Goal: Task Accomplishment & Management: Manage account settings

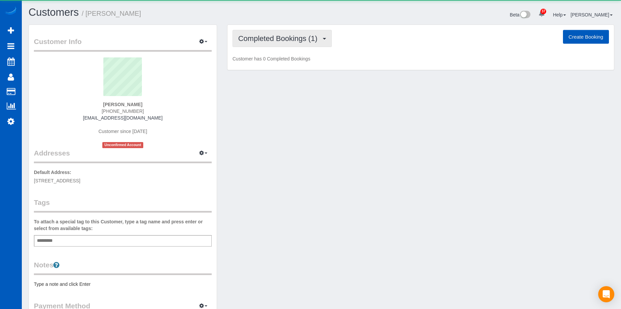
scroll to position [379, 621]
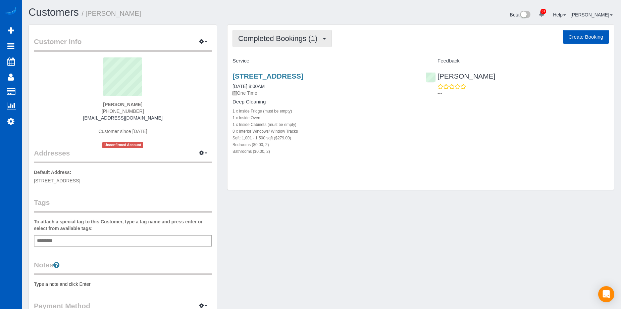
click at [267, 42] on span "Completed Bookings (1)" at bounding box center [279, 38] width 83 height 8
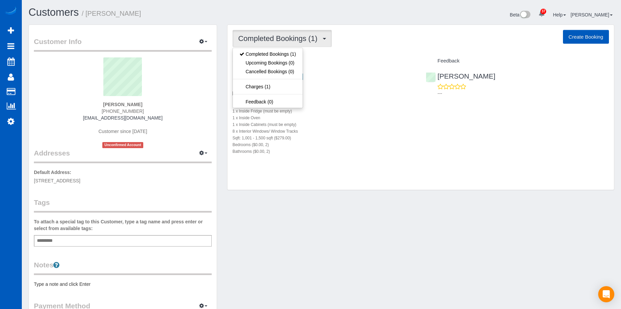
click at [286, 39] on span "Completed Bookings (1)" at bounding box center [279, 38] width 83 height 8
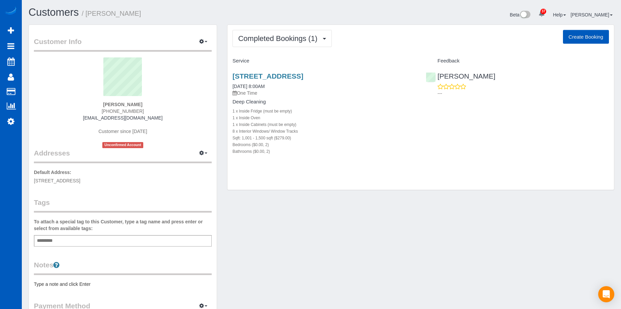
click at [579, 31] on button "Create Booking" at bounding box center [586, 37] width 46 height 14
select select "WA"
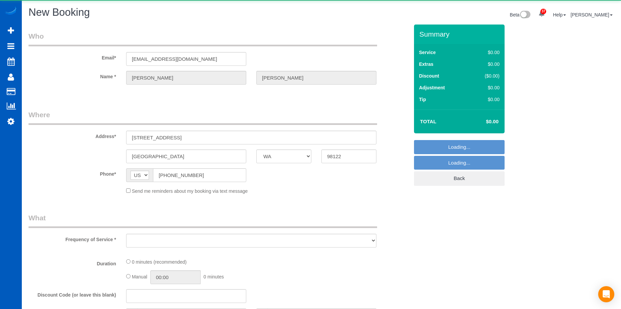
scroll to position [734, 621]
select select "string:fspay-8ce87350-9bb3-4b7d-85c6-e40cff0db315"
select select "object:4803"
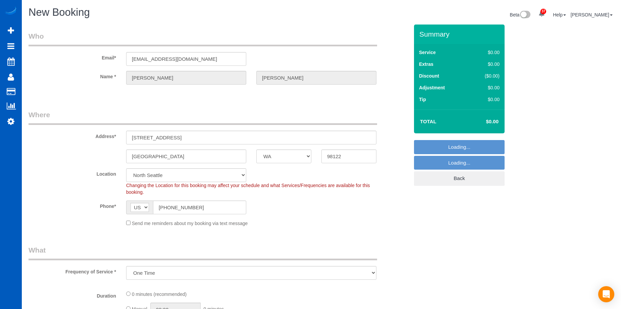
select select "199"
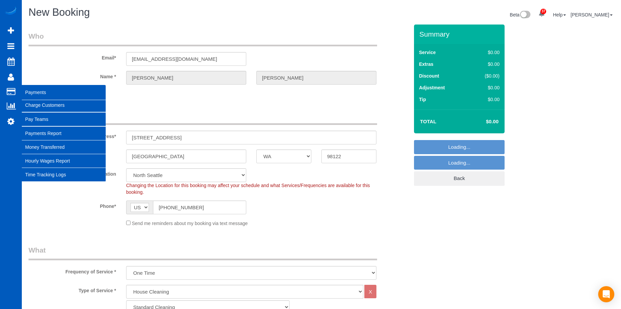
scroll to position [1131, 621]
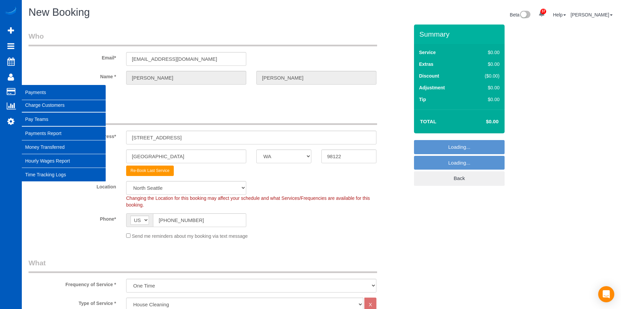
select select "object:5256"
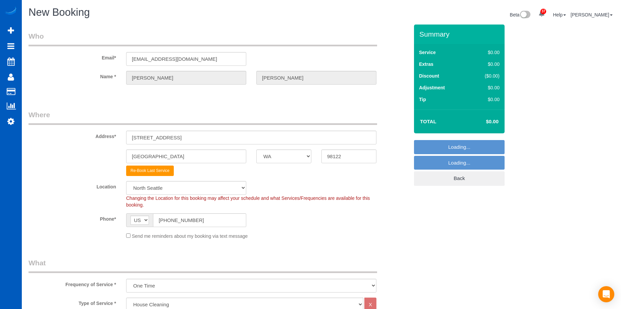
select select "5"
select select "object:5261"
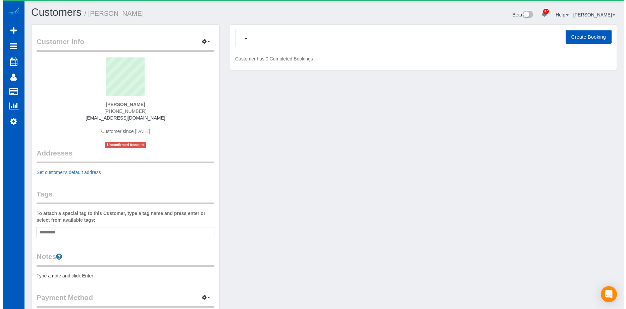
scroll to position [379, 621]
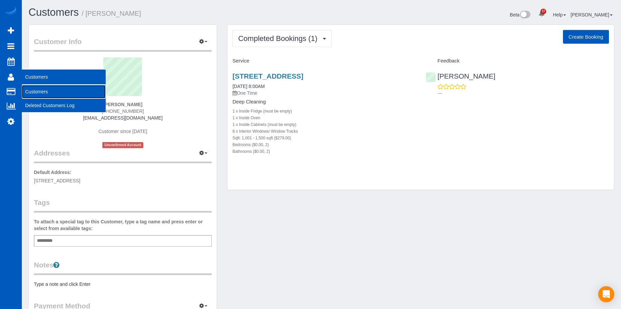
click at [29, 87] on link "Customers" at bounding box center [64, 91] width 84 height 13
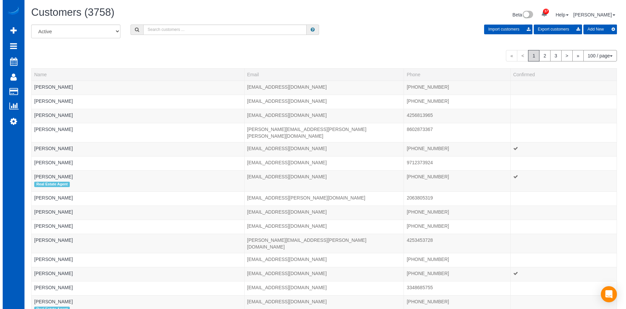
scroll to position [1605, 621]
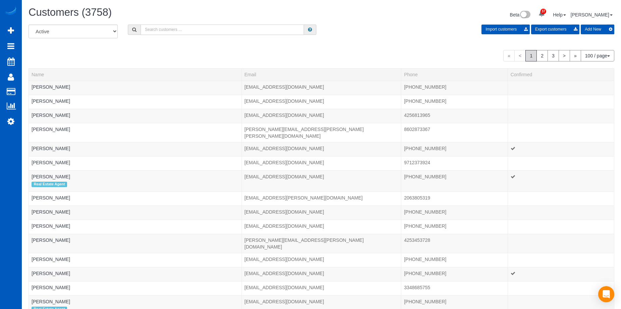
click at [157, 32] on input "text" at bounding box center [222, 30] width 163 height 10
paste input "wendy_klein@outlook.com"
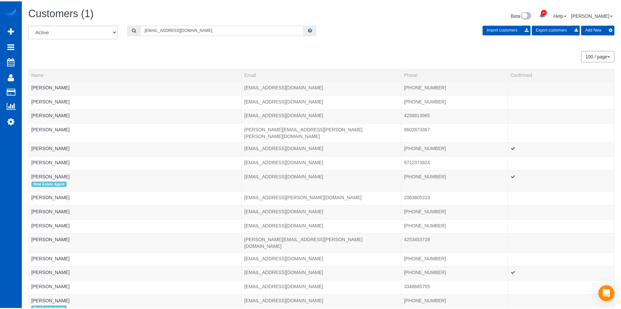
scroll to position [33422, 32939]
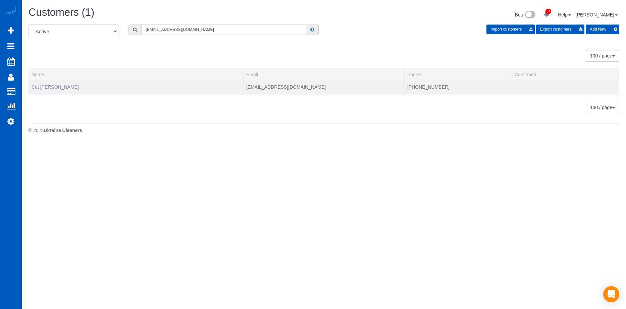
type input "wendy_klein@outlook.com"
click at [40, 87] on link "Cat Klein" at bounding box center [55, 86] width 47 height 5
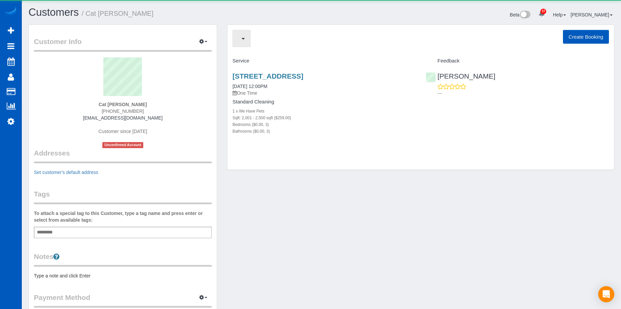
scroll to position [379, 621]
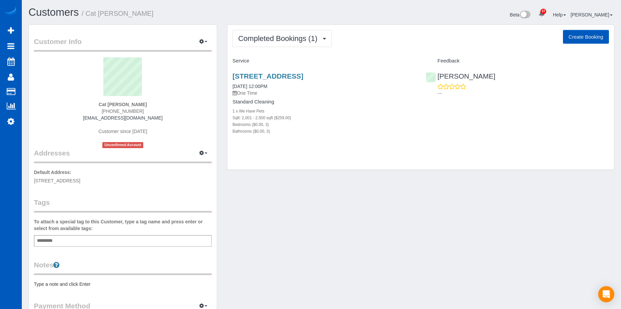
click at [572, 38] on button "Create Booking" at bounding box center [586, 37] width 46 height 14
select select "CO"
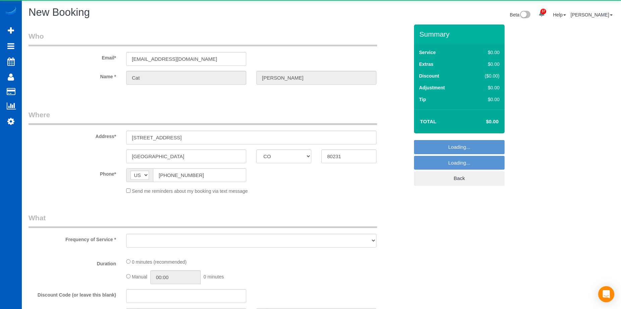
scroll to position [32557, 32944]
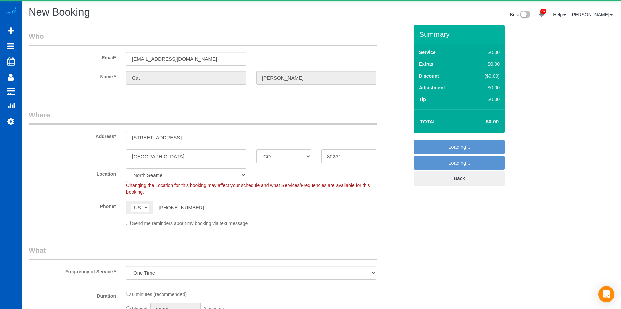
select select "object:6619"
select select "string:fspay-53d7a2b1-834c-403d-8924-bc8eb1a23809"
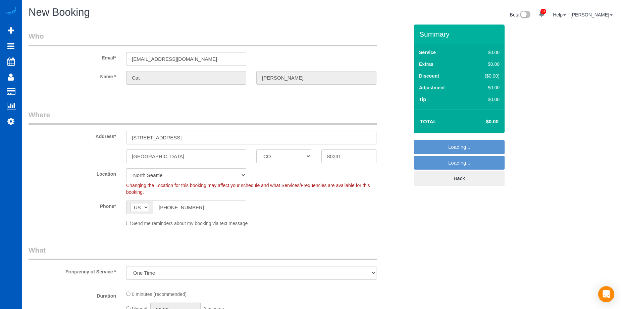
scroll to position [1118, 621]
select select "199"
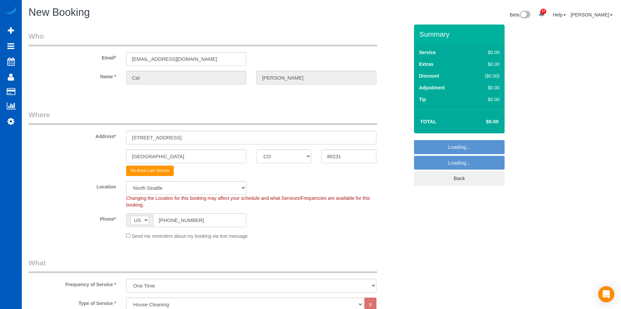
select select "266"
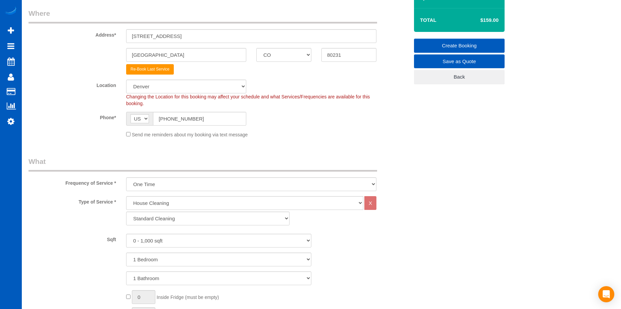
scroll to position [134, 0]
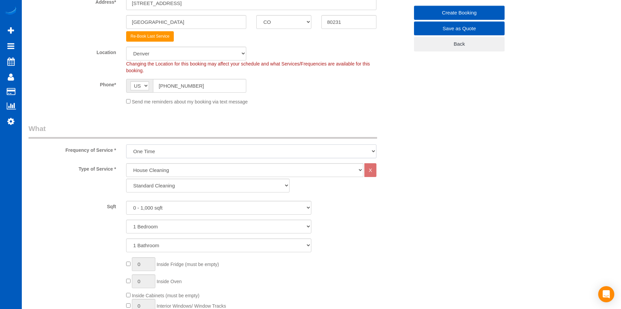
click at [192, 152] on select "One Time Weekly - 15.00% Every 2 Weeks - 10.00% Every 4 Weeks - 5.00% Every 2 M…" at bounding box center [251, 151] width 250 height 14
select select "object:6969"
click at [126, 144] on select "One Time Weekly - 15.00% Every 2 Weeks - 10.00% Every 4 Weeks - 5.00% Every 2 M…" at bounding box center [251, 151] width 250 height 14
click at [179, 205] on select "0 - 1,000 sqft 1,001 - 1,500 sqft 1,501 - 2,000 sqft 2,001 - 2,500 sqft 2,501 -…" at bounding box center [218, 208] width 185 height 14
select select "1501"
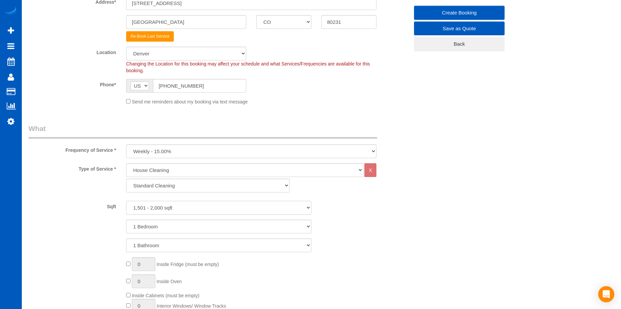
click at [126, 201] on select "0 - 1,000 sqft 1,001 - 1,500 sqft 1,501 - 2,000 sqft 2,001 - 2,500 sqft 2,501 -…" at bounding box center [218, 208] width 185 height 14
click at [188, 226] on select "1 Bedroom 2 Bedrooms 3 Bedrooms 4 Bedrooms 5 Bedrooms 6 Bedrooms 7 Bedrooms" at bounding box center [218, 227] width 185 height 14
select select "3"
click at [126, 220] on select "1 Bedroom 2 Bedrooms 3 Bedrooms 4 Bedrooms 5 Bedrooms 6 Bedrooms 7 Bedrooms" at bounding box center [218, 227] width 185 height 14
click at [186, 242] on select "1 Bathroom 2 Bathrooms 3 Bathrooms 4 Bathrooms 5 Bathrooms 6 Bathrooms 7 Bathro…" at bounding box center [218, 245] width 185 height 14
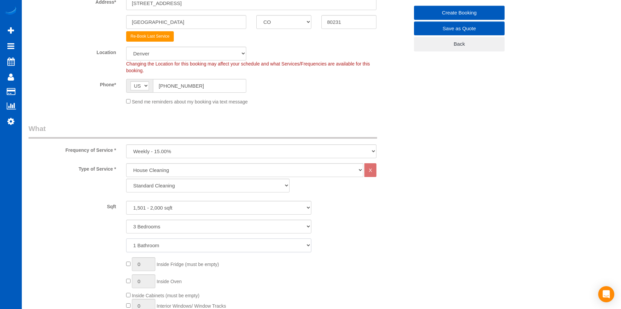
select select "2"
click at [126, 238] on select "1 Bathroom 2 Bathrooms 3 Bathrooms 4 Bathrooms 5 Bathrooms 6 Bathrooms 7 Bathro…" at bounding box center [218, 245] width 185 height 14
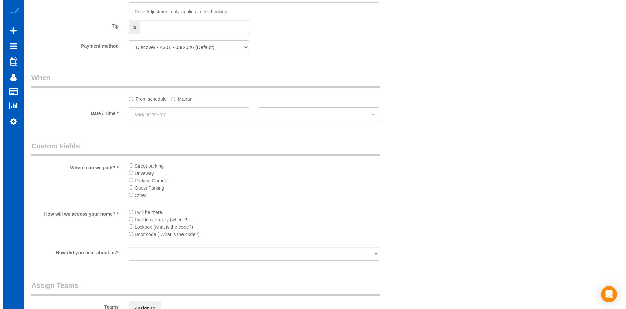
scroll to position [671, 0]
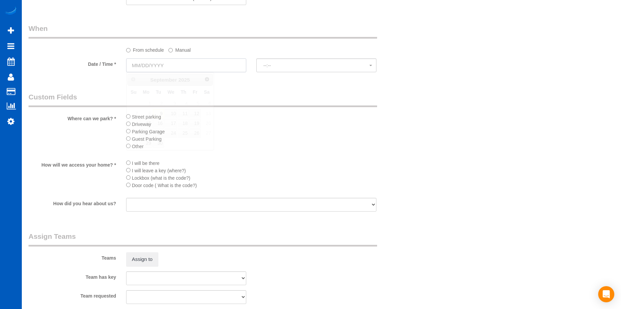
click at [214, 65] on input "text" at bounding box center [186, 65] width 120 height 14
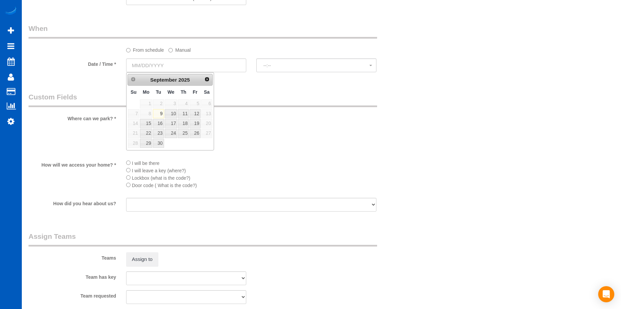
click at [271, 96] on legend "Custom Fields" at bounding box center [203, 99] width 349 height 15
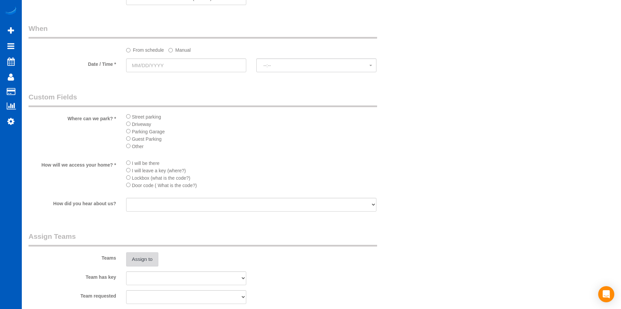
click at [139, 260] on button "Assign to" at bounding box center [142, 259] width 32 height 14
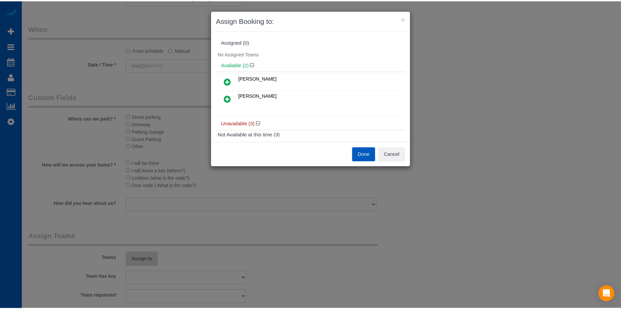
scroll to position [1131, 626]
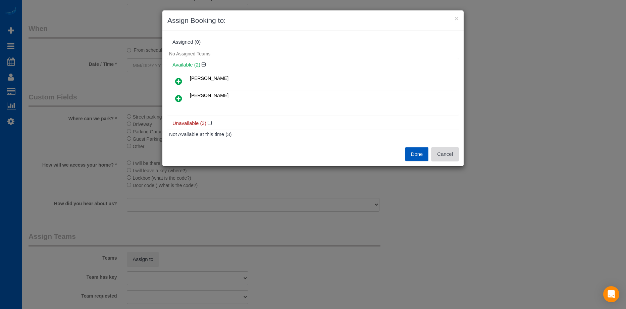
click at [445, 152] on button "Cancel" at bounding box center [445, 154] width 27 height 14
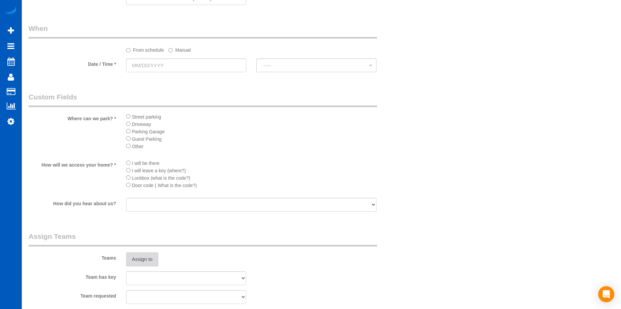
scroll to position [32434, 32944]
click at [201, 66] on input "text" at bounding box center [186, 65] width 120 height 14
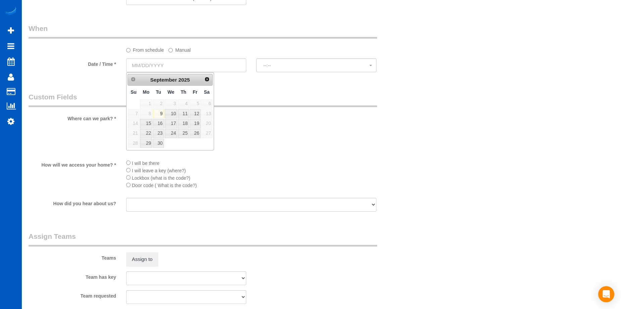
click at [180, 49] on label "Manual" at bounding box center [179, 48] width 22 height 9
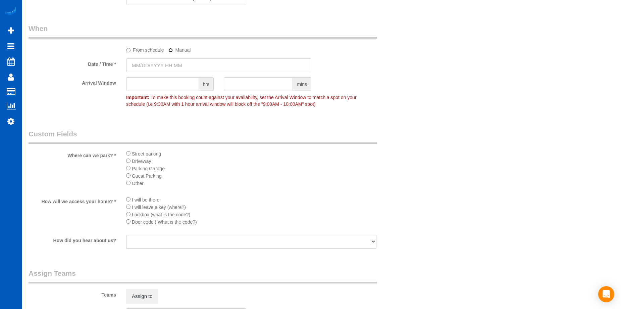
scroll to position [1167, 621]
click at [179, 61] on input "text" at bounding box center [218, 65] width 185 height 14
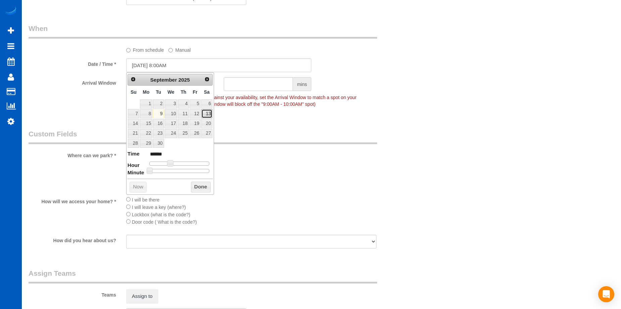
click at [204, 113] on link "13" at bounding box center [206, 113] width 11 height 9
type input "09/13/2025 9:00AM"
type input "******"
type input "09/13/2025 10:00AM"
type input "*******"
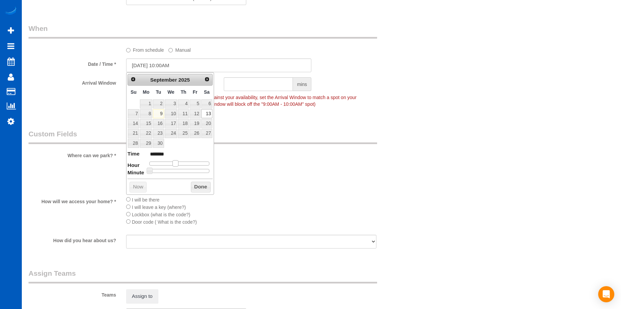
type input "09/13/2025 11:00AM"
type input "*******"
type input "09/13/2025 12:00PM"
type input "*******"
drag, startPoint x: 171, startPoint y: 161, endPoint x: 182, endPoint y: 161, distance: 11.4
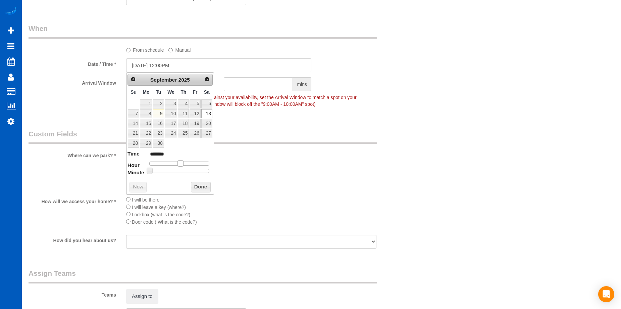
click at [182, 161] on span at bounding box center [181, 163] width 6 height 6
click at [208, 184] on button "Done" at bounding box center [201, 187] width 20 height 11
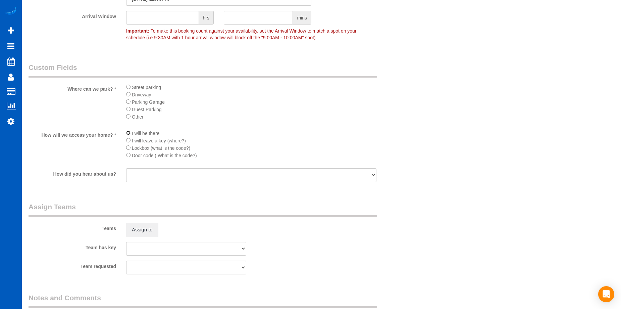
scroll to position [738, 0]
click at [141, 226] on button "Assign to" at bounding box center [142, 229] width 32 height 14
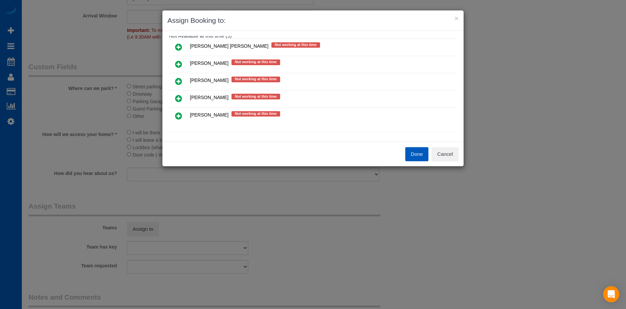
scroll to position [73, 0]
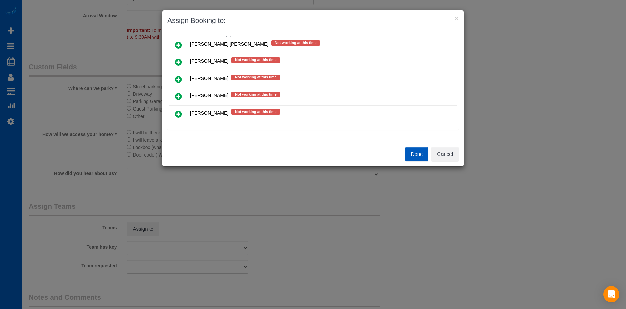
click at [179, 80] on icon at bounding box center [178, 79] width 7 height 8
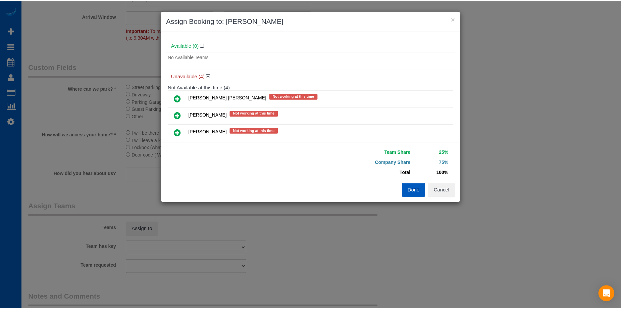
scroll to position [0, 0]
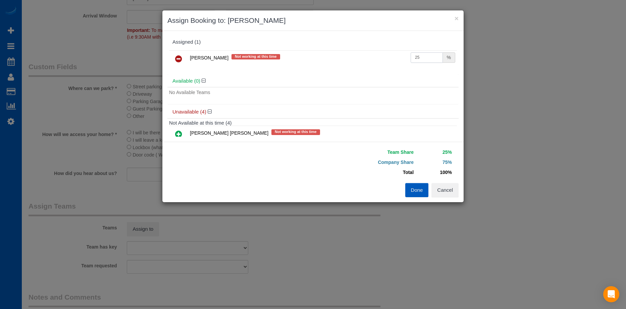
click at [421, 55] on input "25" at bounding box center [427, 57] width 32 height 10
drag, startPoint x: 422, startPoint y: 55, endPoint x: 391, endPoint y: 59, distance: 31.2
click at [391, 59] on tr "Ivanna Markintovych Not working at this time 25 %" at bounding box center [313, 58] width 288 height 17
type input "54"
click at [454, 188] on button "Cancel" at bounding box center [445, 190] width 27 height 14
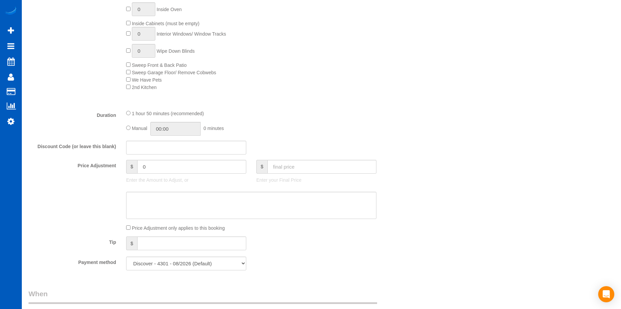
scroll to position [403, 0]
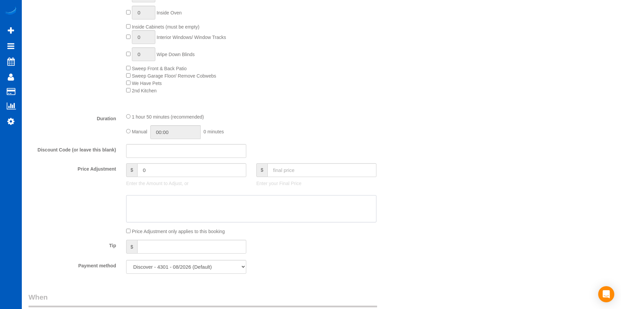
click at [236, 205] on textarea at bounding box center [251, 209] width 250 height 28
paste textarea "First recurring booking, then 200 USD monthly"
type textarea "First recurring booking, then 200 USD monthly"
click at [298, 157] on div "Discount Code (or leave this blank)" at bounding box center [218, 151] width 391 height 14
click at [302, 171] on input "text" at bounding box center [322, 170] width 109 height 14
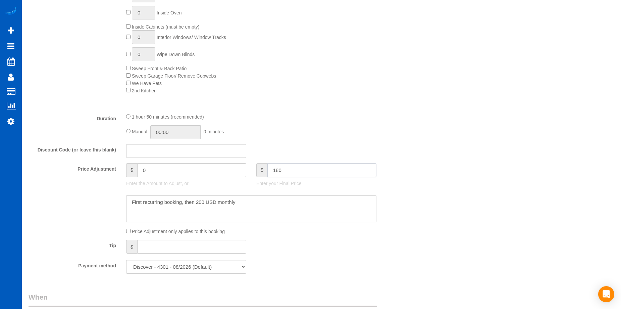
type input "180"
click at [308, 209] on textarea at bounding box center [251, 209] width 250 height 28
type input "2.35"
click at [130, 130] on div "Manual 00:00 0 minutes" at bounding box center [251, 132] width 250 height 14
click at [174, 131] on input "01:50" at bounding box center [175, 132] width 50 height 14
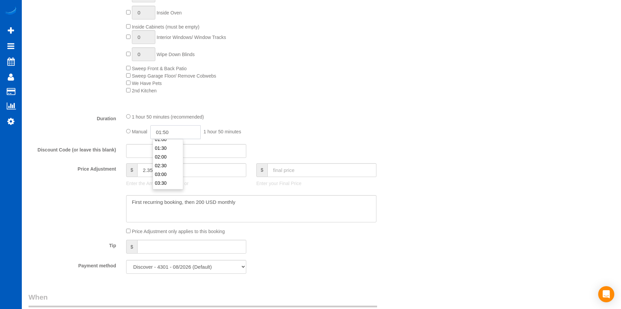
scroll to position [34, 0]
type input "04:00"
click at [165, 178] on li "04:00" at bounding box center [168, 180] width 30 height 9
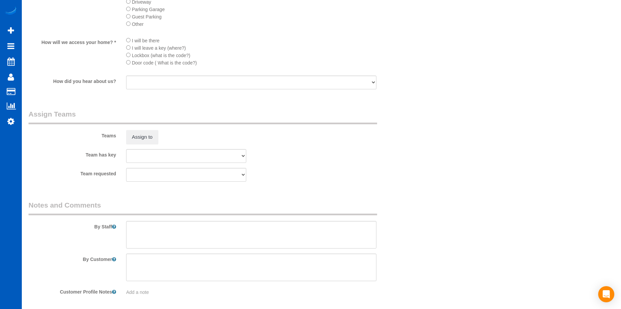
scroll to position [859, 0]
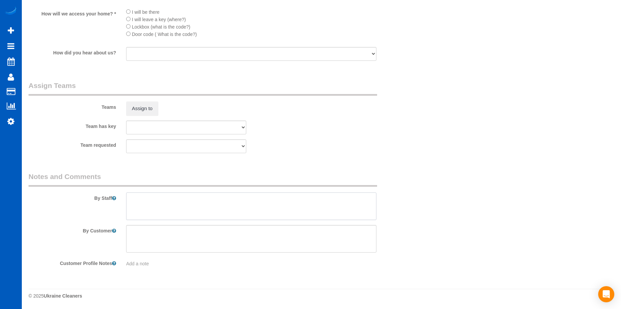
click at [188, 203] on textarea at bounding box center [251, 206] width 250 height 28
type textarea "4"
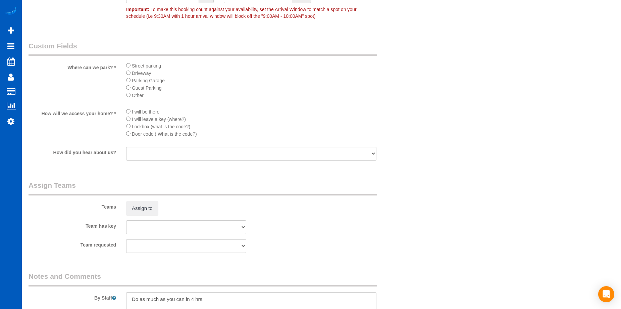
scroll to position [825, 0]
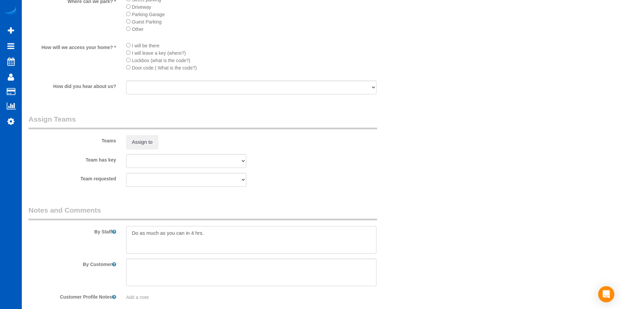
click at [223, 234] on textarea at bounding box center [251, 240] width 250 height 28
click at [353, 232] on textarea at bounding box center [251, 240] width 250 height 28
click at [186, 240] on textarea at bounding box center [251, 240] width 250 height 28
click at [201, 230] on textarea at bounding box center [251, 240] width 250 height 28
drag, startPoint x: 203, startPoint y: 232, endPoint x: 128, endPoint y: 231, distance: 74.9
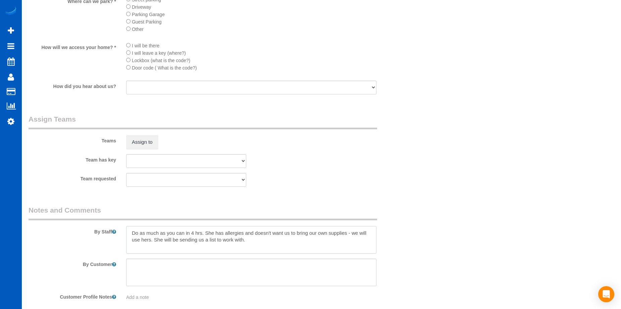
click at [128, 231] on textarea at bounding box center [251, 240] width 250 height 28
click at [311, 237] on textarea at bounding box center [251, 240] width 250 height 28
drag, startPoint x: 131, startPoint y: 230, endPoint x: 139, endPoint y: 226, distance: 9.6
click at [130, 230] on textarea at bounding box center [251, 240] width 250 height 28
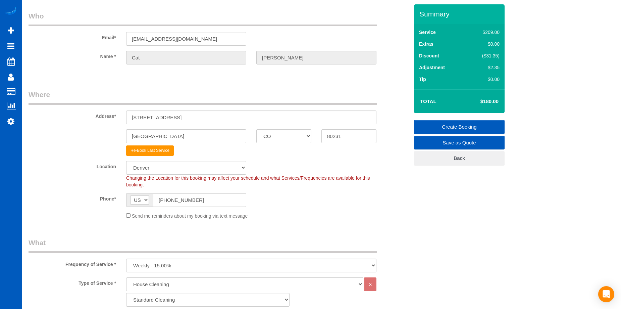
scroll to position [20, 0]
type textarea "Prefers the same cleaner as before. 4 hrs weekly - do as much as you can in tho…"
click at [440, 123] on link "Create Booking" at bounding box center [459, 127] width 91 height 14
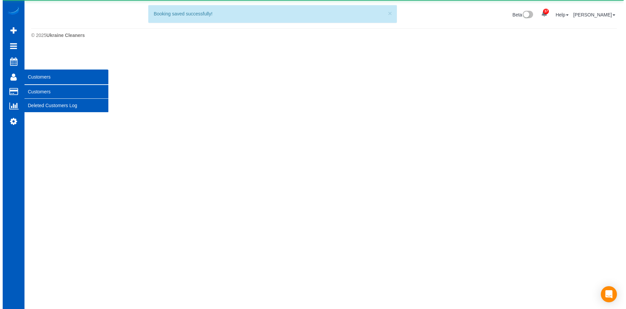
scroll to position [48, 626]
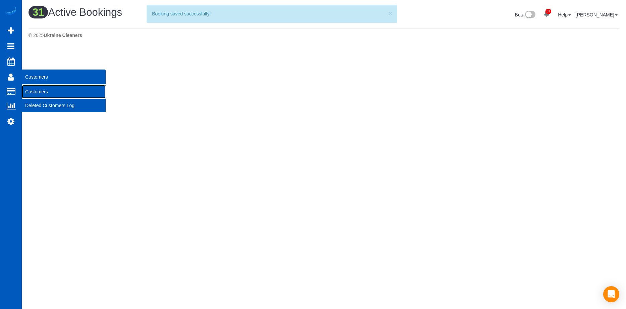
click at [35, 89] on link "Customers" at bounding box center [64, 91] width 84 height 13
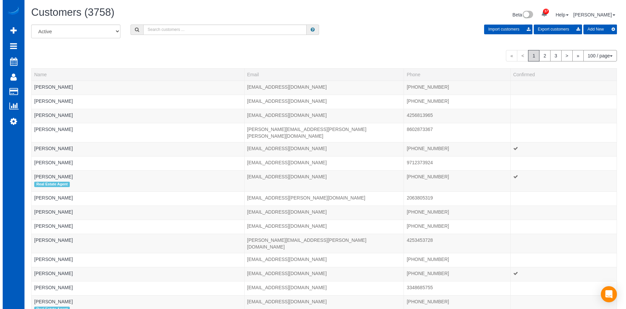
scroll to position [1605, 621]
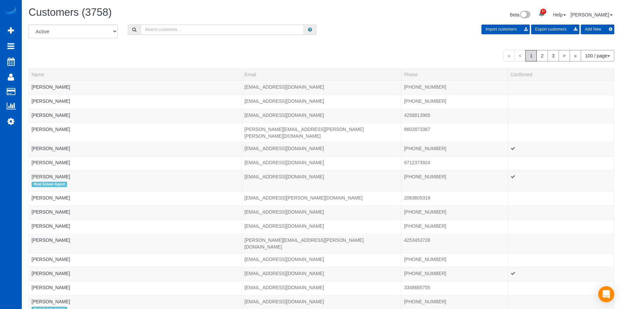
click at [215, 33] on input "text" at bounding box center [222, 30] width 163 height 10
paste input "Cat Klein"
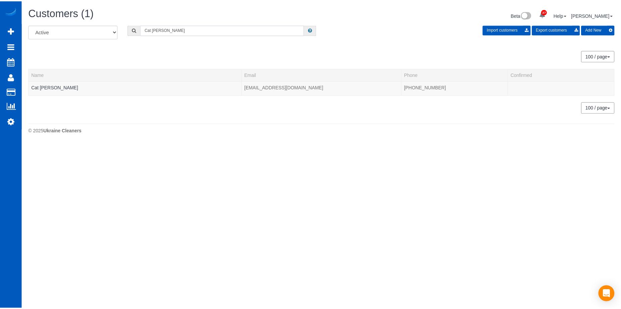
scroll to position [33422, 32939]
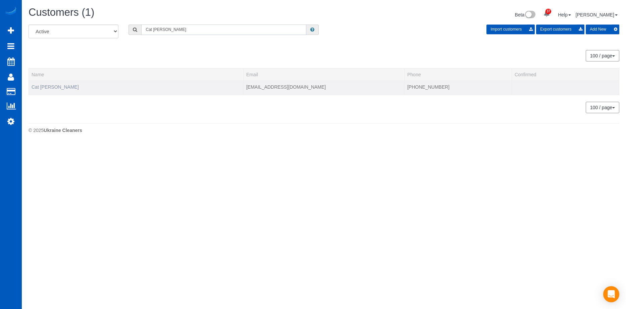
type input "Cat Klein"
click at [42, 85] on link "Cat Klein" at bounding box center [55, 86] width 47 height 5
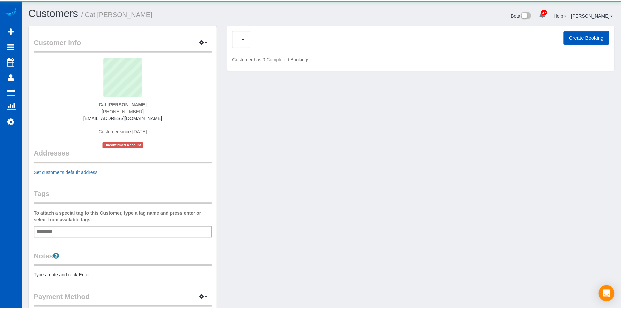
scroll to position [369, 621]
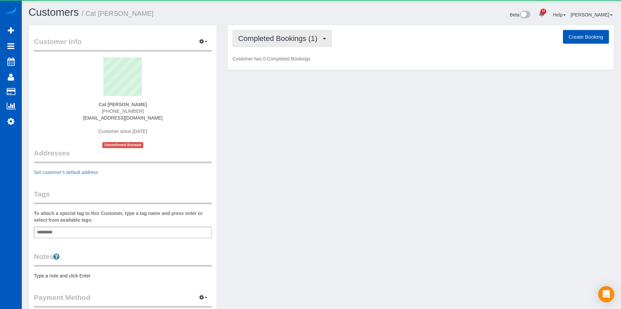
click at [249, 40] on span "Completed Bookings (1)" at bounding box center [279, 38] width 83 height 8
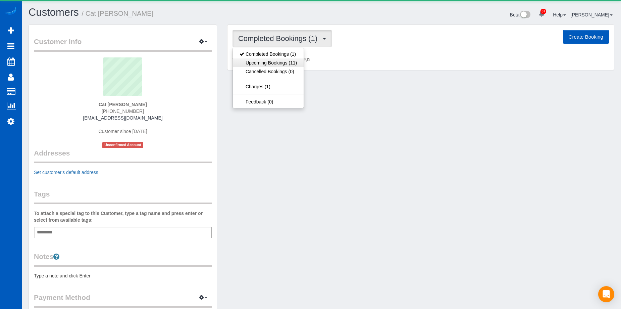
scroll to position [379, 621]
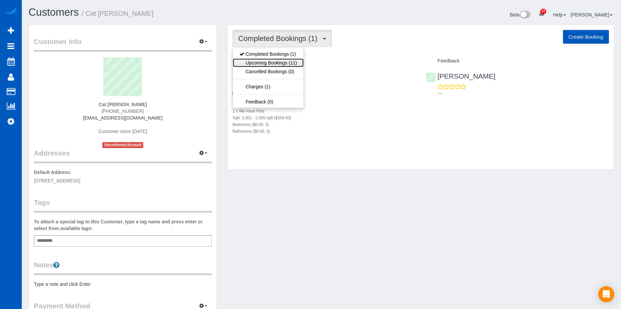
click at [290, 64] on link "Upcoming Bookings (11)" at bounding box center [268, 62] width 71 height 9
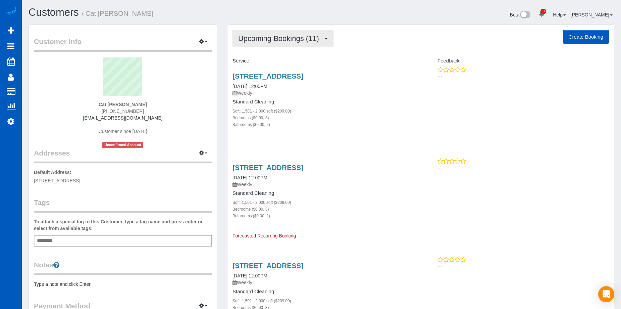
scroll to position [1174, 621]
click at [272, 166] on link "10000 E Yale Ave Unit #17, Denver, CO 80231" at bounding box center [268, 167] width 71 height 8
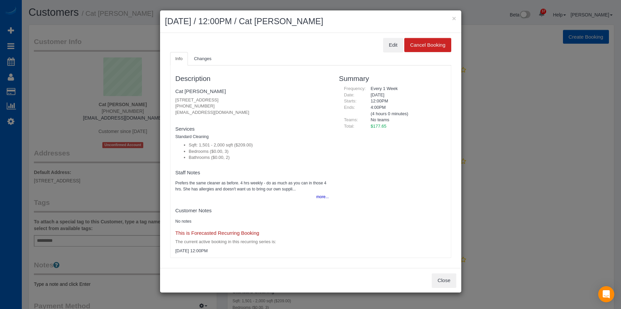
scroll to position [1174, 626]
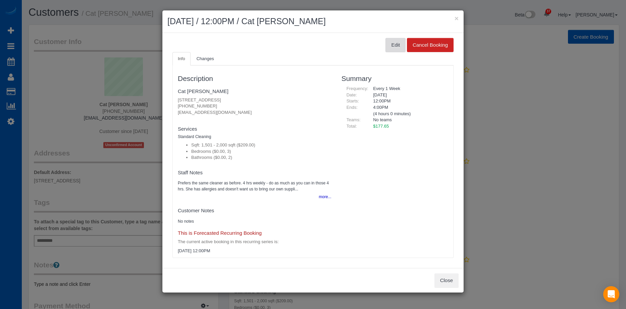
click at [387, 43] on button "Edit" at bounding box center [396, 45] width 20 height 14
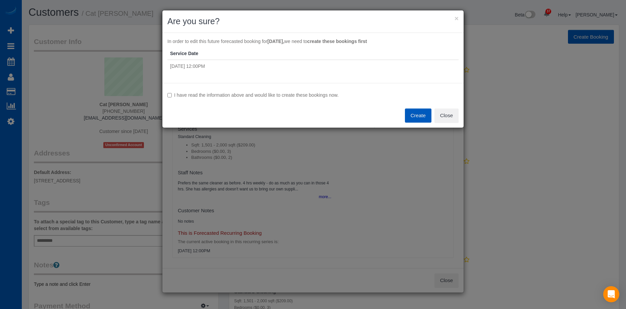
click at [247, 97] on label "I have read the information above and would like to create these bookings now." at bounding box center [312, 95] width 291 height 7
click at [413, 111] on button "Create" at bounding box center [418, 115] width 27 height 14
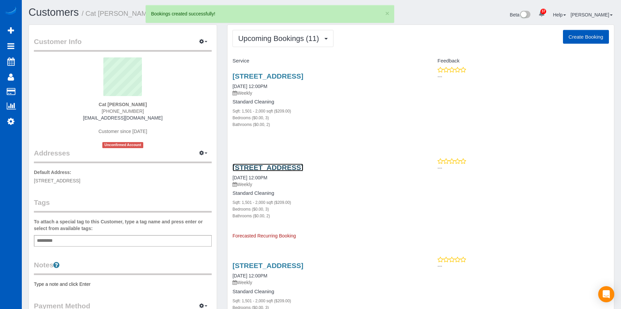
scroll to position [1174, 621]
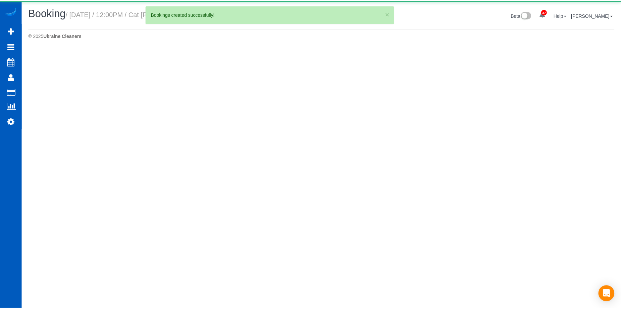
scroll to position [48, 626]
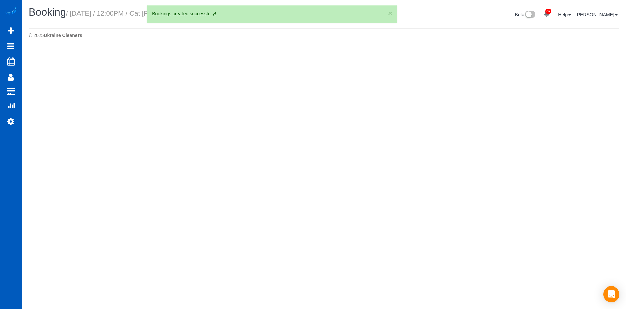
select select "CO"
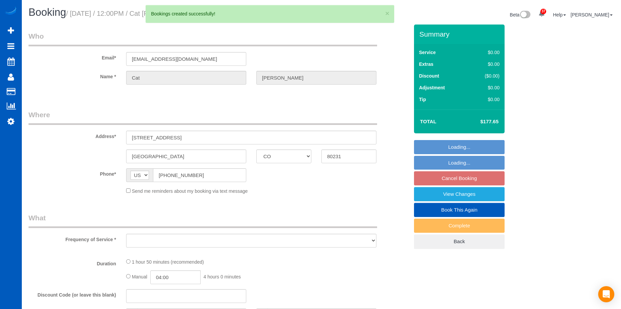
scroll to position [0, 0]
select select "object:9611"
select select "string:fspay-53d7a2b1-834c-403d-8924-bc8eb1a23809"
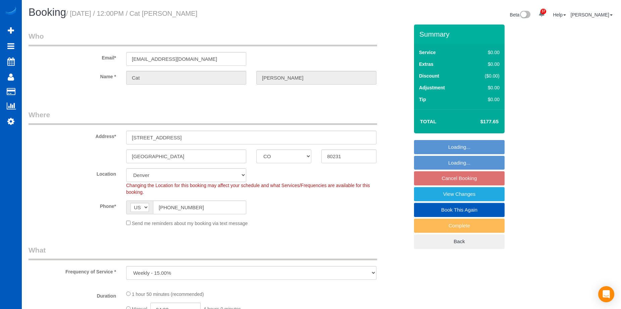
select select "object:9788"
select select "199"
select select "1501"
select select "3"
select select "2"
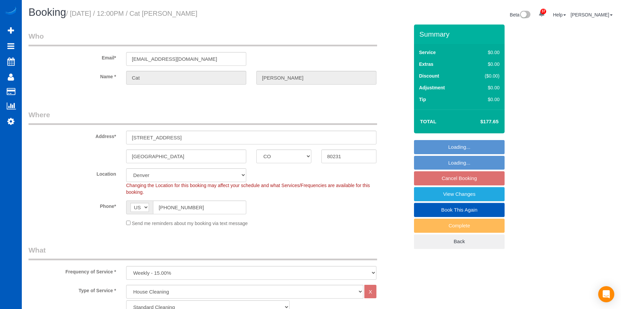
select select "1501"
select select "3"
select select "2"
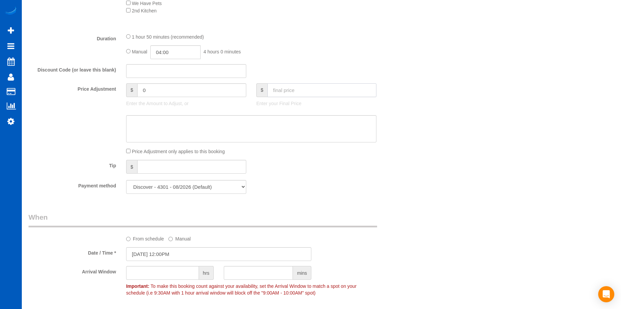
click at [317, 91] on input "text" at bounding box center [322, 90] width 109 height 14
type input "200"
type input "22.35"
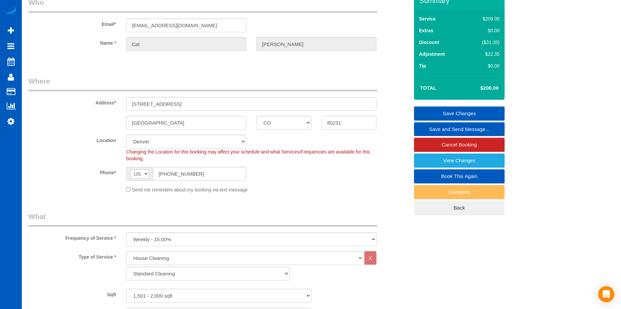
click at [439, 108] on link "Save Changes" at bounding box center [459, 113] width 91 height 14
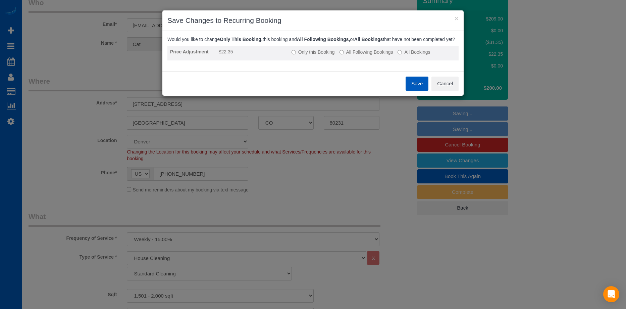
click at [352, 55] on label "All Following Bookings" at bounding box center [367, 52] width 54 height 7
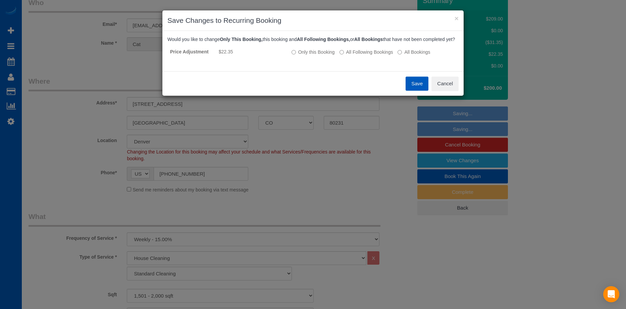
click at [422, 87] on button "Save" at bounding box center [417, 84] width 23 height 14
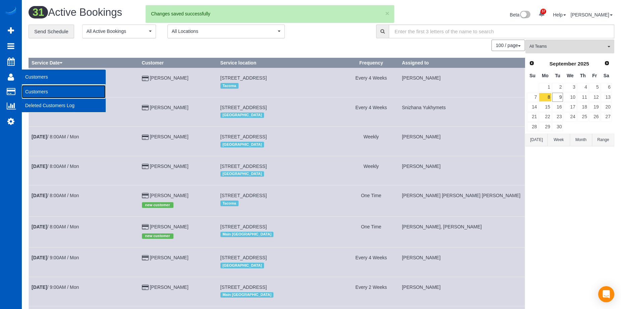
click at [33, 89] on link "Customers" at bounding box center [64, 91] width 84 height 13
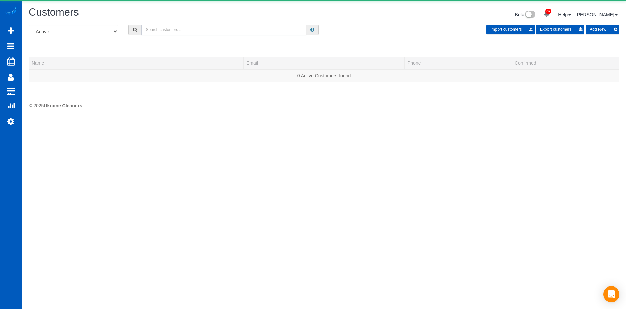
click at [217, 33] on input "text" at bounding box center [223, 30] width 165 height 10
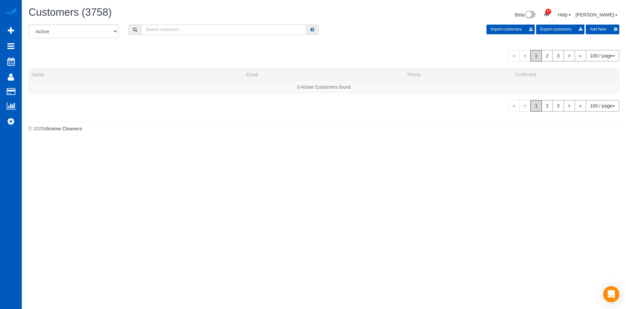
paste input "Cat Klein"
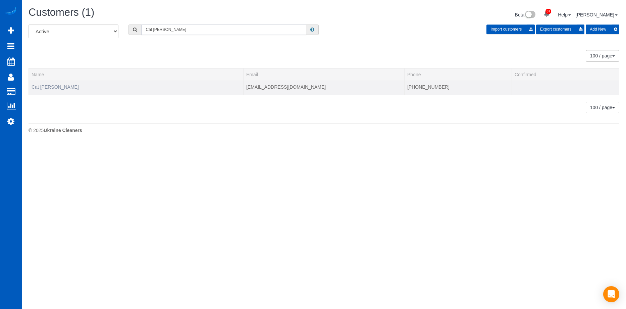
type input "Cat Klein"
click at [48, 86] on link "Cat Klein" at bounding box center [55, 86] width 47 height 5
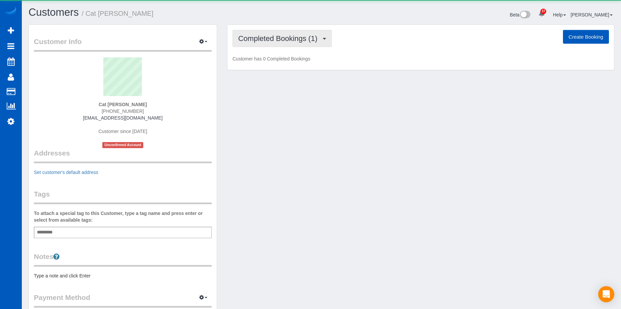
click at [260, 35] on span "Completed Bookings (1)" at bounding box center [279, 38] width 83 height 8
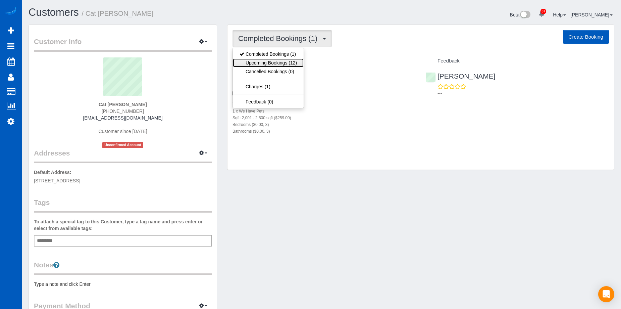
click at [266, 61] on link "Upcoming Bookings (12)" at bounding box center [268, 62] width 71 height 9
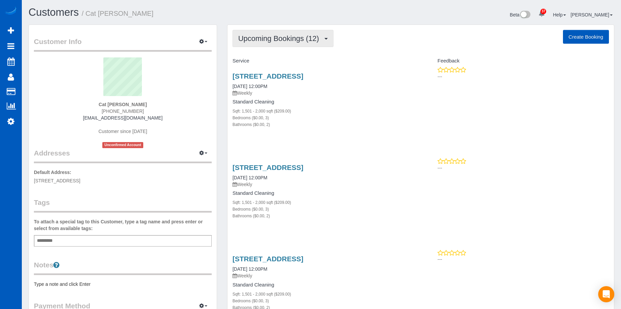
click at [317, 40] on span "Upcoming Bookings (12)" at bounding box center [280, 38] width 84 height 8
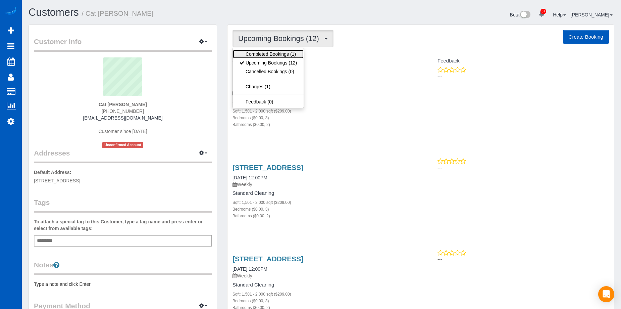
click at [291, 53] on link "Completed Bookings (1)" at bounding box center [268, 54] width 71 height 9
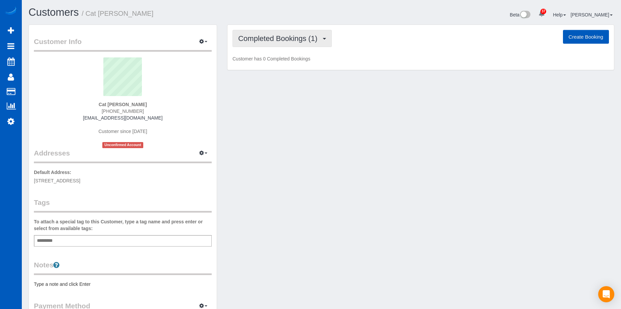
scroll to position [33186, 32944]
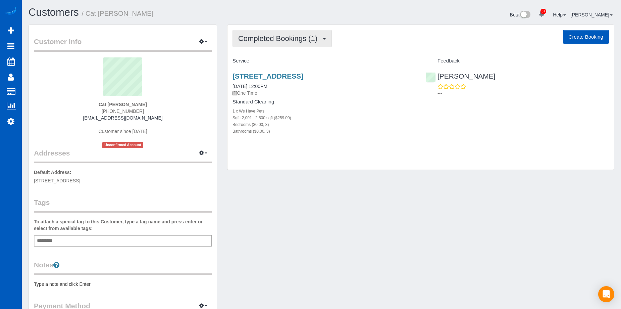
click at [308, 39] on span "Completed Bookings (1)" at bounding box center [279, 38] width 83 height 8
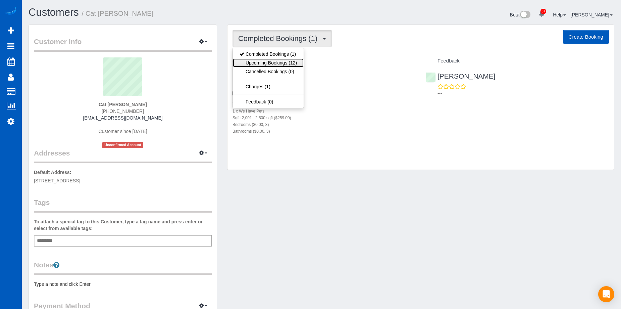
click at [294, 61] on link "Upcoming Bookings (12)" at bounding box center [268, 62] width 71 height 9
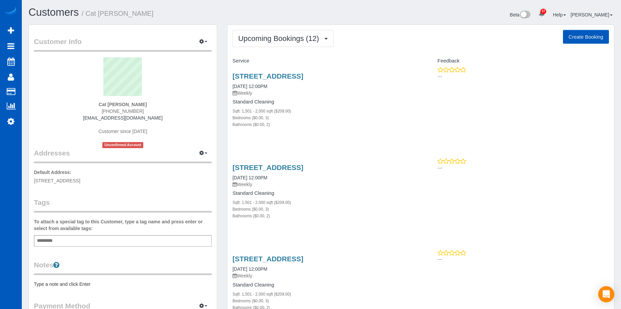
scroll to position [1265, 621]
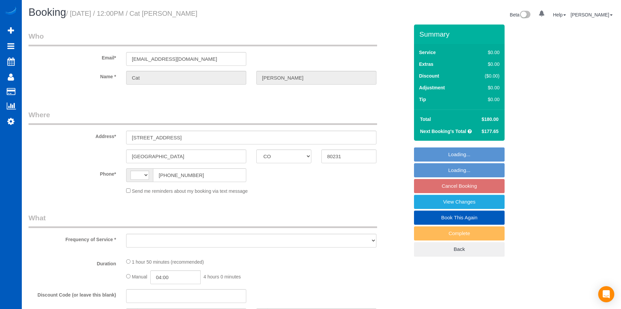
select select "CO"
select select "string:US"
select select "object:904"
select select "string:fspay-53d7a2b1-834c-403d-8924-bc8eb1a23809"
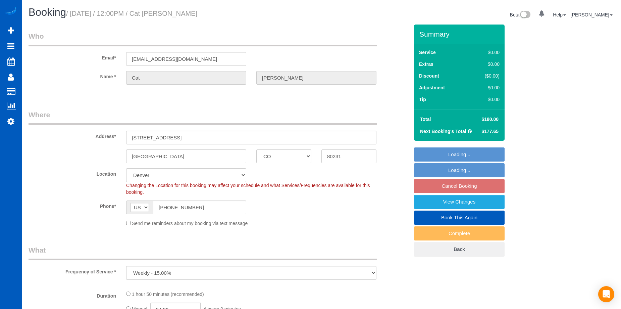
select select "object:1182"
select select "199"
select select "1501"
select select "3"
select select "2"
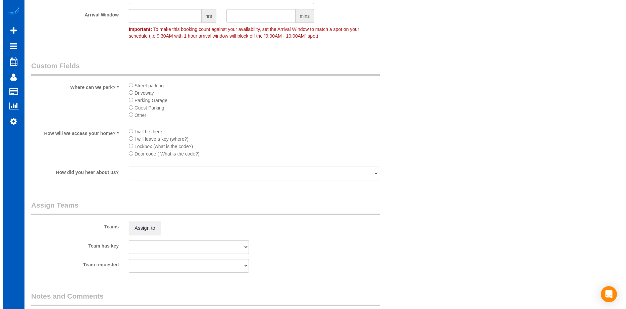
scroll to position [901, 0]
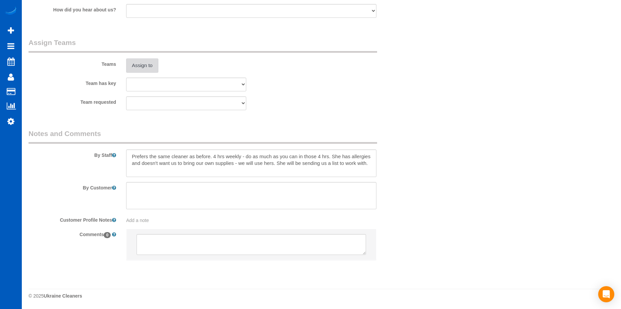
click at [135, 61] on button "Assign to" at bounding box center [142, 65] width 32 height 14
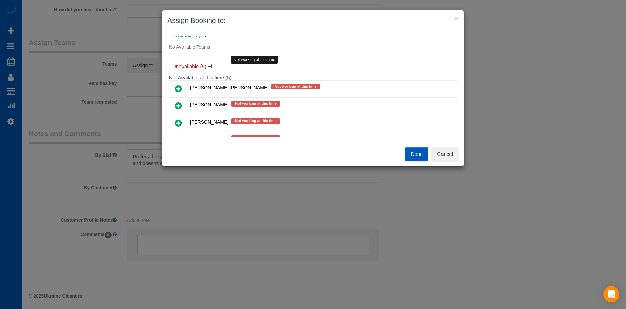
scroll to position [73, 0]
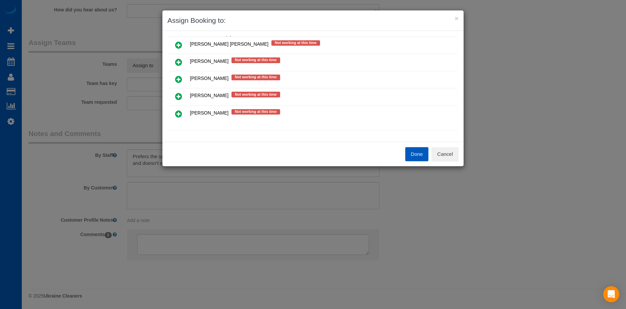
click at [177, 79] on icon at bounding box center [178, 79] width 7 height 8
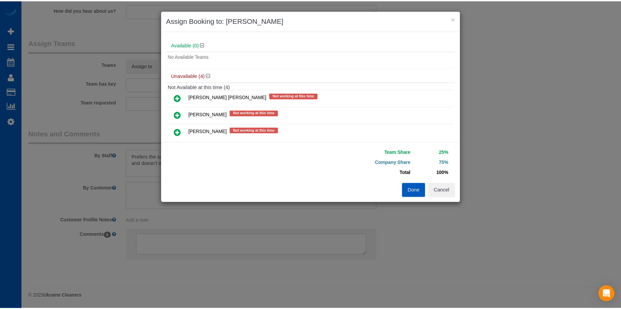
scroll to position [0, 0]
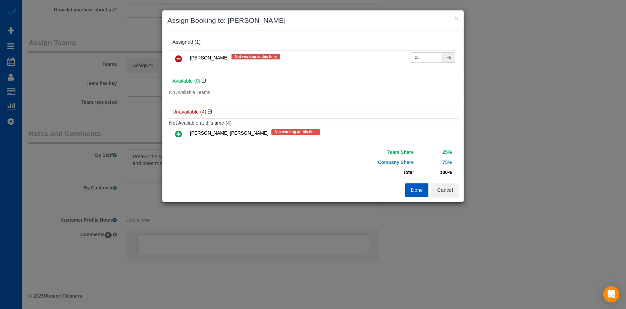
click at [413, 59] on input "25" at bounding box center [427, 57] width 32 height 10
drag, startPoint x: 422, startPoint y: 58, endPoint x: 387, endPoint y: 58, distance: 34.9
click at [387, 58] on tr "[PERSON_NAME] Not working at this time 25 %" at bounding box center [313, 58] width 288 height 17
type input "60"
click at [414, 187] on button "Done" at bounding box center [416, 190] width 23 height 14
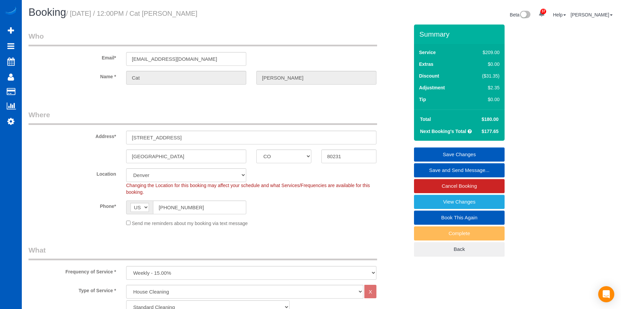
click at [442, 147] on link "Save Changes" at bounding box center [459, 154] width 91 height 14
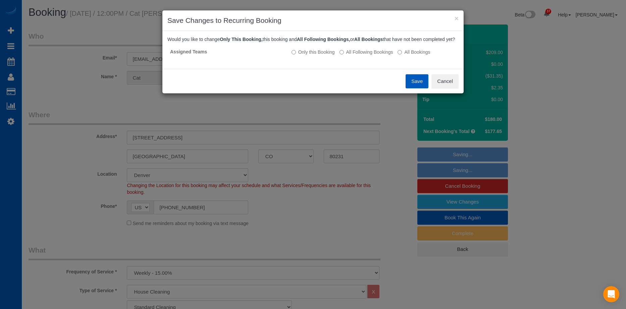
click at [417, 85] on button "Save" at bounding box center [417, 81] width 23 height 14
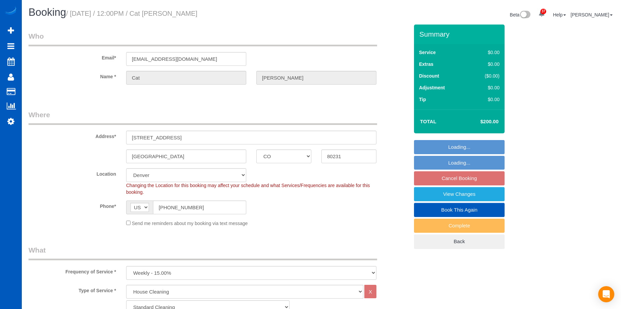
select select "CO"
select select "199"
select select "1501"
select select "3"
select select "2"
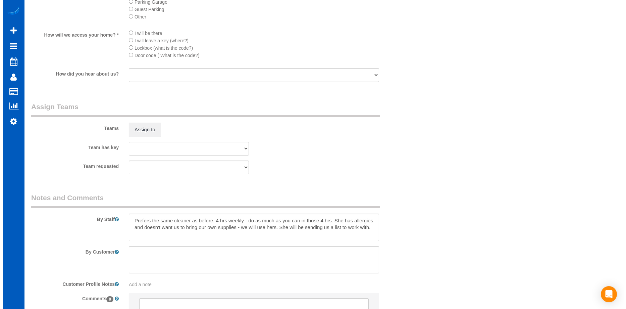
scroll to position [889, 0]
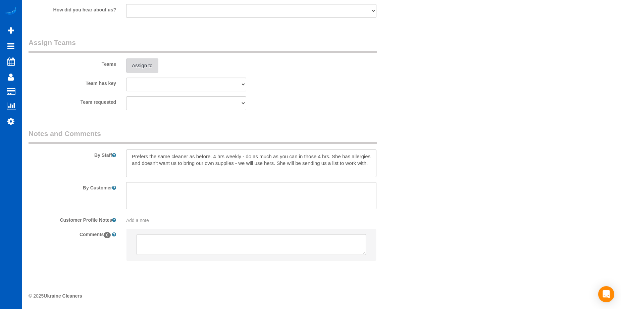
click at [146, 66] on button "Assign to" at bounding box center [142, 65] width 32 height 14
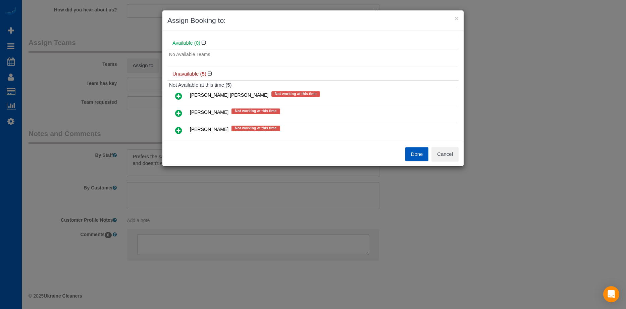
scroll to position [34, 0]
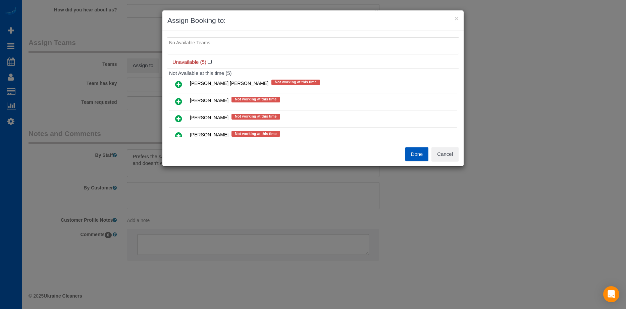
click at [179, 116] on icon at bounding box center [178, 118] width 7 height 8
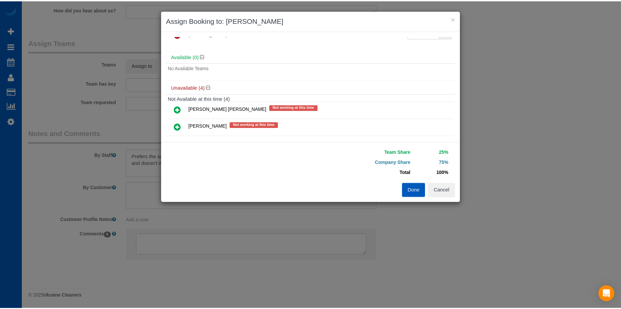
scroll to position [0, 0]
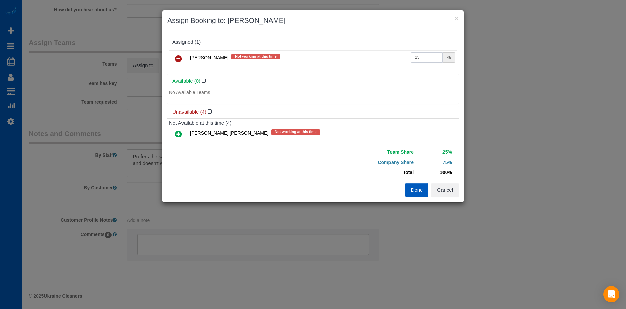
click at [422, 59] on input "25" at bounding box center [427, 57] width 32 height 10
drag, startPoint x: 419, startPoint y: 58, endPoint x: 389, endPoint y: 57, distance: 30.2
click at [389, 57] on tr "Ivanna Markintovych Not working at this time 25 %" at bounding box center [313, 58] width 288 height 17
type input "54"
click at [416, 195] on button "Done" at bounding box center [416, 190] width 23 height 14
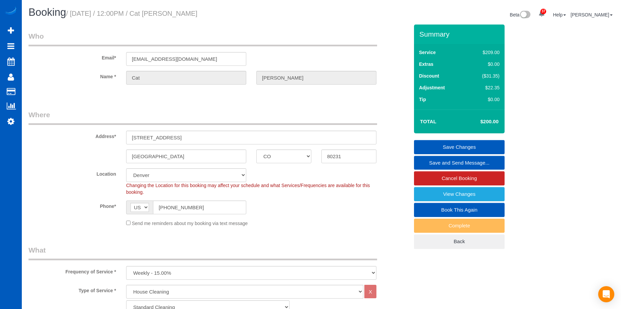
click at [440, 142] on link "Save Changes" at bounding box center [459, 147] width 91 height 14
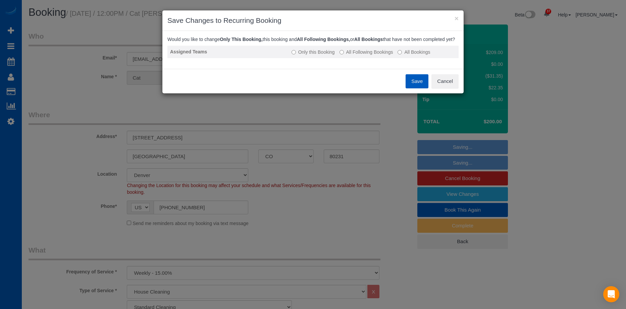
click at [356, 55] on label "All Following Bookings" at bounding box center [367, 52] width 54 height 7
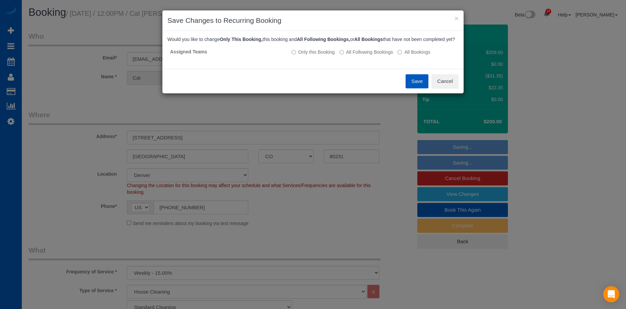
click at [416, 87] on button "Save" at bounding box center [417, 81] width 23 height 14
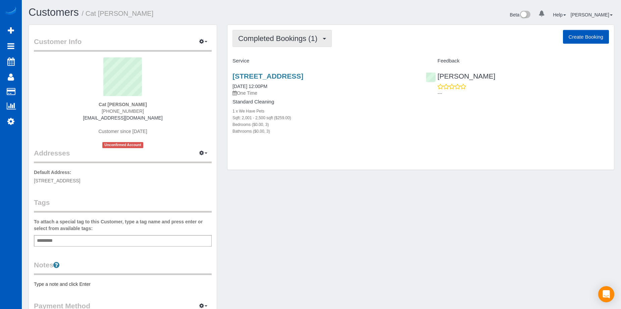
click at [284, 41] on span "Completed Bookings (1)" at bounding box center [279, 38] width 83 height 8
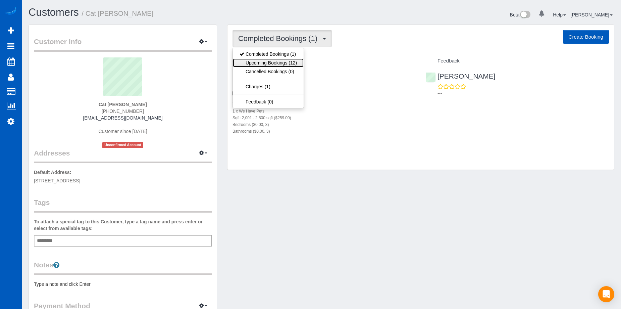
click at [278, 58] on link "Upcoming Bookings (12)" at bounding box center [268, 62] width 71 height 9
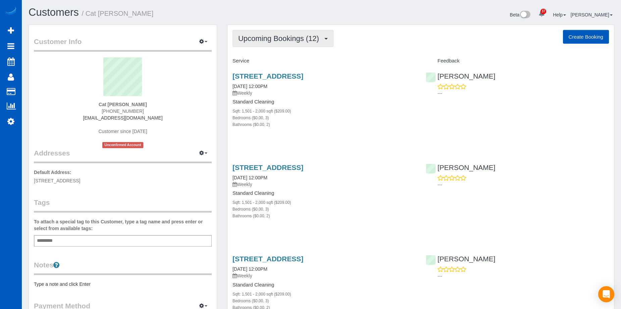
click at [305, 32] on button "Upcoming Bookings (12)" at bounding box center [283, 38] width 101 height 17
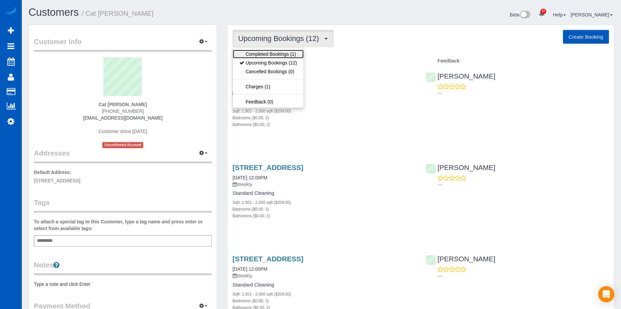
click at [284, 52] on link "Completed Bookings (1)" at bounding box center [268, 54] width 71 height 9
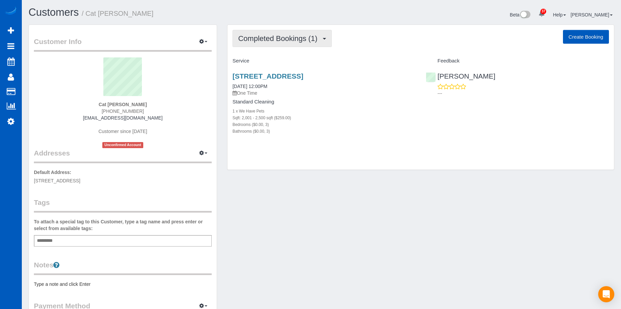
click at [282, 39] on span "Completed Bookings (1)" at bounding box center [279, 38] width 83 height 8
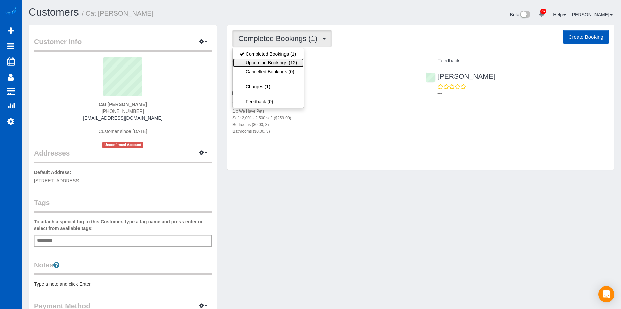
click at [278, 61] on link "Upcoming Bookings (12)" at bounding box center [268, 62] width 71 height 9
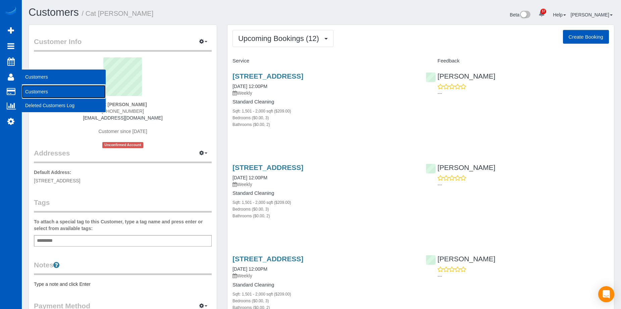
click at [32, 90] on link "Customers" at bounding box center [64, 91] width 84 height 13
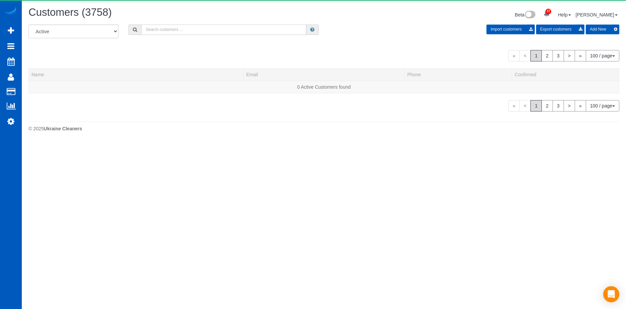
click at [151, 30] on input "text" at bounding box center [223, 30] width 165 height 10
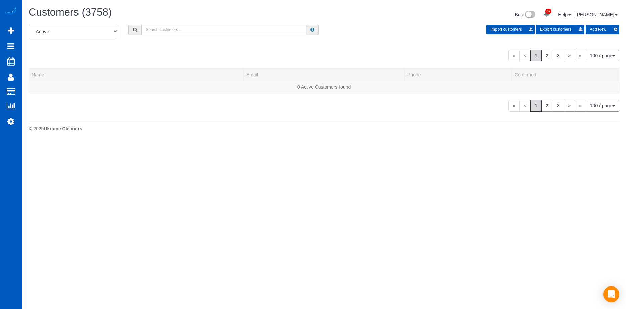
paste input "yamini.t.naidu@aya.yale.edu"
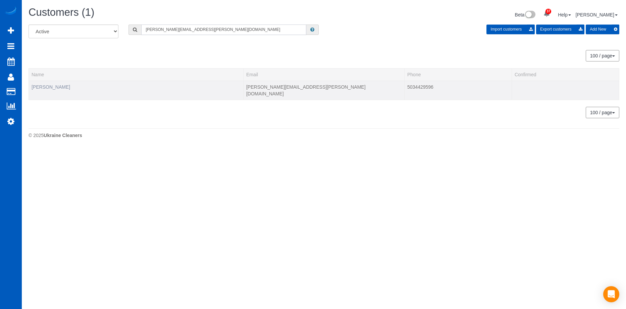
type input "yamini.t.naidu@aya.yale.edu"
click at [47, 84] on link "Yamini Naidu" at bounding box center [51, 86] width 39 height 5
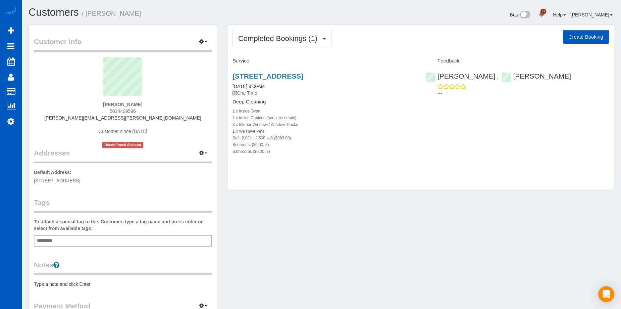
click at [582, 36] on button "Create Booking" at bounding box center [586, 37] width 46 height 14
select select "WA"
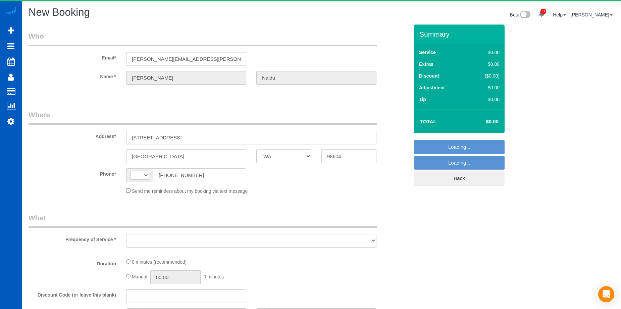
select select "string:fspay-da5acb01-c587-4e55-bd4b-c408f19e0feb"
select select "string:US"
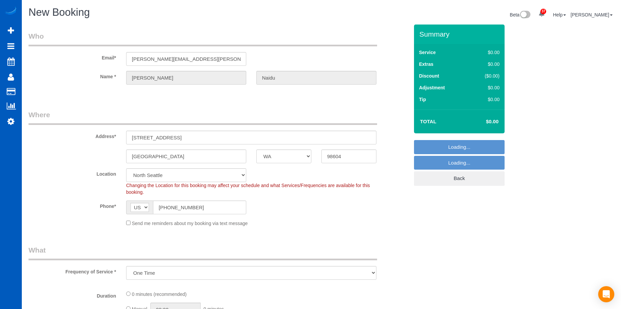
select select "object:2826"
select select "199"
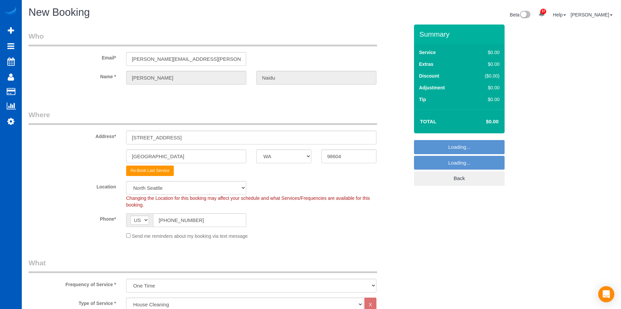
select select "366"
select select "object:3175"
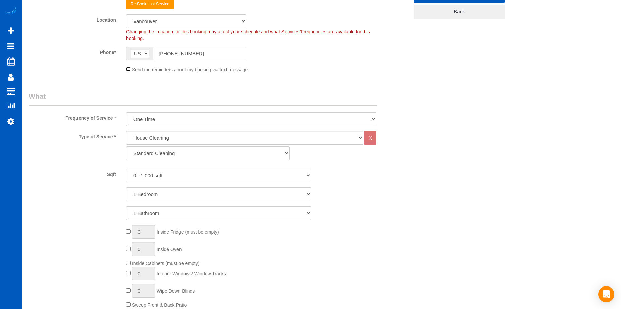
scroll to position [168, 0]
click at [170, 172] on select "0 - 1,000 sqft 1,001 - 1,500 sqft 1,501 - 2,000 sqft 2,001 - 2,500 sqft 2,501 -…" at bounding box center [218, 174] width 185 height 14
select select "2001"
click at [126, 167] on select "0 - 1,000 sqft 1,001 - 1,500 sqft 1,501 - 2,000 sqft 2,001 - 2,500 sqft 2,501 -…" at bounding box center [218, 174] width 185 height 14
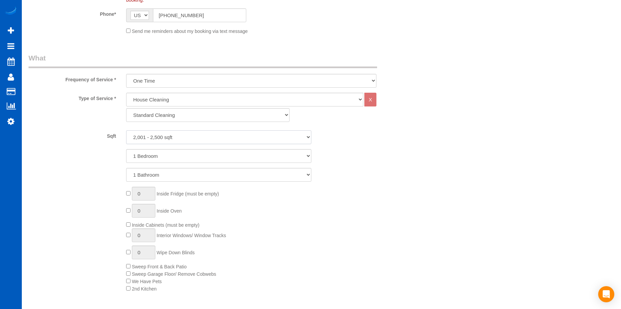
scroll to position [269, 0]
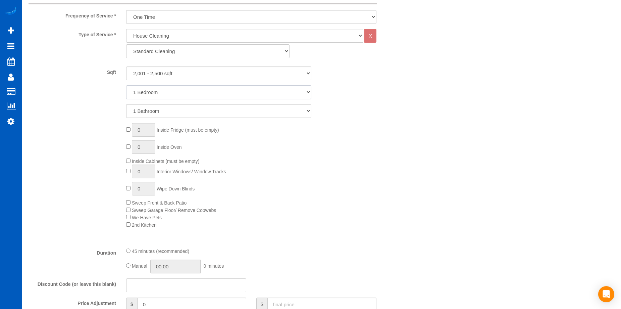
click at [191, 94] on select "1 Bedroom 2 Bedrooms 3 Bedrooms 4 Bedrooms 5 Bedrooms 6 Bedrooms 7 Bedrooms" at bounding box center [218, 92] width 185 height 14
select select "3"
click at [126, 85] on select "1 Bedroom 2 Bedrooms 3 Bedrooms 4 Bedrooms 5 Bedrooms 6 Bedrooms 7 Bedrooms" at bounding box center [218, 92] width 185 height 14
click at [191, 115] on select "1 Bathroom 2 Bathrooms 3 Bathrooms 4 Bathrooms 5 Bathrooms 6 Bathrooms 7 Bathro…" at bounding box center [218, 111] width 185 height 14
select select "3"
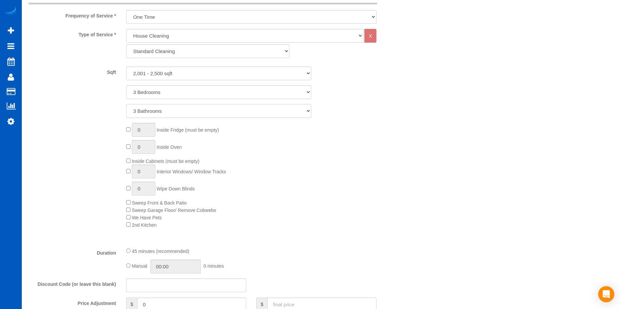
click at [126, 104] on select "1 Bathroom 2 Bathrooms 3 Bathrooms 4 Bathrooms 5 Bathrooms 6 Bathrooms 7 Bathro…" at bounding box center [218, 111] width 185 height 14
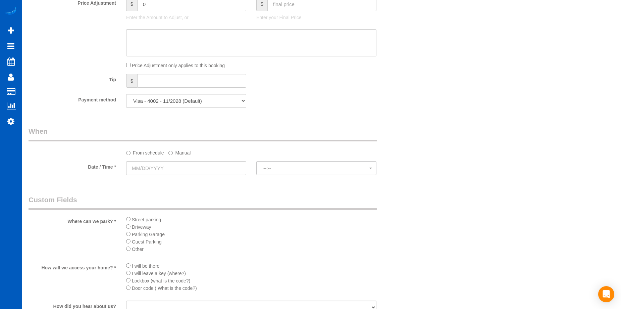
scroll to position [638, 0]
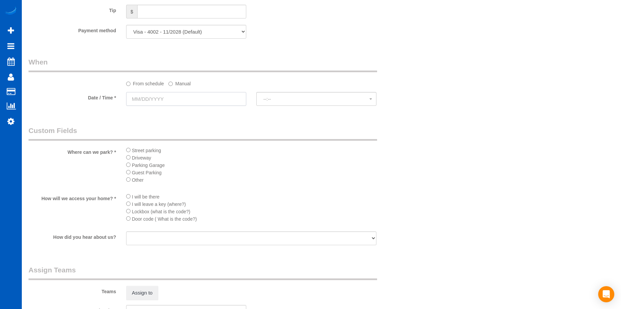
click at [232, 101] on input "text" at bounding box center [186, 99] width 120 height 14
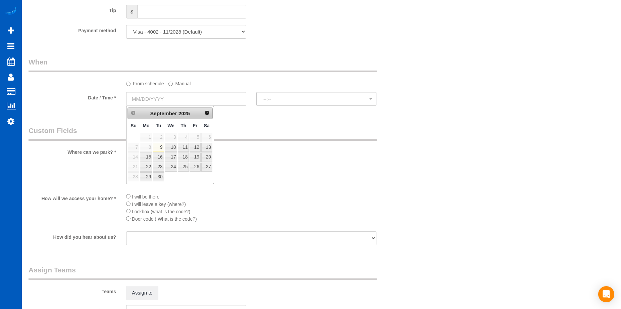
click at [285, 130] on legend "Custom Fields" at bounding box center [203, 133] width 349 height 15
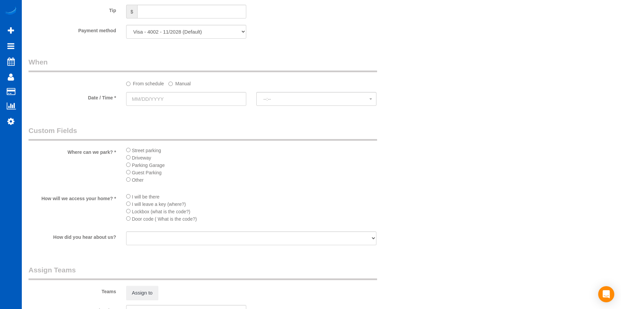
click at [176, 85] on label "Manual" at bounding box center [179, 82] width 22 height 9
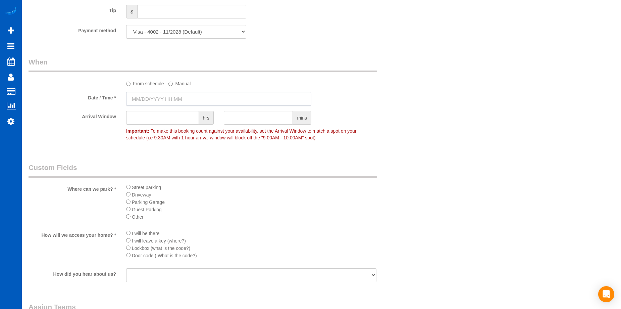
click at [184, 101] on input "text" at bounding box center [218, 99] width 185 height 14
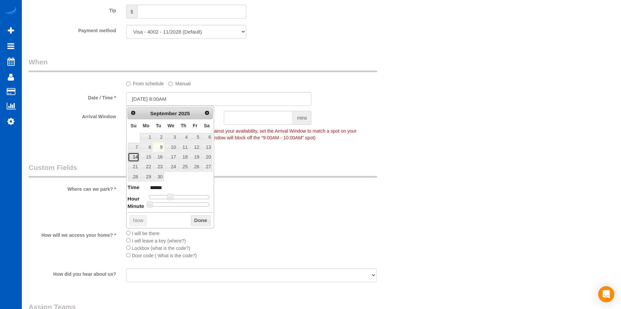
click at [136, 157] on link "14" at bounding box center [133, 156] width 11 height 9
type input "09/14/2025 9:00AM"
type input "******"
click at [173, 196] on span at bounding box center [173, 197] width 6 height 6
click at [201, 220] on button "Done" at bounding box center [201, 220] width 20 height 11
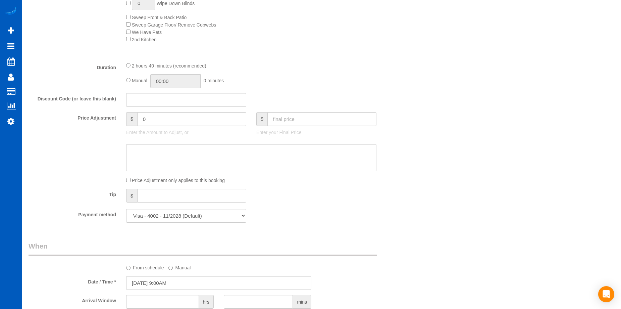
scroll to position [403, 0]
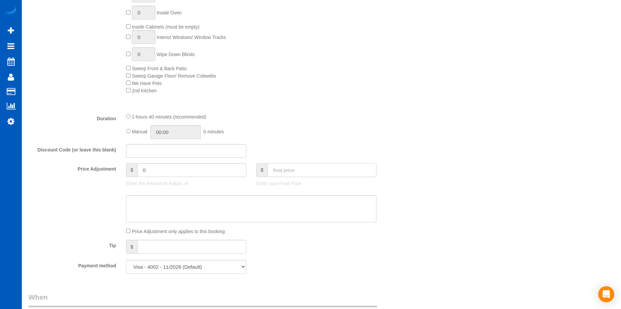
click at [302, 173] on input "text" at bounding box center [322, 170] width 109 height 14
type input "150"
click at [274, 210] on textarea at bounding box center [251, 209] width 250 height 28
type input "-149"
click at [215, 202] on textarea at bounding box center [251, 209] width 250 height 28
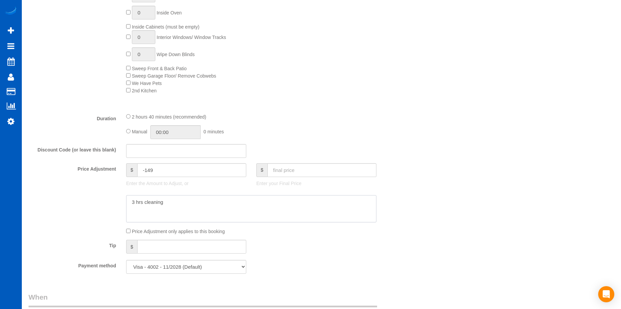
type textarea "3 hrs cleaning"
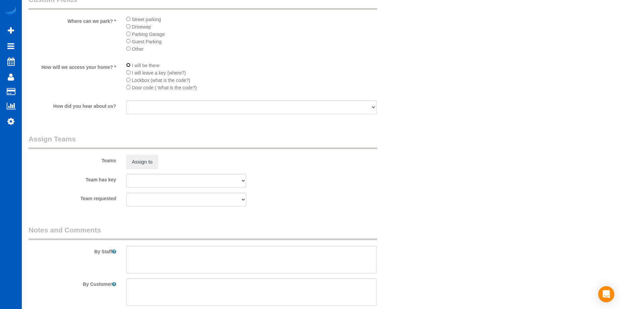
scroll to position [839, 0]
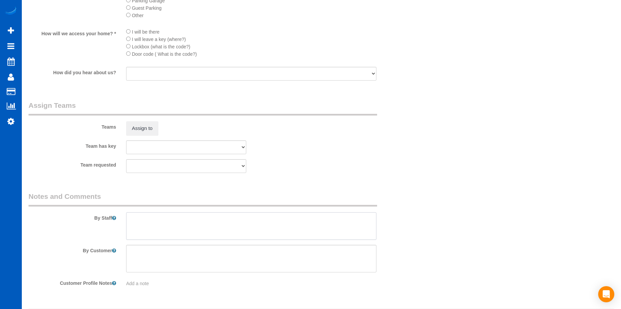
click at [218, 234] on textarea at bounding box center [251, 226] width 250 height 28
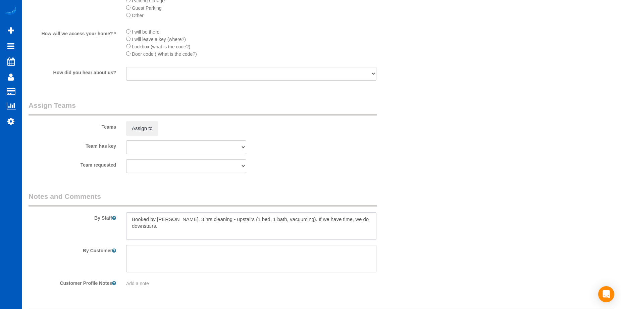
scroll to position [3, 0]
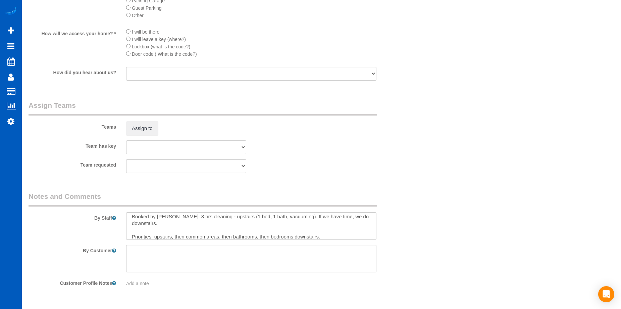
click at [326, 240] on sui-booking-comments "By Staff By Customer Customer Profile Notes Add a note" at bounding box center [219, 238] width 381 height 95
click at [334, 233] on textarea at bounding box center [251, 226] width 250 height 28
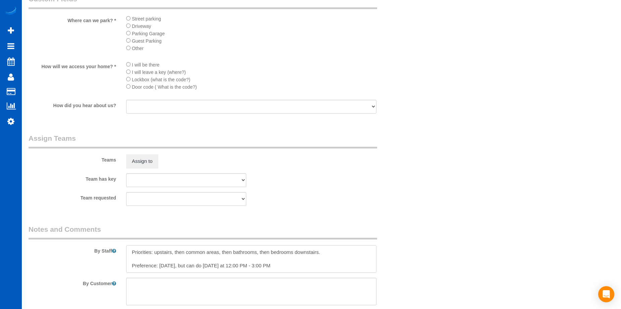
scroll to position [859, 0]
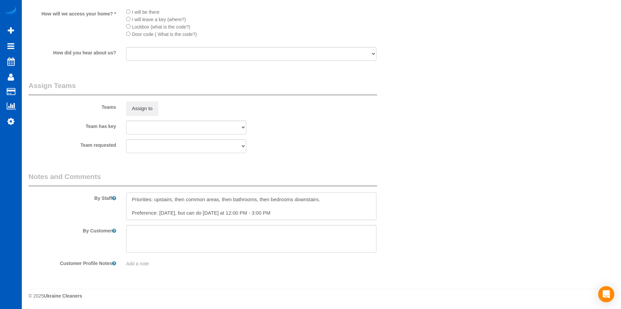
click at [175, 214] on textarea at bounding box center [251, 206] width 250 height 28
type textarea "Booked by Florencia. 3 hrs cleaning - upstairs (1 bed, 1 bath, vacuuming). If w…"
click at [331, 156] on fieldset "Assign Teams Teams Assign to Team has key Elena Kremneva Irina Dunaeva Kseniia …" at bounding box center [219, 120] width 381 height 78
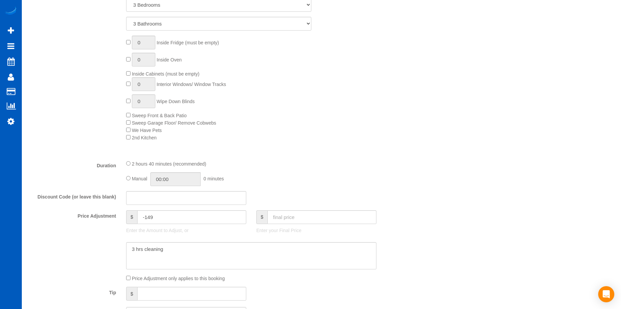
scroll to position [355, 0]
click at [143, 251] on textarea at bounding box center [251, 256] width 250 height 28
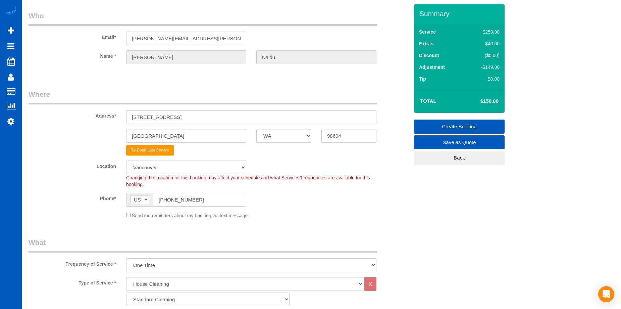
scroll to position [0, 0]
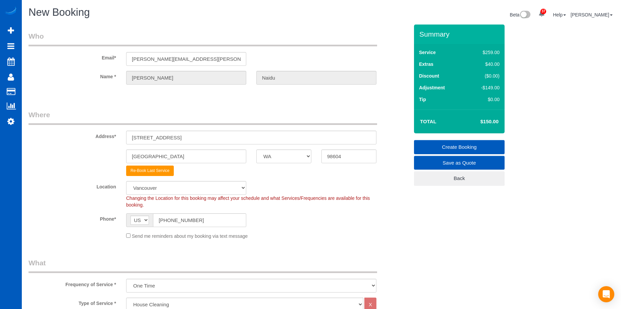
type textarea "3 hrs of cleaning"
click at [447, 142] on link "Create Booking" at bounding box center [459, 147] width 91 height 14
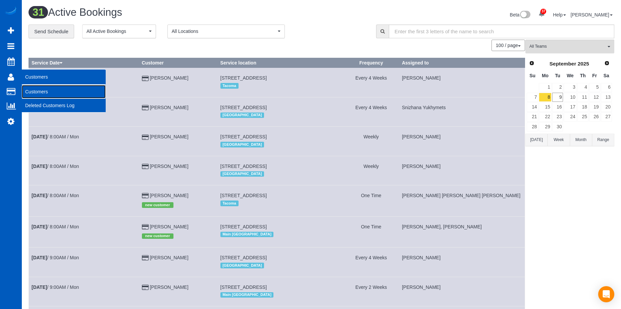
click at [36, 89] on link "Customers" at bounding box center [64, 91] width 84 height 13
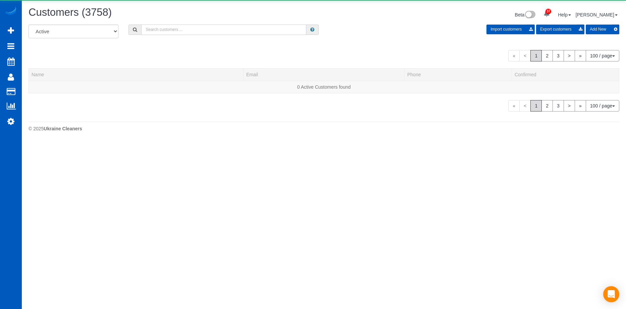
click at [173, 29] on input "text" at bounding box center [223, 30] width 165 height 10
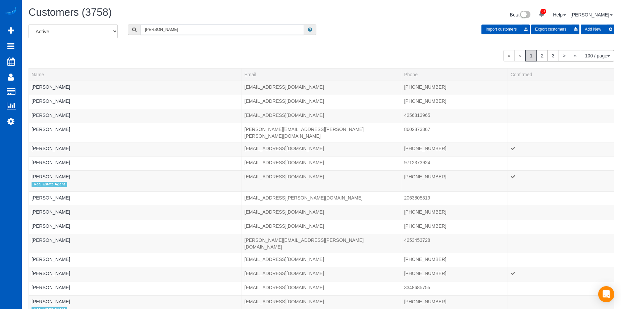
type input "Adolfo Martell"
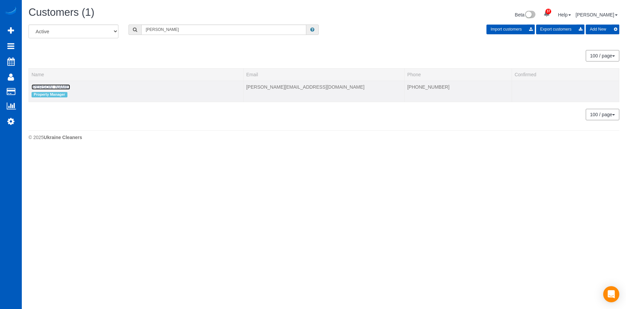
click at [59, 87] on link "Adolfo Martell" at bounding box center [51, 86] width 39 height 5
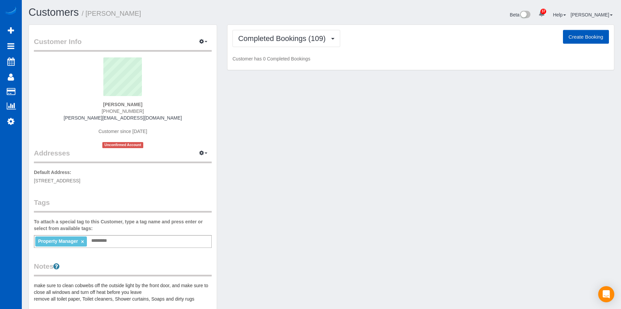
click at [578, 37] on button "Create Booking" at bounding box center [586, 37] width 46 height 14
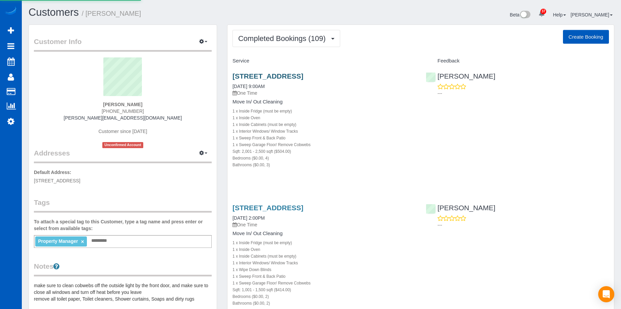
select select "WA"
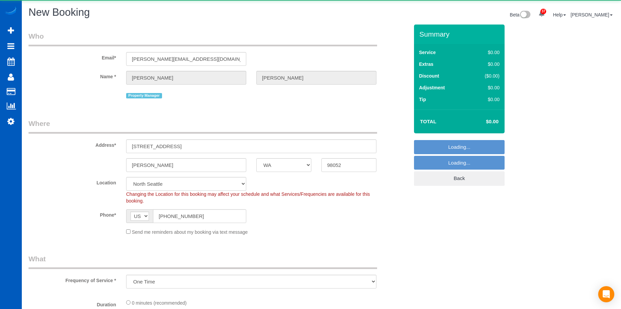
select select "object:6576"
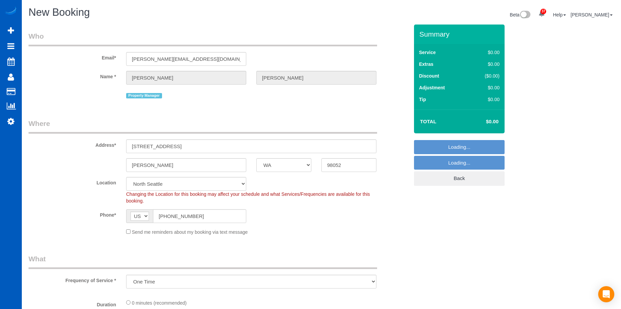
select select "6"
select select "199"
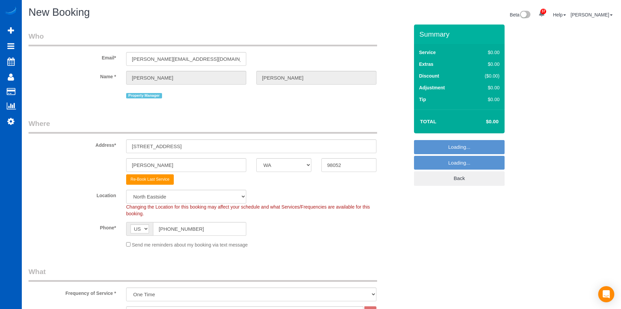
select select "object:6841"
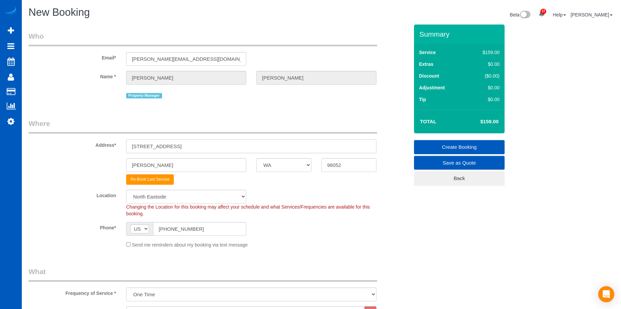
click at [182, 149] on input "17024 NE 120th St" at bounding box center [251, 146] width 250 height 14
drag, startPoint x: 188, startPoint y: 146, endPoint x: 191, endPoint y: 150, distance: 5.2
click at [99, 143] on div "Address* 17024 NE 120th St" at bounding box center [218, 135] width 391 height 35
paste input "6226 148th Ave NE Redmond, WA 98052"
drag, startPoint x: 210, startPoint y: 145, endPoint x: 293, endPoint y: 149, distance: 83.0
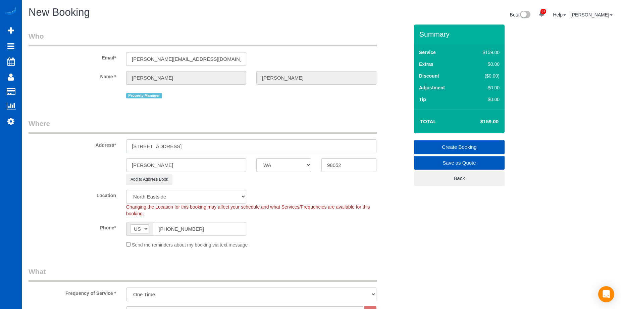
click at [293, 149] on input "6226 148th Ave NE Redmond, WA 98052" at bounding box center [251, 146] width 250 height 14
click at [347, 161] on input "98052" at bounding box center [349, 165] width 55 height 14
click at [289, 161] on div "Redmond AK AL AR AZ CA CO CT DC DE FL GA HI IA ID IL IN KS KY LA MA MD ME MI MN…" at bounding box center [218, 165] width 391 height 14
drag, startPoint x: 178, startPoint y: 147, endPoint x: 198, endPoint y: 148, distance: 20.8
click at [198, 148] on input "6226 148th Ave NE Redmond, WA" at bounding box center [251, 146] width 250 height 14
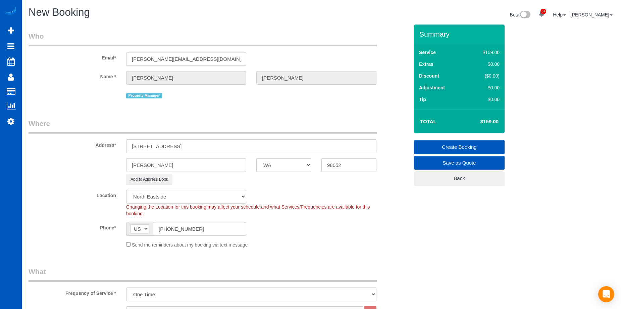
click at [164, 164] on input "Redmond" at bounding box center [186, 165] width 120 height 14
drag, startPoint x: 95, startPoint y: 159, endPoint x: 90, endPoint y: 159, distance: 5.0
click at [90, 159] on div "Redmond AK AL AR AZ CA CO CT DC DE FL GA HI IA ID IL IN KS KY LA MA MD ME MI MN…" at bounding box center [218, 165] width 391 height 14
drag, startPoint x: 175, startPoint y: 145, endPoint x: 229, endPoint y: 147, distance: 54.1
click at [229, 147] on input "6226 148th Ave NE , WA" at bounding box center [251, 146] width 250 height 14
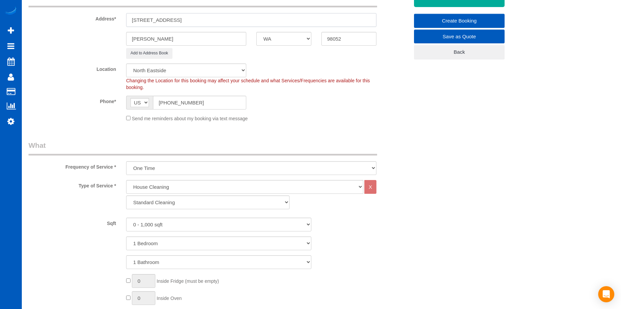
scroll to position [134, 0]
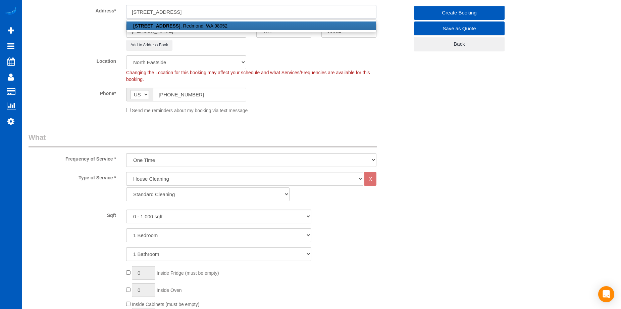
type input "6226 148th Ave NE"
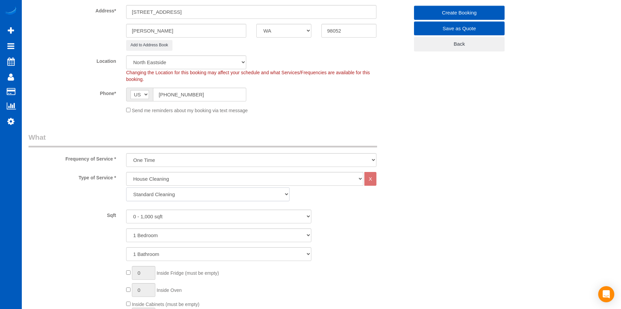
click at [241, 196] on select "Standard Cleaning Deep Cleaning Move In/ Out Cleaning" at bounding box center [207, 194] width 163 height 14
select select "368"
click at [126, 187] on select "Standard Cleaning Deep Cleaning Move In/ Out Cleaning" at bounding box center [207, 194] width 163 height 14
click at [177, 215] on select "0 - 1,000 sqft 1,001 - 1,500 sqft 1,501 - 2,000 sqft 2,001 - 2,500 sqft 2,501 -…" at bounding box center [218, 216] width 185 height 14
select select "5001"
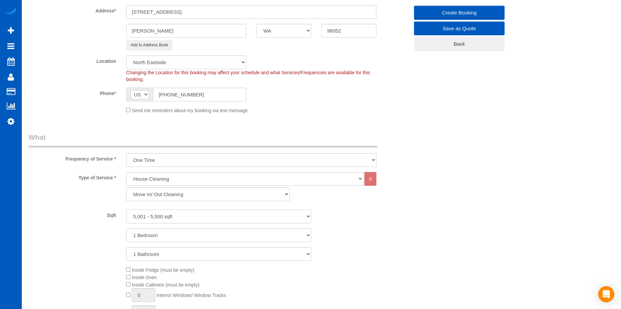
click at [126, 209] on select "0 - 1,000 sqft 1,001 - 1,500 sqft 1,501 - 2,000 sqft 2,001 - 2,500 sqft 2,501 -…" at bounding box center [218, 216] width 185 height 14
click at [154, 232] on select "1 Bedroom 2 Bedrooms 3 Bedrooms 4 Bedrooms 5 Bedrooms 6 Bedrooms 7 Bedrooms" at bounding box center [218, 235] width 185 height 14
select select "5"
click at [126, 228] on select "1 Bedroom 2 Bedrooms 3 Bedrooms 4 Bedrooms 5 Bedrooms 6 Bedrooms 7 Bedrooms" at bounding box center [218, 235] width 185 height 14
click at [182, 256] on select "1 Bathroom 2 Bathrooms 3 Bathrooms 4 Bathrooms 5 Bathrooms 6 Bathrooms 7 Bathro…" at bounding box center [218, 254] width 185 height 14
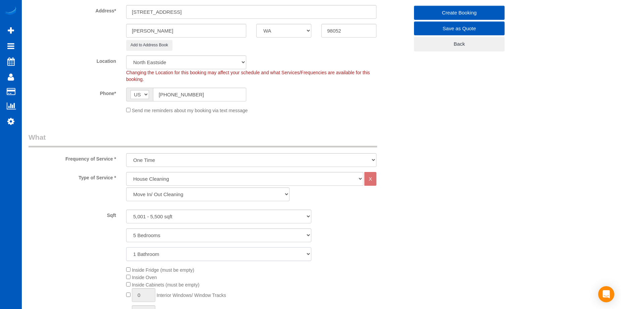
select select "4"
click at [126, 247] on select "1 Bathroom 2 Bathrooms 3 Bathrooms 4 Bathrooms 5 Bathrooms 6 Bathrooms 7 Bathro…" at bounding box center [218, 254] width 185 height 14
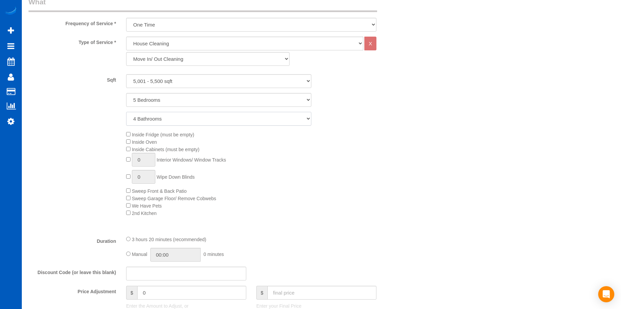
scroll to position [302, 0]
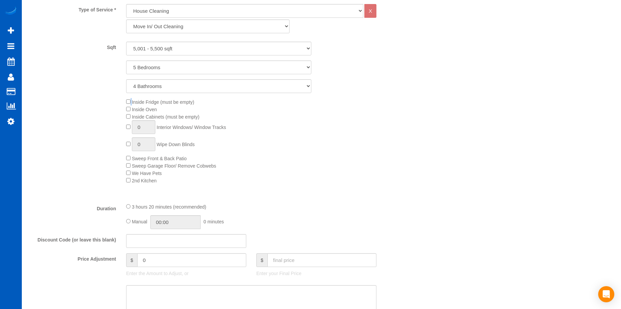
click at [131, 100] on span "Inside Fridge (must be empty)" at bounding box center [160, 101] width 68 height 5
click at [127, 122] on div "Inside Fridge (must be empty) Inside Oven Inside Cabinets (must be empty) 0 Int…" at bounding box center [267, 141] width 293 height 86
type input "1"
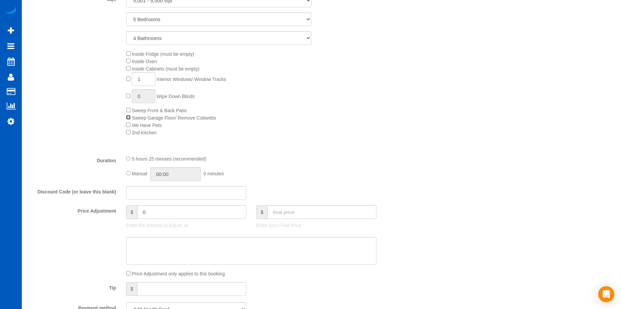
scroll to position [436, 0]
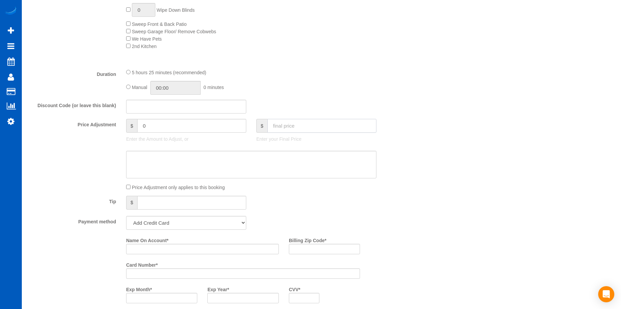
click at [302, 127] on input "text" at bounding box center [322, 126] width 109 height 14
type input "0"
click at [276, 155] on textarea at bounding box center [251, 165] width 250 height 28
click at [210, 225] on select "Add Credit Card Cash Check Paypal" at bounding box center [186, 223] width 120 height 14
type input "-929"
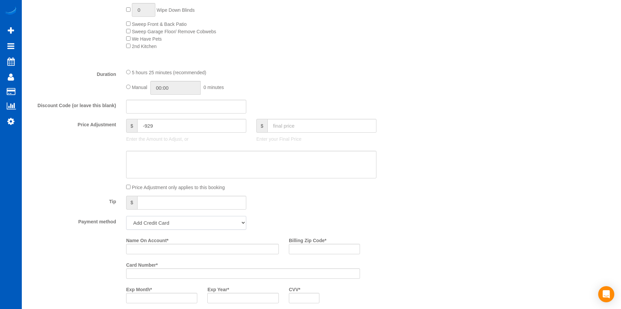
select select "string:cash"
click at [126, 216] on select "Add Credit Card Cash Check Paypal" at bounding box center [186, 223] width 120 height 14
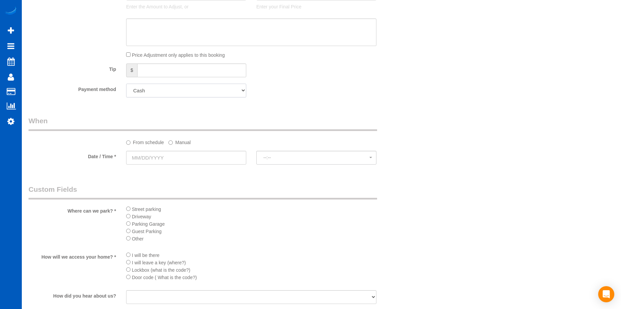
scroll to position [638, 0]
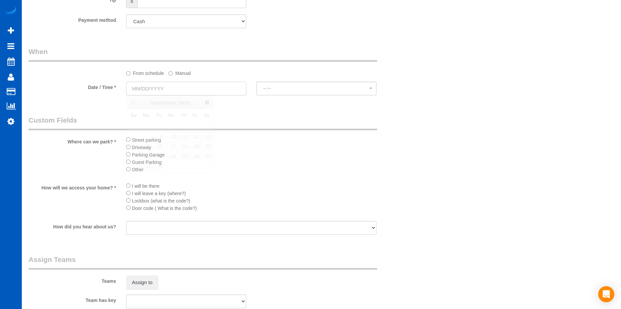
click at [220, 91] on input "text" at bounding box center [186, 89] width 120 height 14
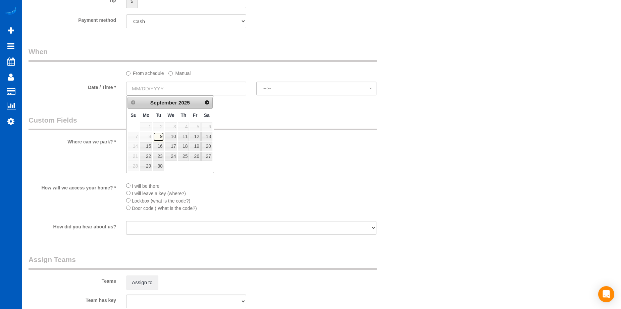
click at [158, 137] on link "9" at bounding box center [158, 136] width 11 height 9
type input "09/09/2025"
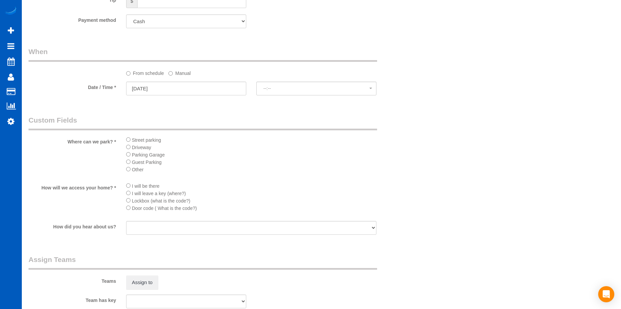
select select "spot1"
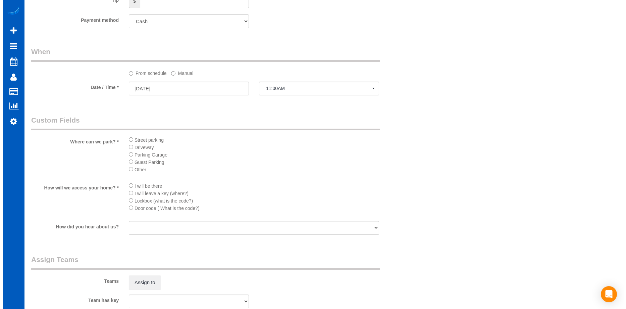
scroll to position [671, 0]
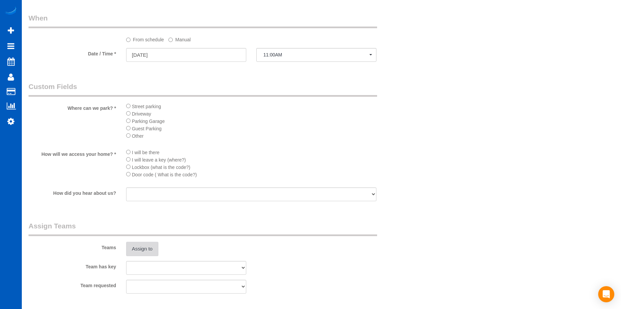
click at [138, 247] on button "Assign to" at bounding box center [142, 249] width 32 height 14
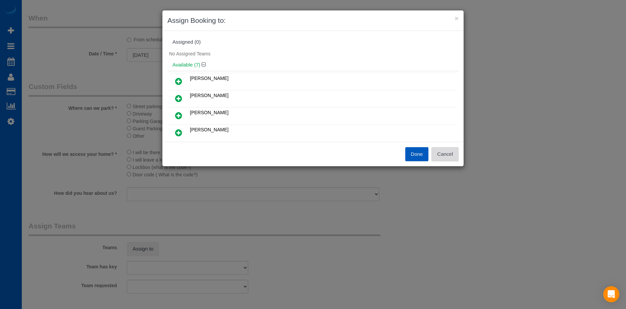
click at [447, 153] on button "Cancel" at bounding box center [445, 154] width 27 height 14
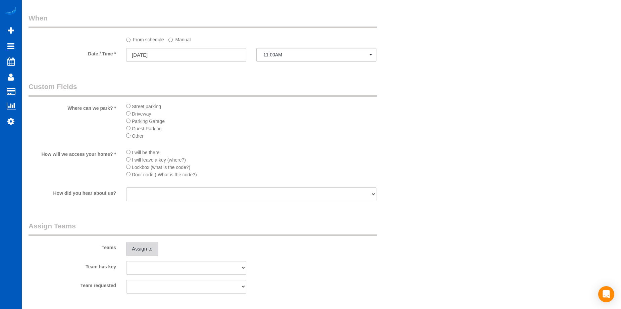
click at [135, 244] on button "Assign to" at bounding box center [142, 249] width 32 height 14
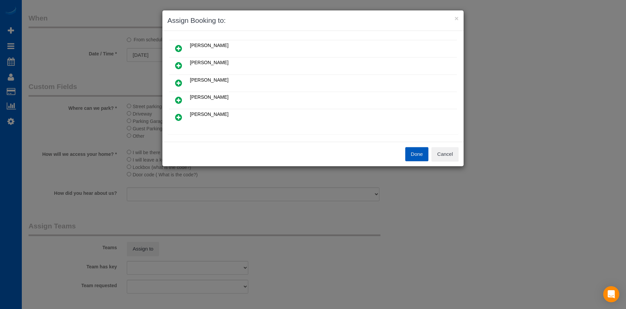
scroll to position [101, 0]
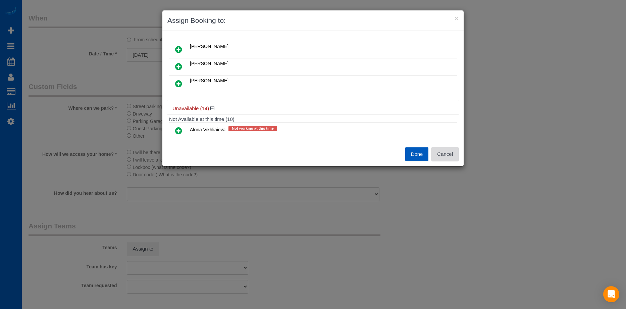
click at [445, 150] on button "Cancel" at bounding box center [445, 154] width 27 height 14
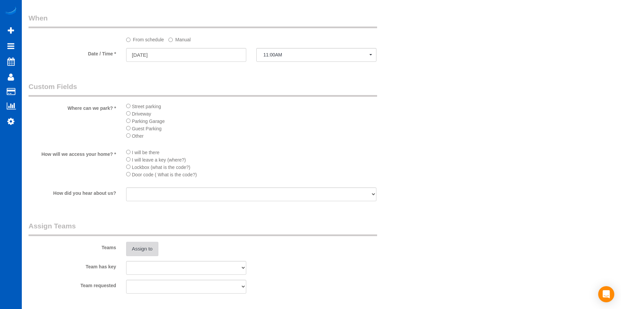
click at [149, 244] on button "Assign to" at bounding box center [142, 249] width 32 height 14
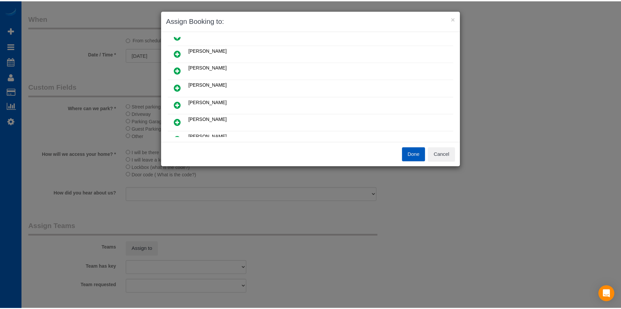
scroll to position [34, 0]
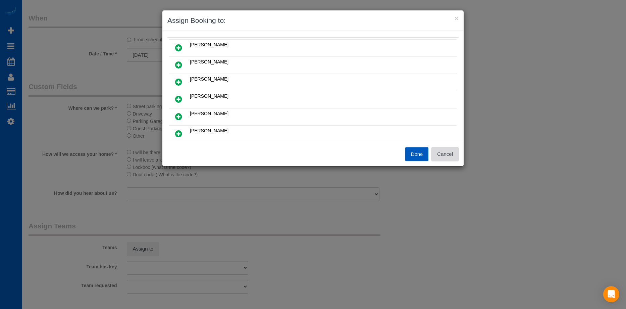
click at [451, 154] on button "Cancel" at bounding box center [445, 154] width 27 height 14
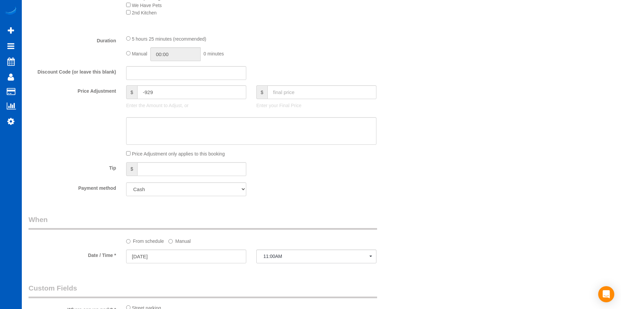
scroll to position [638, 0]
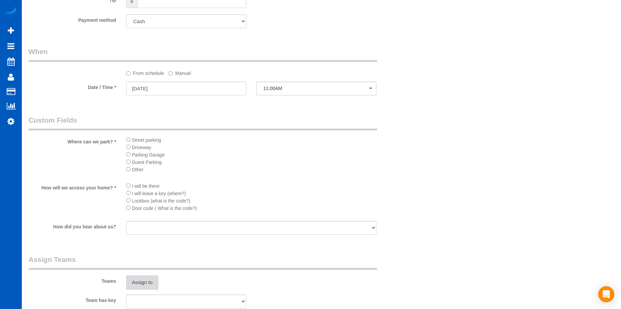
click at [138, 279] on button "Assign to" at bounding box center [142, 282] width 32 height 14
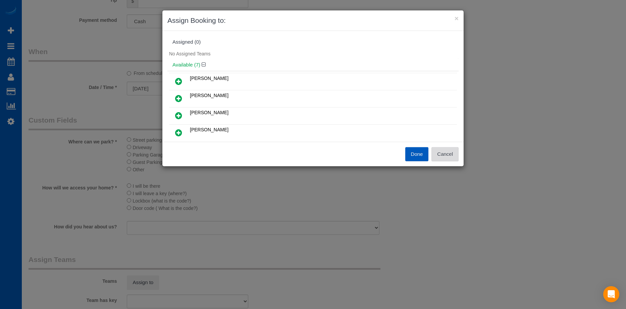
click at [454, 154] on button "Cancel" at bounding box center [445, 154] width 27 height 14
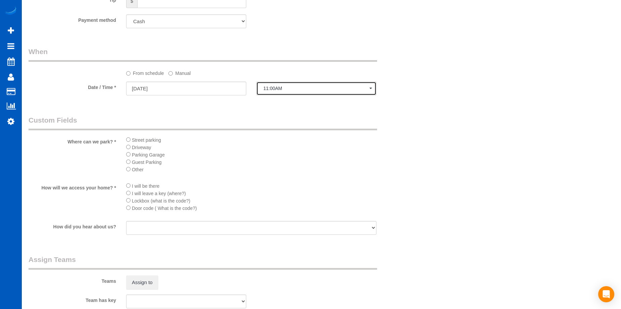
click at [302, 87] on span "11:00AM" at bounding box center [316, 88] width 106 height 5
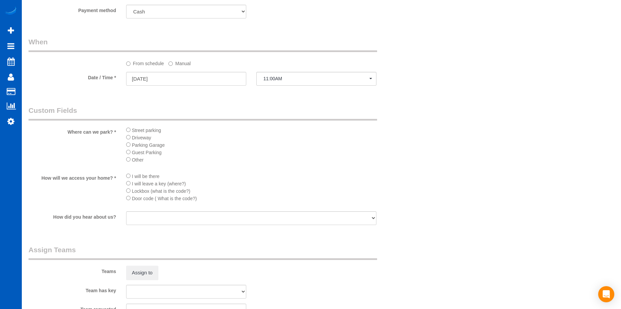
scroll to position [705, 0]
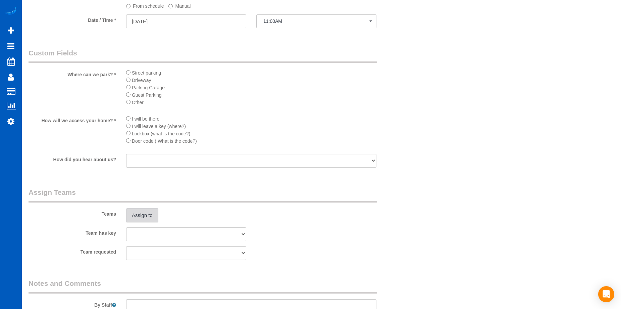
click at [146, 215] on button "Assign to" at bounding box center [142, 215] width 32 height 14
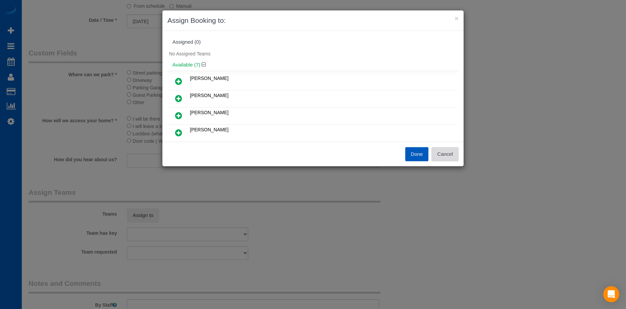
click at [447, 154] on button "Cancel" at bounding box center [445, 154] width 27 height 14
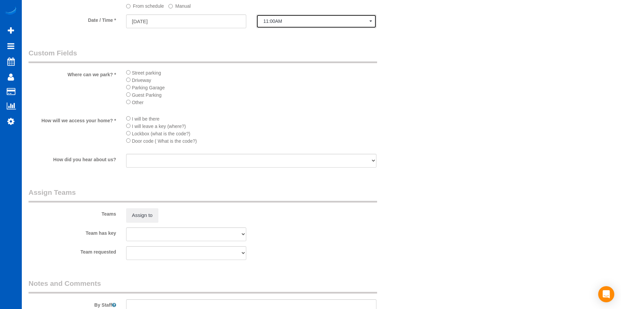
click at [315, 27] on button "11:00AM" at bounding box center [316, 21] width 120 height 14
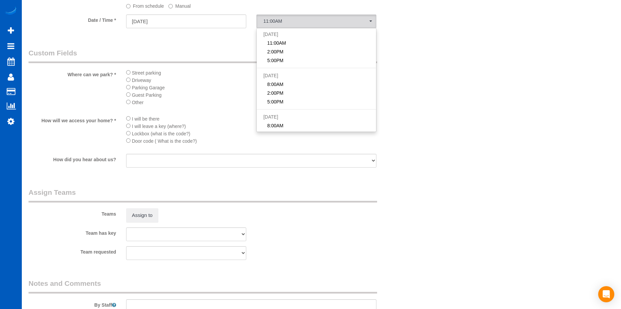
click at [224, 51] on legend "Custom Fields" at bounding box center [203, 55] width 349 height 15
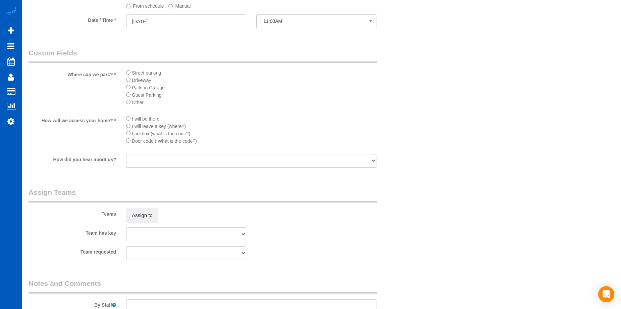
click at [181, 7] on label "Manual" at bounding box center [179, 4] width 22 height 9
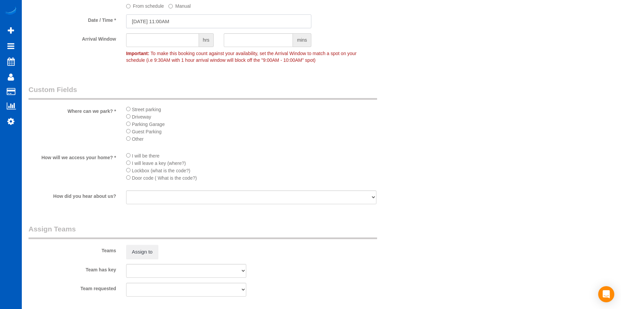
click at [193, 23] on input "09/09/2025 11:00AM" at bounding box center [218, 21] width 185 height 14
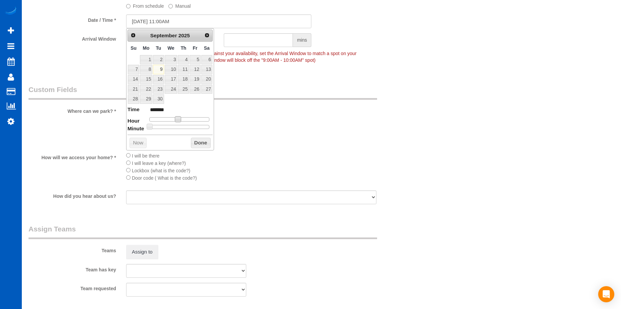
type input "09/09/2025 10:00AM"
type input "*******"
type input "09/09/2025 9:00AM"
type input "******"
type input "09/09/2025 8:00AM"
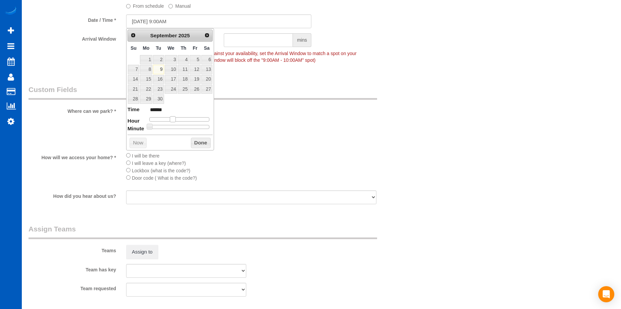
type input "******"
drag, startPoint x: 177, startPoint y: 119, endPoint x: 170, endPoint y: 121, distance: 7.6
click at [170, 121] on span at bounding box center [170, 119] width 6 height 6
click at [195, 144] on button "Done" at bounding box center [201, 143] width 20 height 11
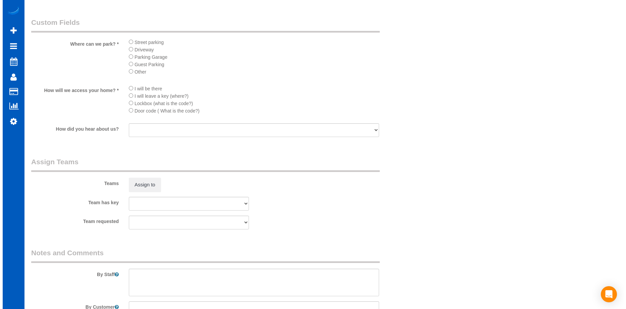
scroll to position [806, 0]
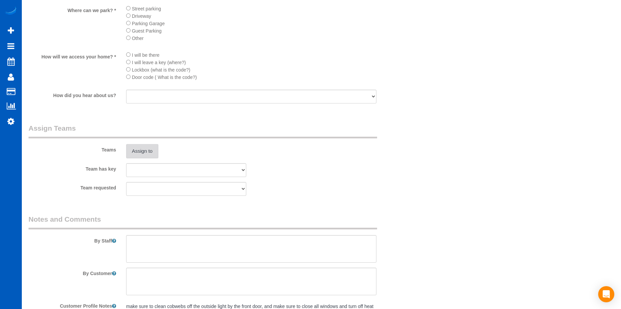
click at [143, 147] on button "Assign to" at bounding box center [142, 151] width 32 height 14
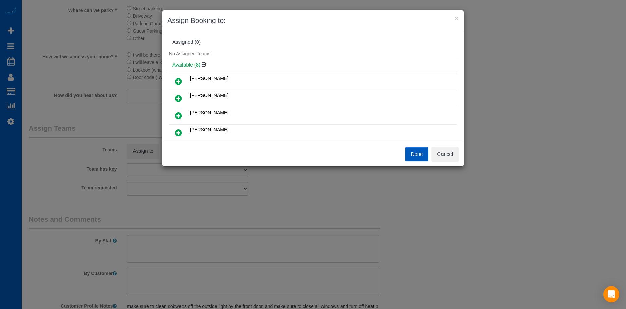
click at [180, 95] on icon at bounding box center [178, 98] width 7 height 8
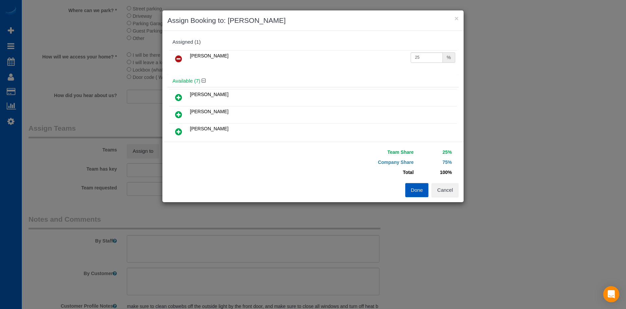
scroll to position [34, 0]
click at [177, 111] on icon at bounding box center [178, 115] width 7 height 8
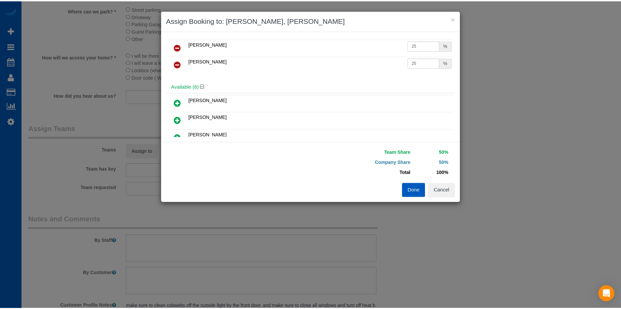
scroll to position [0, 0]
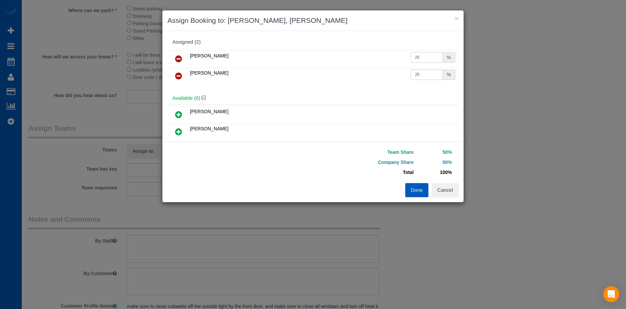
click at [418, 56] on input "25" at bounding box center [427, 57] width 32 height 10
click at [370, 55] on tr "Liudmyla Krevska 25 %" at bounding box center [313, 58] width 288 height 17
type input "27"
click at [426, 71] on input "25" at bounding box center [427, 74] width 32 height 10
drag, startPoint x: 420, startPoint y: 74, endPoint x: 359, endPoint y: 73, distance: 60.4
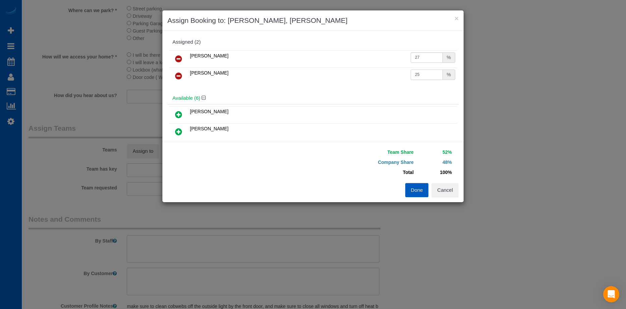
click at [359, 73] on tr "Olena Stratonova 25 %" at bounding box center [313, 75] width 288 height 17
type input "27"
click at [414, 190] on button "Done" at bounding box center [416, 190] width 23 height 14
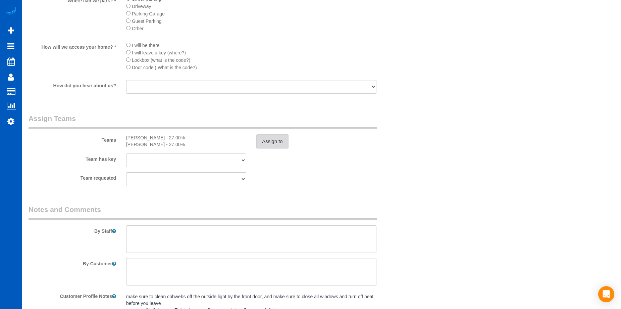
scroll to position [865, 0]
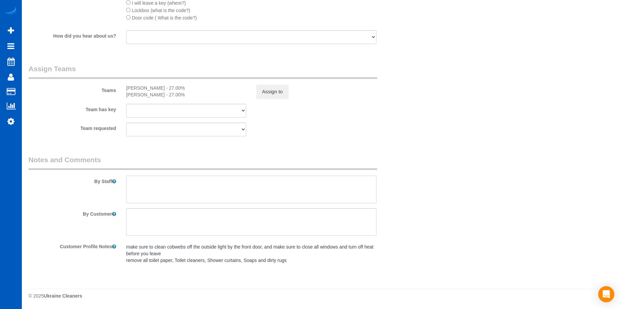
click at [233, 186] on textarea at bounding box center [251, 190] width 250 height 28
click at [225, 185] on textarea at bounding box center [251, 190] width 250 height 28
type textarea "H"
drag, startPoint x: 227, startPoint y: 200, endPoint x: 125, endPoint y: 203, distance: 102.1
click at [125, 203] on div at bounding box center [251, 190] width 260 height 28
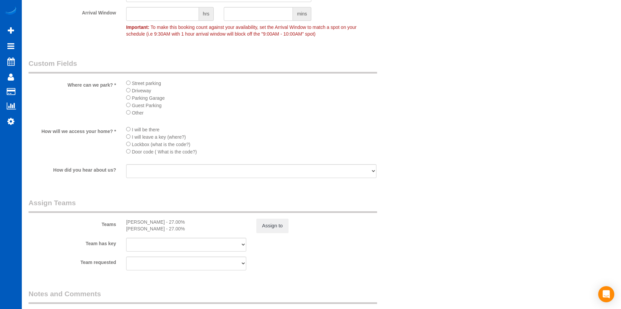
scroll to position [731, 0]
click at [128, 81] on li "Street parking" at bounding box center [251, 83] width 250 height 7
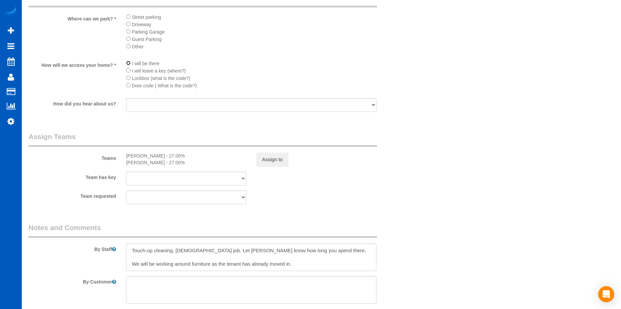
scroll to position [865, 0]
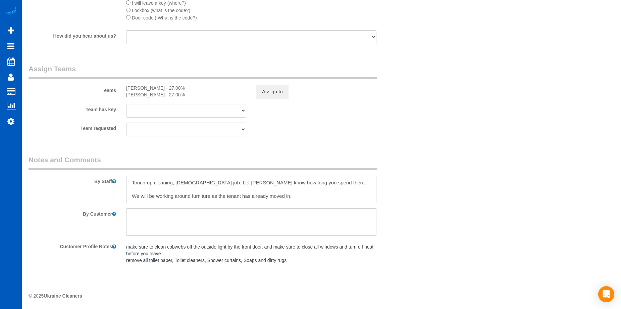
click at [304, 192] on textarea at bounding box center [251, 190] width 250 height 28
drag, startPoint x: 298, startPoint y: 200, endPoint x: 303, endPoint y: 197, distance: 6.0
click at [299, 200] on textarea at bounding box center [251, 190] width 250 height 28
paste textarea "Boian Marinov"
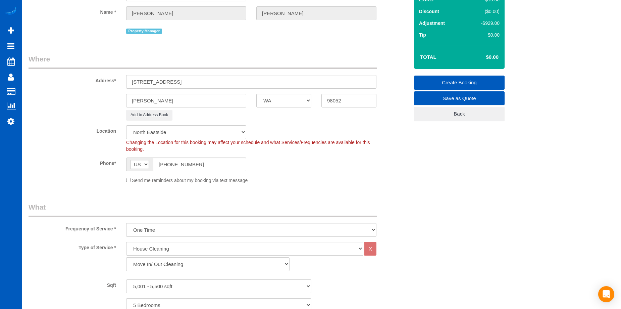
scroll to position [26, 0]
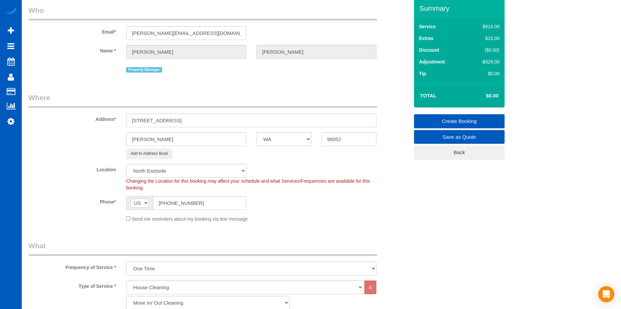
type textarea "Touch-up cleaning, hourly job. Let Anna know how long you spend there. We will …"
click at [429, 117] on link "Create Booking" at bounding box center [459, 121] width 91 height 14
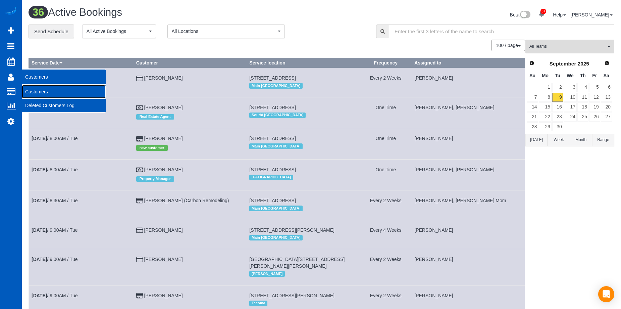
click at [30, 92] on link "Customers" at bounding box center [64, 91] width 84 height 13
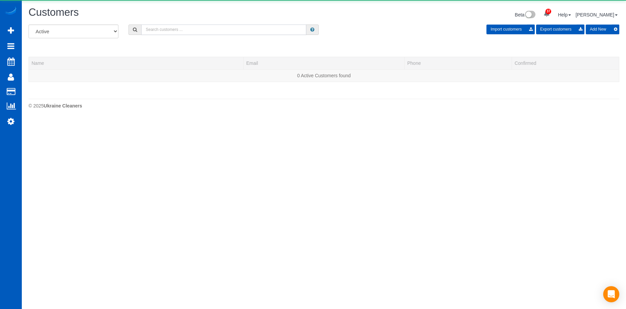
click at [182, 28] on input "text" at bounding box center [223, 30] width 165 height 10
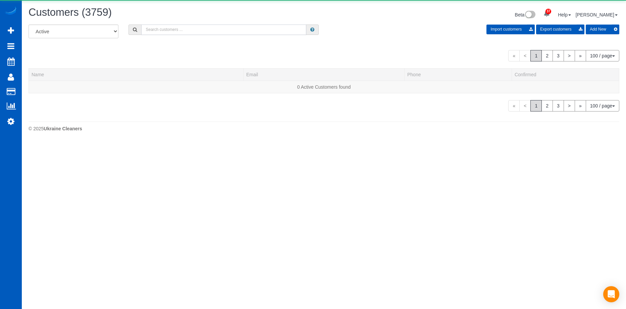
paste input "middle.cookie@bigpond.com"
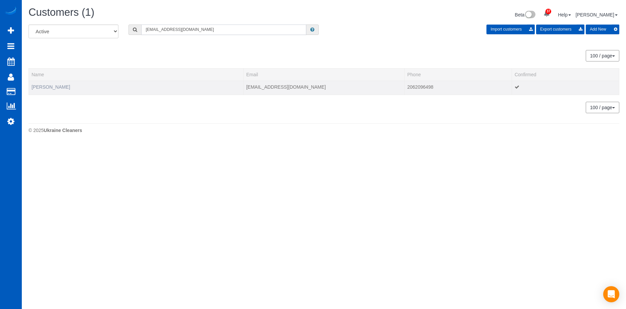
type input "middle.cookie@bigpond.com"
click at [60, 88] on link "Julie Fiddaman" at bounding box center [51, 86] width 39 height 5
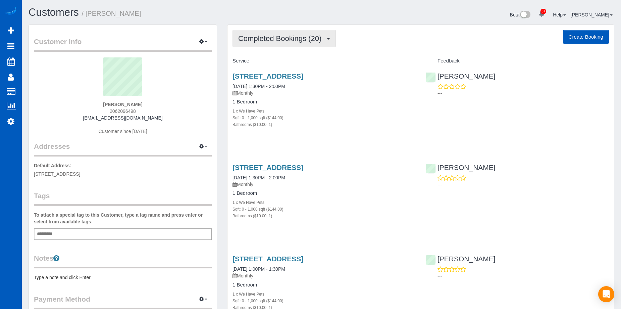
click at [301, 33] on button "Completed Bookings (20)" at bounding box center [284, 38] width 103 height 17
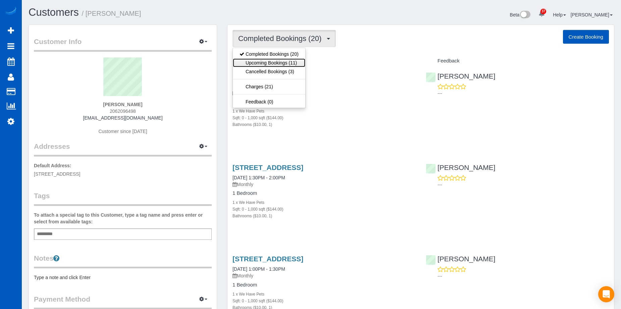
click at [287, 64] on link "Upcoming Bookings (11)" at bounding box center [269, 62] width 73 height 9
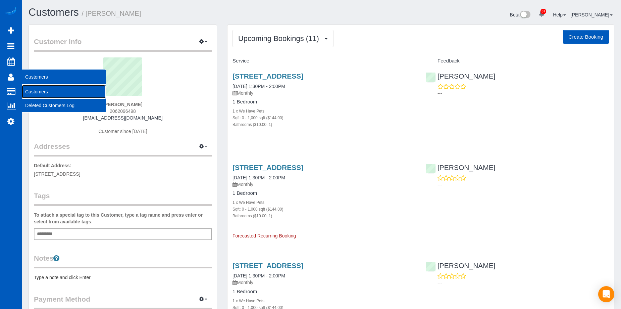
click at [35, 90] on link "Customers" at bounding box center [64, 91] width 84 height 13
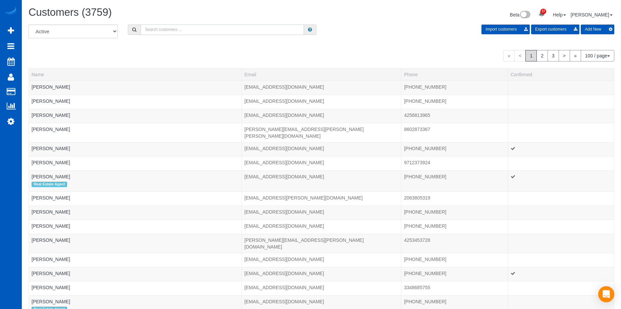
click at [159, 31] on input "text" at bounding box center [222, 30] width 163 height 10
paste input "anmolmago@gmail.com"
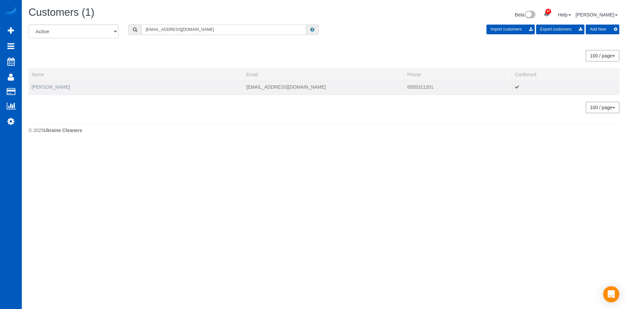
type input "anmolmago@gmail.com"
click at [46, 85] on link "Anmol Mago" at bounding box center [51, 86] width 39 height 5
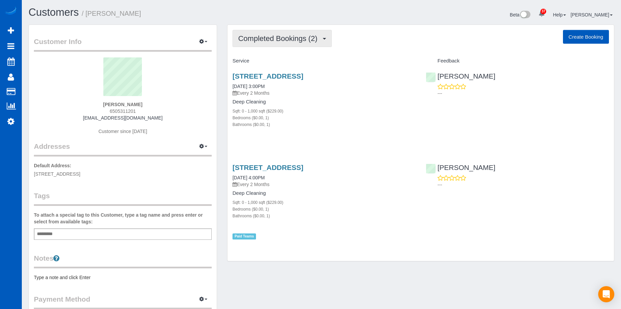
click at [318, 40] on span "Completed Bookings (2)" at bounding box center [279, 38] width 83 height 8
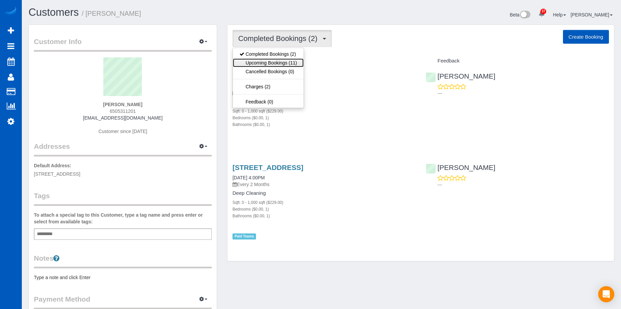
click at [288, 61] on link "Upcoming Bookings (11)" at bounding box center [268, 62] width 71 height 9
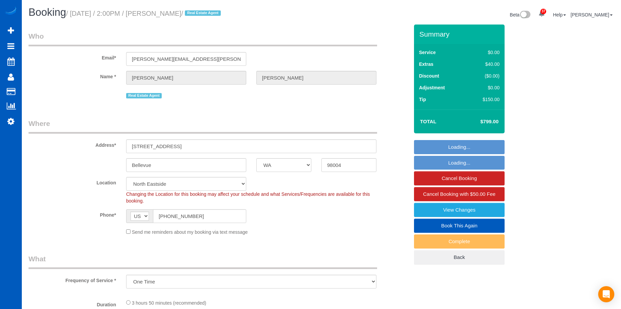
select select "WA"
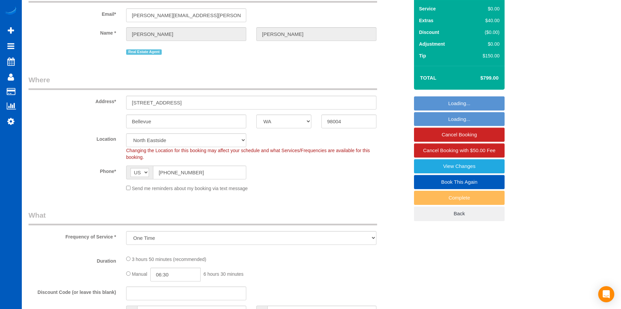
select select "object:829"
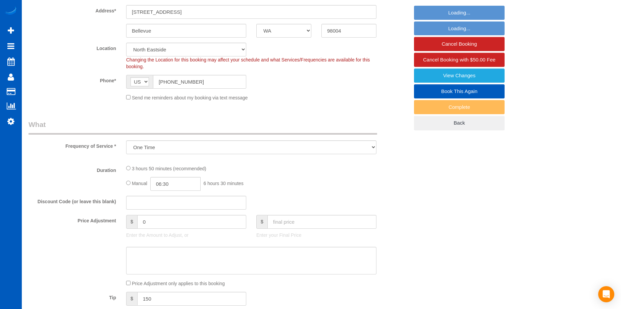
select select "string:fspay-0682216c-3a71-4bf8-b792-57d94e040e25"
select select "spot2"
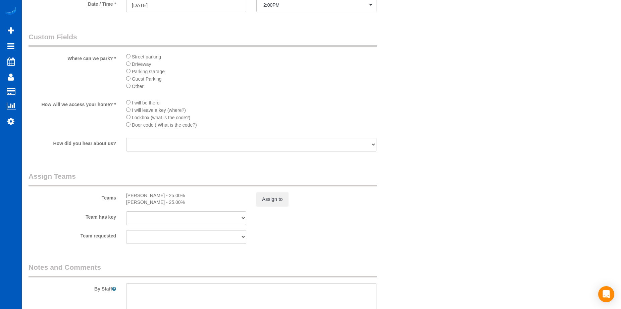
select select "199"
select select "4001"
select select "4"
select select "5"
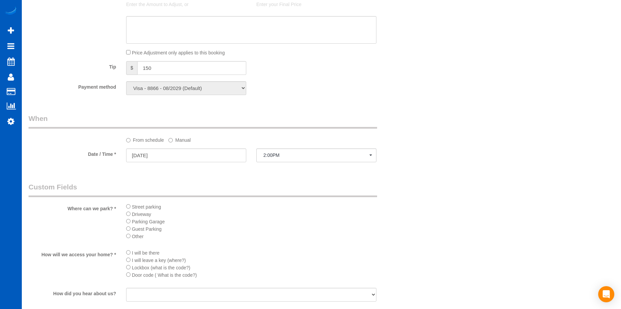
select select "4001"
select select "4"
select select "5"
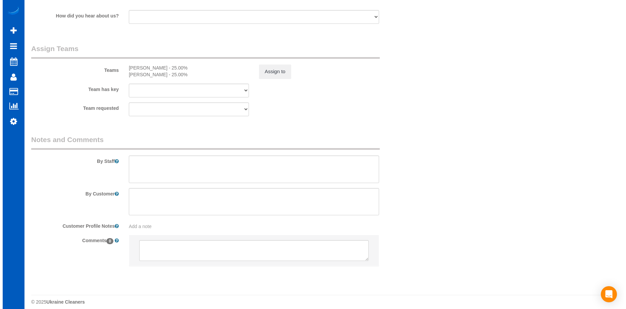
scroll to position [861, 0]
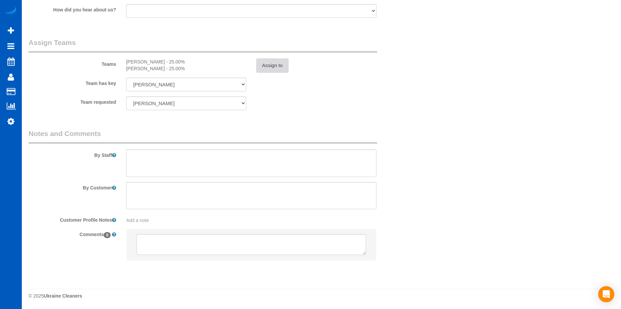
click at [268, 61] on button "Assign to" at bounding box center [272, 65] width 32 height 14
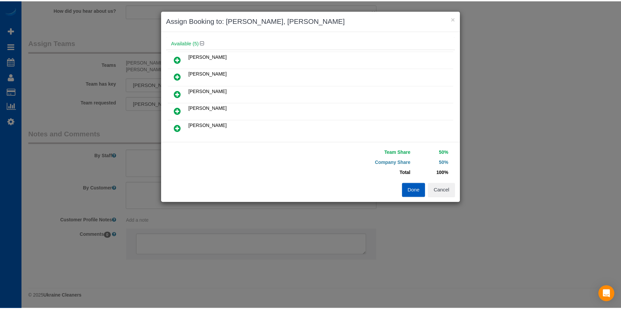
scroll to position [67, 0]
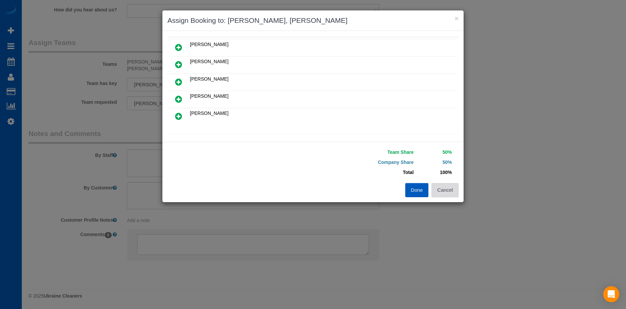
click at [446, 191] on button "Cancel" at bounding box center [445, 190] width 27 height 14
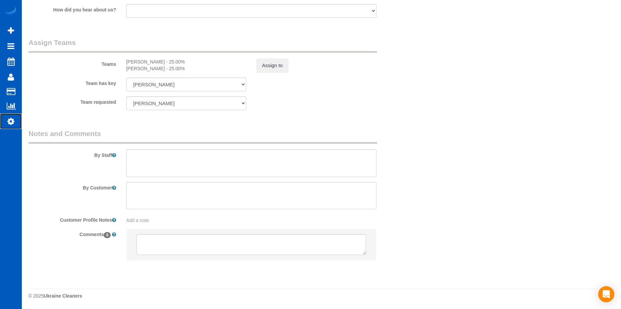
click at [13, 118] on icon at bounding box center [10, 121] width 7 height 8
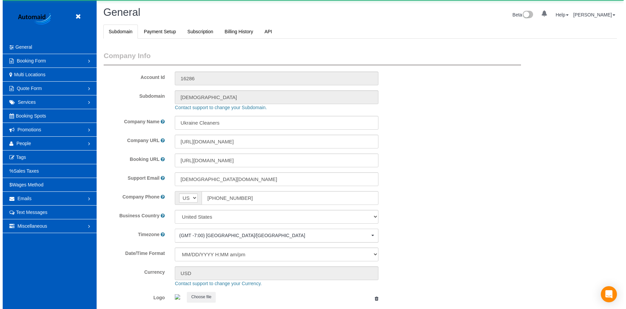
scroll to position [1476, 621]
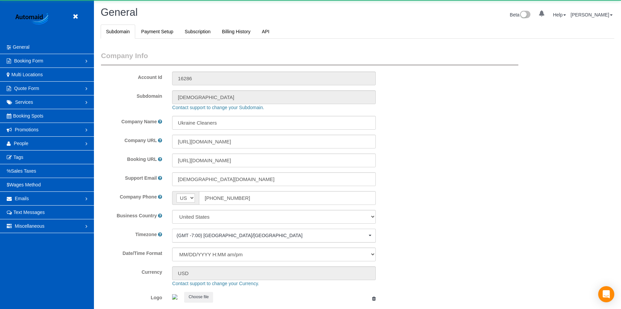
select select "1"
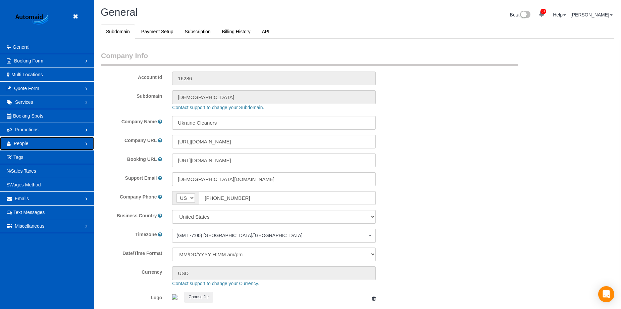
click at [66, 140] on link "People" at bounding box center [47, 143] width 94 height 13
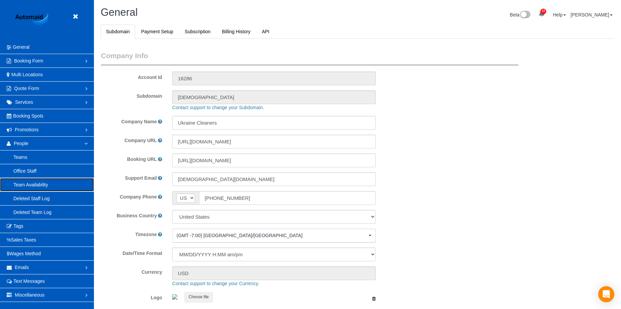
click at [35, 183] on link "Team Availability" at bounding box center [47, 184] width 94 height 13
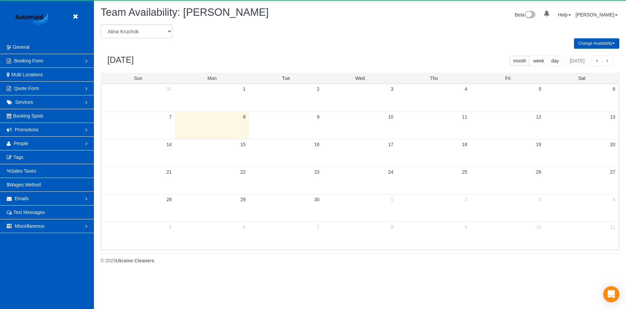
scroll to position [273, 626]
click at [160, 30] on select "[PERSON_NAME] [PERSON_NAME] [PERSON_NAME] [PERSON_NAME] [PERSON_NAME] [PERSON_N…" at bounding box center [137, 32] width 72 height 14
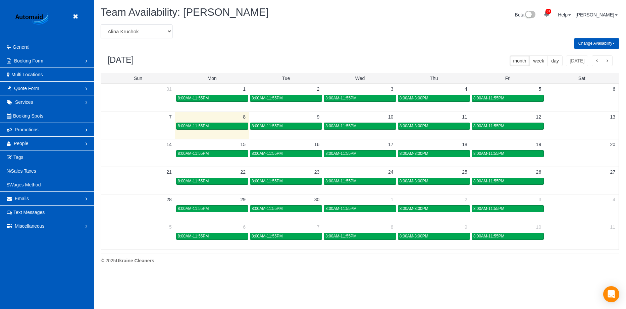
select select "number:35246"
click at [101, 25] on select "[PERSON_NAME] [PERSON_NAME] [PERSON_NAME] [PERSON_NAME] [PERSON_NAME] [PERSON_N…" at bounding box center [137, 32] width 72 height 14
click at [164, 29] on select "[PERSON_NAME] [PERSON_NAME] [PERSON_NAME] [PERSON_NAME] [PERSON_NAME] [PERSON_N…" at bounding box center [137, 32] width 72 height 14
select select "number:35249"
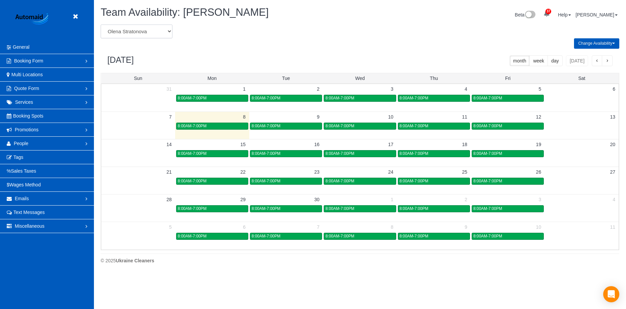
click at [101, 25] on select "[PERSON_NAME] [PERSON_NAME] [PERSON_NAME] [PERSON_NAME] [PERSON_NAME] [PERSON_N…" at bounding box center [137, 32] width 72 height 14
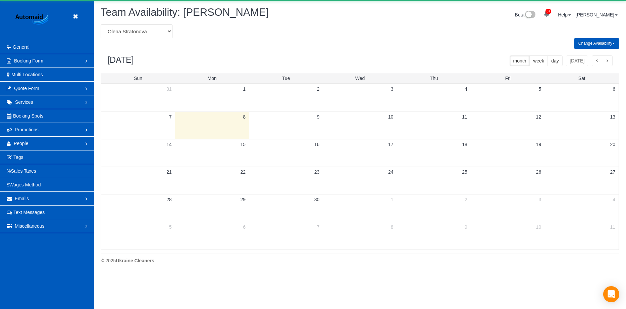
scroll to position [33291, 32939]
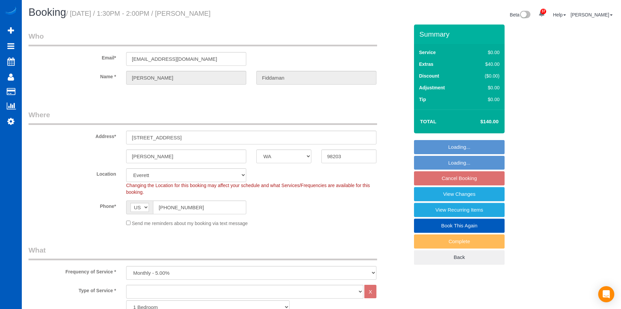
select select "WA"
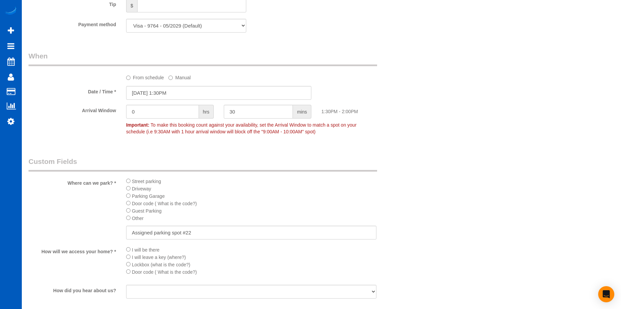
scroll to position [537, 0]
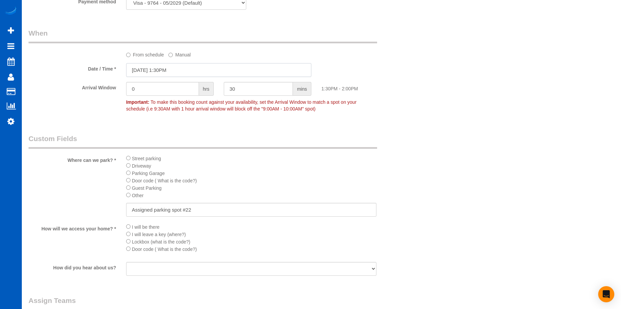
click at [219, 71] on input "[DATE] 1:30PM" at bounding box center [218, 70] width 185 height 14
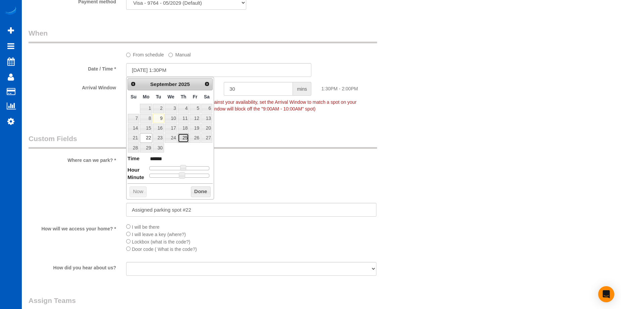
click at [183, 136] on link "25" at bounding box center [183, 137] width 11 height 9
type input "[DATE] 1:30PM"
click at [203, 192] on button "Done" at bounding box center [201, 191] width 20 height 11
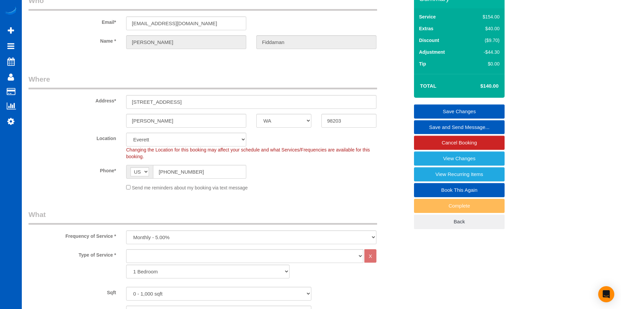
scroll to position [34, 0]
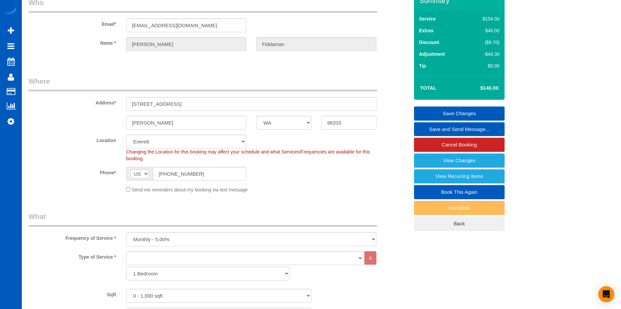
click at [438, 110] on link "Save Changes" at bounding box center [459, 113] width 91 height 14
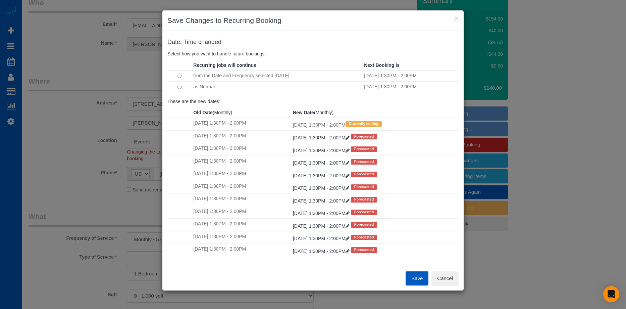
click at [180, 78] on td at bounding box center [179, 75] width 24 height 11
click at [421, 277] on button "Save" at bounding box center [417, 278] width 23 height 14
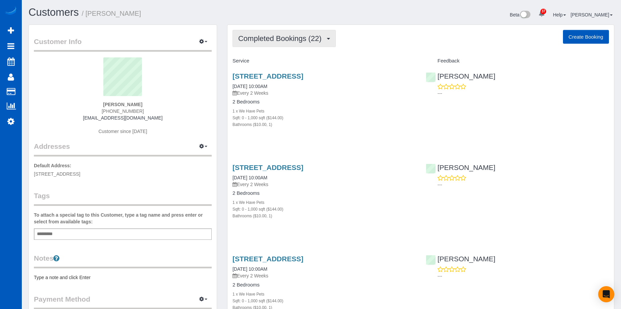
click at [317, 45] on button "Completed Bookings (22)" at bounding box center [284, 38] width 103 height 17
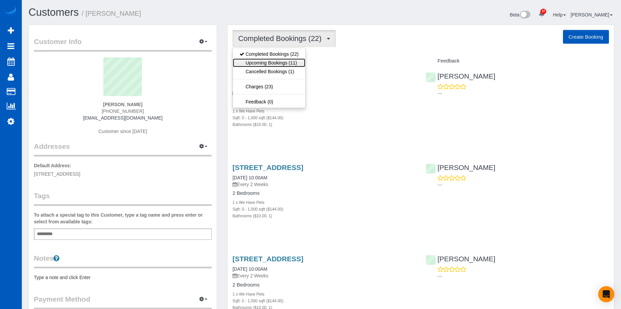
click at [292, 61] on link "Upcoming Bookings (11)" at bounding box center [269, 62] width 73 height 9
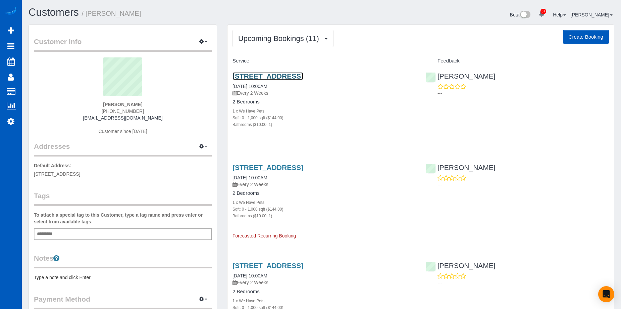
click at [281, 77] on link "[STREET_ADDRESS]" at bounding box center [268, 76] width 71 height 8
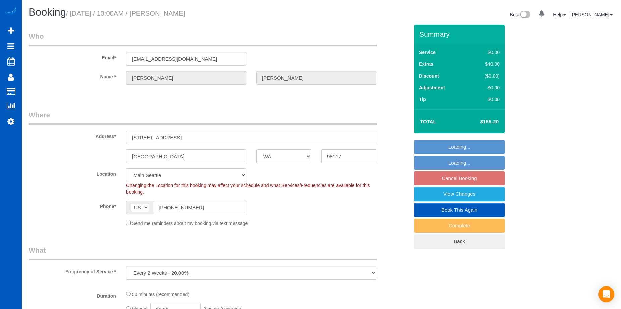
select select "WA"
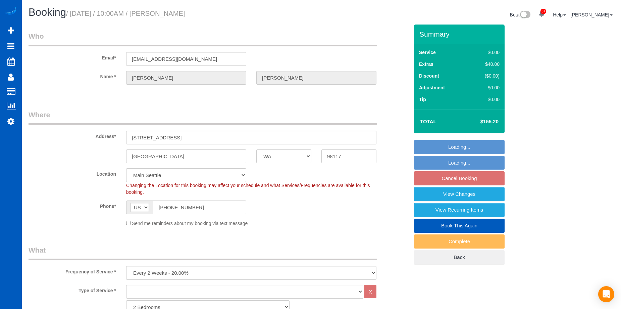
select select "object:1112"
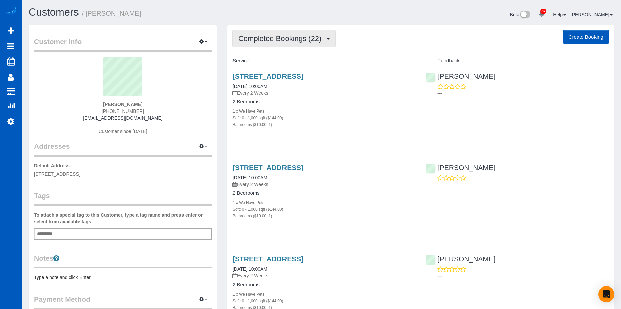
click at [293, 35] on span "Completed Bookings (22)" at bounding box center [281, 38] width 87 height 8
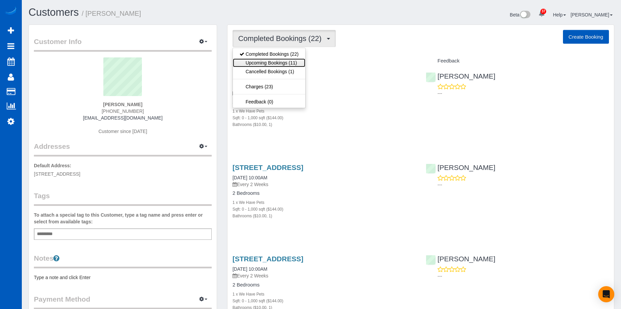
click at [276, 63] on link "Upcoming Bookings (11)" at bounding box center [269, 62] width 73 height 9
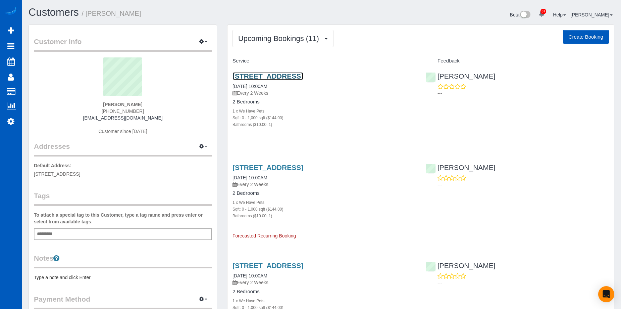
click at [274, 79] on link "[STREET_ADDRESS]" at bounding box center [268, 76] width 71 height 8
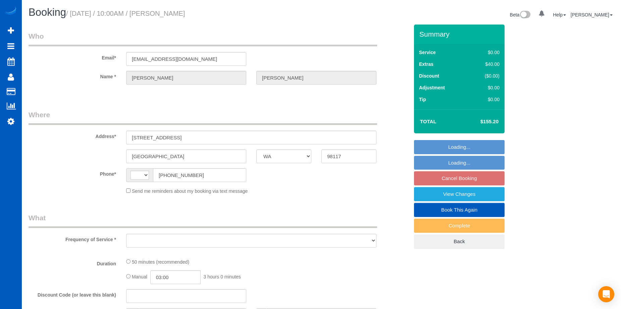
select select "WA"
select select "string:fspay-20bcd39b-8b8c-4bcb-8551-e2651b3f0f1f"
select select "string:[GEOGRAPHIC_DATA]"
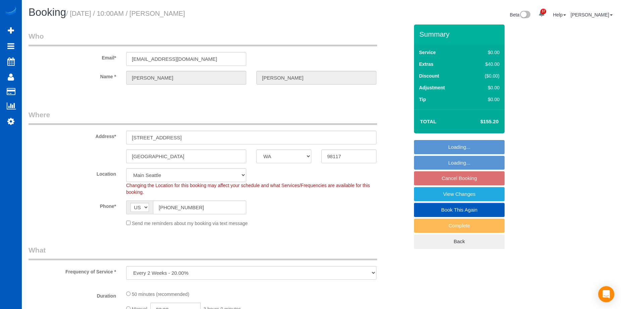
select select "object:1112"
select select "WA"
select select "string:[GEOGRAPHIC_DATA]"
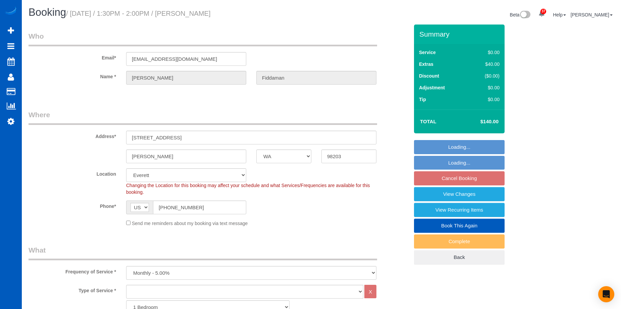
select select "object:1186"
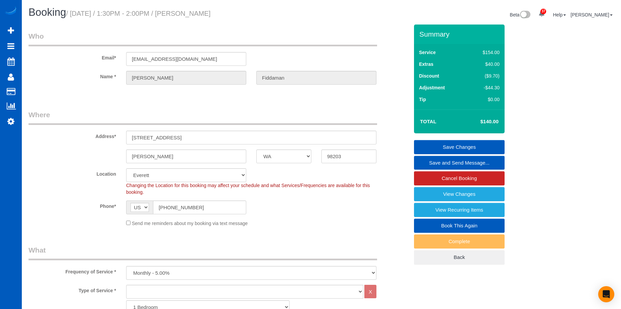
click at [429, 163] on link "Save and Send Message..." at bounding box center [459, 163] width 91 height 14
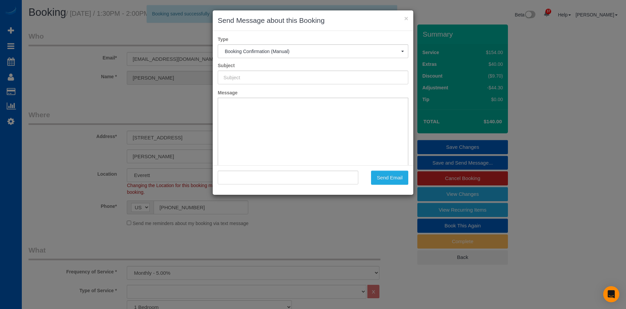
type input "Cleaning Service Confirmed!"
type input ""[PERSON_NAME]" <[EMAIL_ADDRESS][DOMAIN_NAME]>"
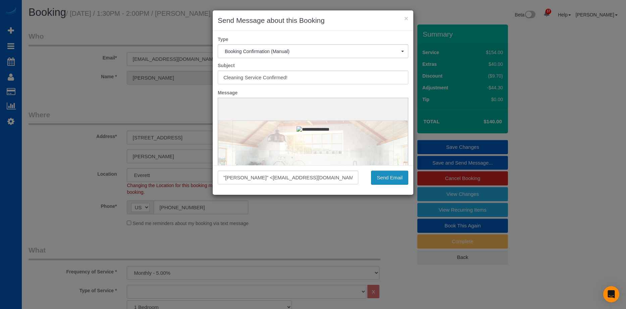
click at [389, 179] on button "Send Email" at bounding box center [389, 178] width 37 height 14
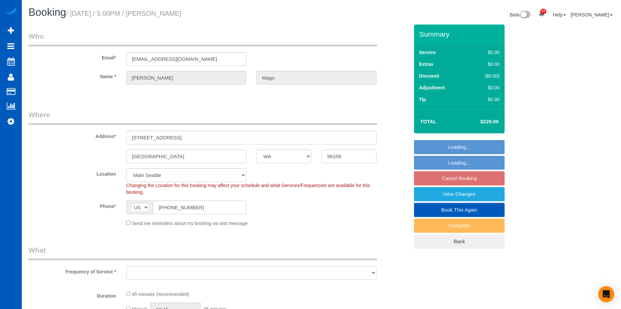
select select "WA"
select select "object:807"
select select "string:fspay-4eddcff4-abd1-4437-bb5b-e1e17a93d302"
select select "199"
select select "number:10"
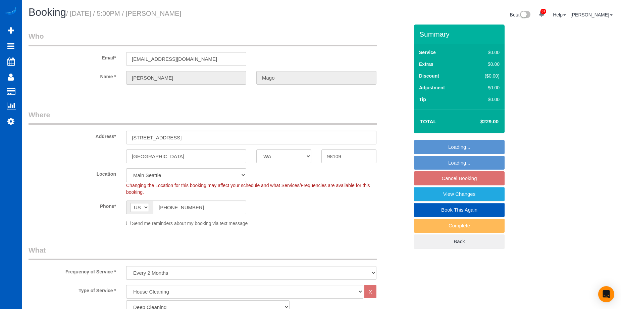
select select "spot2"
select select "object:1238"
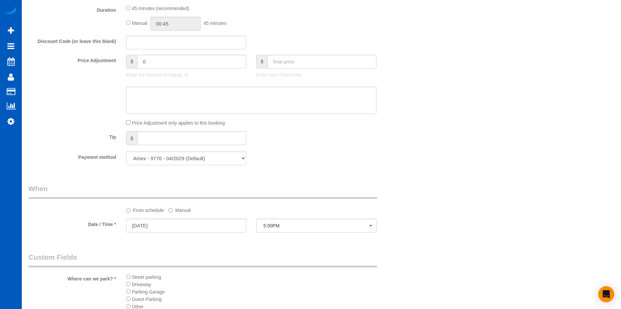
scroll to position [604, 0]
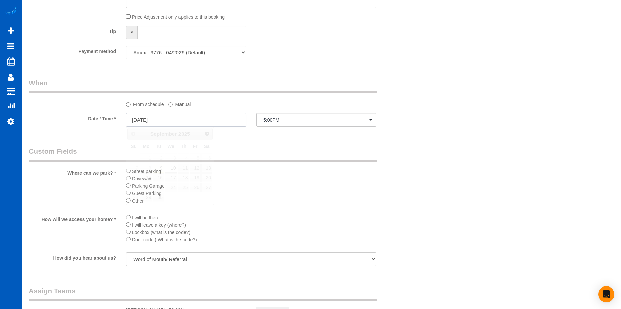
click at [211, 117] on input "09/10/2025" at bounding box center [186, 120] width 120 height 14
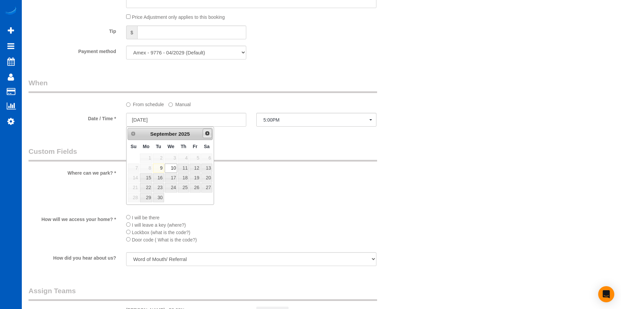
click at [208, 134] on span "Next" at bounding box center [207, 133] width 5 height 5
click at [168, 167] on link "8" at bounding box center [171, 167] width 13 height 9
type input "10/08/2025"
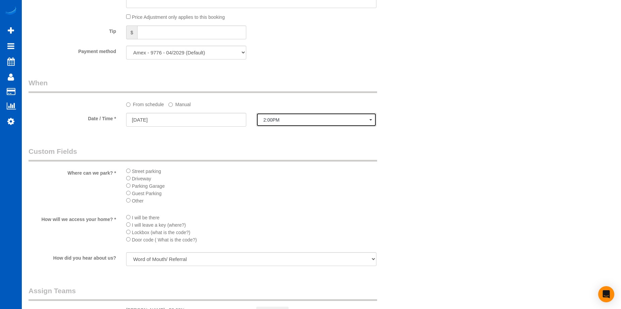
click at [282, 122] on span "2:00PM" at bounding box center [316, 119] width 106 height 5
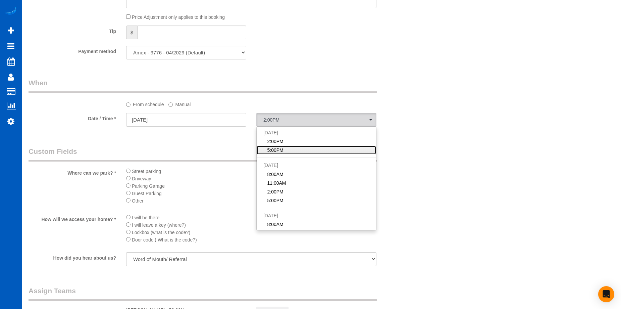
click at [290, 151] on link "5:00PM" at bounding box center [316, 150] width 119 height 9
select select "spot12"
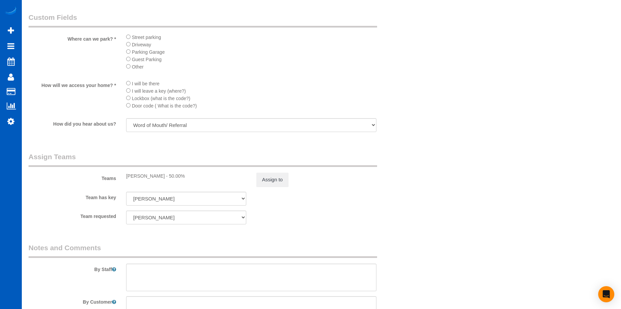
scroll to position [738, 0]
click at [274, 179] on button "Assign to" at bounding box center [272, 179] width 32 height 14
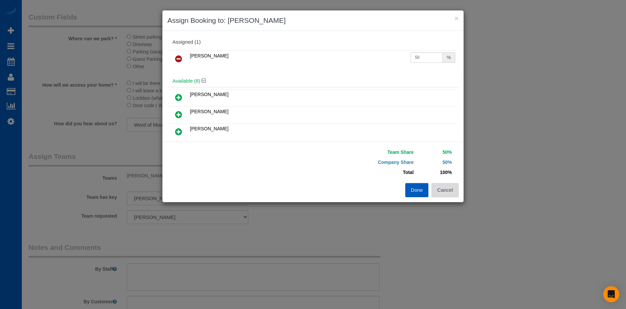
click at [455, 196] on button "Cancel" at bounding box center [445, 190] width 27 height 14
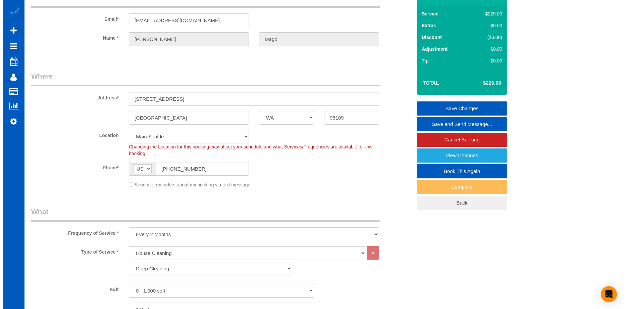
scroll to position [0, 0]
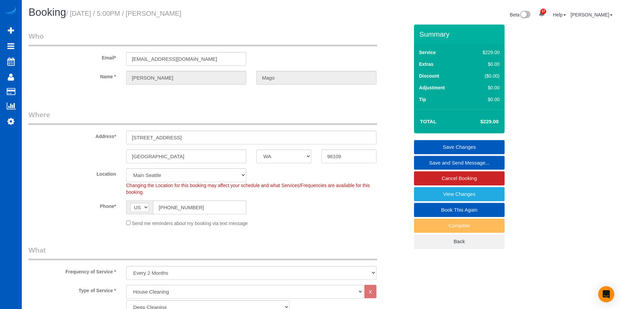
click at [430, 143] on link "Save Changes" at bounding box center [459, 147] width 91 height 14
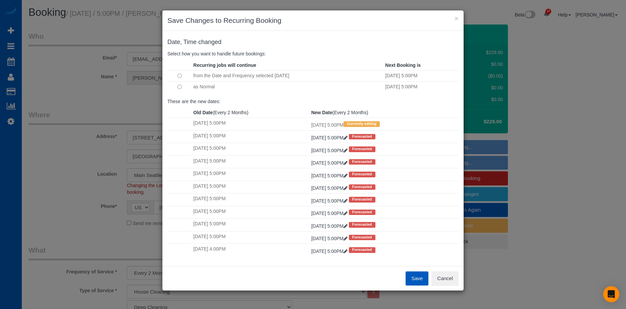
click at [416, 276] on button "Save" at bounding box center [417, 278] width 23 height 14
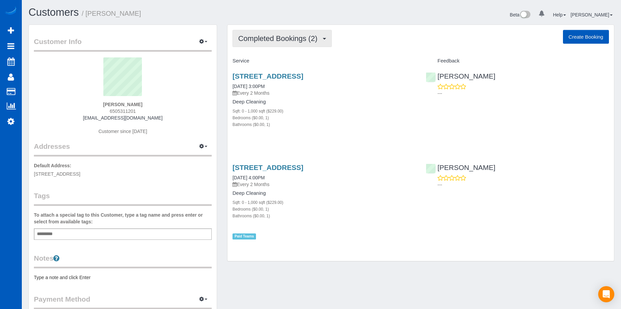
click at [289, 39] on span "Completed Bookings (2)" at bounding box center [279, 38] width 83 height 8
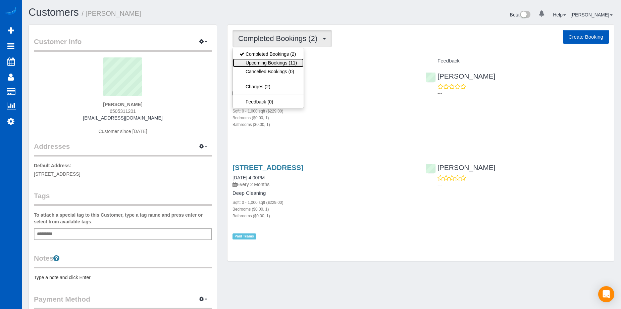
click at [284, 60] on link "Upcoming Bookings (11)" at bounding box center [268, 62] width 71 height 9
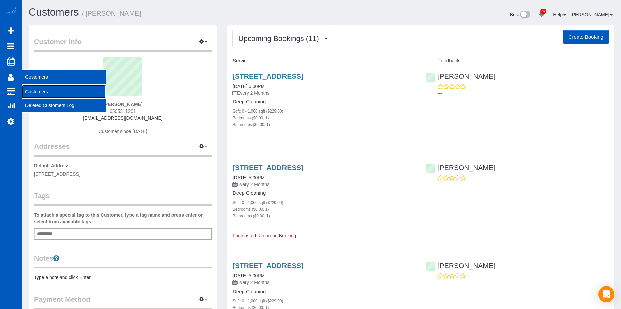
click at [50, 91] on link "Customers" at bounding box center [64, 91] width 84 height 13
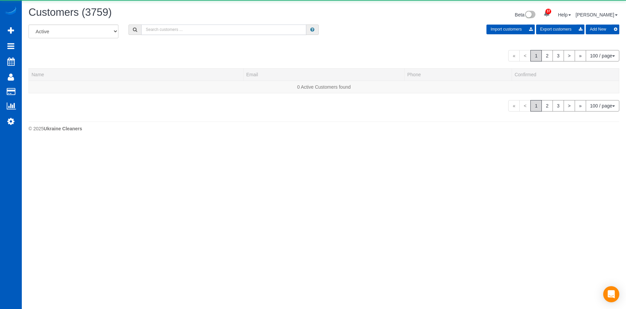
click at [221, 27] on input "text" at bounding box center [223, 30] width 165 height 10
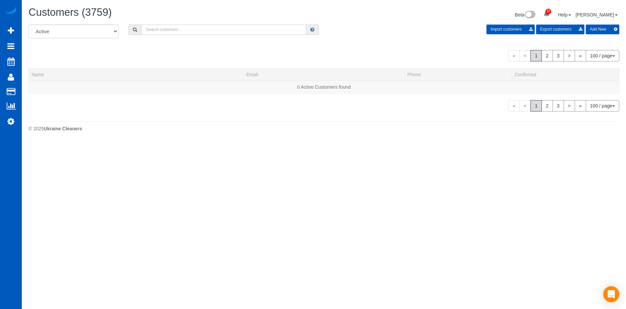
paste input "[EMAIL_ADDRESS][DOMAIN_NAME]"
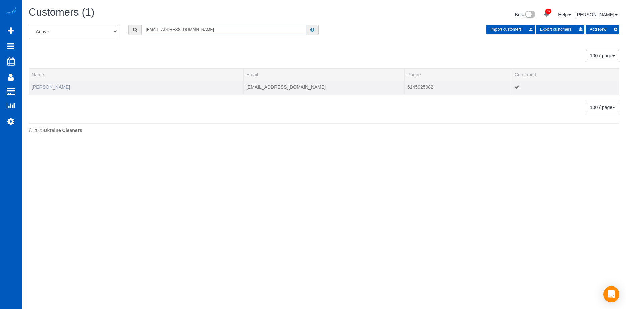
type input "[EMAIL_ADDRESS][DOMAIN_NAME]"
click at [55, 89] on link "[PERSON_NAME]" at bounding box center [51, 86] width 39 height 5
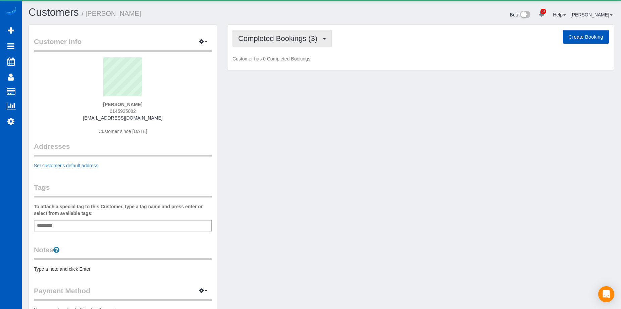
click at [283, 44] on button "Completed Bookings (3)" at bounding box center [282, 38] width 99 height 17
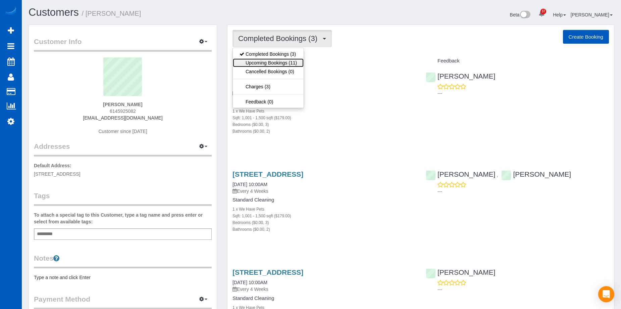
click at [281, 61] on link "Upcoming Bookings (11)" at bounding box center [268, 62] width 71 height 9
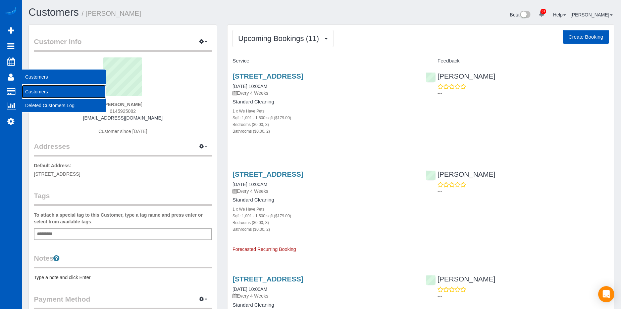
click at [29, 90] on link "Customers" at bounding box center [64, 91] width 84 height 13
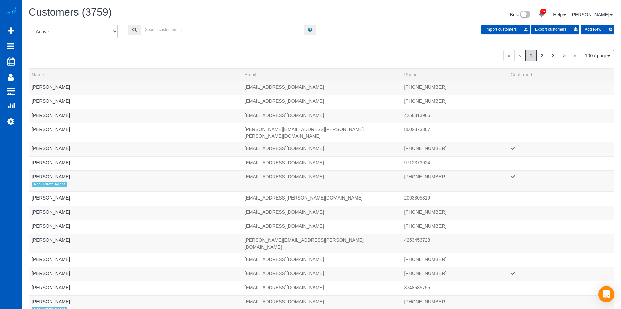
click at [189, 28] on input "text" at bounding box center [222, 30] width 163 height 10
paste input "[PERSON_NAME]"
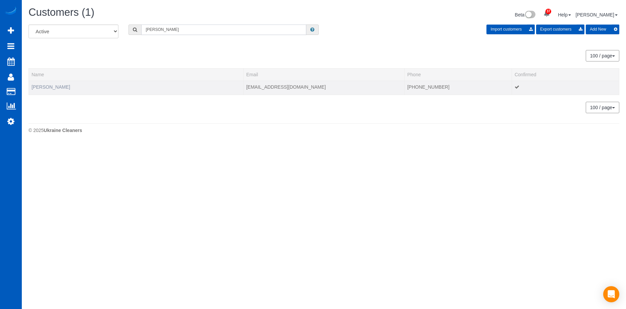
type input "[PERSON_NAME]"
click at [62, 86] on link "[PERSON_NAME]" at bounding box center [51, 86] width 39 height 5
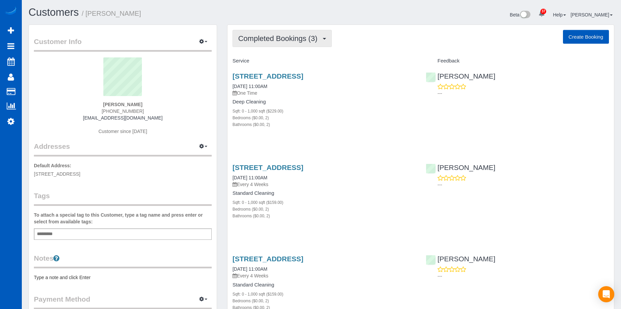
click at [299, 43] on button "Completed Bookings (3)" at bounding box center [282, 38] width 99 height 17
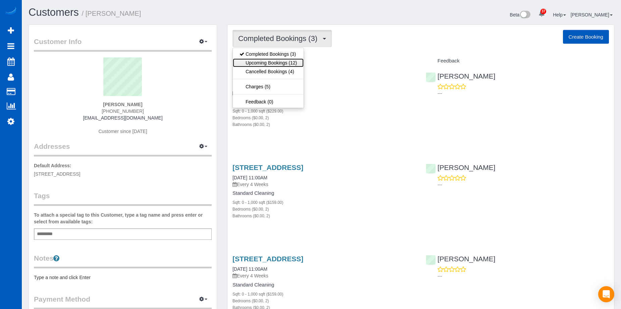
click at [281, 62] on link "Upcoming Bookings (12)" at bounding box center [268, 62] width 71 height 9
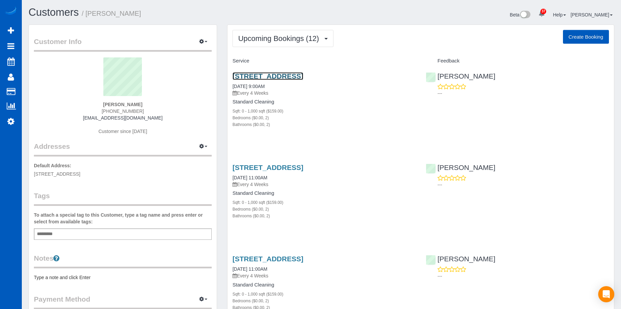
click at [290, 77] on link "[STREET_ADDRESS]" at bounding box center [268, 76] width 71 height 8
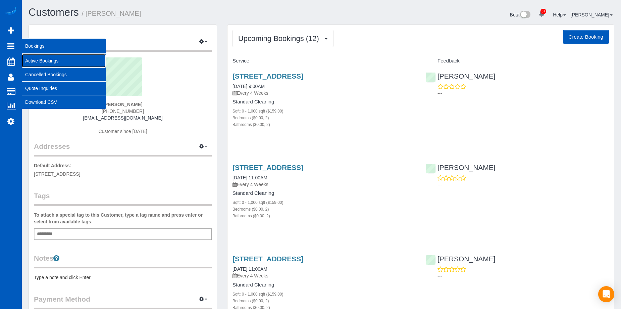
click at [31, 58] on link "Active Bookings" at bounding box center [64, 60] width 84 height 13
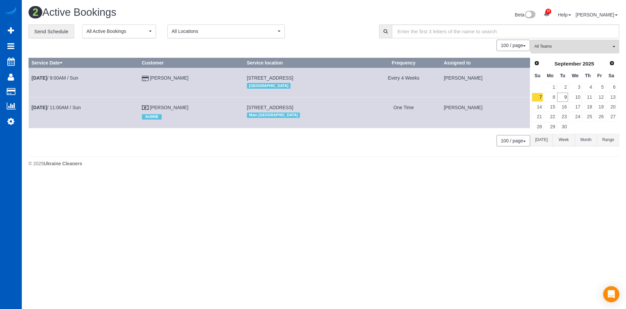
click at [581, 46] on span "All Teams" at bounding box center [573, 47] width 77 height 6
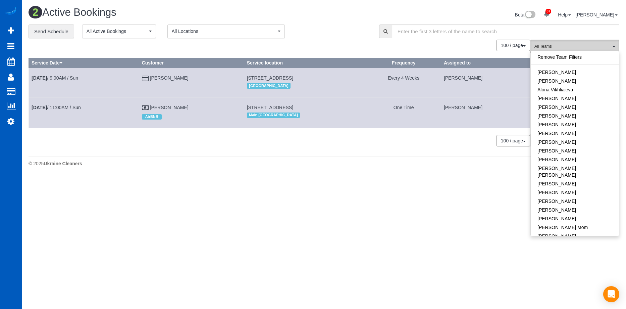
click at [582, 46] on span "All Teams" at bounding box center [573, 47] width 77 height 6
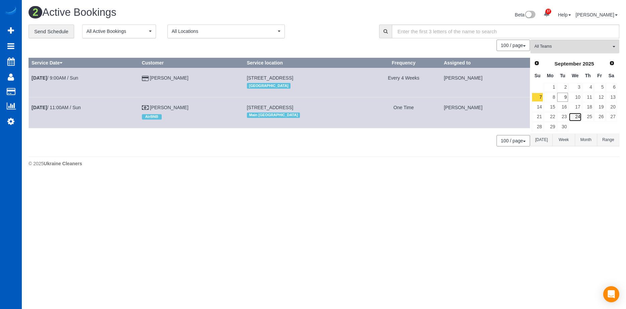
click at [578, 116] on link "24" at bounding box center [575, 116] width 13 height 9
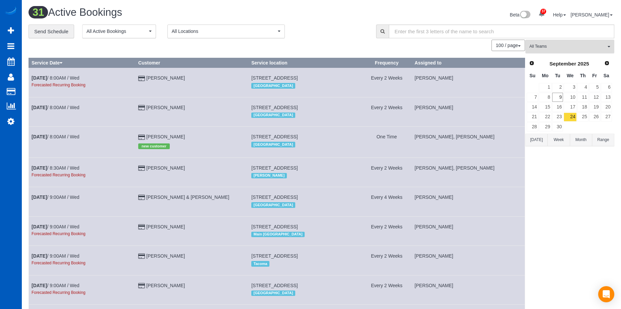
click at [581, 45] on span "All Teams" at bounding box center [568, 47] width 77 height 6
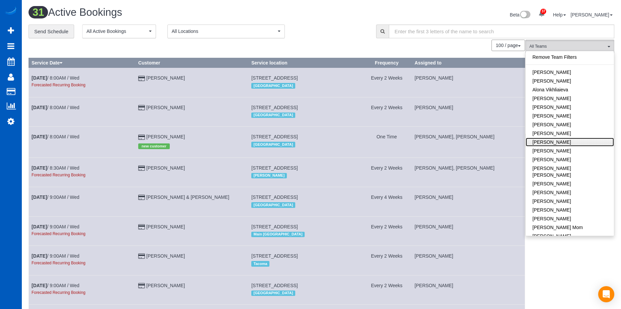
click at [578, 141] on link "[PERSON_NAME]" at bounding box center [570, 142] width 88 height 9
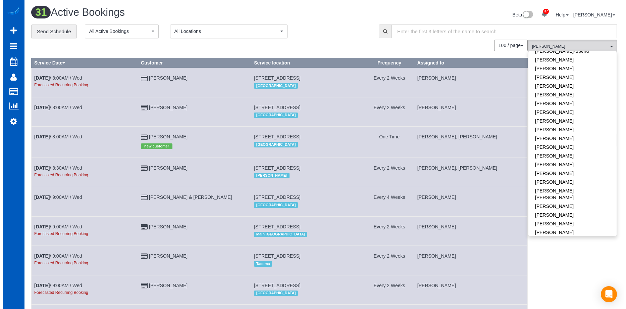
scroll to position [235, 0]
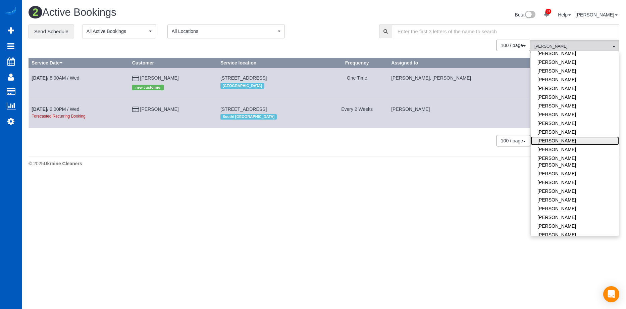
click at [585, 136] on link "[PERSON_NAME]" at bounding box center [575, 140] width 88 height 9
click at [328, 15] on div "Beta 37 Your Notifications You have 0 alerts × You have 1 to charge for [DATE] …" at bounding box center [474, 16] width 301 height 18
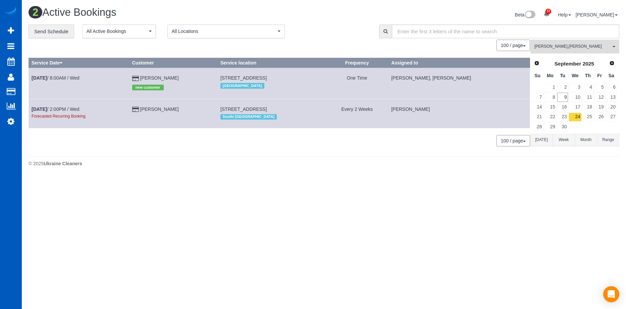
click at [585, 45] on span "Anzhela Trokhymiuk , Miliena Shchokina" at bounding box center [573, 47] width 77 height 6
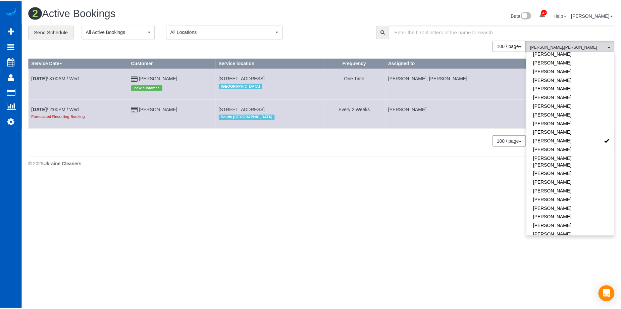
scroll to position [0, 0]
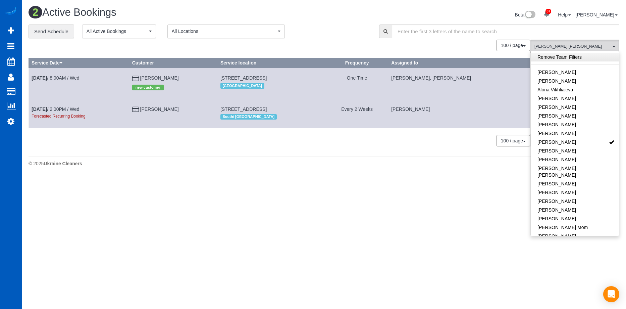
click at [591, 55] on link "Remove Team Filters" at bounding box center [575, 57] width 88 height 9
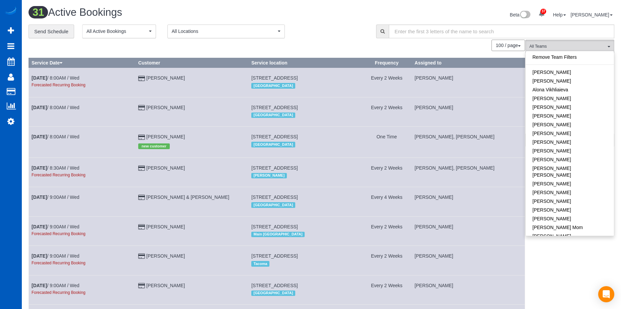
click at [303, 28] on div "**********" at bounding box center [198, 32] width 338 height 14
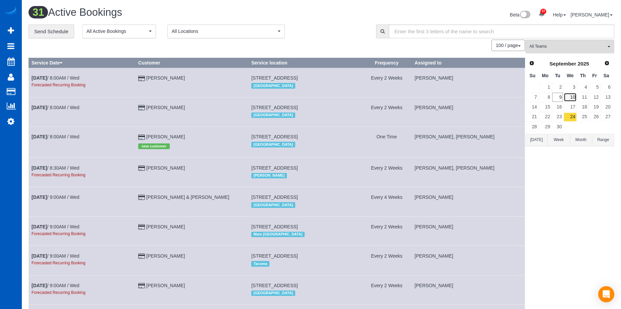
click at [571, 99] on link "10" at bounding box center [570, 97] width 13 height 9
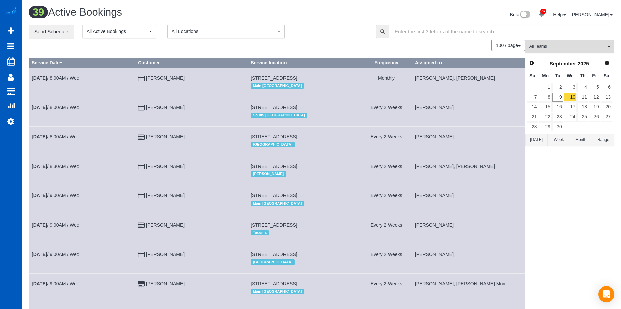
click at [534, 45] on span "All Teams" at bounding box center [568, 47] width 77 height 6
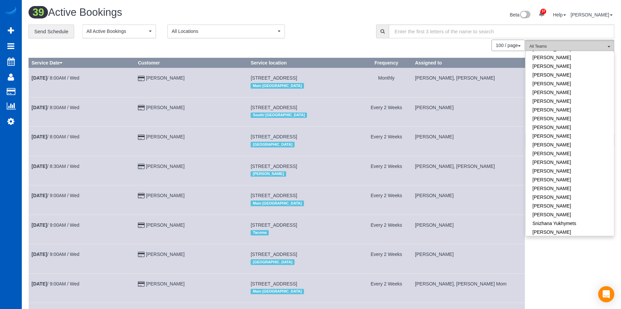
scroll to position [436, 0]
click at [582, 186] on link "[PERSON_NAME]" at bounding box center [570, 190] width 88 height 9
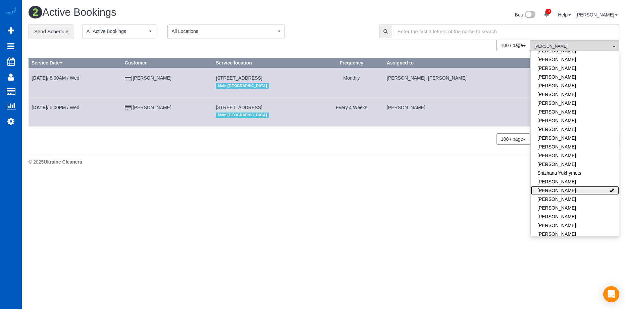
click at [590, 186] on link "[PERSON_NAME]" at bounding box center [575, 190] width 88 height 9
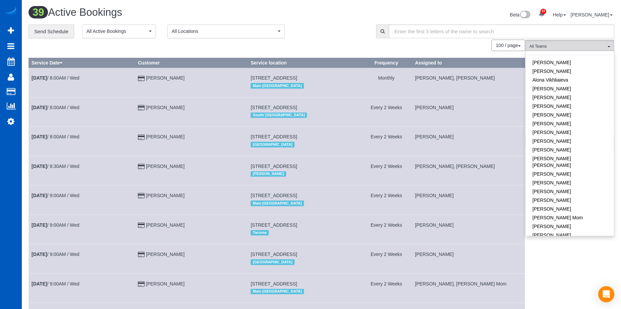
scroll to position [0, 0]
click at [571, 58] on link "Remove Team Filters" at bounding box center [570, 57] width 88 height 9
click at [326, 19] on div "Beta 37 Your Notifications You have 0 alerts × You have 1 to charge for 09/06/2…" at bounding box center [471, 16] width 298 height 18
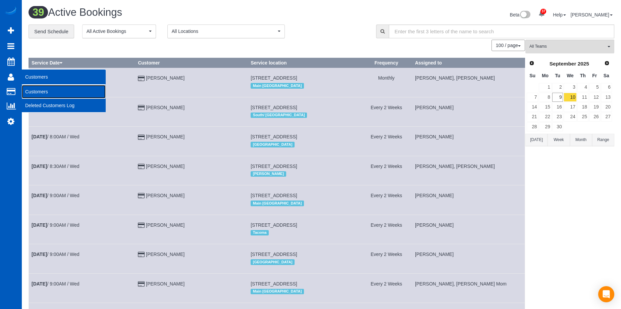
drag, startPoint x: 33, startPoint y: 92, endPoint x: 38, endPoint y: 85, distance: 8.3
click at [33, 92] on link "Customers" at bounding box center [64, 91] width 84 height 13
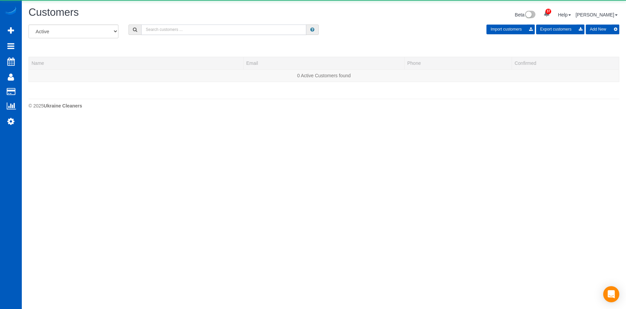
click at [187, 32] on input "text" at bounding box center [223, 30] width 165 height 10
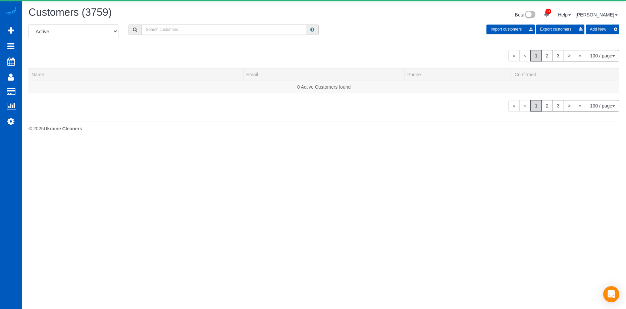
paste input "dnoll303@hotmail.com"
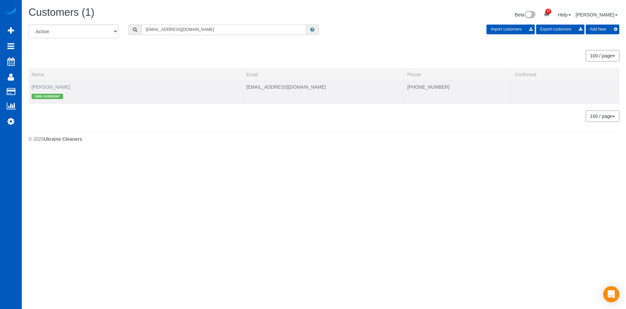
type input "dnoll303@hotmail.com"
click at [45, 85] on link "Derek Noll" at bounding box center [51, 86] width 39 height 5
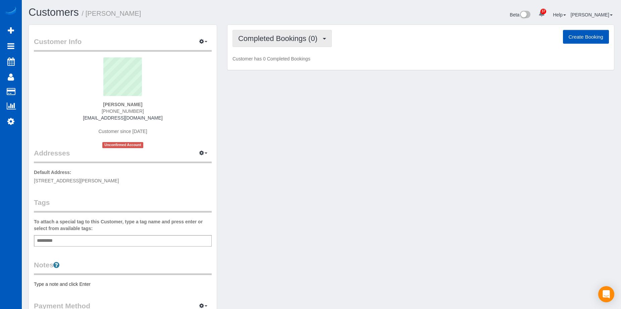
click at [307, 38] on span "Completed Bookings (0)" at bounding box center [279, 38] width 83 height 8
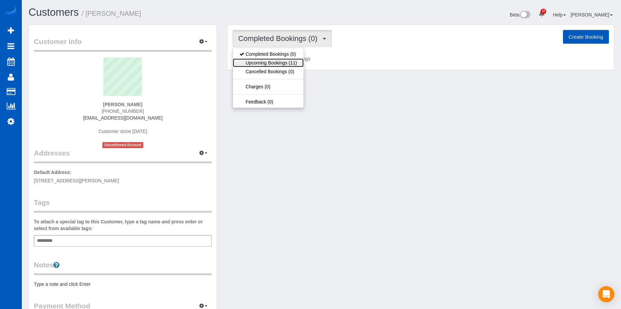
click at [292, 62] on link "Upcoming Bookings (11)" at bounding box center [268, 62] width 71 height 9
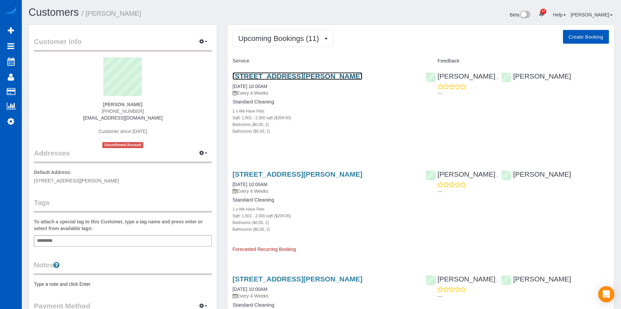
click at [279, 76] on link "4000 S Sherman St, Englewood, CO 80113" at bounding box center [298, 76] width 130 height 8
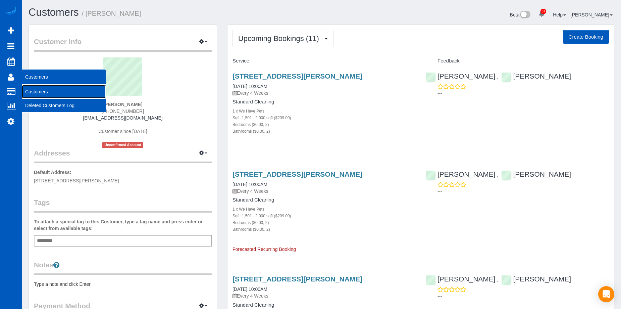
click at [30, 93] on link "Customers" at bounding box center [64, 91] width 84 height 13
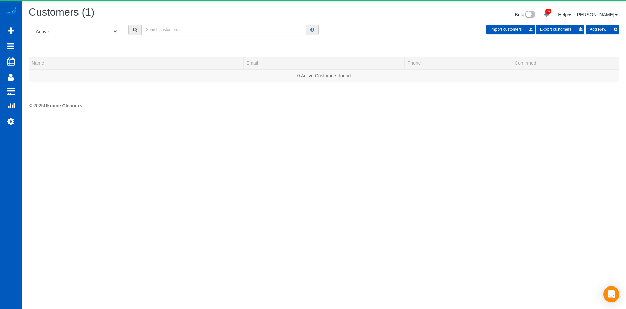
click at [158, 31] on input "text" at bounding box center [223, 30] width 165 height 10
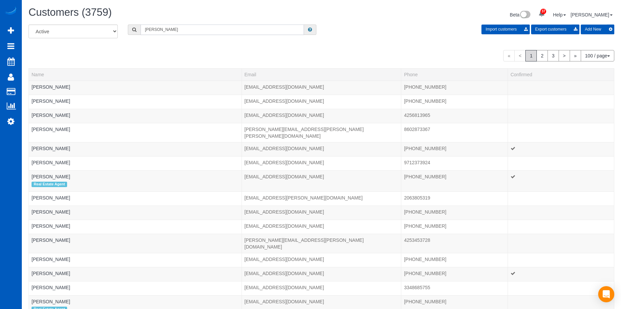
type input "Adolfo Martell"
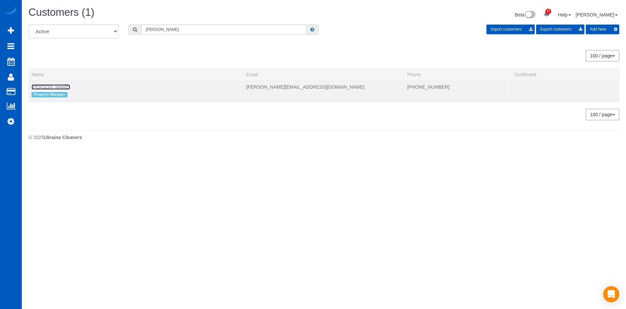
click at [45, 87] on link "Adolfo Martell" at bounding box center [51, 86] width 39 height 5
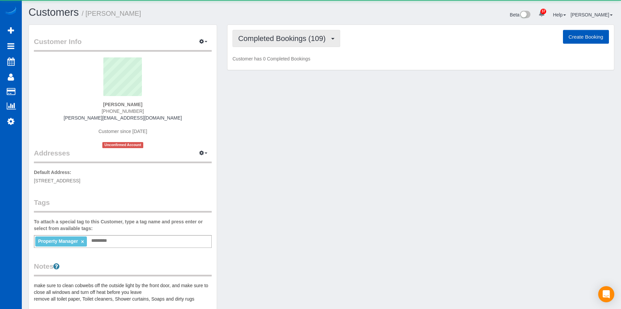
click at [304, 37] on span "Completed Bookings (109)" at bounding box center [283, 38] width 91 height 8
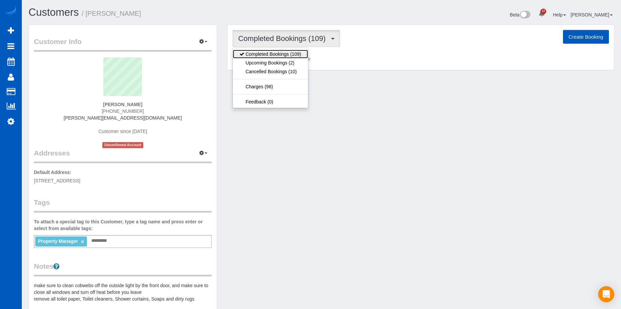
click at [279, 58] on link "Completed Bookings (109)" at bounding box center [270, 54] width 75 height 9
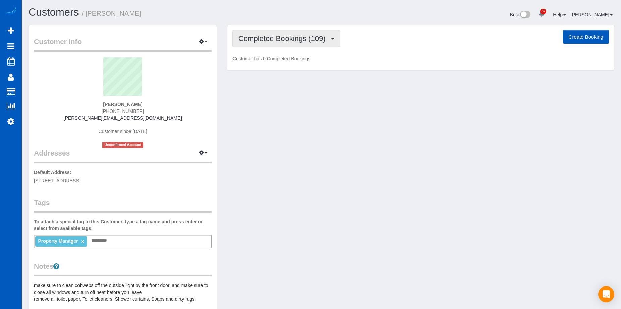
click at [291, 40] on span "Completed Bookings (109)" at bounding box center [283, 38] width 91 height 8
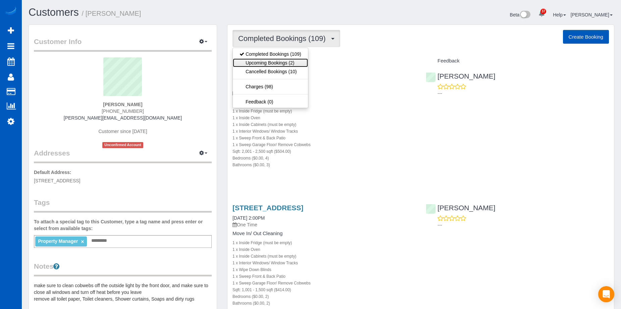
click at [279, 63] on link "Upcoming Bookings (2)" at bounding box center [270, 62] width 75 height 9
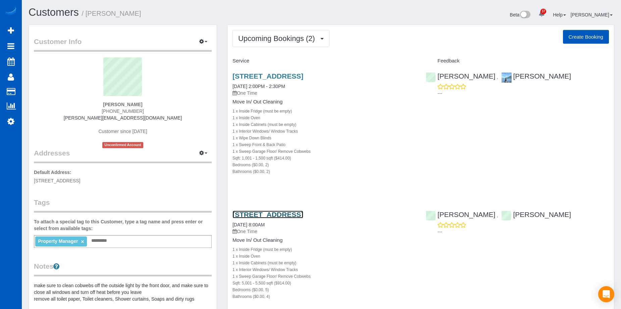
click at [298, 213] on link "6226 148th Ave Ne, Redmond, WA 98052" at bounding box center [268, 214] width 71 height 8
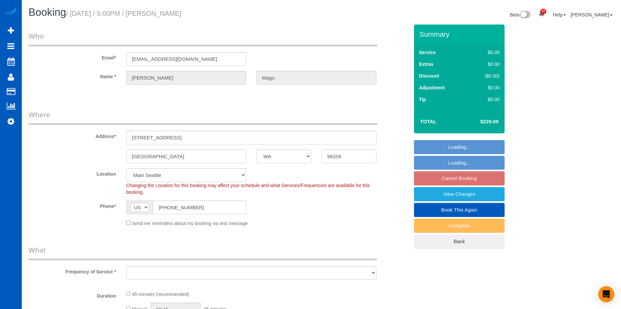
select select "WA"
select select "object:807"
select select "string:fspay-4eddcff4-abd1-4437-bb5b-e1e17a93d302"
select select "199"
select select "number:10"
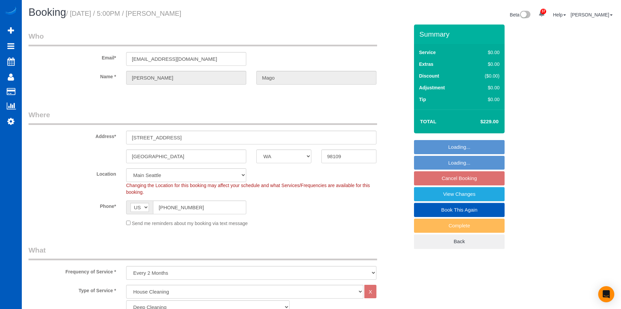
select select "object:1154"
select select "spot2"
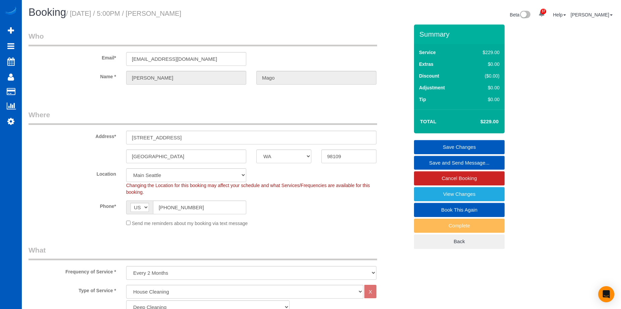
click at [437, 161] on link "Save and Send Message..." at bounding box center [459, 163] width 91 height 14
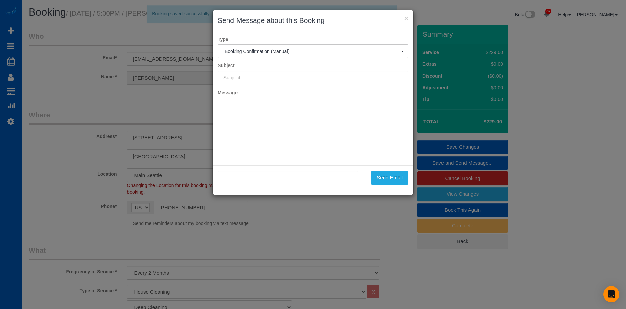
type input "Cleaning Service Confirmed!"
type input ""[PERSON_NAME]" <[EMAIL_ADDRESS][DOMAIN_NAME]>"
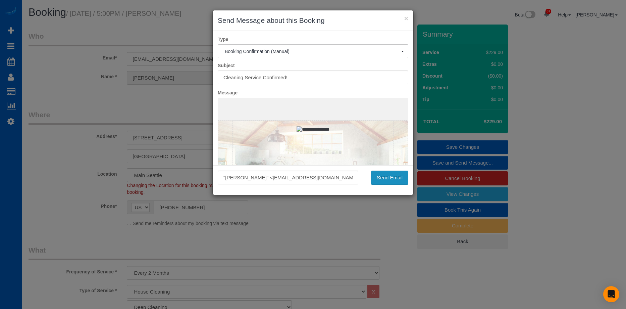
click at [392, 179] on button "Send Email" at bounding box center [389, 178] width 37 height 14
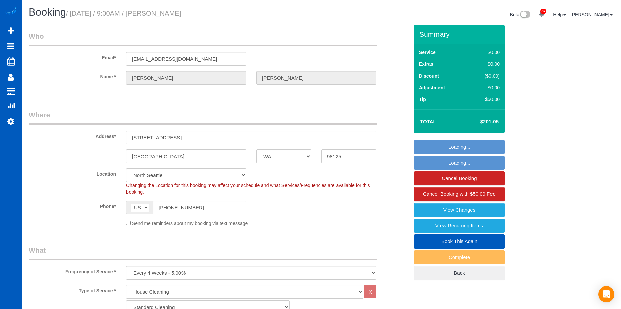
select select "WA"
select select "199"
select select "2"
select select "string:fspay-aa38296c-4ac1-4f14-9f03-1d2a3081b7f5"
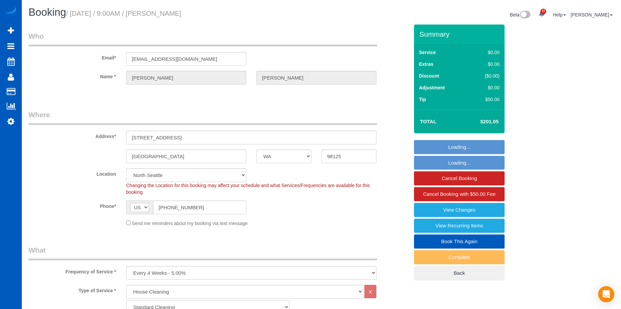
select select "number:67"
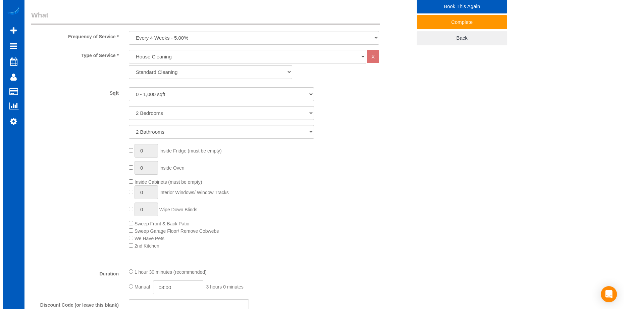
scroll to position [101, 0]
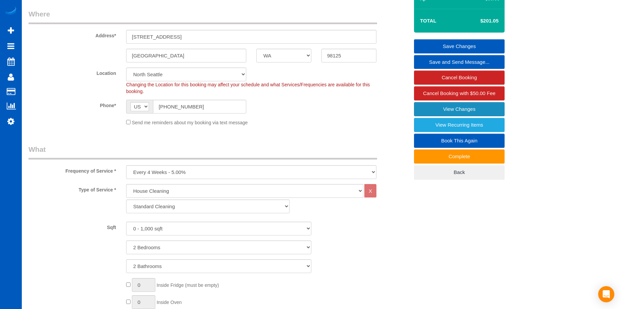
click at [421, 109] on link "View Changes" at bounding box center [459, 109] width 91 height 14
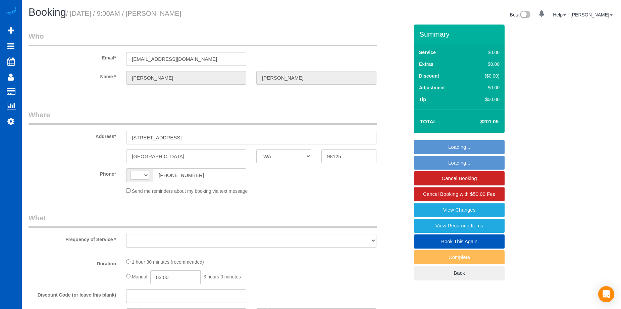
select select "WA"
select select "string:[GEOGRAPHIC_DATA]"
select select "object:811"
select select "string:fspay-aa38296c-4ac1-4f14-9f03-1d2a3081b7f5"
select select "number:67"
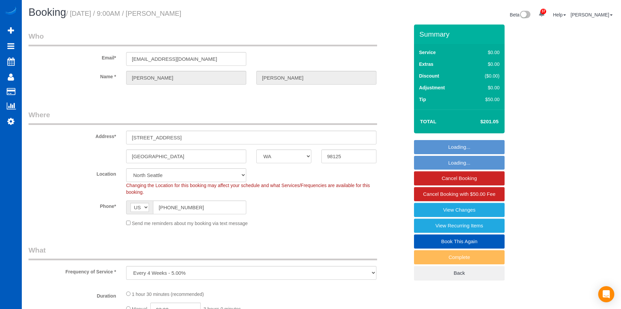
select select "object:1276"
select select "199"
select select "2"
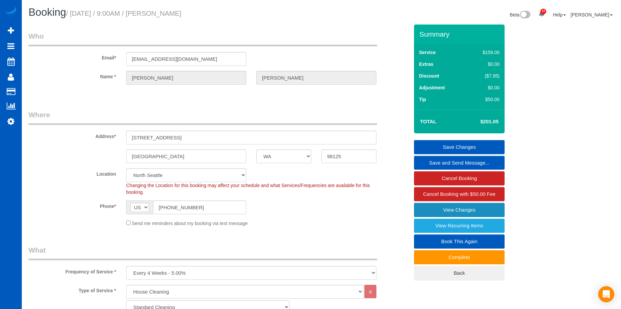
click at [424, 206] on link "View Changes" at bounding box center [459, 210] width 91 height 14
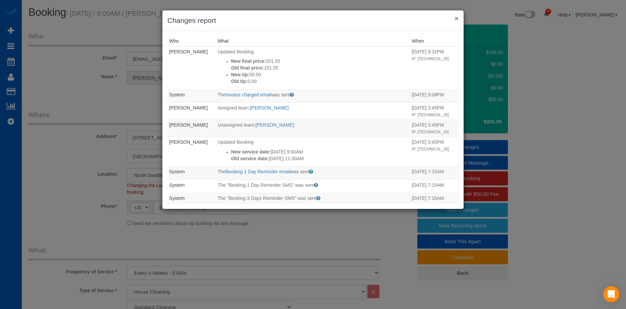
click at [455, 17] on button "×" at bounding box center [457, 18] width 4 height 7
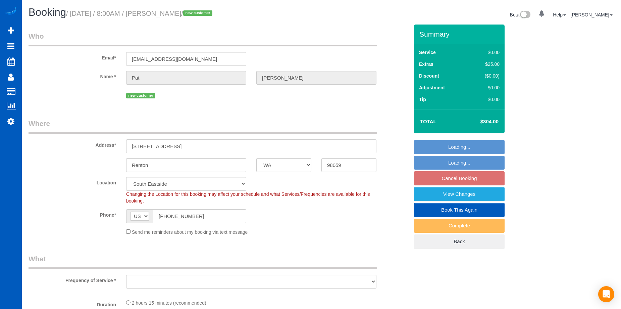
select select "WA"
select select "object:820"
select select "number:8"
select select "199"
select select "1001"
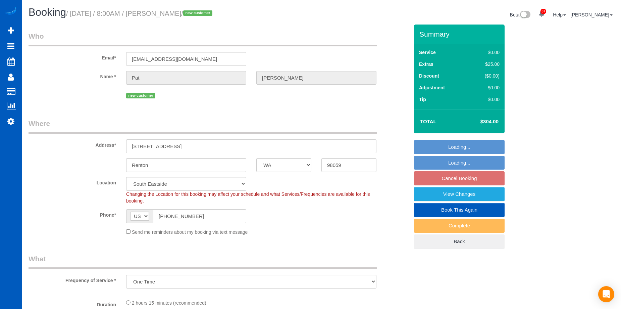
select select "3"
select select "spot1"
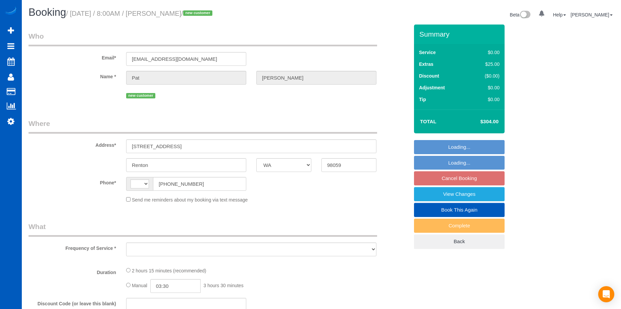
select select "WA"
select select "number:8"
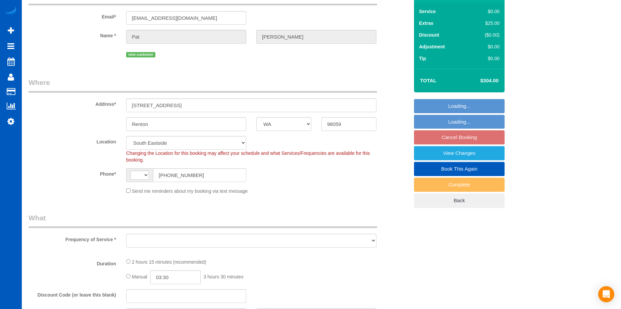
select select "string:[GEOGRAPHIC_DATA]"
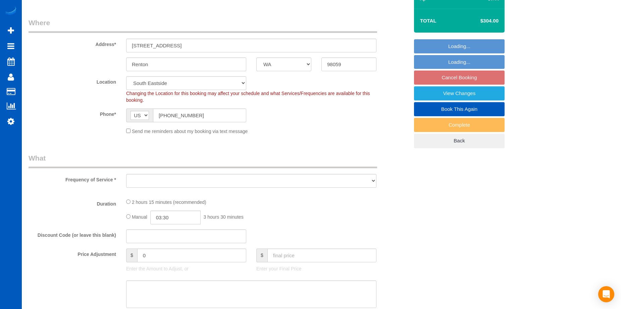
select select "object:993"
select select "spot1"
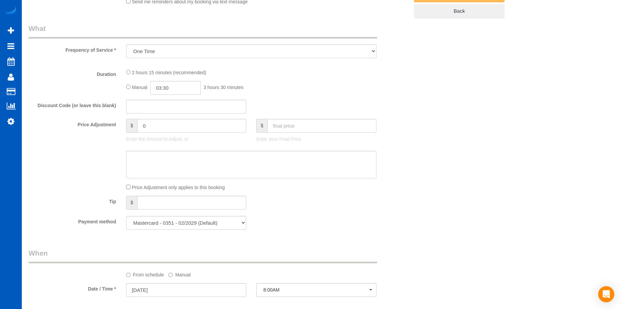
select select "object:1137"
select select "199"
select select "1001"
select select "3"
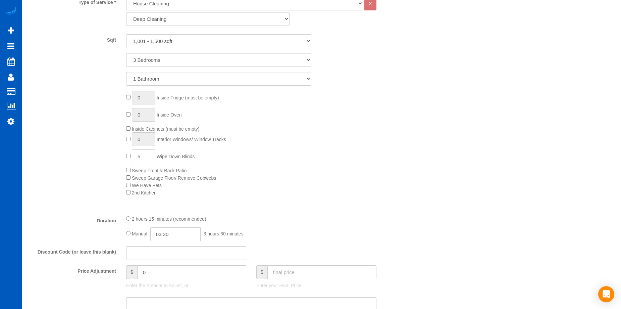
select select "1001"
select select "3"
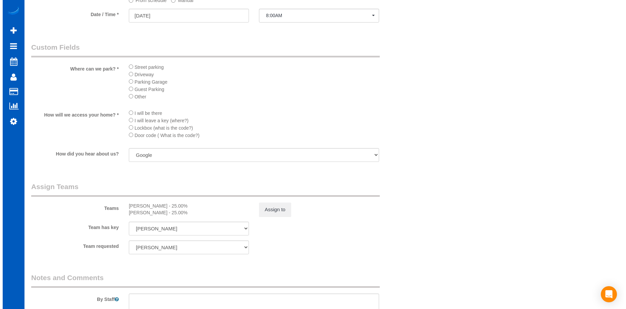
scroll to position [738, 0]
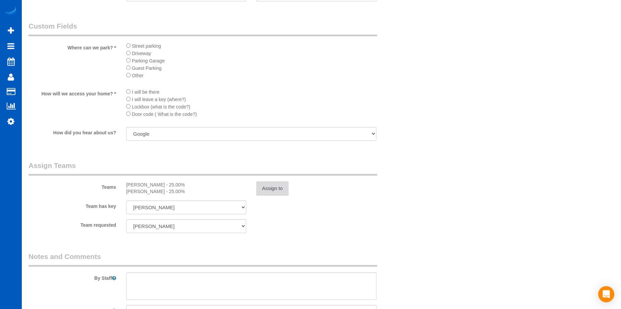
click at [274, 186] on button "Assign to" at bounding box center [272, 188] width 32 height 14
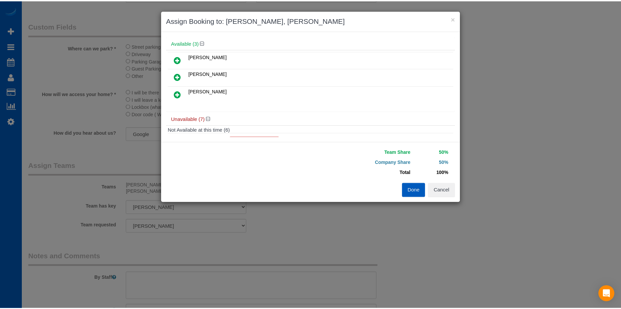
scroll to position [67, 0]
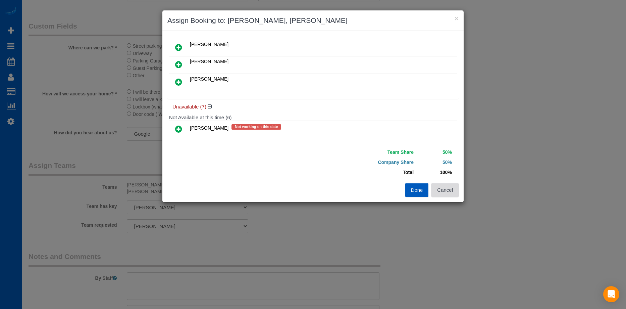
click at [447, 192] on button "Cancel" at bounding box center [445, 190] width 27 height 14
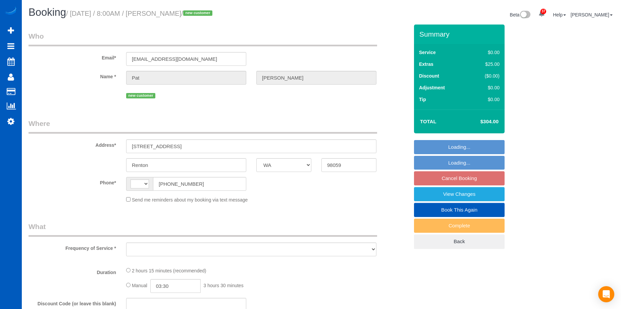
select select "WA"
select select "string:[GEOGRAPHIC_DATA]"
select select "string:fspay-2aeb872a-092c-40f3-b3e9-5bd2cd243b56"
select select "199"
select select "1001"
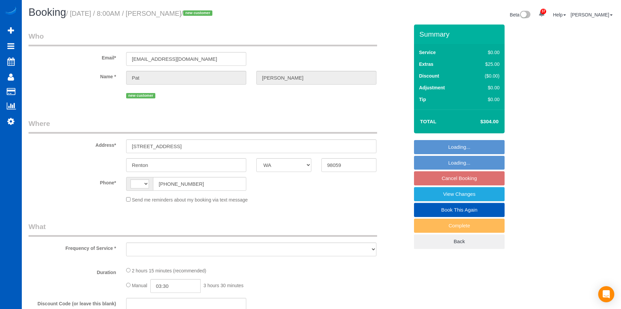
select select "3"
select select "number:8"
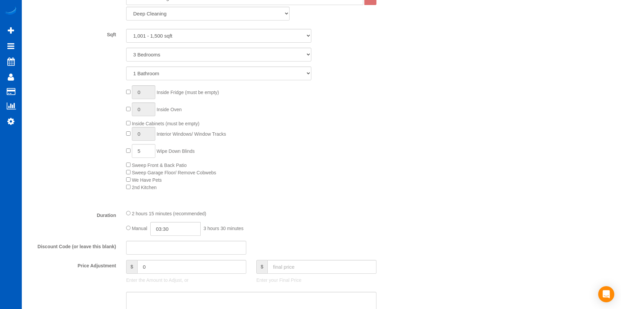
select select "object:1061"
select select "spot1"
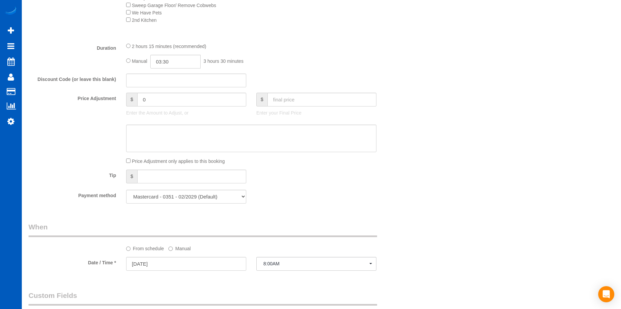
select select "object:1221"
select select "1001"
select select "3"
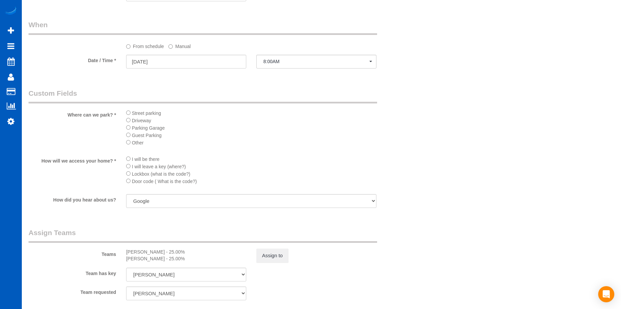
scroll to position [738, 0]
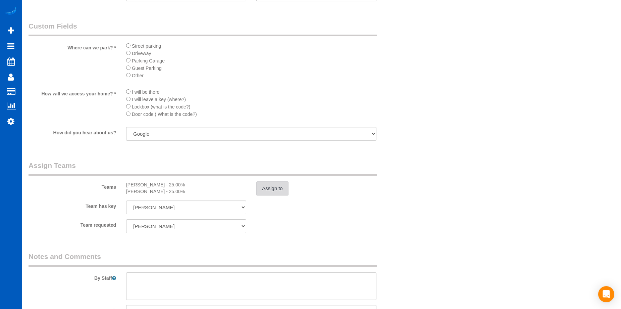
click at [271, 189] on button "Assign to" at bounding box center [272, 188] width 32 height 14
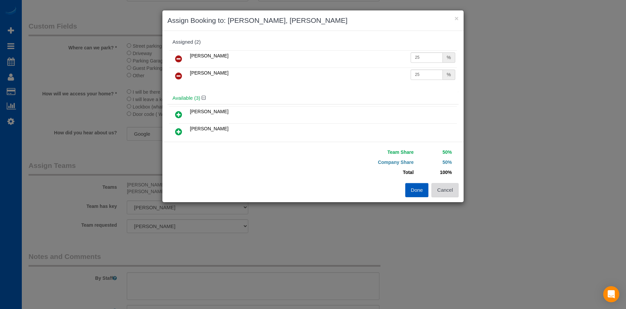
click at [446, 191] on button "Cancel" at bounding box center [445, 190] width 27 height 14
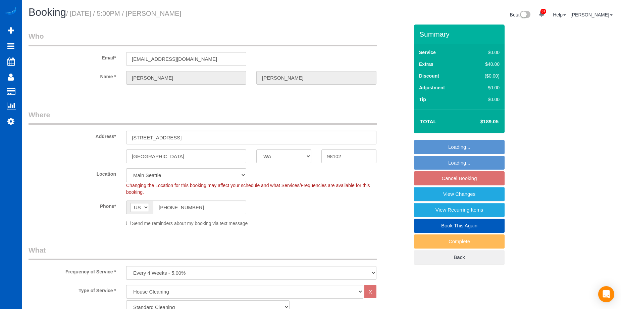
select select "WA"
select select "199"
select select "spot2"
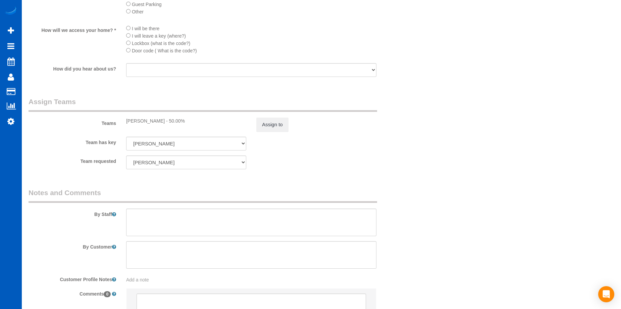
scroll to position [806, 0]
click at [273, 122] on button "Assign to" at bounding box center [272, 124] width 32 height 14
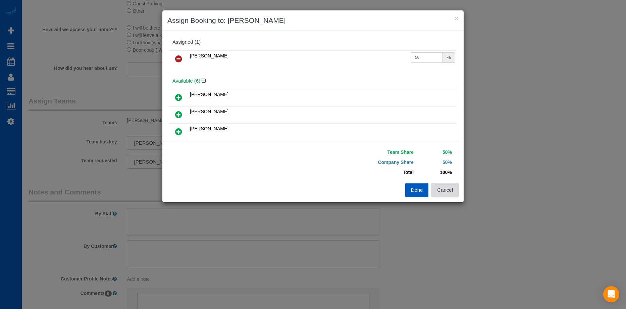
click at [449, 187] on button "Cancel" at bounding box center [445, 190] width 27 height 14
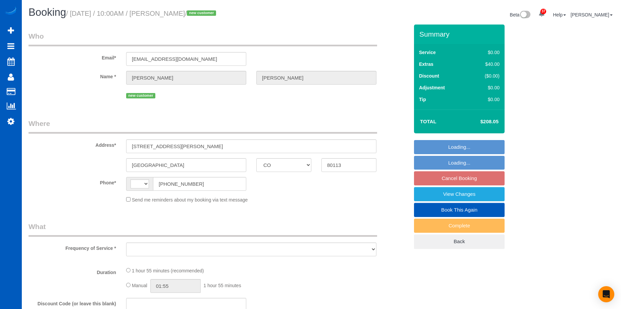
select select "CO"
select select "string:[GEOGRAPHIC_DATA]"
select select "object:820"
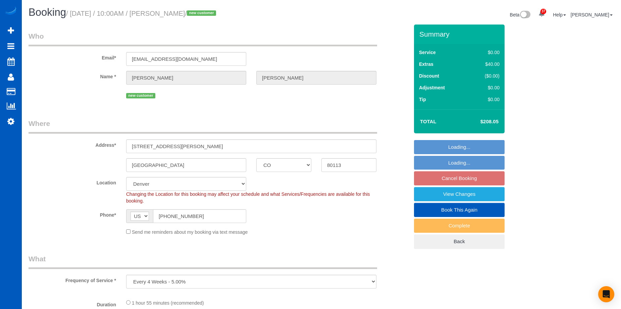
select select "spot1"
select select "199"
select select "1501"
select select "2"
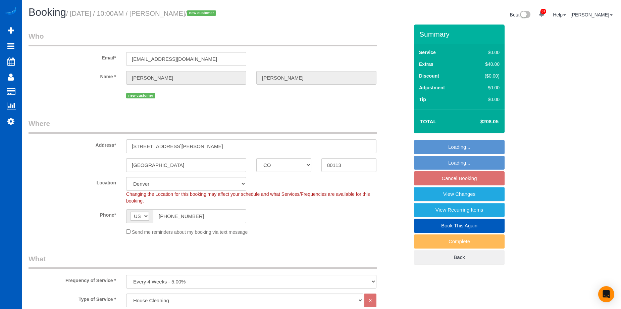
select select "object:1188"
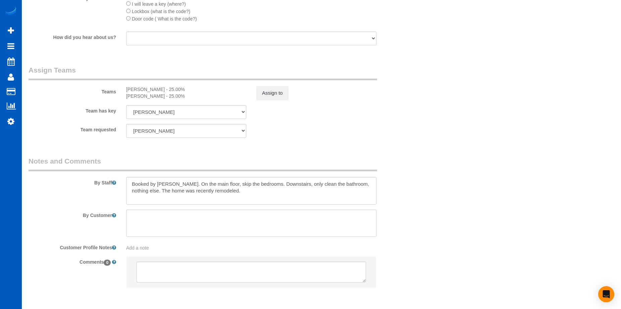
scroll to position [839, 0]
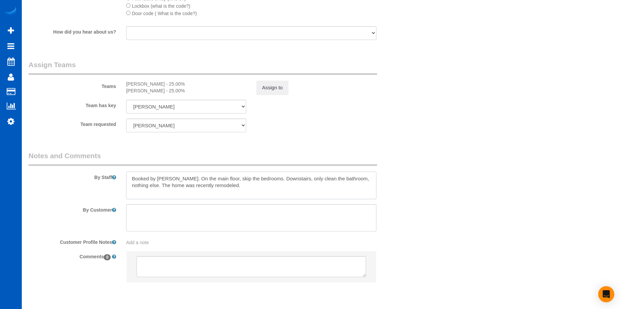
drag, startPoint x: 171, startPoint y: 178, endPoint x: 249, endPoint y: 184, distance: 78.4
click at [249, 184] on textarea at bounding box center [251, 186] width 250 height 28
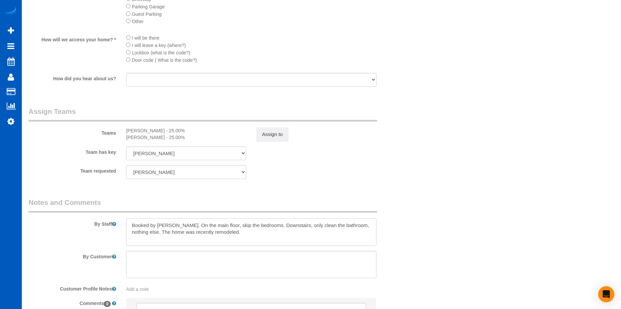
scroll to position [806, 0]
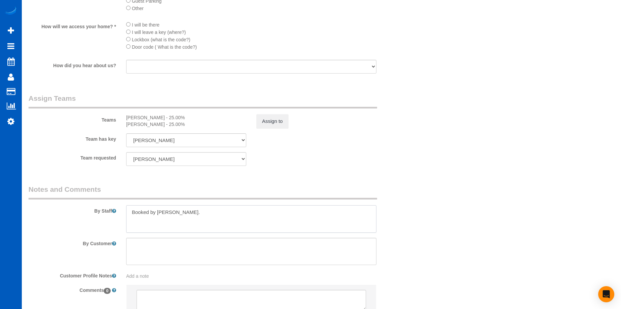
type textarea "Booked by [PERSON_NAME]."
click at [251, 250] on textarea at bounding box center [251, 252] width 250 height 28
paste textarea "On the main floor, skip the bedrooms. Downstairs, only clean the bathroom, noth…"
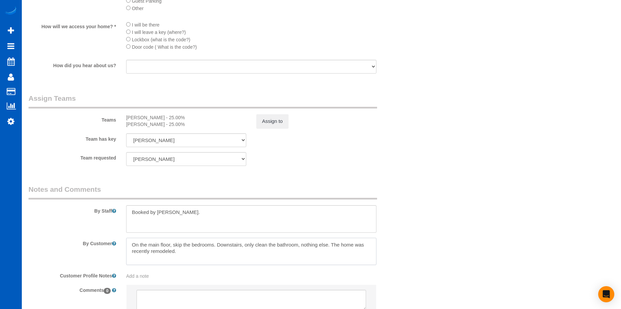
type textarea "On the main floor, skip the bedrooms. Downstairs, only clean the bathroom, noth…"
click at [236, 213] on textarea at bounding box center [251, 219] width 250 height 28
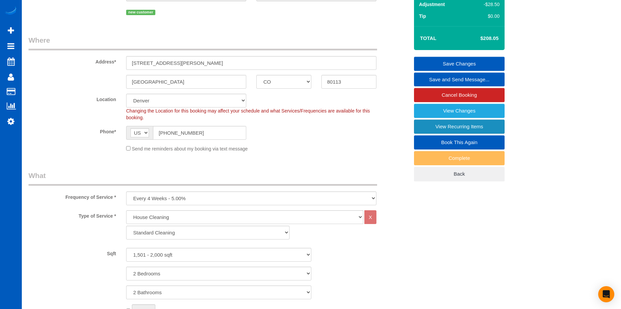
scroll to position [34, 0]
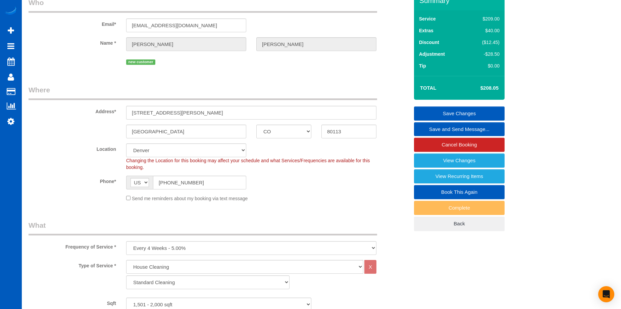
type textarea "Booked by [PERSON_NAME]."
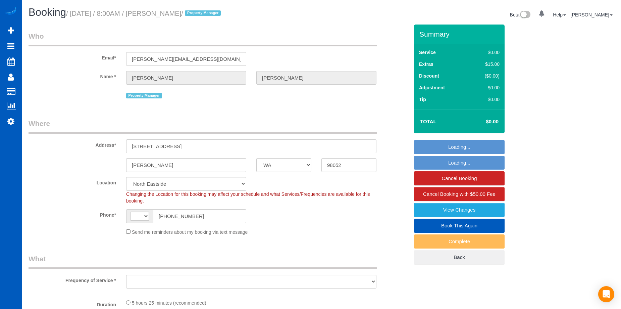
select select "WA"
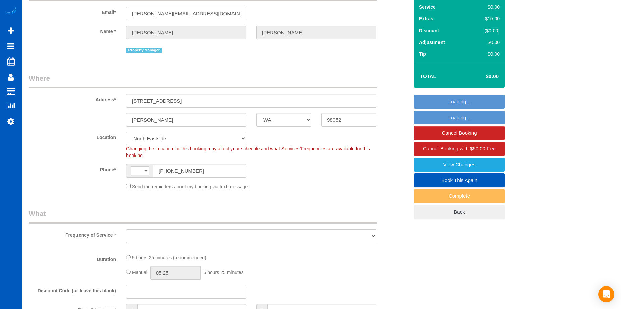
select select "string:US"
select select "199"
select select "5001"
select select "5"
select select "4"
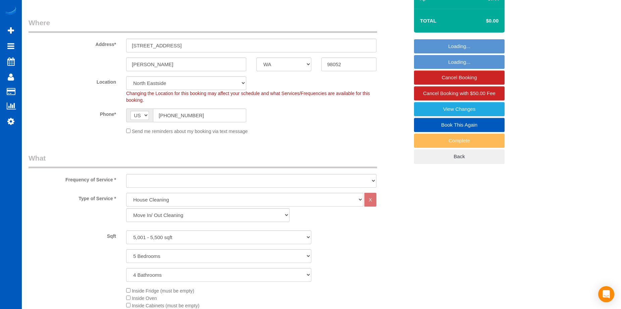
select select "object:1047"
select select "spot1"
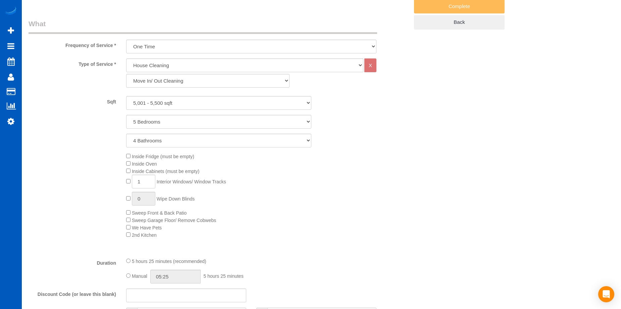
select select "5001"
select select "5"
select select "4"
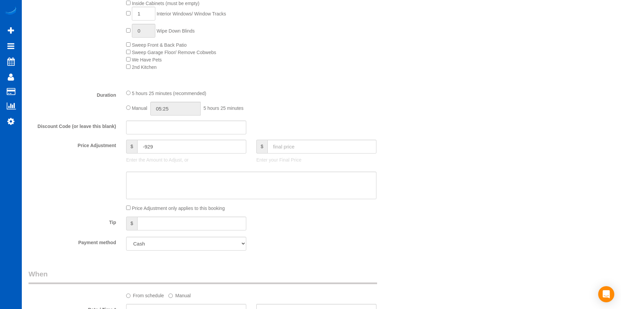
select select "object:1252"
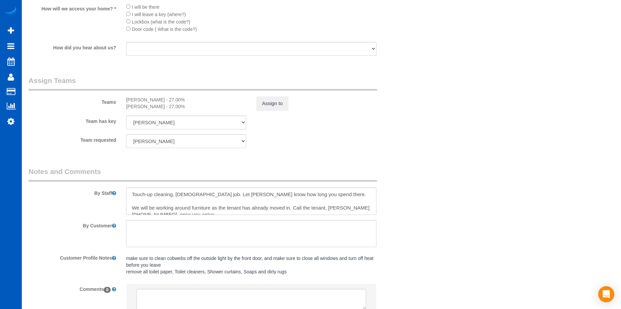
scroll to position [806, 0]
click at [213, 207] on textarea at bounding box center [251, 200] width 250 height 28
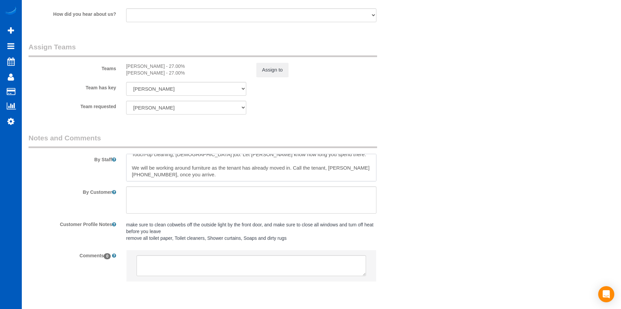
scroll to position [839, 0]
drag, startPoint x: 215, startPoint y: 172, endPoint x: 127, endPoint y: 163, distance: 89.0
click at [126, 164] on textarea at bounding box center [251, 166] width 250 height 28
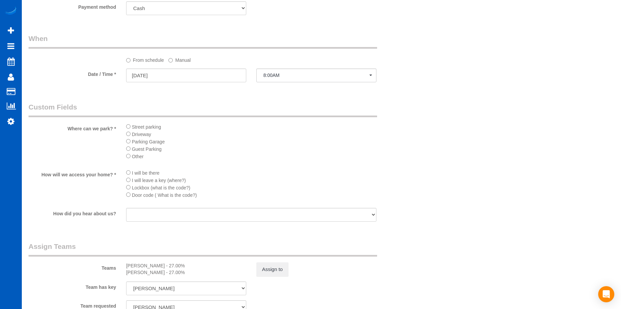
scroll to position [638, 0]
type textarea "Touch-up cleaning, hourly job. Let Anna know how long you spend there."
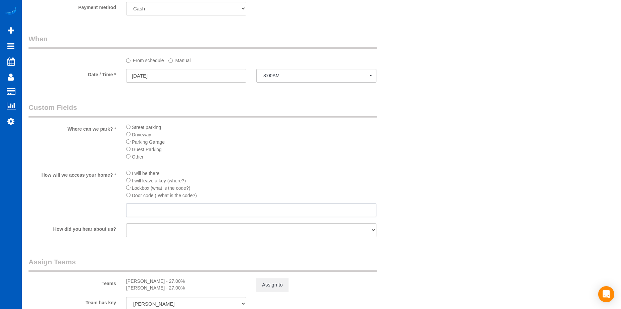
click at [157, 213] on input "text" at bounding box center [251, 210] width 250 height 14
type input "4590"
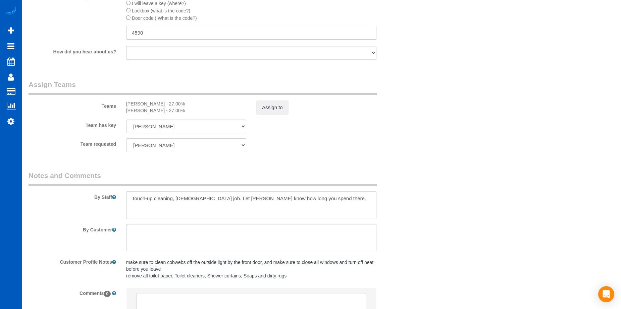
scroll to position [874, 0]
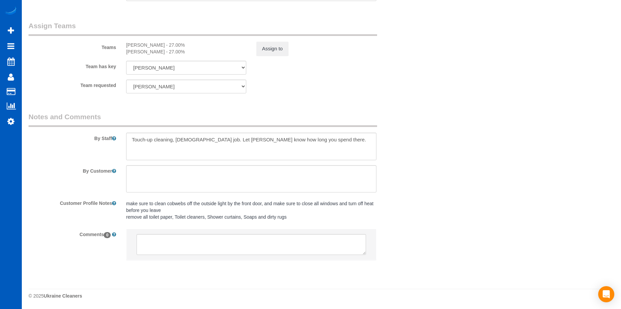
click at [285, 161] on sui-booking-comments "By Staff By Customer Customer Profile Notes make sure to clean cobwebs off the …" at bounding box center [219, 189] width 381 height 155
click at [287, 155] on textarea at bounding box center [251, 147] width 250 height 28
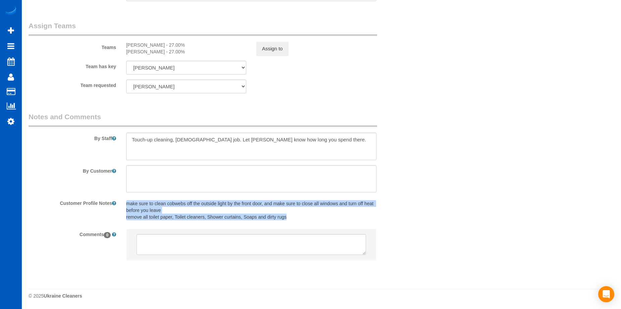
drag, startPoint x: 127, startPoint y: 205, endPoint x: 318, endPoint y: 221, distance: 191.3
click at [318, 221] on div "make sure to clean cobwebs off the outside light by the front door, and make su…" at bounding box center [251, 210] width 260 height 26
copy pre "make sure to clean cobwebs off the outside light by the front door, and make su…"
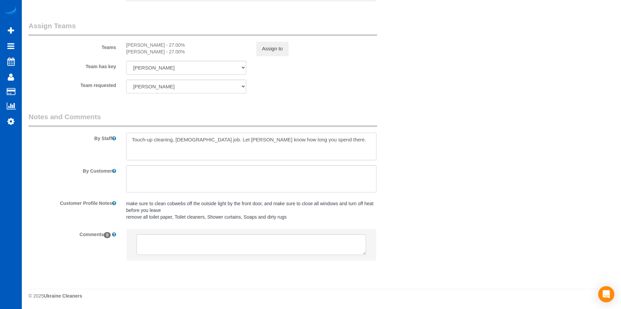
click at [211, 156] on textarea at bounding box center [251, 147] width 250 height 28
paste textarea "make sure to clean cobwebs off the outside light by the front door, and make su…"
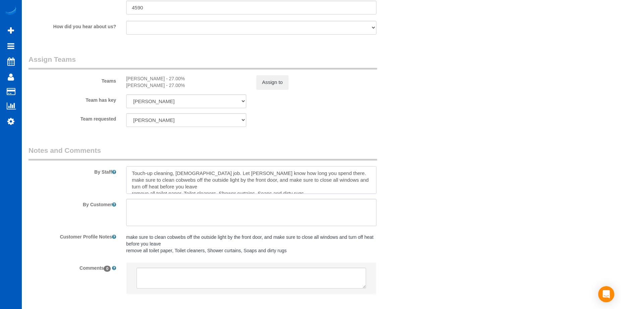
click at [305, 179] on textarea at bounding box center [251, 180] width 250 height 28
click at [310, 173] on textarea at bounding box center [251, 180] width 250 height 28
click at [134, 187] on textarea at bounding box center [251, 180] width 250 height 28
click at [216, 180] on textarea at bounding box center [251, 180] width 250 height 28
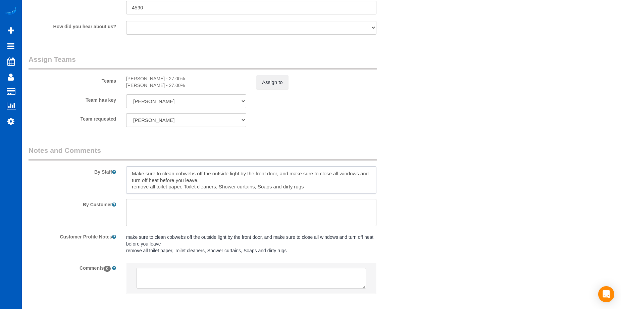
click at [135, 189] on textarea at bounding box center [251, 180] width 250 height 28
click at [188, 187] on textarea at bounding box center [251, 180] width 250 height 28
click at [224, 184] on textarea at bounding box center [251, 180] width 250 height 28
click at [262, 187] on textarea at bounding box center [251, 180] width 250 height 28
click at [314, 187] on textarea at bounding box center [251, 180] width 250 height 28
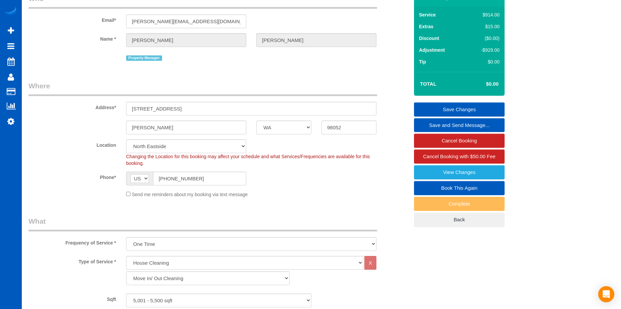
scroll to position [35, 0]
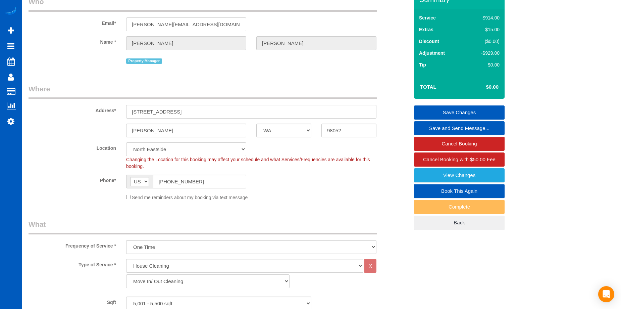
type textarea "Touch-up cleaning, hourly job. Let Anna know how long you spend there. Make sur…"
click at [433, 108] on link "Save Changes" at bounding box center [459, 112] width 91 height 14
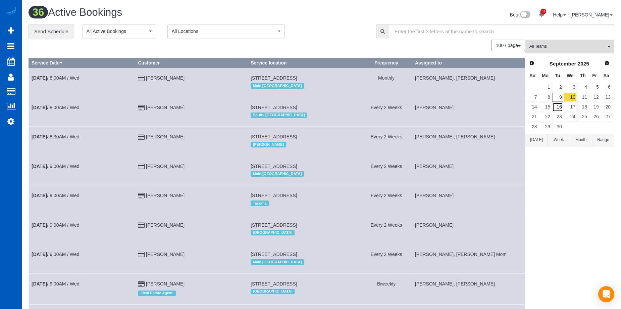
click at [558, 106] on link "16" at bounding box center [557, 106] width 11 height 9
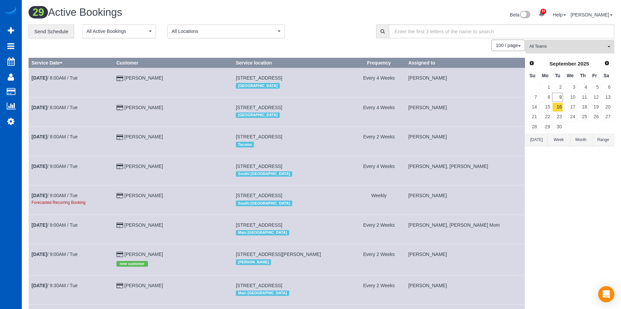
click at [550, 46] on span "All Teams" at bounding box center [568, 47] width 77 height 6
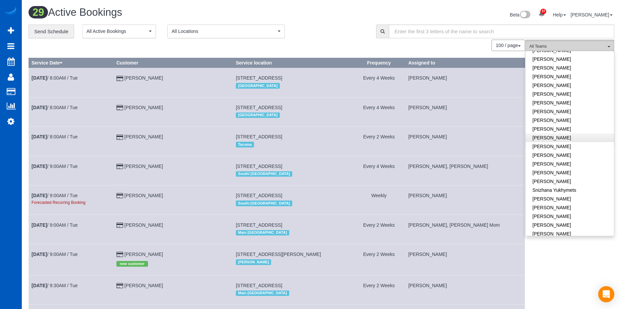
scroll to position [436, 0]
click at [587, 168] on link "Snizhana Yukhymets" at bounding box center [570, 172] width 88 height 9
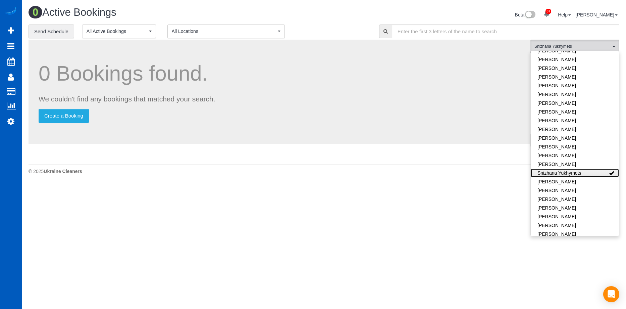
click at [592, 168] on link "Snizhana Yukhymets" at bounding box center [575, 172] width 88 height 9
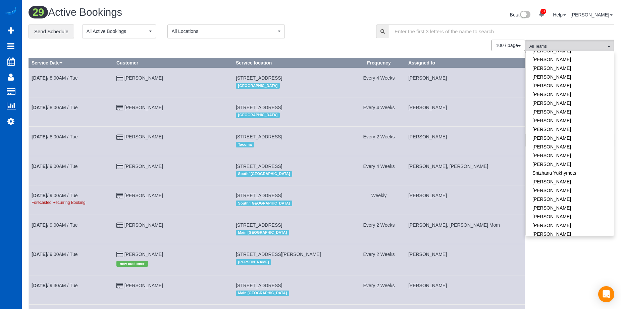
click at [272, 41] on div "100 / page 10 / page 20 / page 30 / page 40 / page 50 / page 100 / page" at bounding box center [277, 45] width 497 height 11
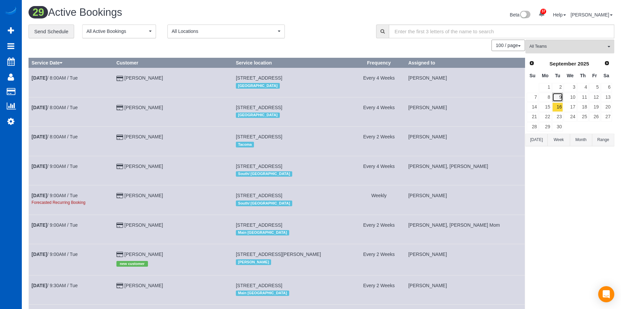
click at [559, 97] on link "9" at bounding box center [557, 97] width 11 height 9
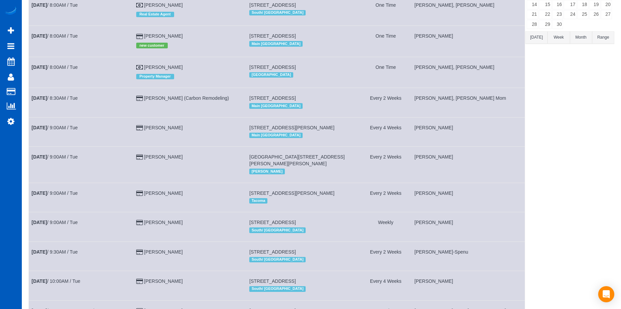
scroll to position [16, 0]
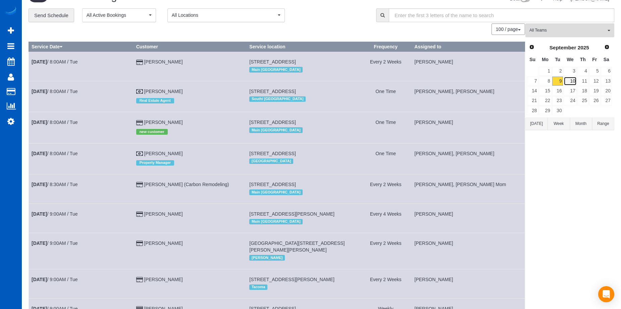
click at [571, 81] on link "10" at bounding box center [570, 81] width 13 height 9
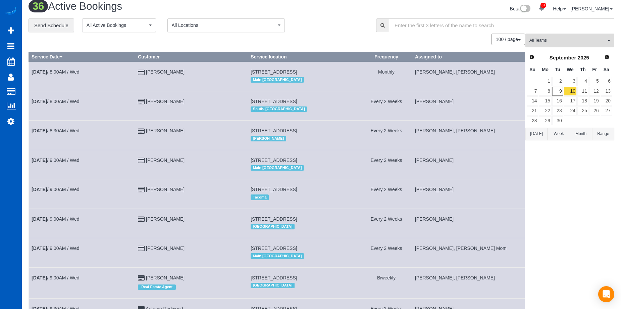
scroll to position [0, 0]
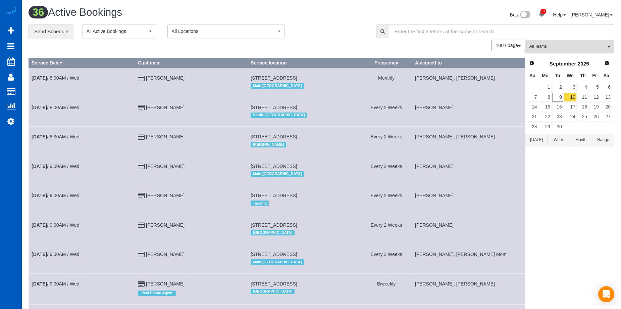
click at [545, 50] on button "All Teams" at bounding box center [570, 47] width 89 height 14
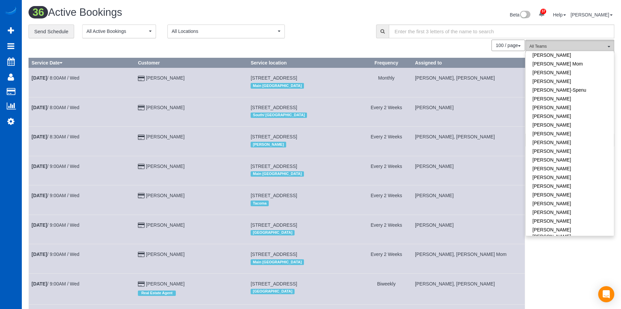
scroll to position [151, 0]
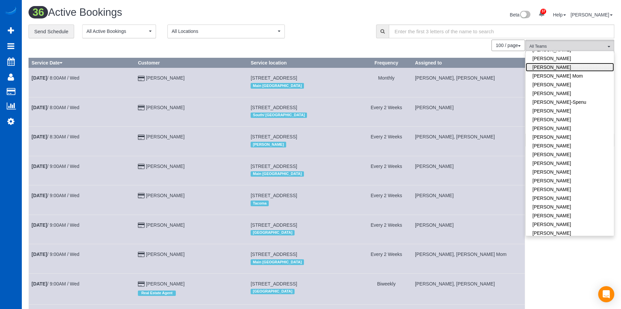
click at [591, 63] on link "Inna Novytska" at bounding box center [570, 67] width 88 height 9
click at [585, 71] on link "Inna Novytska Mom" at bounding box center [570, 75] width 88 height 9
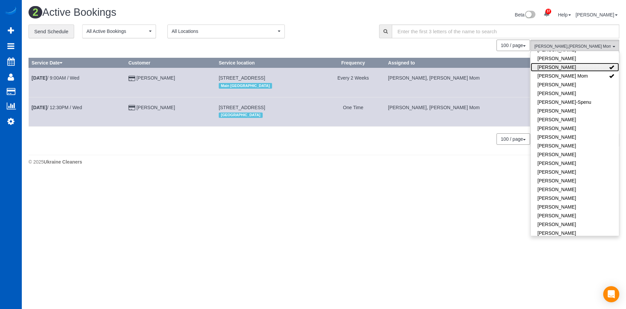
click at [588, 63] on link "Inna Novytska" at bounding box center [575, 67] width 88 height 9
click at [582, 71] on link "Inna Novytska Mom" at bounding box center [575, 75] width 88 height 9
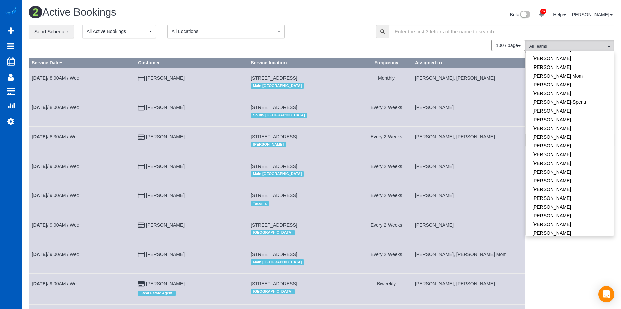
click at [354, 22] on div "Beta 37 Your Notifications You have 0 alerts × You have 1 to charge for 09/06/2…" at bounding box center [471, 16] width 298 height 18
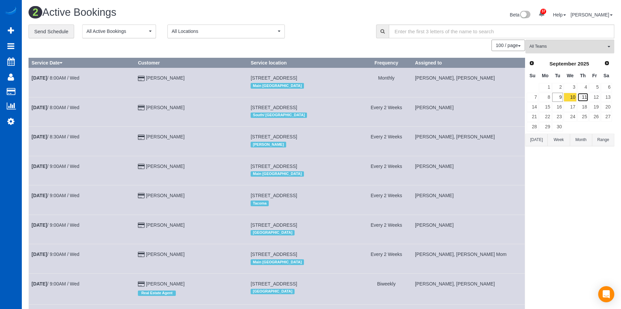
click at [585, 98] on link "11" at bounding box center [583, 97] width 11 height 9
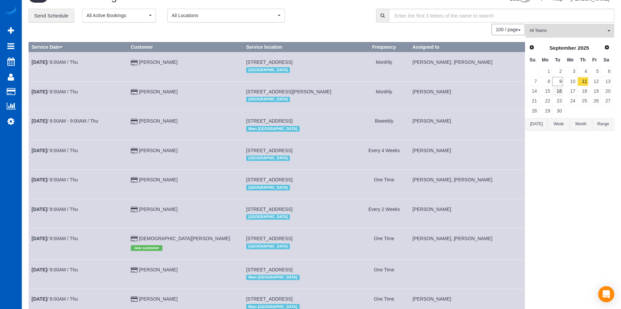
scroll to position [0, 0]
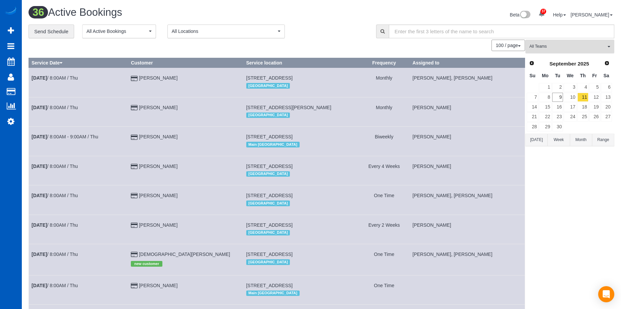
click at [596, 46] on span "All Teams" at bounding box center [568, 47] width 77 height 6
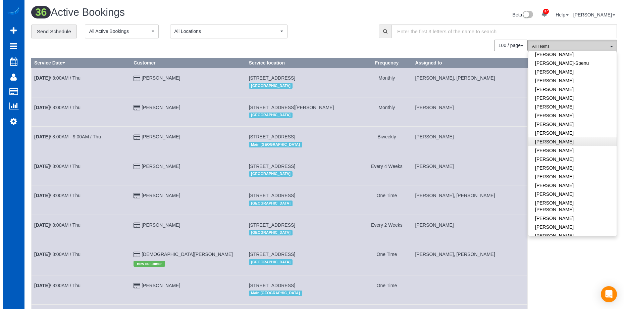
scroll to position [319, 0]
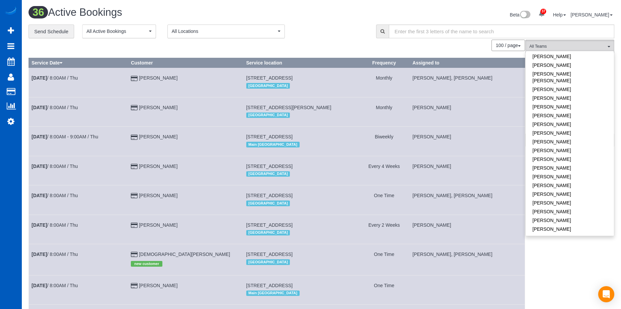
click at [557, 242] on link "Olha Rusnak" at bounding box center [570, 246] width 88 height 9
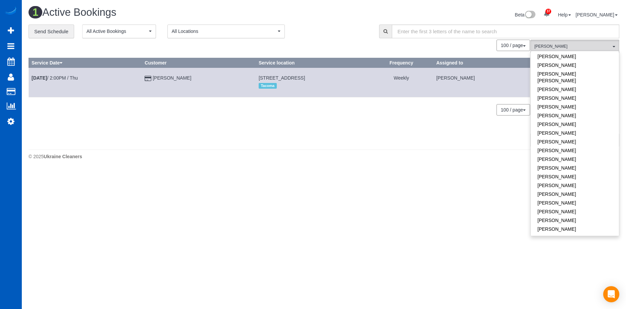
click at [600, 242] on link "Olha Rusnak" at bounding box center [575, 246] width 88 height 9
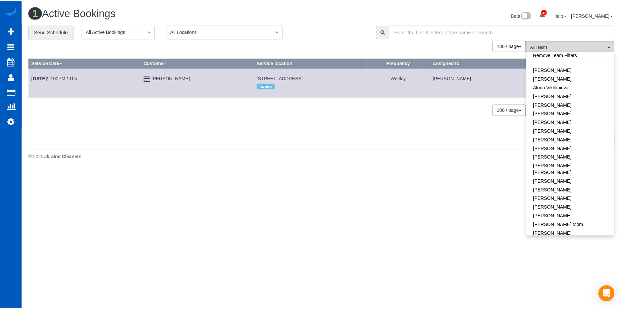
scroll to position [0, 0]
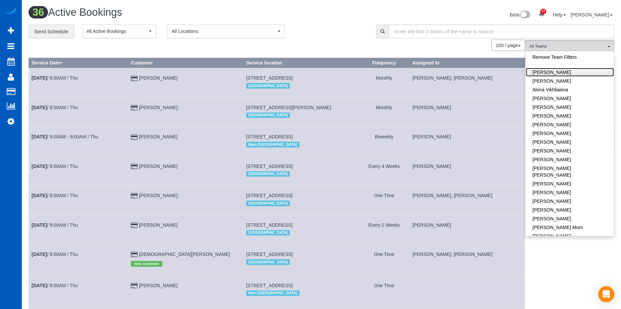
click at [596, 74] on link "Alina Kruchok" at bounding box center [570, 72] width 88 height 9
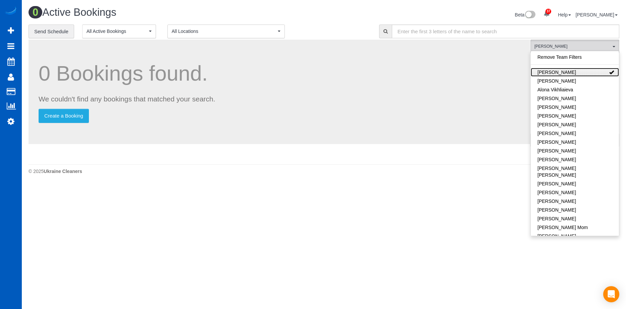
click at [596, 73] on link "Alina Kruchok" at bounding box center [575, 72] width 88 height 9
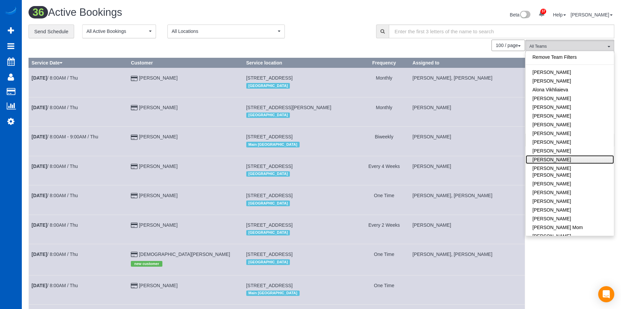
click at [595, 160] on link "Dominika Markovets" at bounding box center [570, 159] width 88 height 9
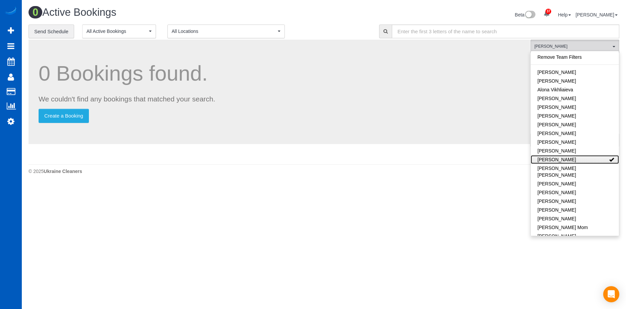
click at [595, 160] on link "Dominika Markovets" at bounding box center [575, 159] width 88 height 9
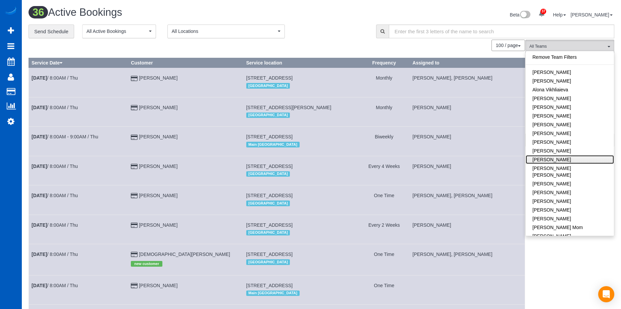
click at [595, 160] on link "Dominika Markovets" at bounding box center [570, 159] width 88 height 9
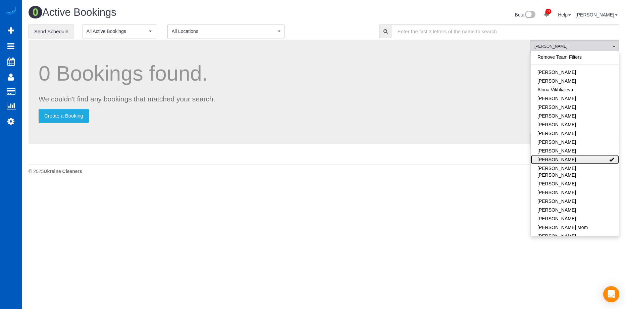
click at [595, 160] on link "Dominika Markovets" at bounding box center [575, 159] width 88 height 9
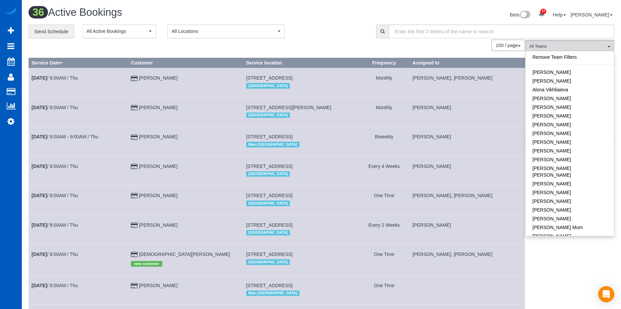
click at [331, 25] on div "**********" at bounding box center [198, 32] width 338 height 14
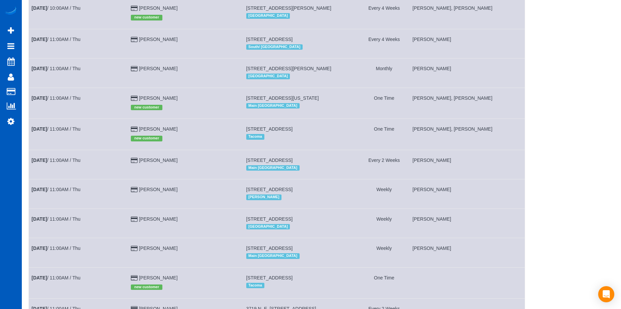
scroll to position [638, 0]
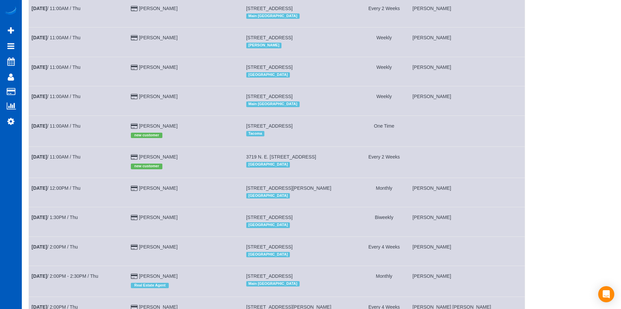
drag, startPoint x: 224, startPoint y: 156, endPoint x: 327, endPoint y: 153, distance: 102.8
click at [327, 153] on td "3719 N. E. 157th Ave, Vancouver, WA 98682 Vancouver" at bounding box center [300, 162] width 115 height 31
copy span "3719 N. E. 157th Ave, Vancouver, WA 98682"
click at [300, 113] on td "7541 35th Ave Ne, Seattle, WA 98115 Main Seattle" at bounding box center [300, 100] width 115 height 29
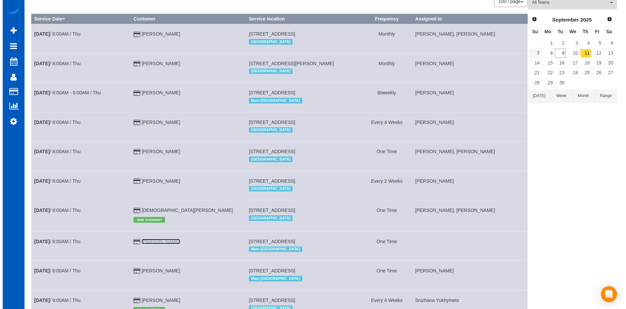
scroll to position [0, 0]
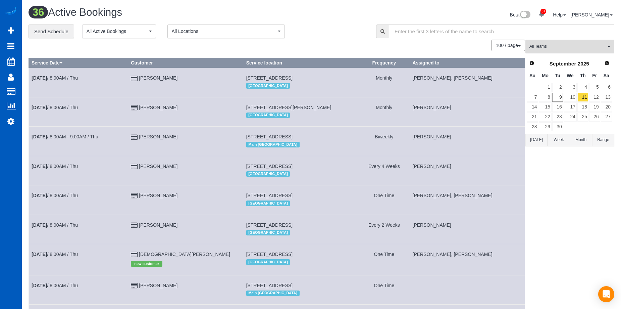
click at [551, 45] on span "All Teams" at bounding box center [568, 47] width 77 height 6
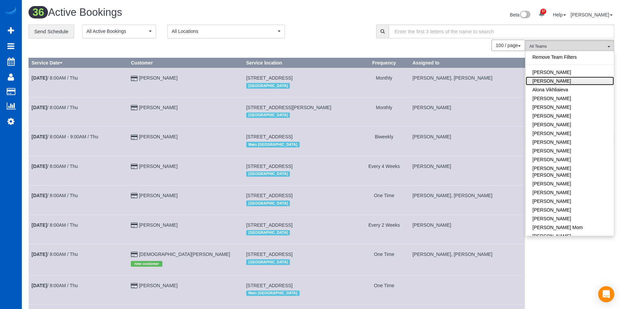
click at [558, 83] on link "Alona Tarasiuk" at bounding box center [570, 81] width 88 height 9
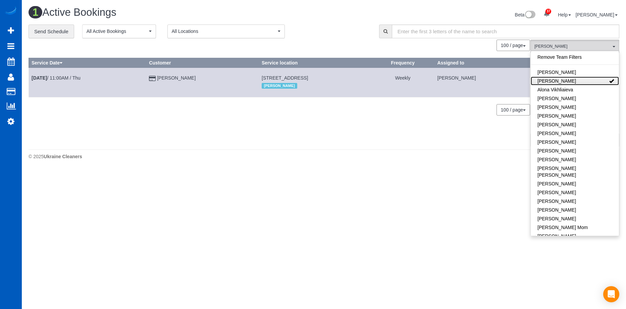
click at [568, 83] on link "Alona Tarasiuk" at bounding box center [575, 81] width 88 height 9
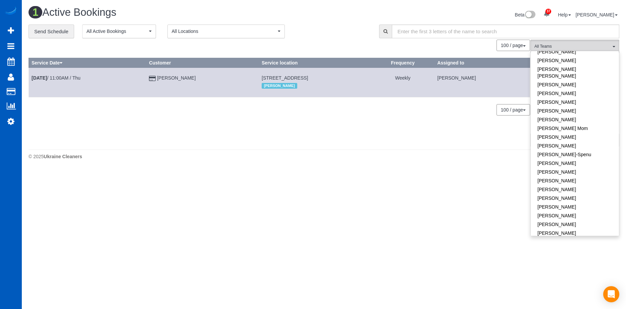
scroll to position [101, 0]
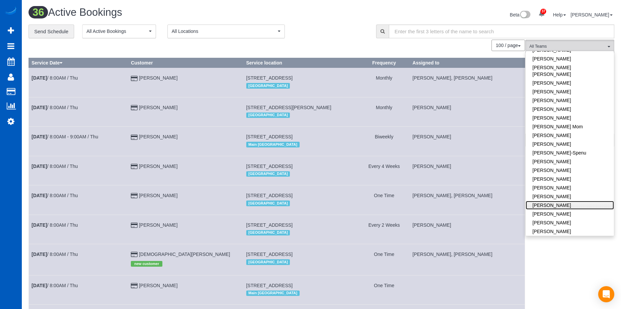
click at [578, 201] on link "Kateryna Polishchuk" at bounding box center [570, 205] width 88 height 9
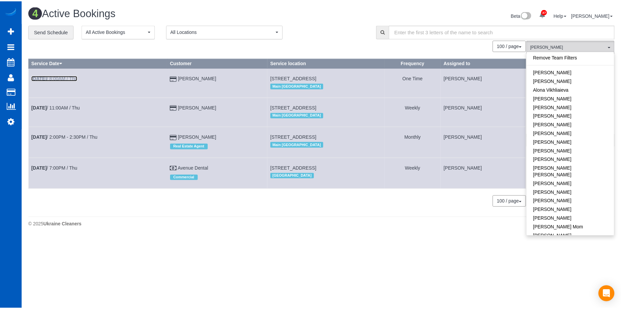
scroll to position [0, 0]
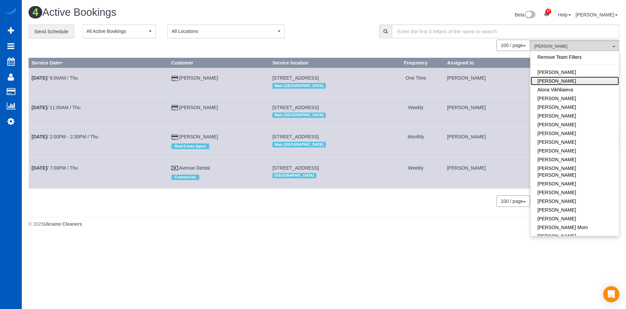
click at [589, 84] on link "Alona Tarasiuk" at bounding box center [575, 81] width 88 height 9
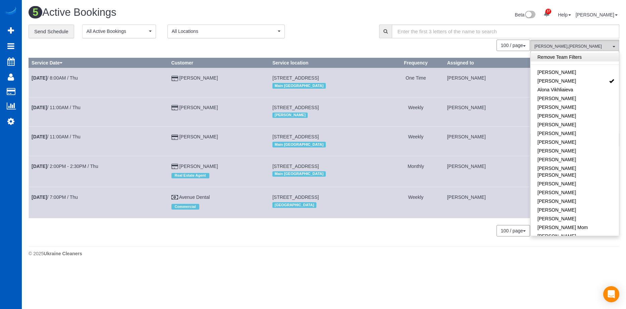
click at [593, 60] on link "Remove Team Filters" at bounding box center [575, 57] width 88 height 9
click at [354, 21] on div "Beta 37 Your Notifications You have 0 alerts × You have 1 to charge for 09/06/2…" at bounding box center [474, 16] width 301 height 18
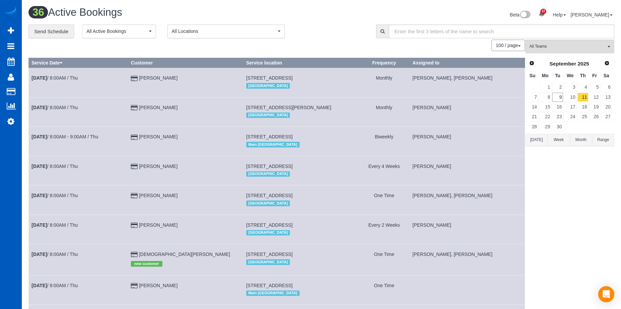
click at [355, 16] on div "Beta 37 Your Notifications You have 0 alerts × You have 1 to charge for 09/06/2…" at bounding box center [471, 16] width 298 height 18
click at [600, 98] on link "12" at bounding box center [594, 97] width 11 height 9
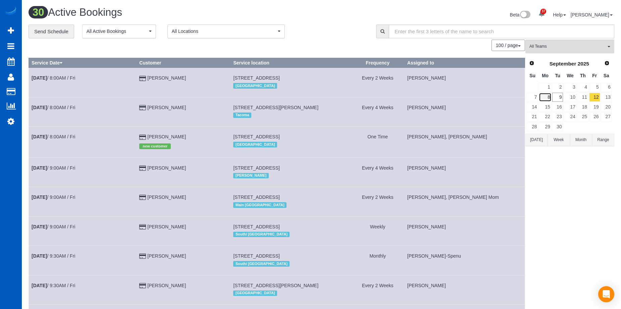
click at [547, 100] on link "8" at bounding box center [545, 97] width 12 height 9
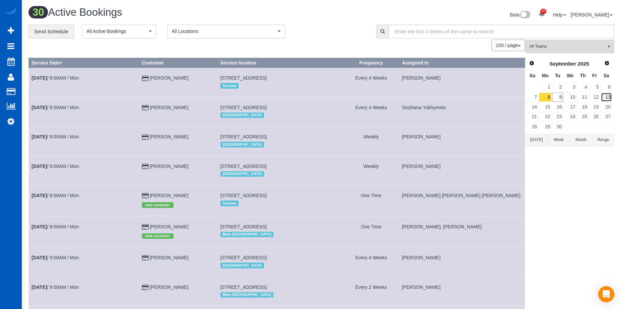
click at [605, 98] on link "13" at bounding box center [606, 97] width 11 height 9
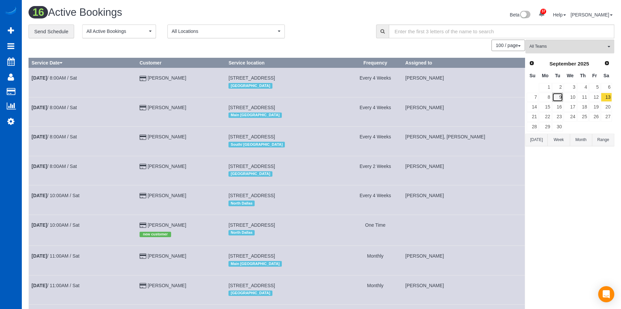
click at [561, 99] on link "9" at bounding box center [557, 97] width 11 height 9
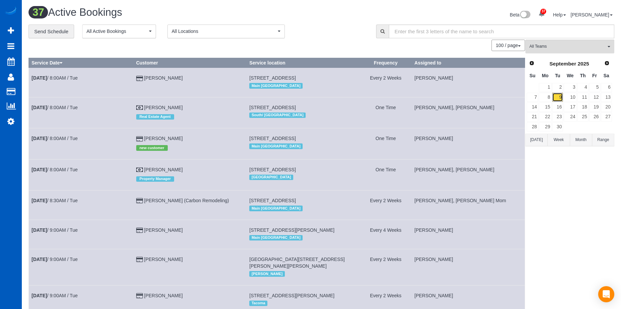
click at [558, 98] on link "9" at bounding box center [557, 97] width 11 height 9
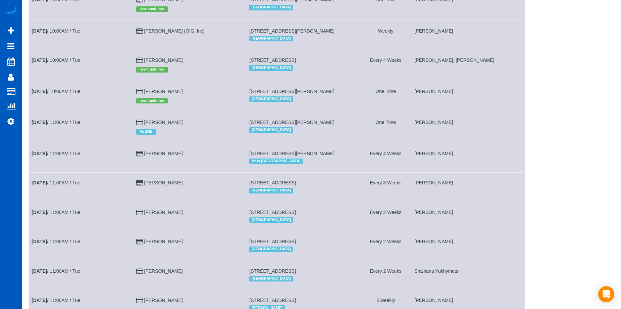
scroll to position [419, 0]
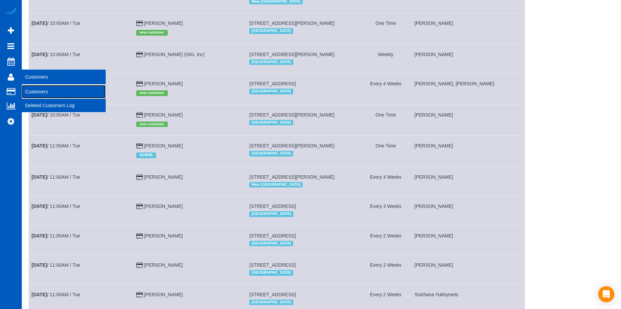
click at [35, 89] on link "Customers" at bounding box center [64, 91] width 84 height 13
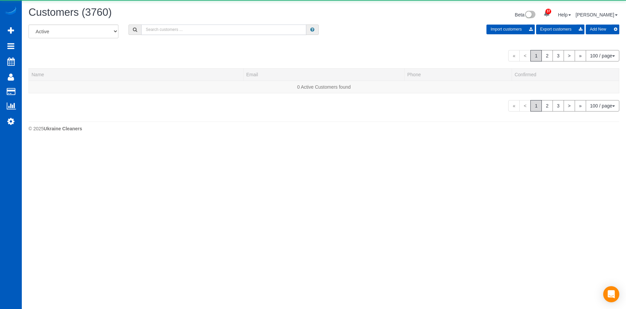
click at [172, 28] on input "text" at bounding box center [223, 30] width 165 height 10
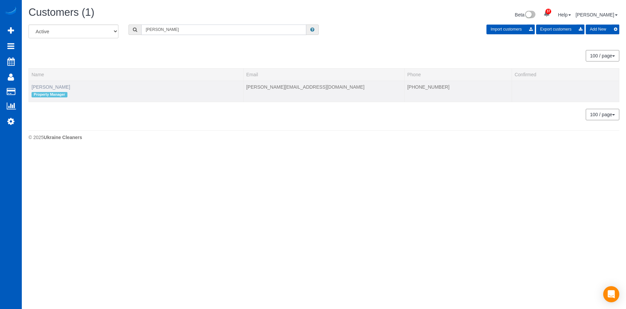
type input "Erik garcia"
click at [50, 88] on link "Erik Garcia" at bounding box center [51, 86] width 39 height 5
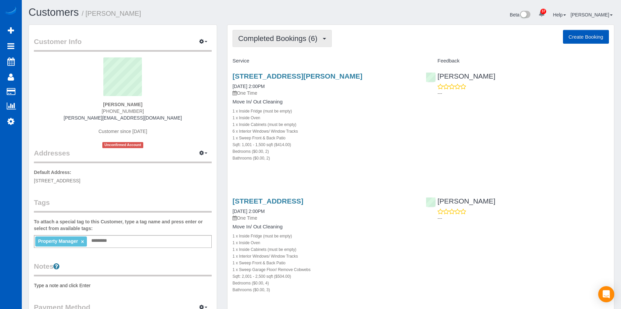
click at [296, 39] on span "Completed Bookings (6)" at bounding box center [279, 38] width 83 height 8
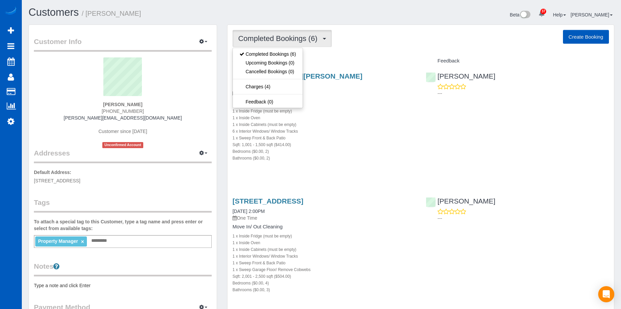
click at [296, 39] on span "Completed Bookings (6)" at bounding box center [279, 38] width 83 height 8
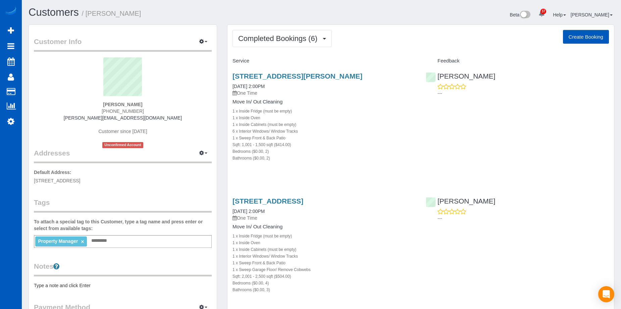
click at [590, 36] on button "Create Booking" at bounding box center [586, 37] width 46 height 14
select select "WA"
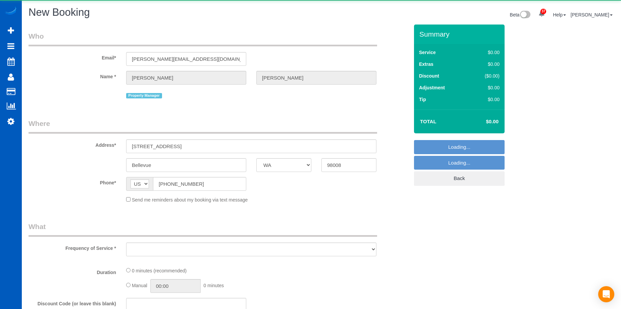
select select "object:11205"
select select "199"
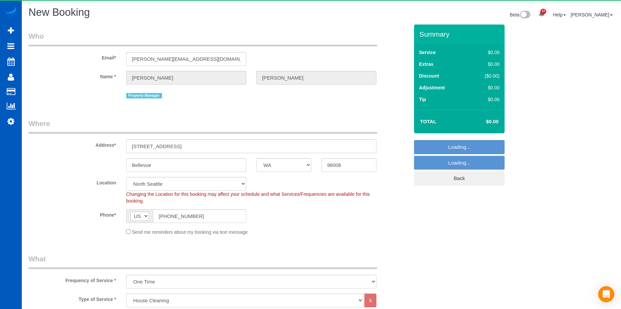
select select "object:11549"
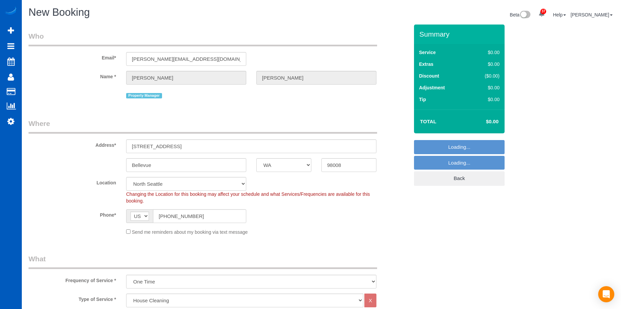
select select "69"
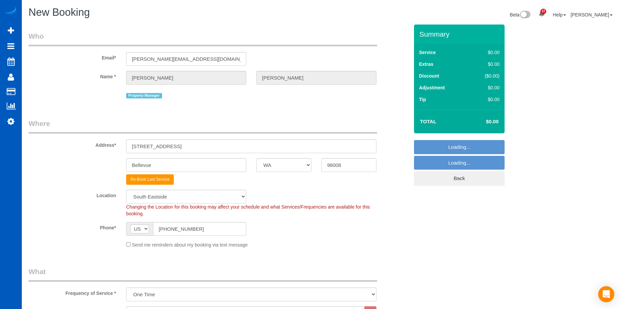
select select "object:11559"
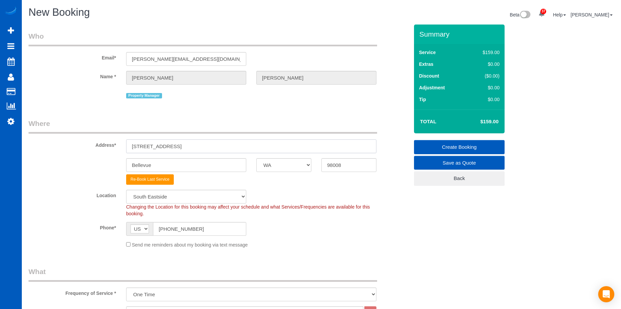
click at [225, 146] on input "3227 W Lake Sammamish Pkwy SE" at bounding box center [251, 146] width 250 height 14
drag, startPoint x: 228, startPoint y: 144, endPoint x: 71, endPoint y: 128, distance: 157.9
click at [68, 128] on fieldset "Where Address* 3227 W Lake Sammamish Pkwy SE Bellevue AK AL AR AZ CA CO CT DC D…" at bounding box center [219, 185] width 381 height 135
paste input "21017 46th PL W Lynnwood, WA 98036"
drag, startPoint x: 206, startPoint y: 146, endPoint x: 321, endPoint y: 166, distance: 116.5
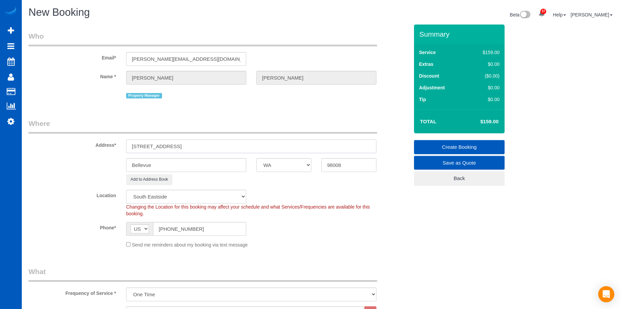
click at [234, 146] on input "21017 46th PL W Lynnwood, WA 98036" at bounding box center [251, 146] width 250 height 14
type input "21017 46th PL W Lynnwood, WA"
click at [349, 169] on input "98008" at bounding box center [349, 165] width 55 height 14
drag, startPoint x: 350, startPoint y: 161, endPoint x: 271, endPoint y: 157, distance: 79.7
click at [271, 157] on sui-booking-address "Address* 21017 46th PL W Lynnwood, WA Bellevue AK AL AR AZ CA CO CT DC DE FL GA…" at bounding box center [219, 151] width 381 height 66
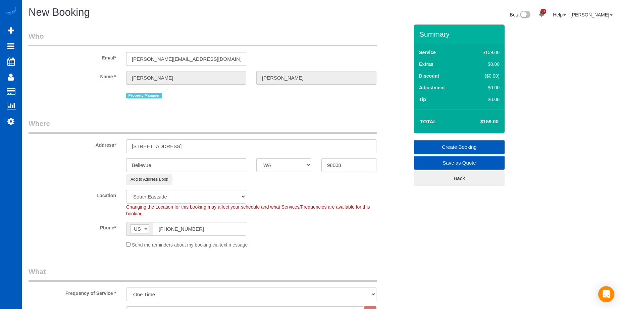
paste input "36"
type input "98036"
click at [215, 163] on input "Bellevue" at bounding box center [186, 165] width 120 height 14
select select "1"
drag, startPoint x: 173, startPoint y: 146, endPoint x: 195, endPoint y: 147, distance: 22.2
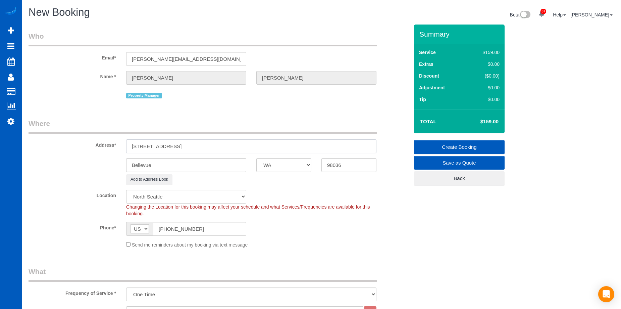
click at [195, 147] on input "21017 46th PL W Lynnwood, WA" at bounding box center [251, 146] width 250 height 14
select select "object:11710"
type input "21017 46th PL W , WA"
click at [166, 165] on input "Bellevue" at bounding box center [186, 165] width 120 height 14
drag, startPoint x: 170, startPoint y: 164, endPoint x: 129, endPoint y: 160, distance: 41.4
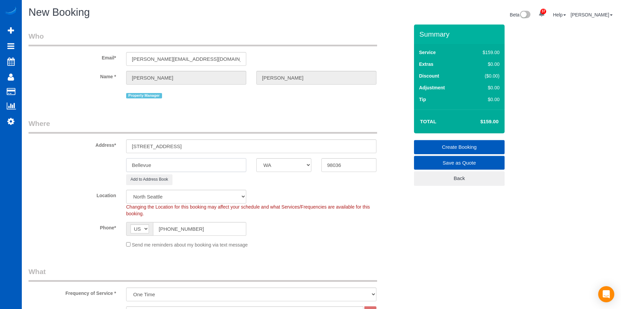
click at [129, 160] on input "Bellevue" at bounding box center [186, 165] width 120 height 14
paste input "Lynnwood"
type input "Lynnwood"
drag, startPoint x: 172, startPoint y: 148, endPoint x: 207, endPoint y: 147, distance: 35.9
click at [207, 147] on input "21017 46th PL W , WA" at bounding box center [251, 146] width 250 height 14
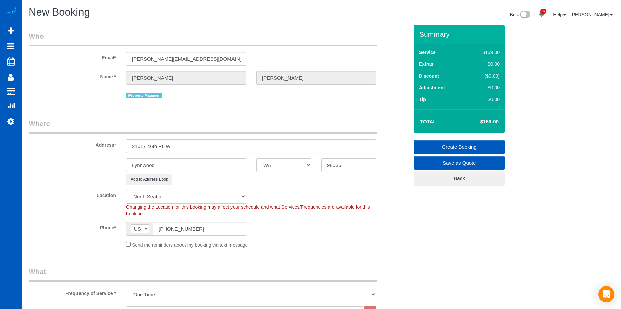
type input "21017 46th PL W"
click at [339, 223] on div "Phone* AF AL DZ AD AO AI AQ AG AR AM AW AU AT AZ BS BH BD BB BY BE BZ BJ BM BT …" at bounding box center [218, 229] width 391 height 14
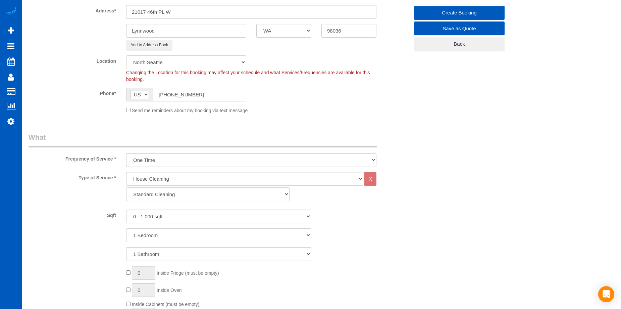
click at [272, 190] on select "Standard Cleaning Deep Cleaning Move In/ Out Cleaning" at bounding box center [207, 194] width 163 height 14
select select "368"
click at [126, 187] on select "Standard Cleaning Deep Cleaning Move In/ Out Cleaning" at bounding box center [207, 194] width 163 height 14
click at [166, 215] on select "0 - 1,000 sqft 1,001 - 1,500 sqft 1,501 - 2,000 sqft 2,001 - 2,500 sqft 2,501 -…" at bounding box center [218, 216] width 185 height 14
select select "3001"
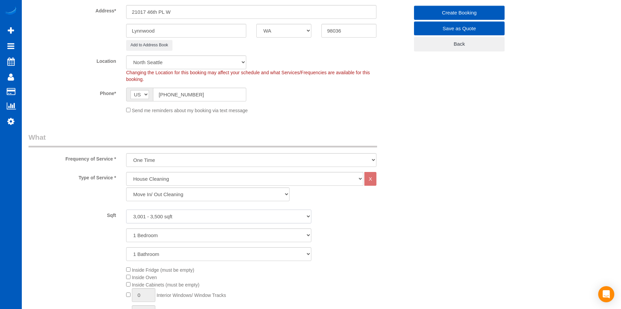
click at [126, 209] on select "0 - 1,000 sqft 1,001 - 1,500 sqft 1,501 - 2,000 sqft 2,001 - 2,500 sqft 2,501 -…" at bounding box center [218, 216] width 185 height 14
drag, startPoint x: 173, startPoint y: 240, endPoint x: 172, endPoint y: 237, distance: 3.8
click at [173, 240] on select "1 Bedroom 2 Bedrooms 3 Bedrooms 4 Bedrooms 5 Bedrooms 6 Bedrooms 7 Bedrooms" at bounding box center [218, 235] width 185 height 14
select select "5"
click at [126, 228] on select "1 Bedroom 2 Bedrooms 3 Bedrooms 4 Bedrooms 5 Bedrooms 6 Bedrooms 7 Bedrooms" at bounding box center [218, 235] width 185 height 14
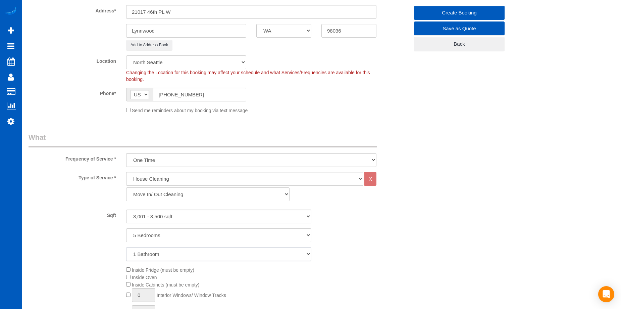
click at [184, 257] on select "1 Bathroom 2 Bathrooms 3 Bathrooms 4 Bathrooms 5 Bathrooms 6 Bathrooms 7 Bathro…" at bounding box center [218, 254] width 185 height 14
select select "3"
click at [126, 247] on select "1 Bathroom 2 Bathrooms 3 Bathrooms 4 Bathrooms 5 Bathrooms 6 Bathrooms 7 Bathro…" at bounding box center [218, 254] width 185 height 14
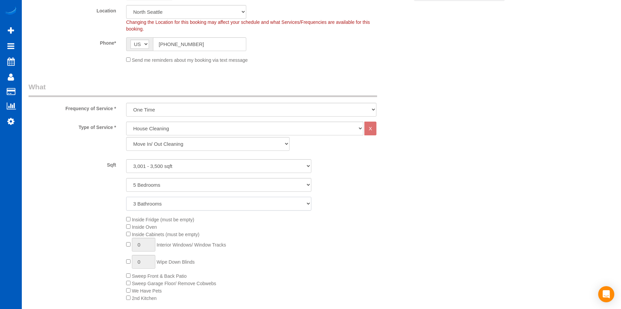
scroll to position [269, 0]
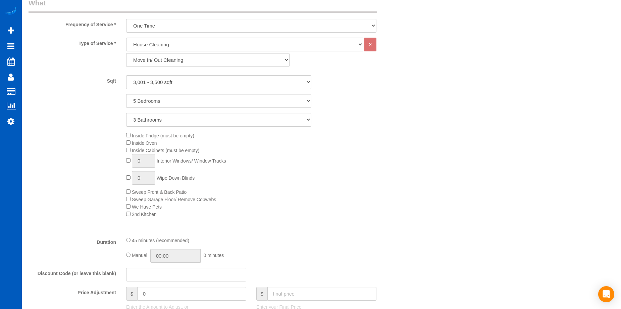
click at [128, 147] on div "Inside Fridge (must be empty) Inside Oven Inside Cabinets (must be empty) 0 Int…" at bounding box center [267, 175] width 293 height 86
type input "1"
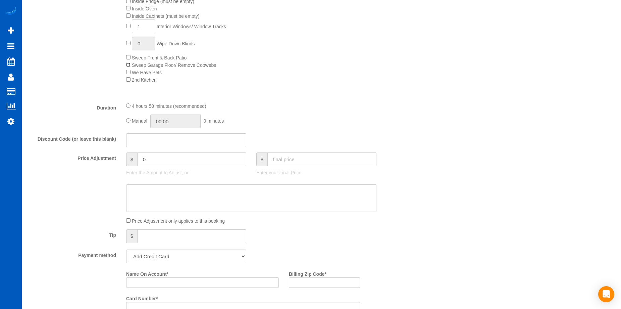
scroll to position [470, 0]
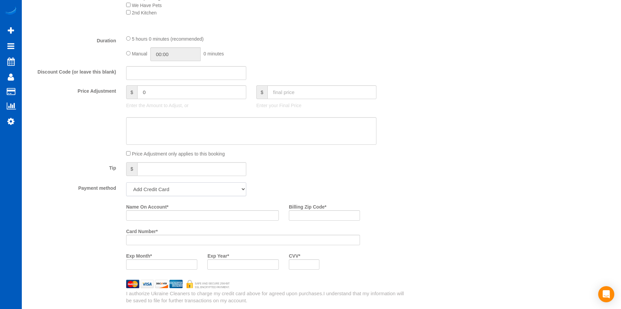
click at [221, 191] on select "Add Credit Card Cash Check Paypal" at bounding box center [186, 189] width 120 height 14
click at [210, 191] on select "Add Credit Card Cash Check Paypal" at bounding box center [186, 189] width 120 height 14
select select "string:cash"
click at [126, 182] on select "Add Credit Card Cash Check Paypal" at bounding box center [186, 189] width 120 height 14
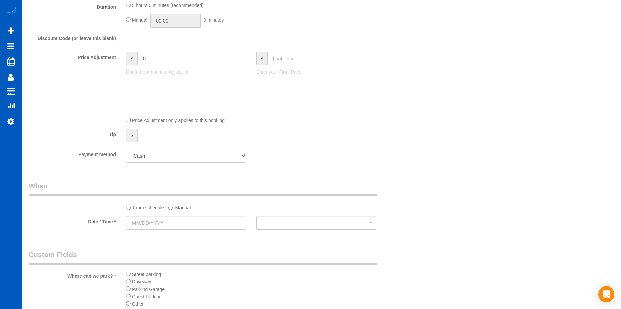
scroll to position [571, 0]
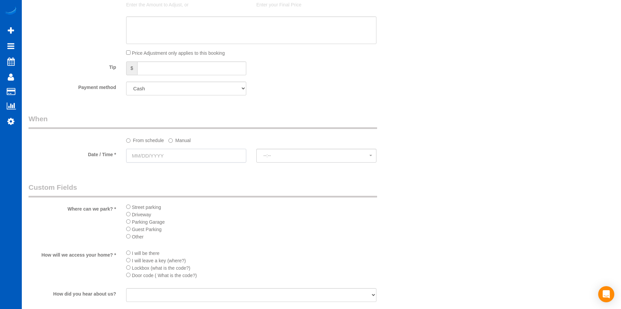
click at [162, 154] on input "text" at bounding box center [186, 156] width 120 height 14
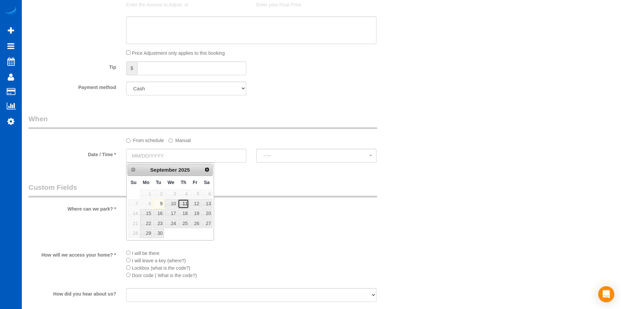
click at [187, 204] on link "11" at bounding box center [183, 203] width 11 height 9
type input "09/11/2025"
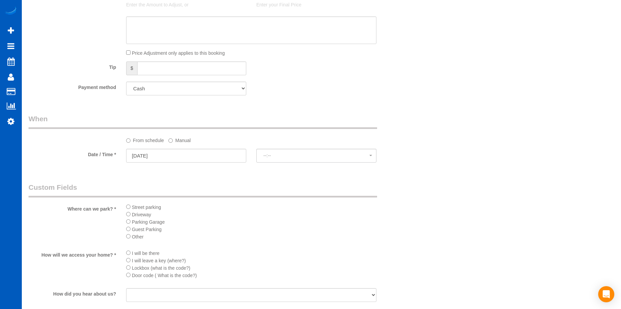
select select "spot17"
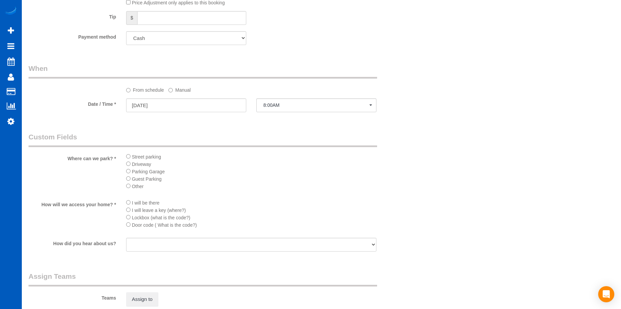
scroll to position [705, 0]
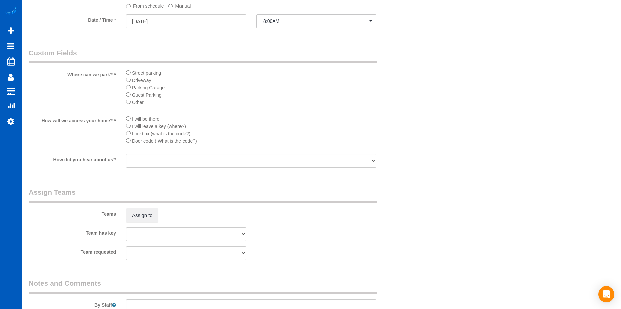
click at [131, 140] on li "Door code ( What is the code?)" at bounding box center [251, 140] width 250 height 7
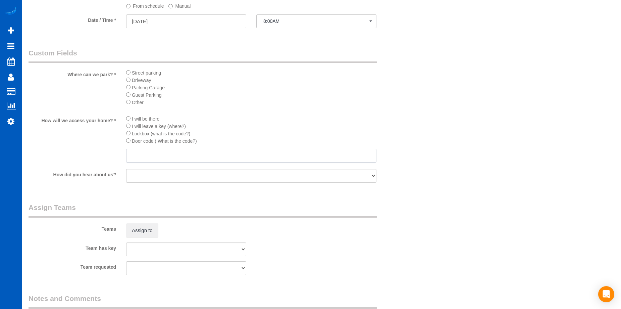
click at [187, 153] on input "text" at bounding box center [251, 156] width 250 height 14
paste input "5757"
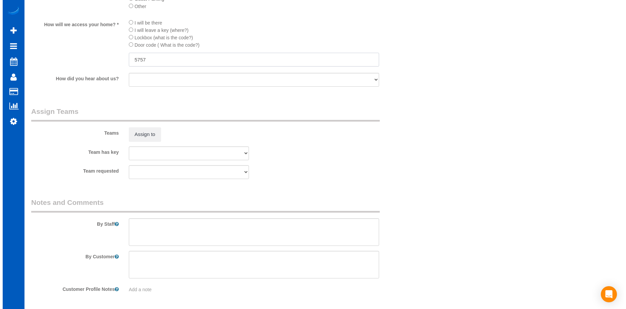
scroll to position [806, 0]
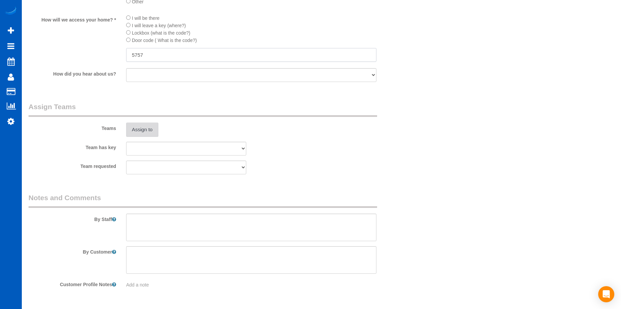
type input "5757"
click at [155, 130] on button "Assign to" at bounding box center [142, 130] width 32 height 14
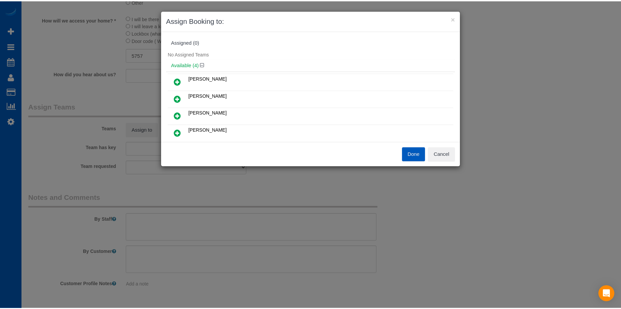
scroll to position [34, 0]
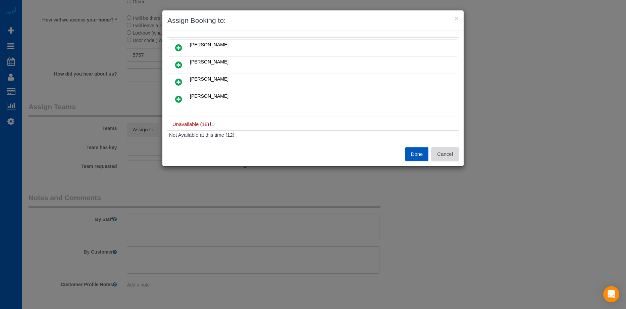
click at [439, 155] on button "Cancel" at bounding box center [445, 154] width 27 height 14
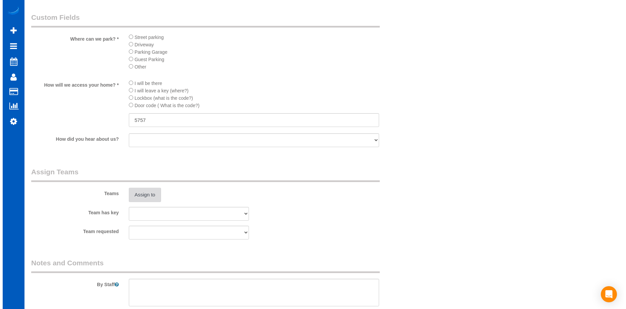
scroll to position [671, 0]
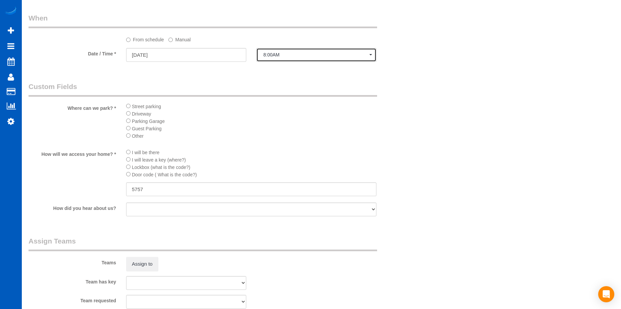
click at [300, 56] on span "8:00AM" at bounding box center [316, 54] width 106 height 5
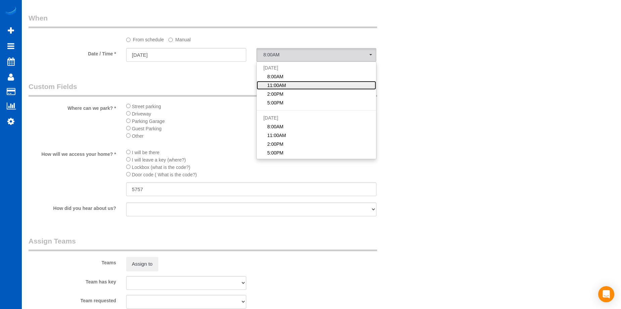
click at [296, 83] on link "11:00AM" at bounding box center [316, 85] width 119 height 9
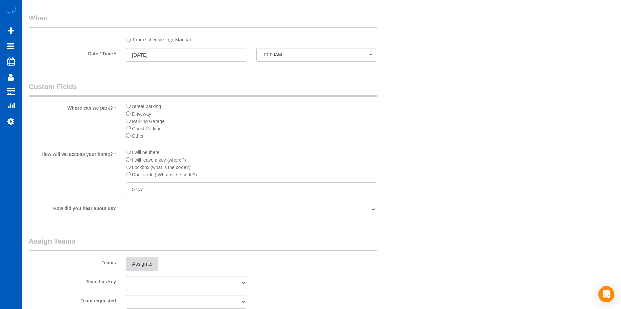
click at [145, 259] on button "Assign to" at bounding box center [142, 264] width 32 height 14
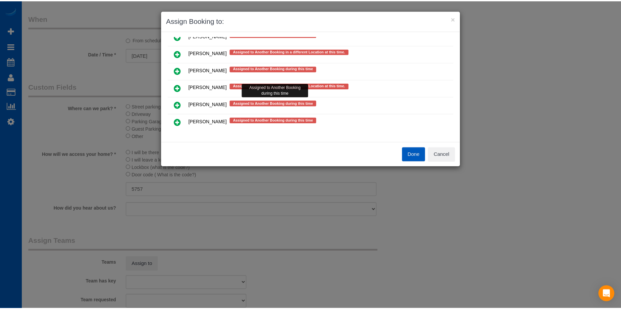
scroll to position [369, 0]
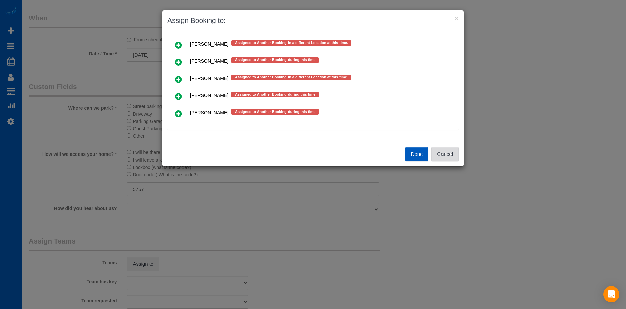
click at [456, 155] on button "Cancel" at bounding box center [445, 154] width 27 height 14
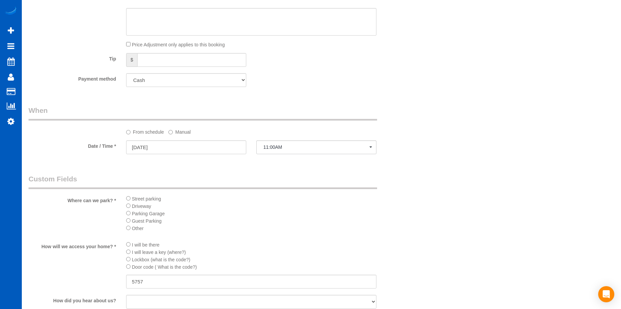
scroll to position [705, 0]
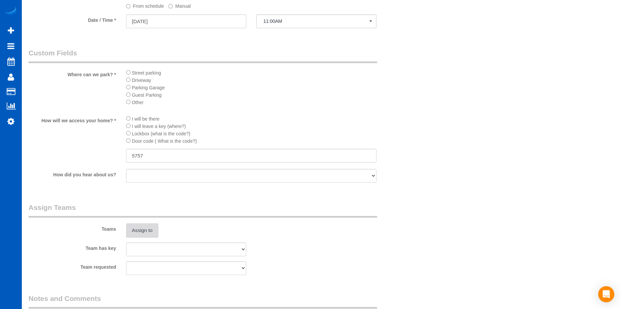
click at [147, 228] on button "Assign to" at bounding box center [142, 230] width 32 height 14
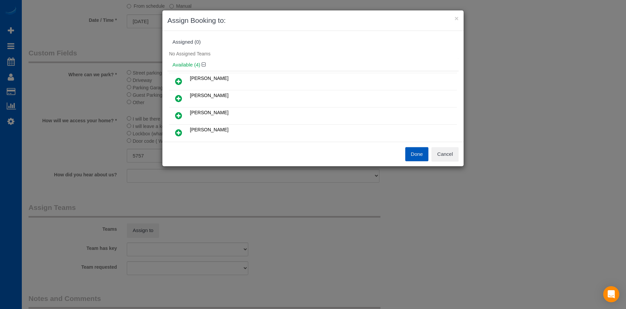
click at [178, 78] on icon at bounding box center [178, 81] width 7 height 8
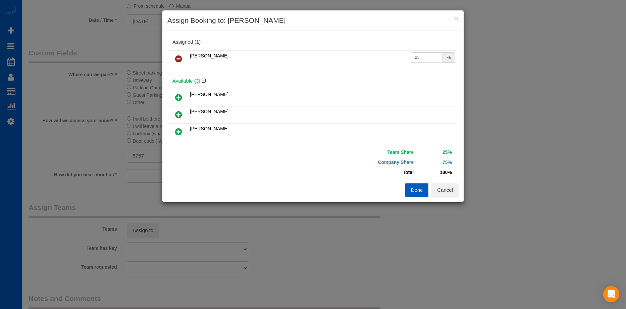
click at [178, 112] on icon at bounding box center [178, 114] width 7 height 8
click at [414, 189] on button "Done" at bounding box center [416, 190] width 23 height 14
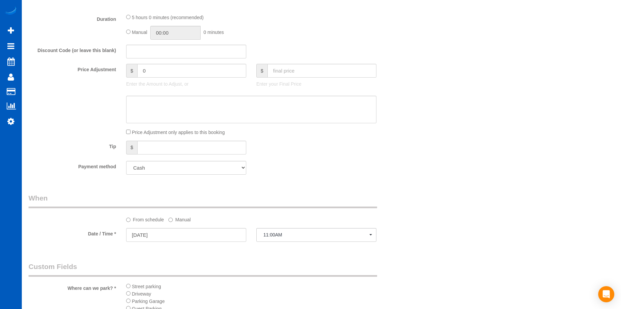
scroll to position [537, 0]
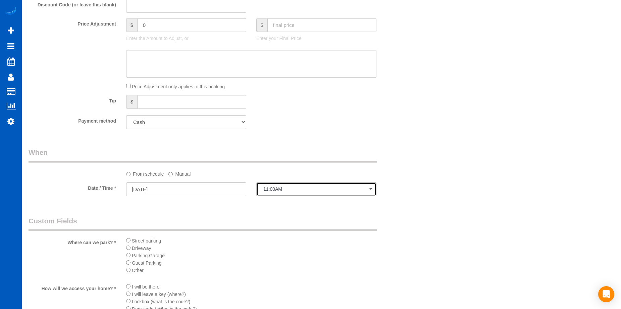
click at [300, 191] on span "11:00AM" at bounding box center [316, 188] width 106 height 5
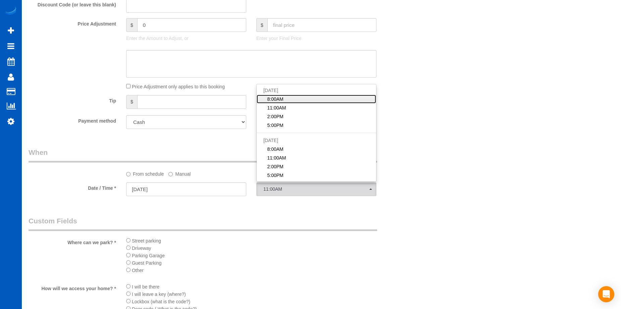
click at [300, 96] on link "8:00AM" at bounding box center [316, 99] width 119 height 9
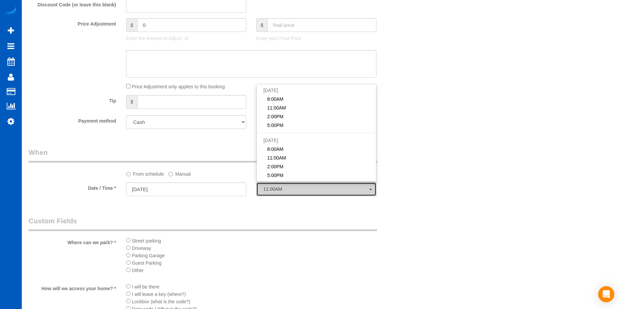
select select "spot17"
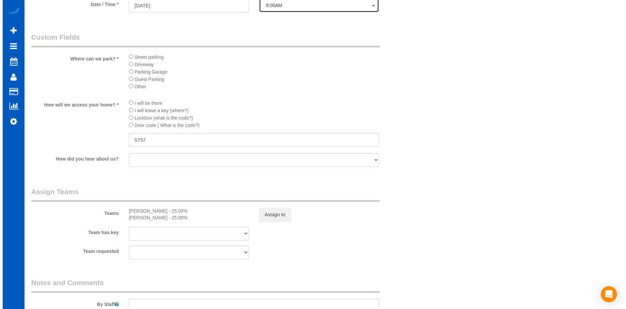
scroll to position [806, 0]
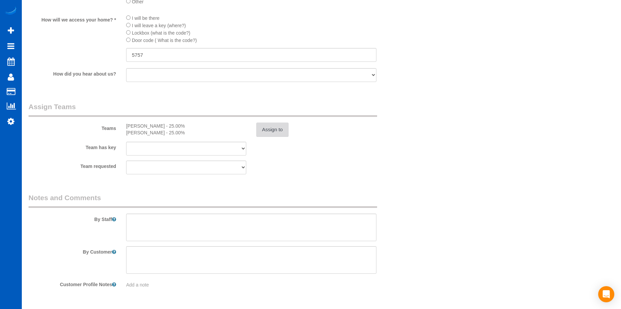
click at [260, 131] on button "Assign to" at bounding box center [272, 130] width 32 height 14
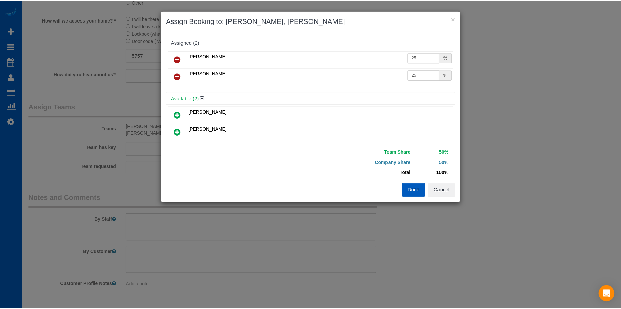
scroll to position [34, 0]
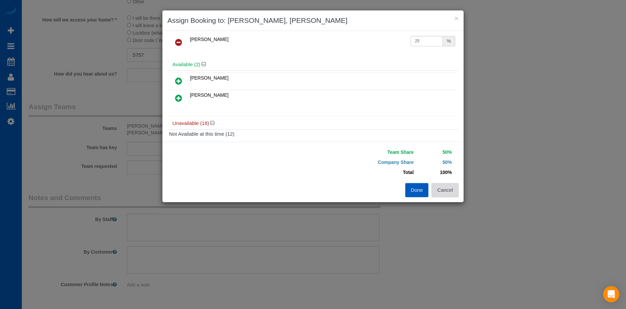
click at [449, 191] on button "Cancel" at bounding box center [445, 190] width 27 height 14
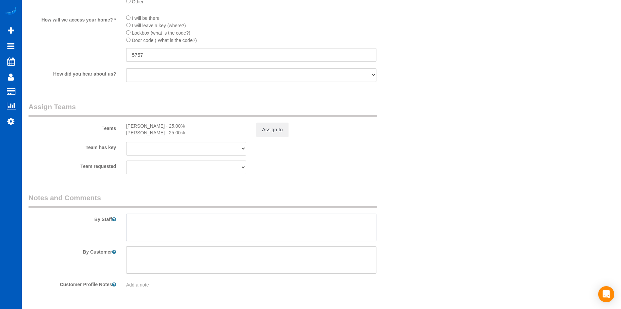
click at [158, 226] on textarea at bounding box center [251, 227] width 250 height 28
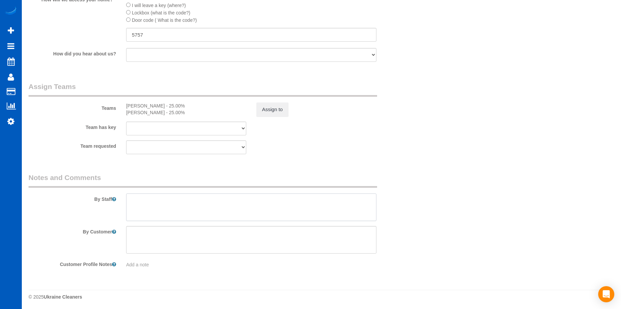
scroll to position [827, 0]
click at [193, 213] on textarea at bounding box center [251, 206] width 250 height 28
click at [133, 199] on textarea at bounding box center [251, 206] width 250 height 28
click at [222, 195] on textarea at bounding box center [251, 206] width 250 height 28
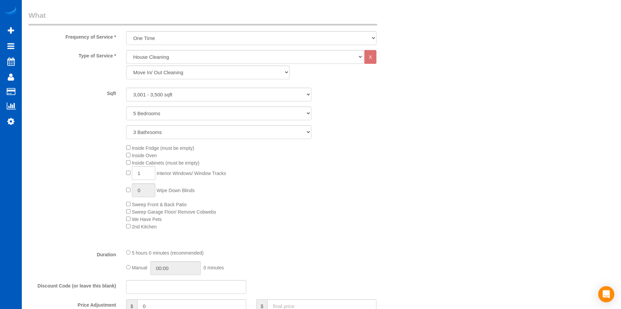
scroll to position [390, 0]
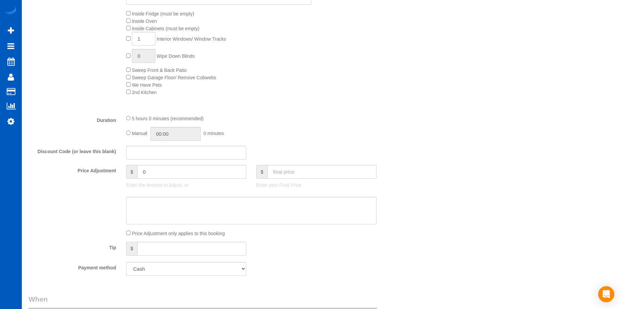
type textarea "Full move-out cleaning. Let Anna know how many windows and if blinds need wipin…"
click at [128, 131] on div "Manual 00:00 0 minutes" at bounding box center [251, 134] width 250 height 14
click at [183, 134] on input "05:00" at bounding box center [175, 134] width 50 height 14
type input "07:00"
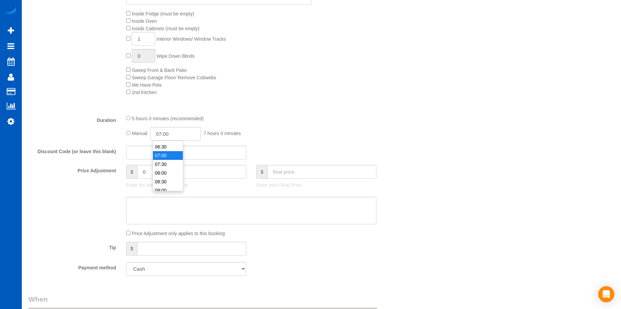
click at [170, 156] on li "07:00" at bounding box center [168, 155] width 30 height 9
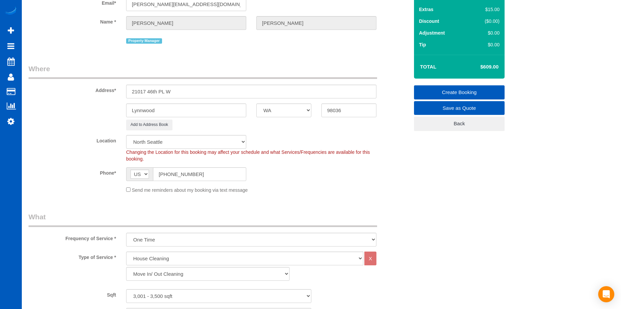
select select "spot32"
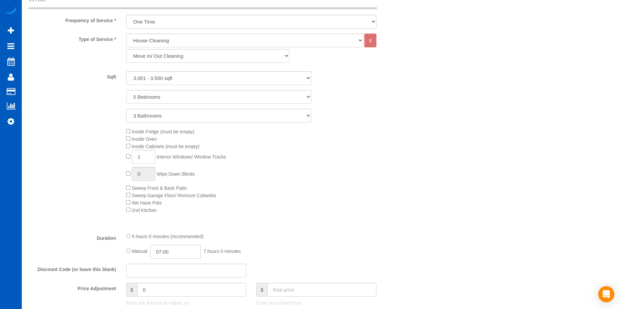
scroll to position [390, 0]
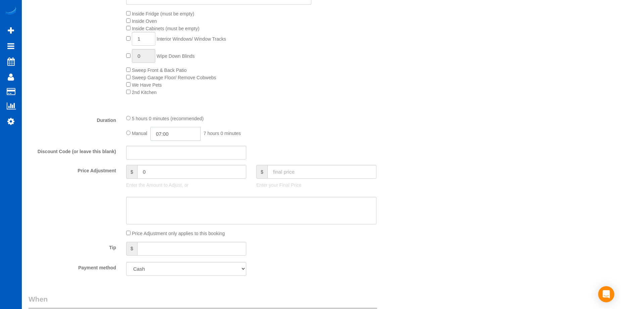
click at [181, 130] on input "07:00" at bounding box center [175, 134] width 50 height 14
type input "06:30"
click at [170, 146] on li "06:30" at bounding box center [168, 145] width 30 height 9
select select "spot47"
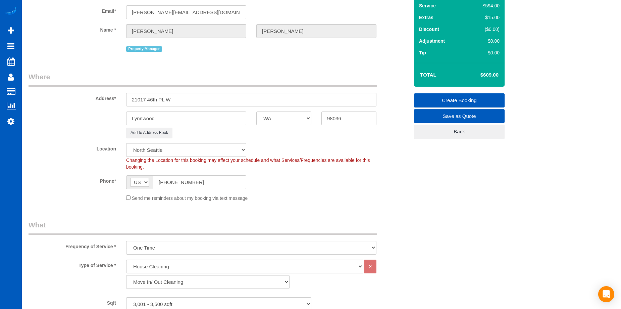
scroll to position [0, 0]
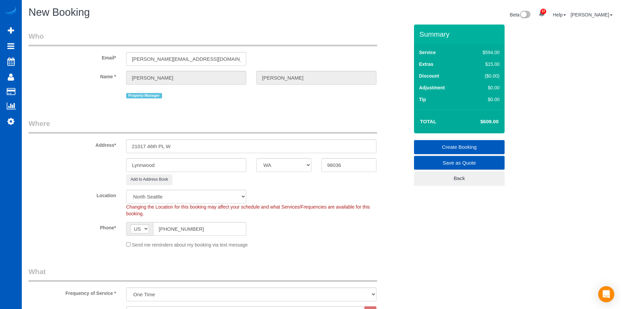
click at [448, 144] on link "Create Booking" at bounding box center [459, 147] width 91 height 14
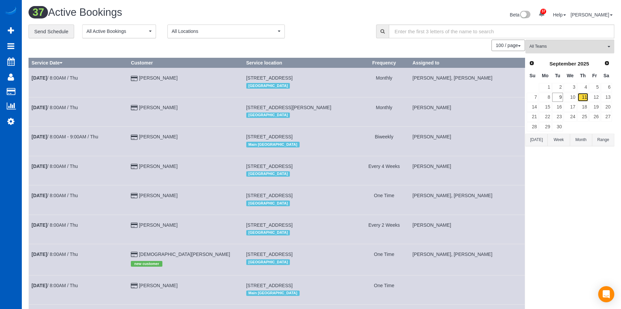
click at [587, 97] on link "11" at bounding box center [583, 97] width 11 height 9
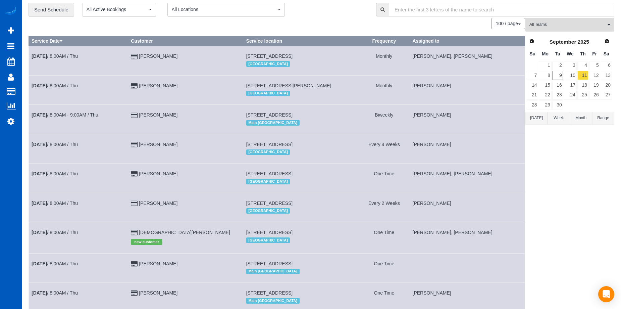
scroll to position [34, 0]
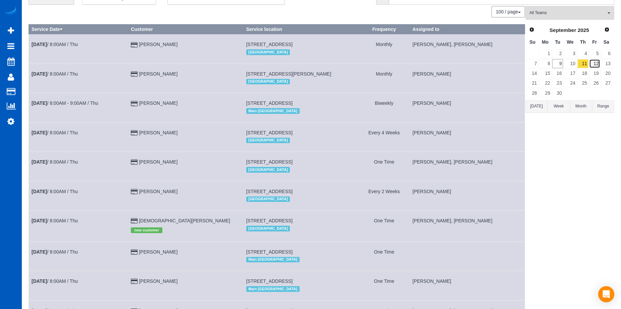
click at [595, 67] on link "12" at bounding box center [594, 63] width 11 height 9
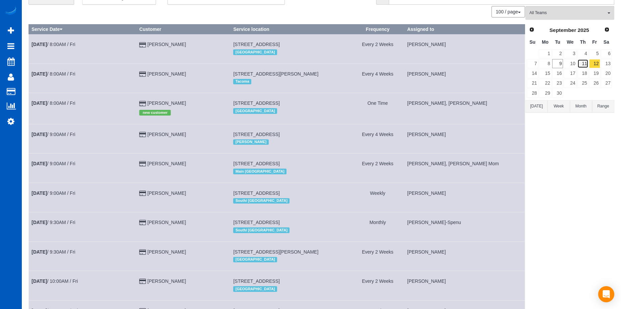
click at [586, 63] on link "11" at bounding box center [583, 63] width 11 height 9
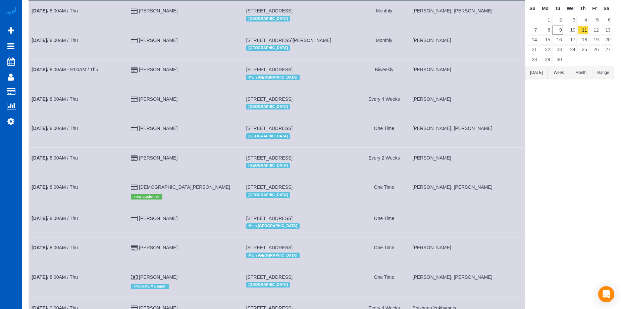
scroll to position [101, 0]
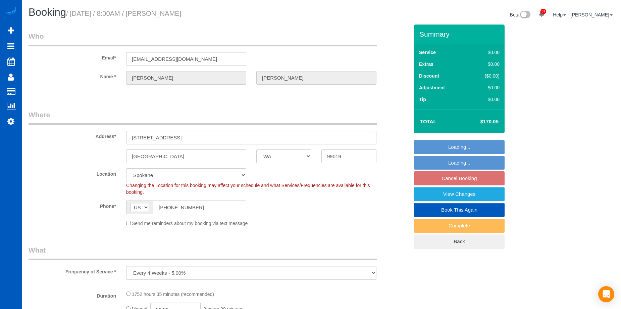
select select "WA"
select select "object:950"
select select "1001"
select select "2"
select select "spot1"
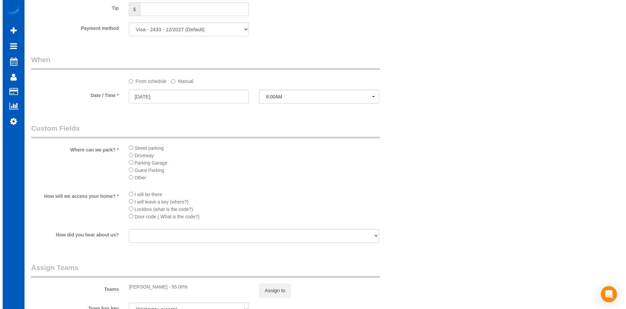
scroll to position [604, 0]
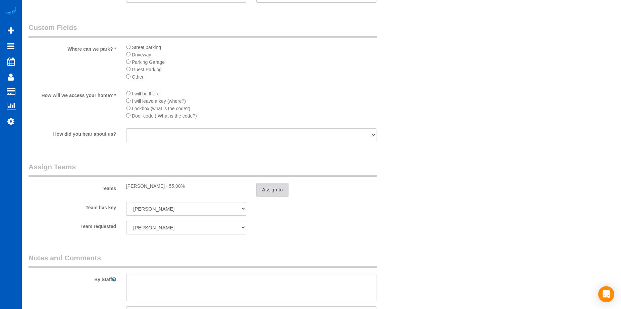
click at [265, 188] on button "Assign to" at bounding box center [272, 190] width 32 height 14
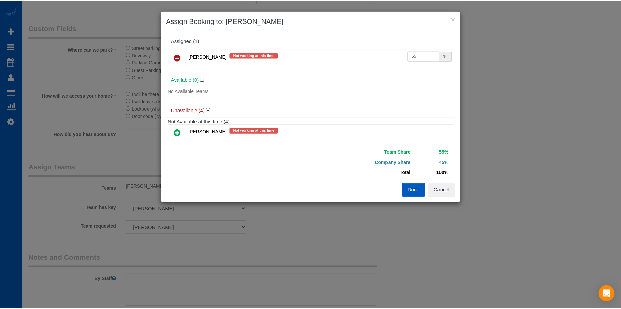
scroll to position [0, 0]
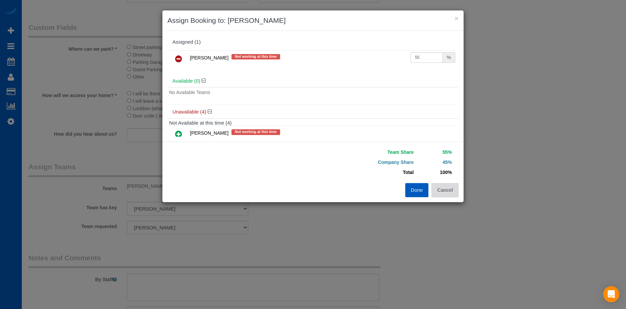
click at [458, 190] on button "Cancel" at bounding box center [445, 190] width 27 height 14
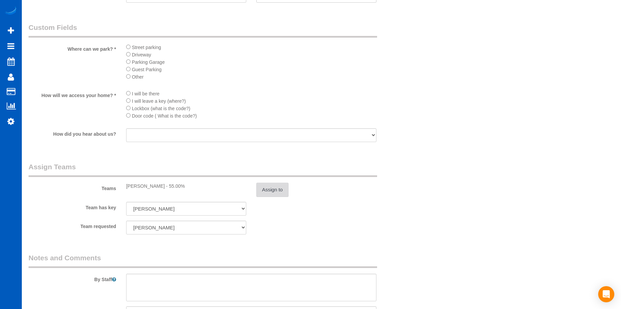
scroll to position [503, 0]
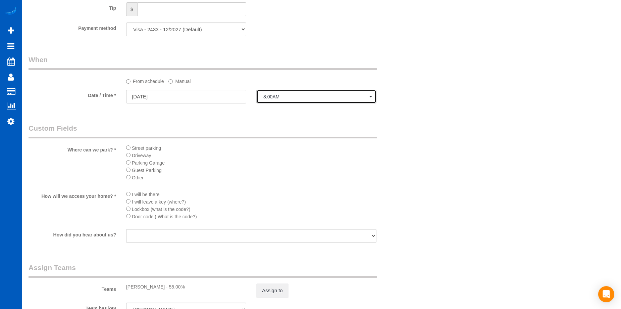
click at [282, 98] on span "8:00AM" at bounding box center [316, 96] width 106 height 5
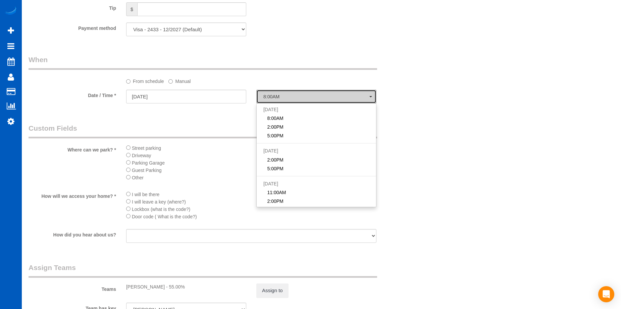
click at [282, 98] on span "8:00AM" at bounding box center [316, 96] width 106 height 5
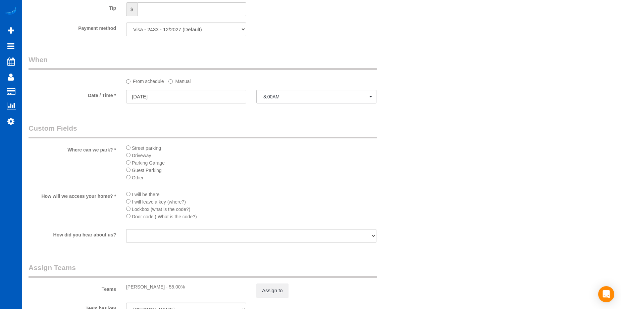
click at [180, 81] on label "Manual" at bounding box center [179, 80] width 22 height 9
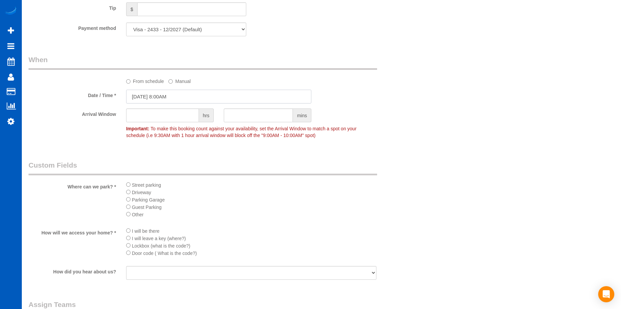
click at [177, 98] on input "09/16/2025 8:00AM" at bounding box center [218, 97] width 185 height 14
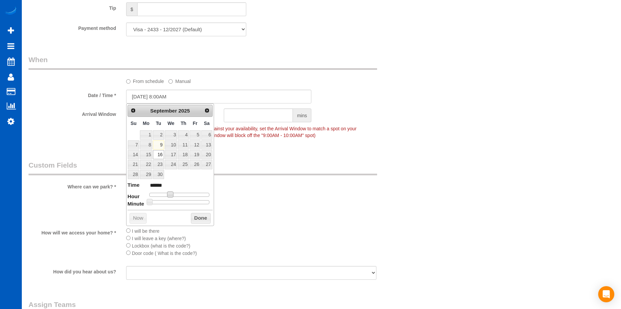
type input "09/16/2025 9:00AM"
type input "******"
type input "[DATE] 10:00AM"
type input "*******"
drag, startPoint x: 171, startPoint y: 196, endPoint x: 176, endPoint y: 197, distance: 5.0
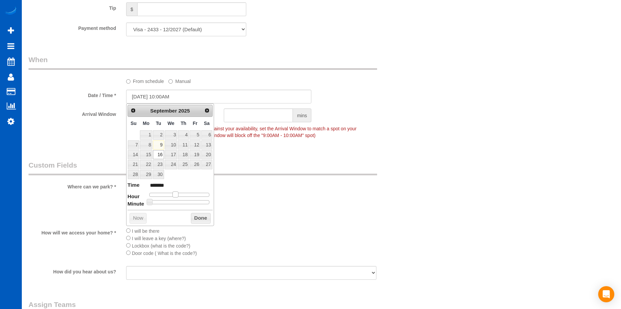
click at [176, 197] on span at bounding box center [176, 194] width 6 height 6
click at [207, 221] on button "Done" at bounding box center [201, 218] width 20 height 11
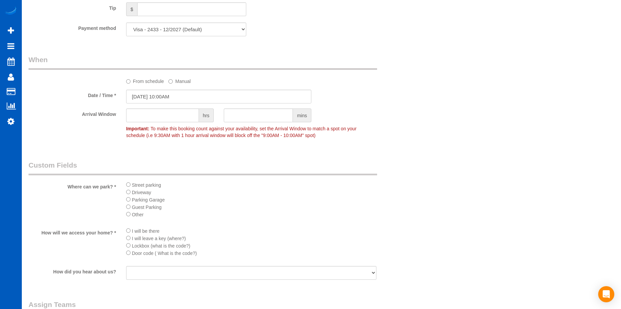
scroll to position [638, 0]
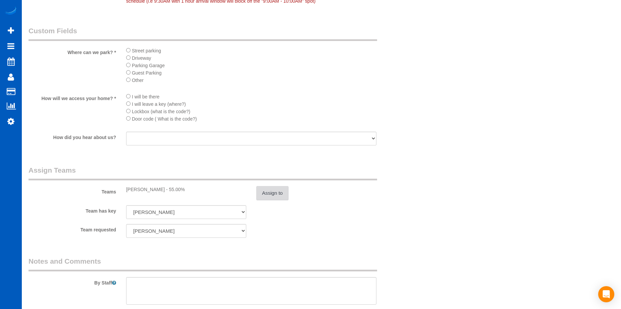
click at [282, 191] on button "Assign to" at bounding box center [272, 193] width 32 height 14
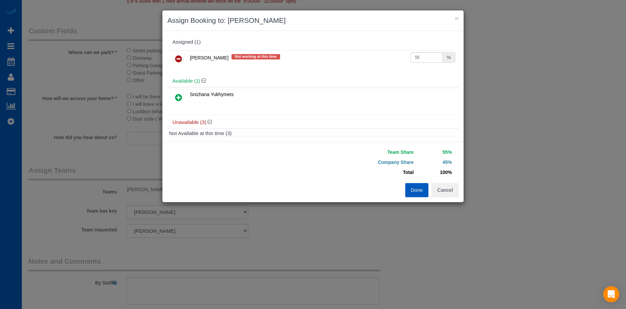
click at [179, 100] on icon at bounding box center [178, 97] width 7 height 8
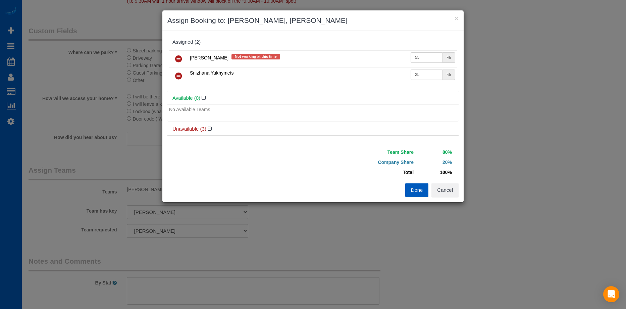
click at [180, 59] on icon at bounding box center [178, 59] width 7 height 8
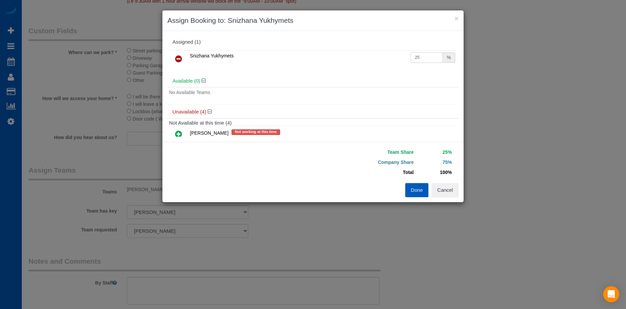
click at [411, 57] on input "25" at bounding box center [427, 57] width 32 height 10
drag, startPoint x: 422, startPoint y: 55, endPoint x: 382, endPoint y: 60, distance: 39.6
click at [382, 60] on tr "Snizhana Yukhymets 25 %" at bounding box center [313, 58] width 288 height 17
type input "55"
click at [417, 192] on button "Done" at bounding box center [416, 190] width 23 height 14
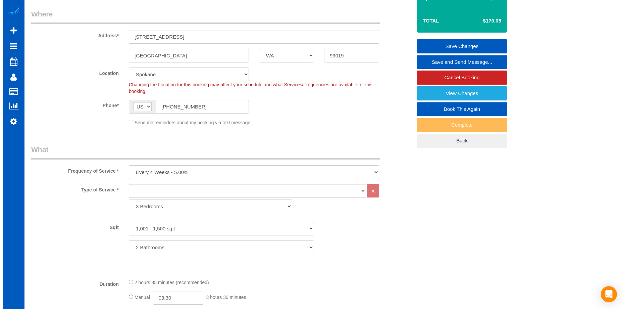
scroll to position [0, 0]
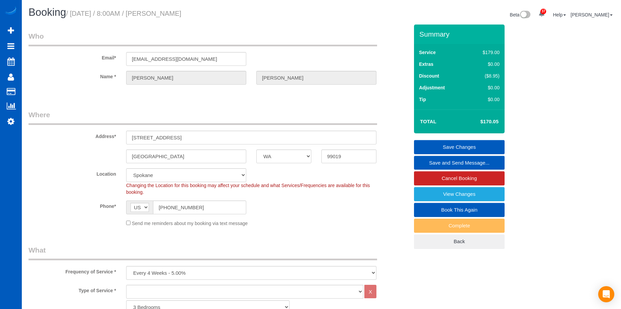
click at [455, 144] on link "Save Changes" at bounding box center [459, 147] width 91 height 14
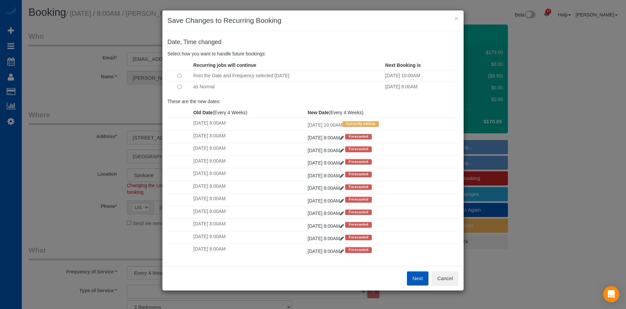
click at [414, 275] on button "Next" at bounding box center [418, 278] width 22 height 14
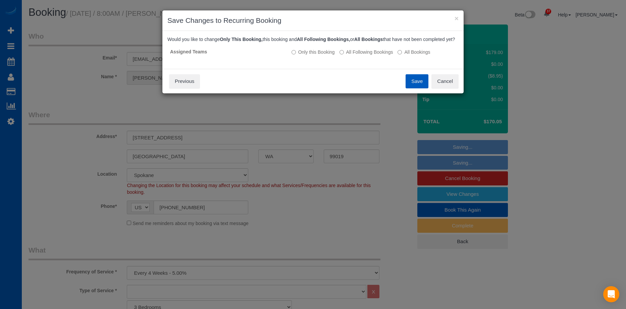
click at [410, 86] on button "Save" at bounding box center [417, 81] width 23 height 14
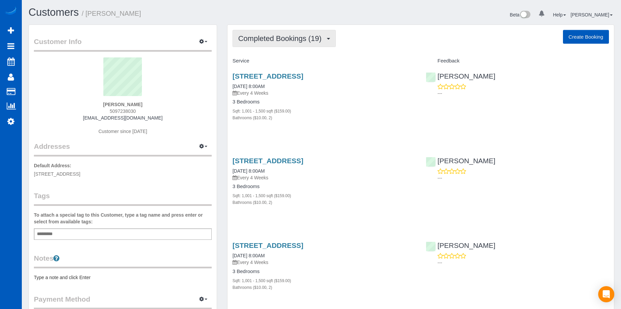
click at [276, 36] on span "Completed Bookings (19)" at bounding box center [281, 38] width 87 height 8
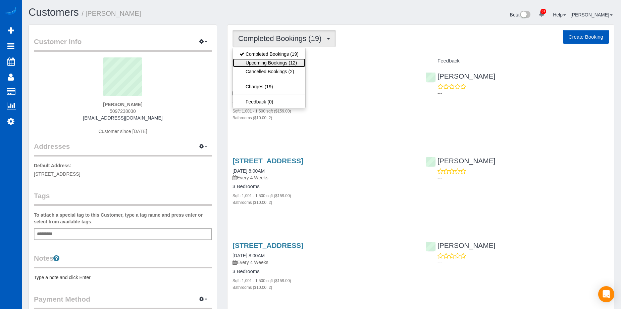
click at [283, 64] on link "Upcoming Bookings (12)" at bounding box center [269, 62] width 73 height 9
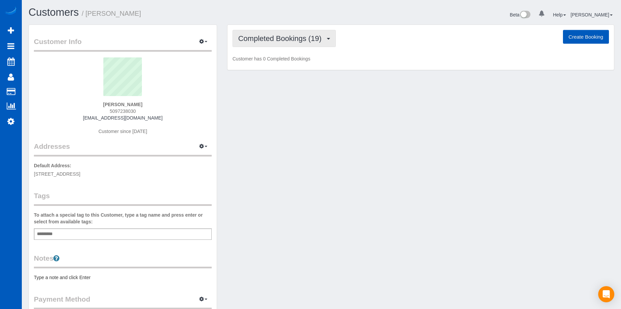
click at [331, 43] on button "Completed Bookings (19)" at bounding box center [284, 38] width 103 height 17
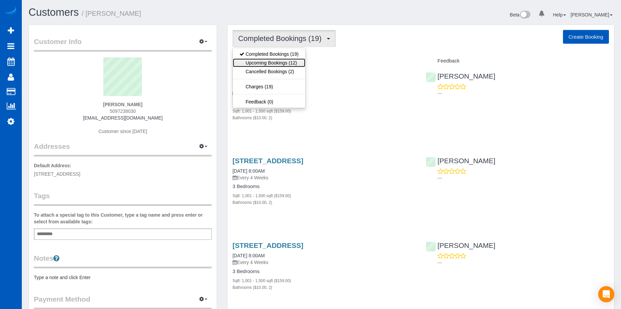
click at [275, 60] on link "Upcoming Bookings (12)" at bounding box center [269, 62] width 73 height 9
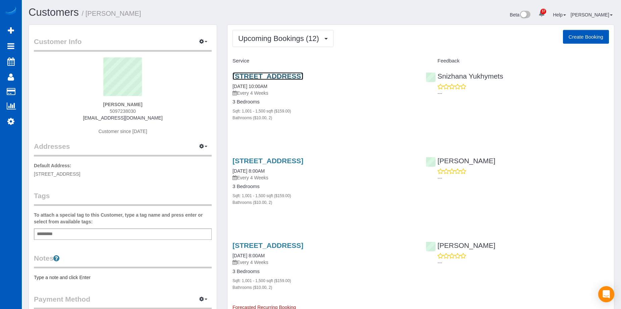
click at [303, 74] on link "[STREET_ADDRESS]" at bounding box center [268, 76] width 71 height 8
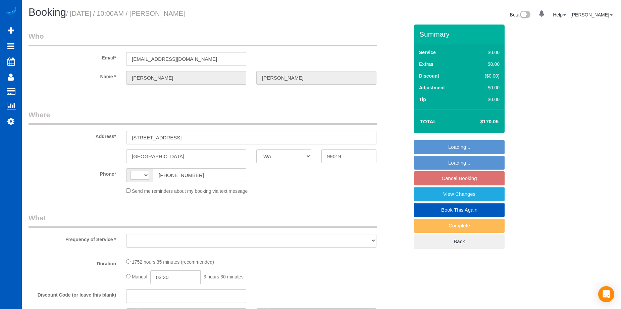
select select "WA"
select select "string:fspay-c9b6957e-204a-4254-920b-f580d6e54bf5"
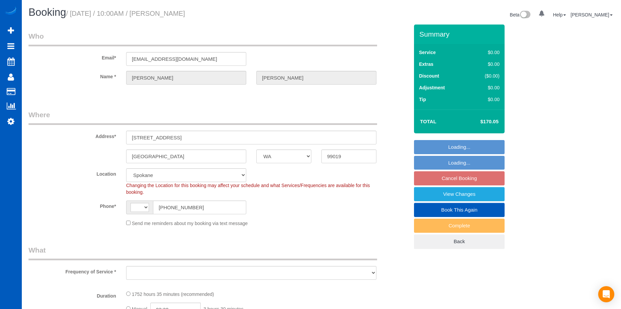
select select "string:[GEOGRAPHIC_DATA]"
select select "1001"
select select "2"
select select "object:1042"
select select "1001"
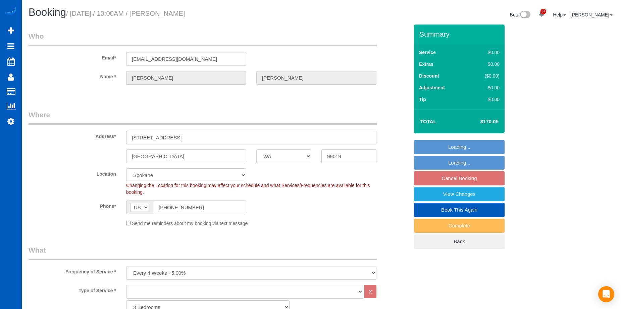
select select "2"
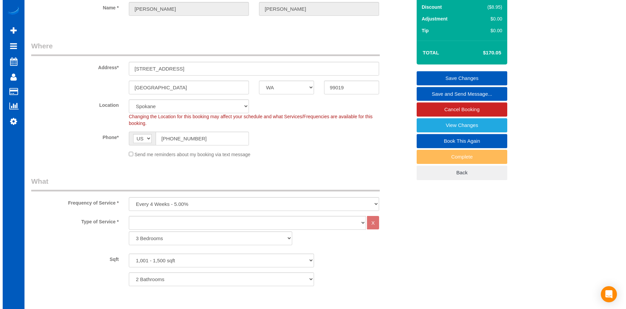
scroll to position [67, 0]
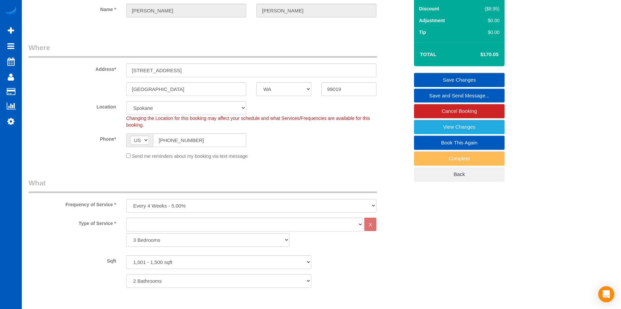
click at [436, 95] on link "Save and Send Message..." at bounding box center [459, 96] width 91 height 14
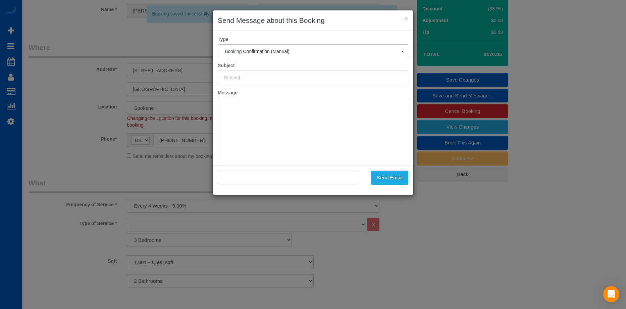
type input "Cleaning Service Confirmed!"
type input ""[PERSON_NAME]" <[EMAIL_ADDRESS][DOMAIN_NAME]>"
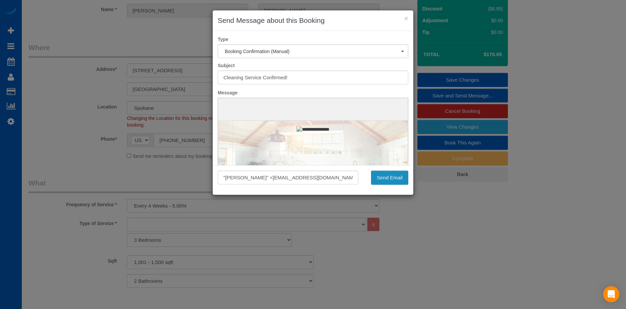
click at [401, 177] on button "Send Email" at bounding box center [389, 178] width 37 height 14
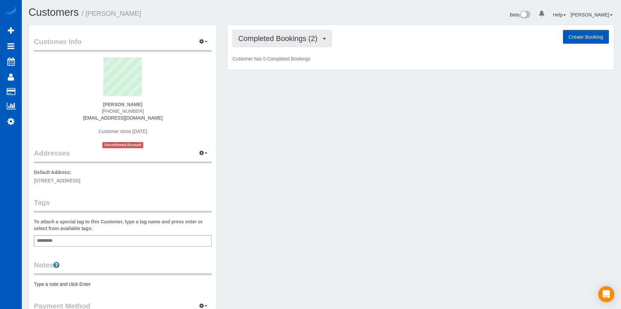
click at [272, 39] on span "Completed Bookings (2)" at bounding box center [279, 38] width 83 height 8
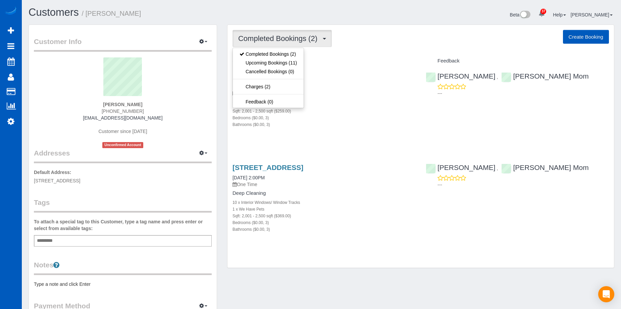
click at [311, 40] on span "Completed Bookings (2)" at bounding box center [279, 38] width 83 height 8
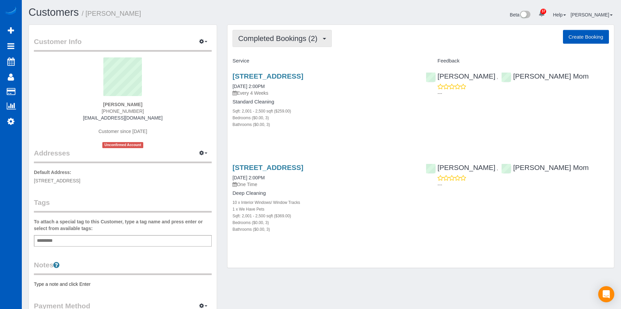
click at [311, 40] on span "Completed Bookings (2)" at bounding box center [279, 38] width 83 height 8
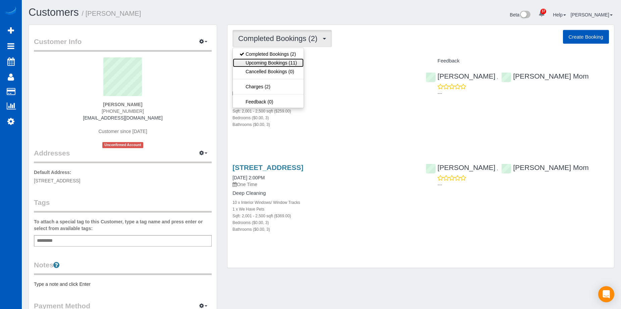
click at [285, 60] on link "Upcoming Bookings (11)" at bounding box center [268, 62] width 71 height 9
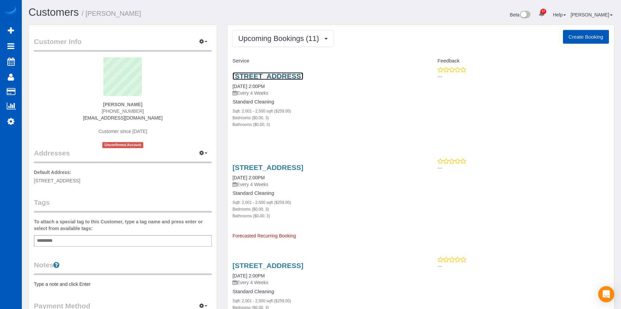
click at [280, 73] on link "[STREET_ADDRESS]" at bounding box center [268, 76] width 71 height 8
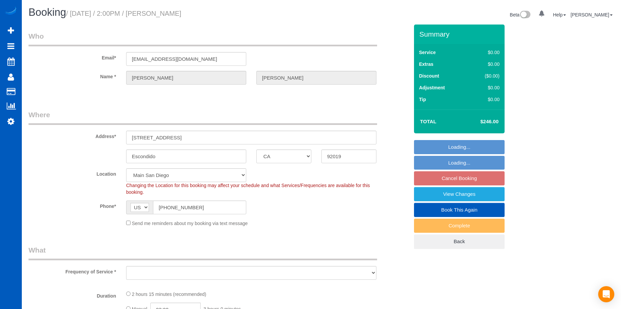
select select "CA"
select select "object:903"
select select "199"
select select "spot1"
select select "object:1073"
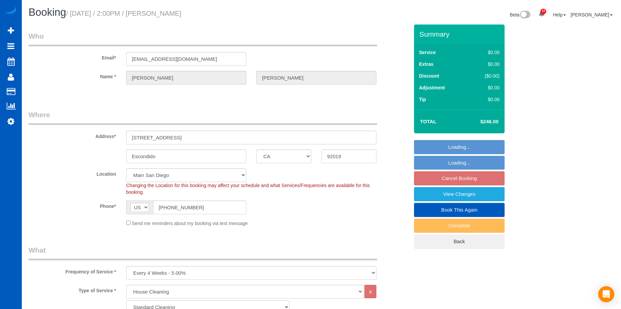
select select "2001"
select select "3"
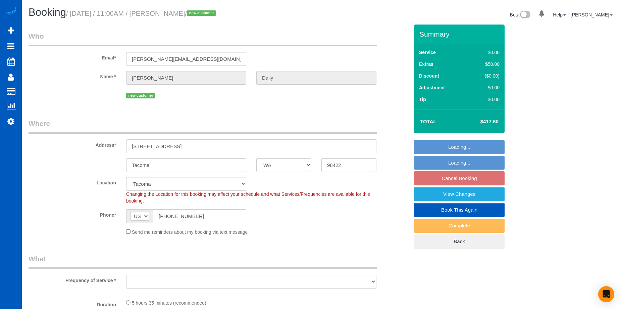
select select "WA"
select select "object:810"
select select "string:fspay-b3290530-11da-4029-b833-e1e8dfd20222"
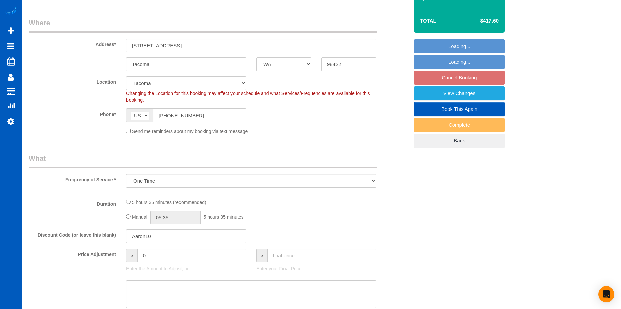
select select "object:983"
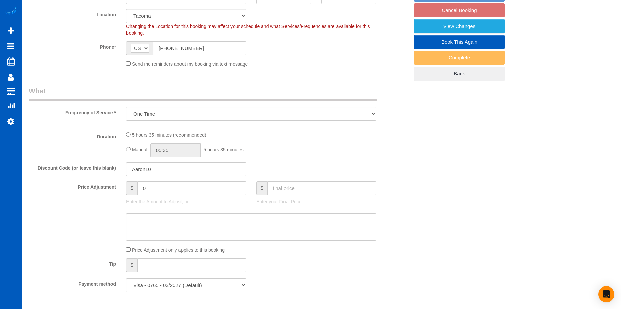
select select "199"
select select "1001"
select select "4"
select select "2"
select select "spot2"
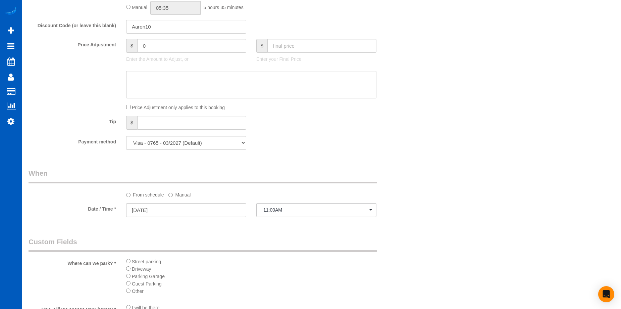
select select "1001"
select select "4"
select select "2"
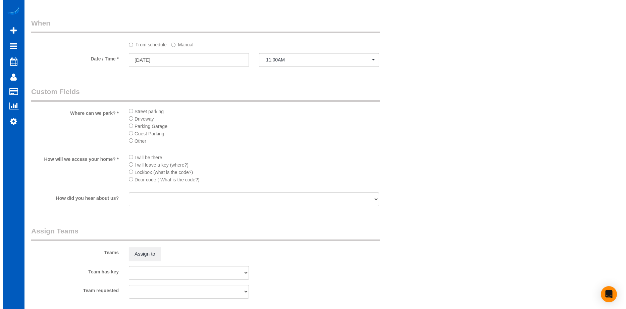
scroll to position [705, 0]
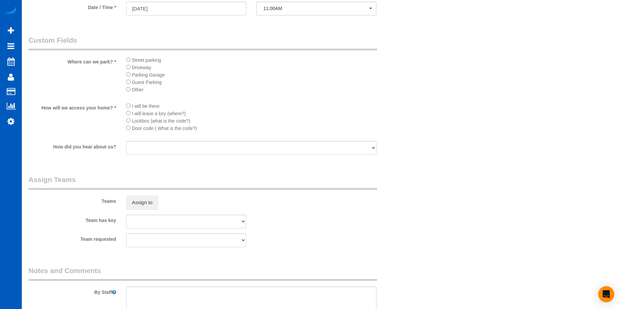
click at [159, 202] on div "Assign to" at bounding box center [186, 202] width 130 height 14
click at [152, 201] on button "Assign to" at bounding box center [142, 202] width 32 height 14
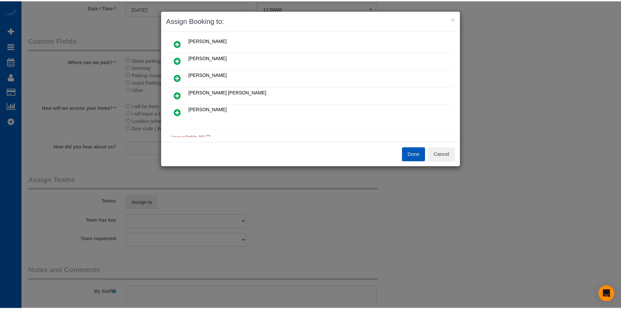
scroll to position [67, 0]
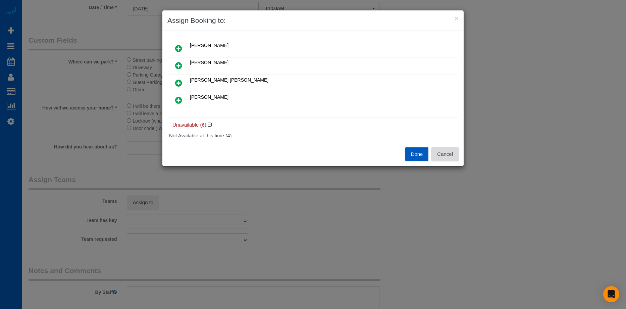
click at [449, 156] on button "Cancel" at bounding box center [445, 154] width 27 height 14
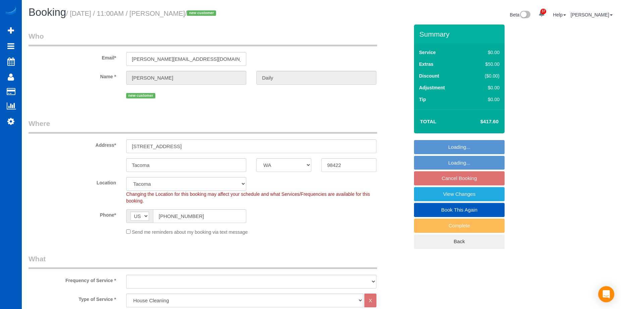
select select "WA"
select select "199"
select select "object:1207"
select select "1001"
select select "4"
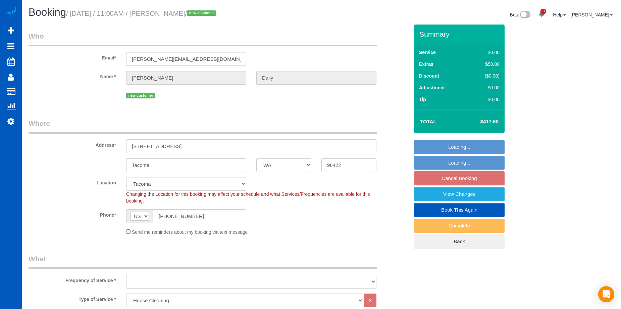
select select "2"
select select "spot2"
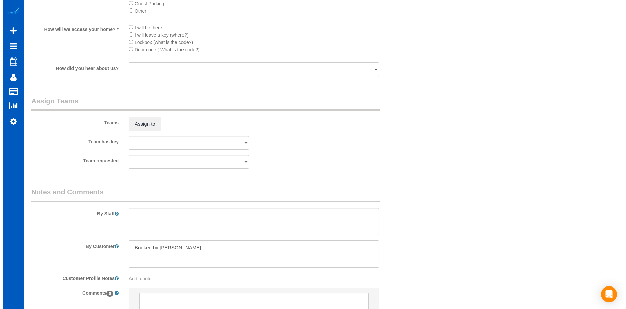
scroll to position [806, 0]
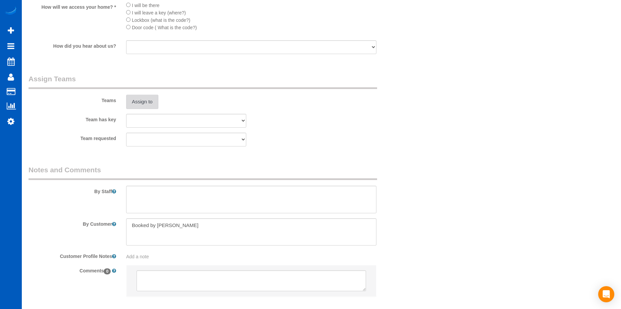
click at [146, 97] on button "Assign to" at bounding box center [142, 102] width 32 height 14
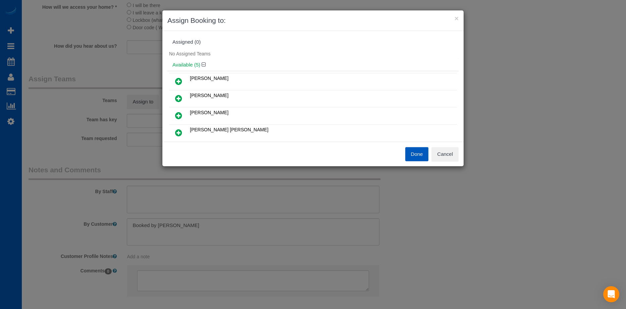
scroll to position [34, 0]
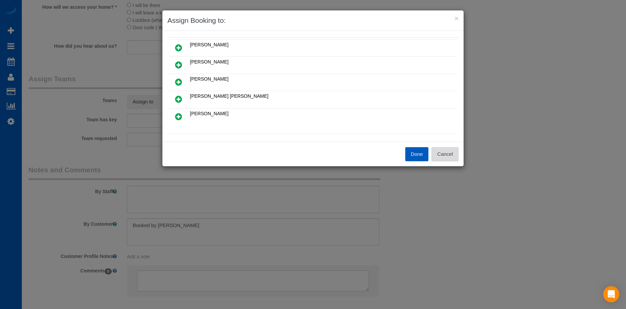
click at [442, 150] on button "Cancel" at bounding box center [445, 154] width 27 height 14
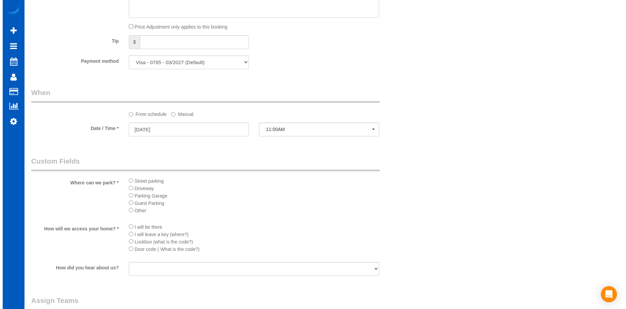
scroll to position [705, 0]
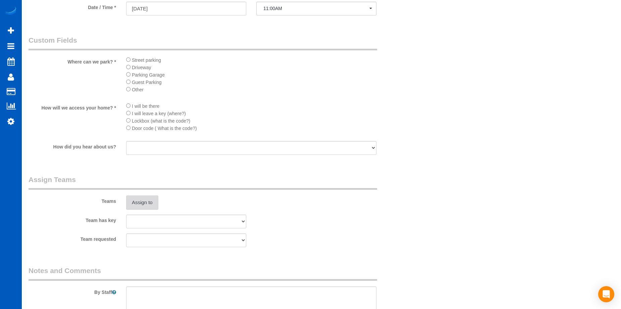
click at [137, 198] on button "Assign to" at bounding box center [142, 202] width 32 height 14
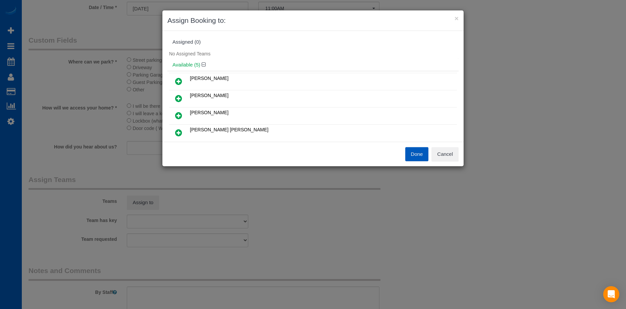
scroll to position [34, 0]
click at [183, 45] on link at bounding box center [179, 47] width 16 height 13
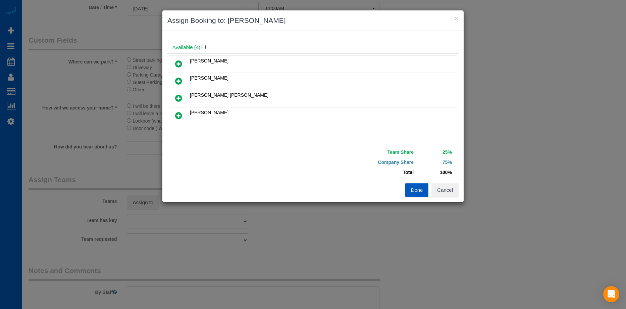
scroll to position [50, 0]
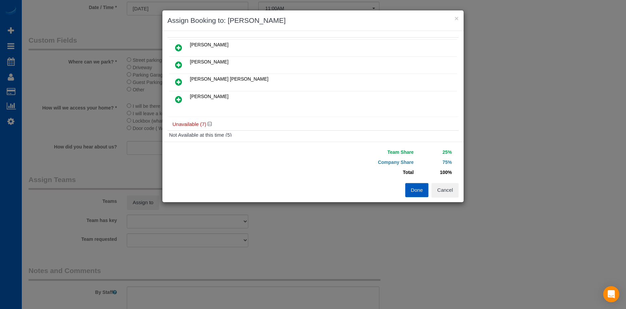
click at [182, 46] on icon at bounding box center [178, 48] width 7 height 8
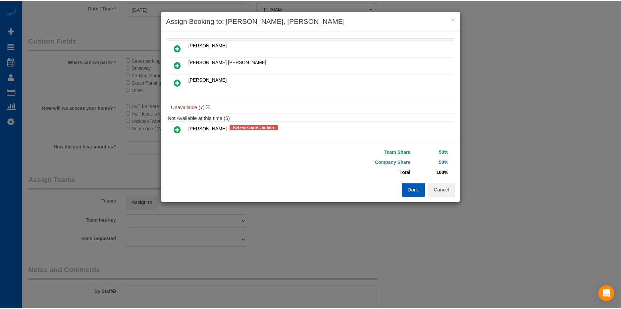
scroll to position [0, 0]
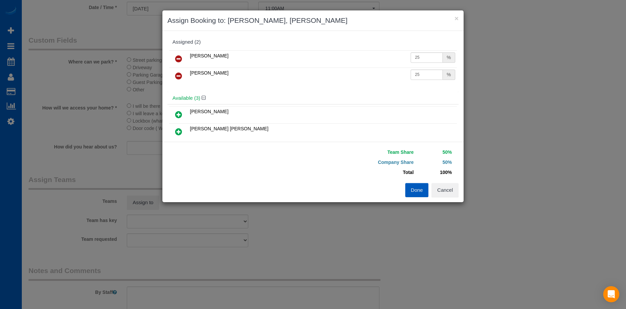
click at [413, 190] on button "Done" at bounding box center [416, 190] width 23 height 14
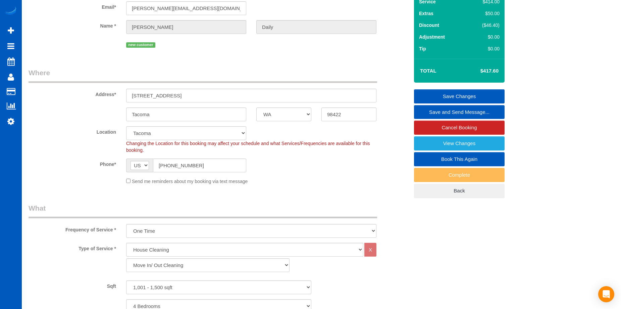
scroll to position [34, 0]
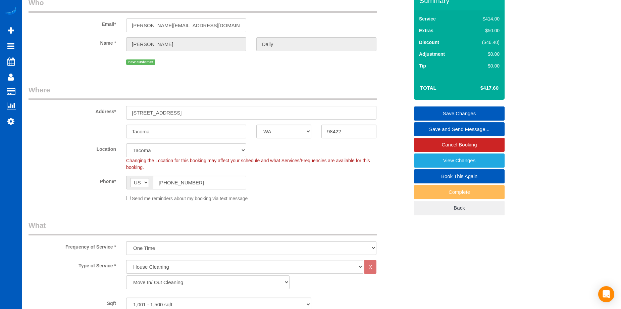
click at [446, 109] on link "Save Changes" at bounding box center [459, 113] width 91 height 14
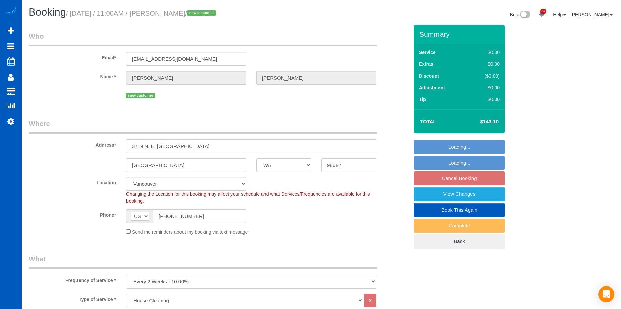
select select "WA"
select select "199"
select select "3"
select select "number:8"
select select "spot2"
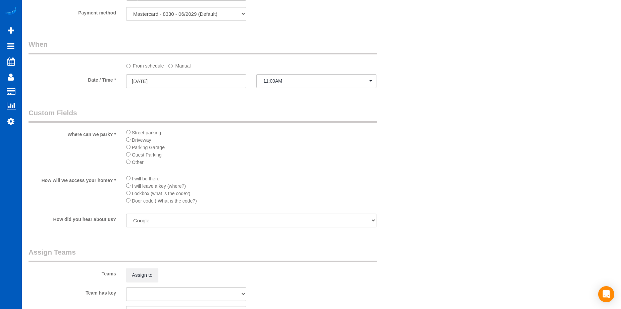
scroll to position [671, 0]
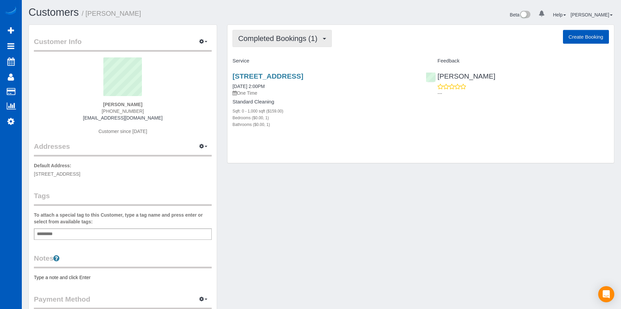
click at [299, 43] on button "Completed Bookings (1)" at bounding box center [282, 38] width 99 height 17
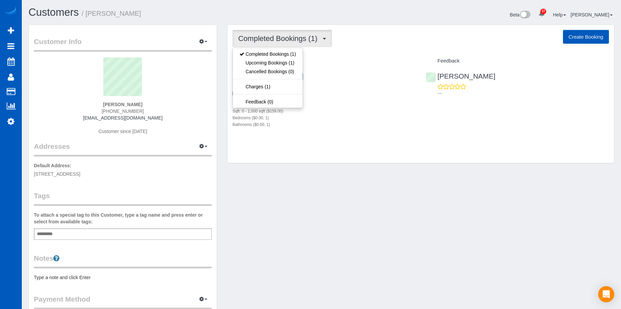
click at [308, 32] on button "Completed Bookings (1)" at bounding box center [282, 38] width 99 height 17
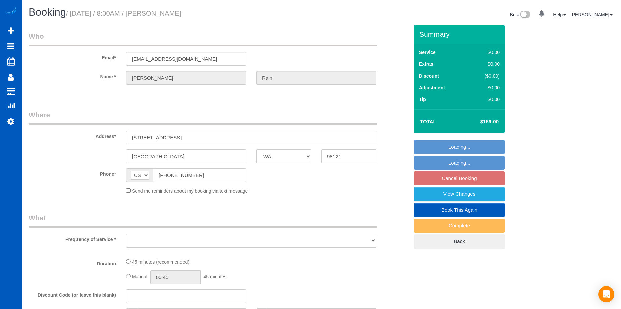
select select "WA"
select select "number:8"
select select "object:901"
select select "199"
select select "spot1"
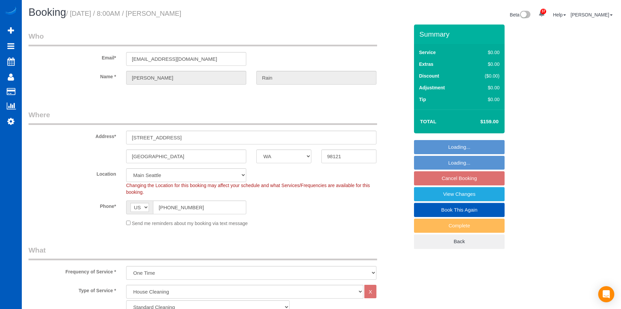
select select "object:1148"
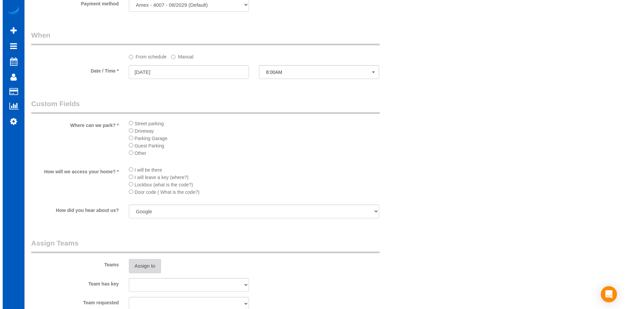
scroll to position [685, 0]
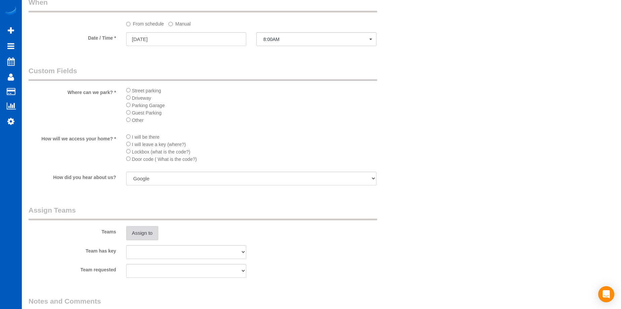
click at [150, 230] on button "Assign to" at bounding box center [142, 233] width 32 height 14
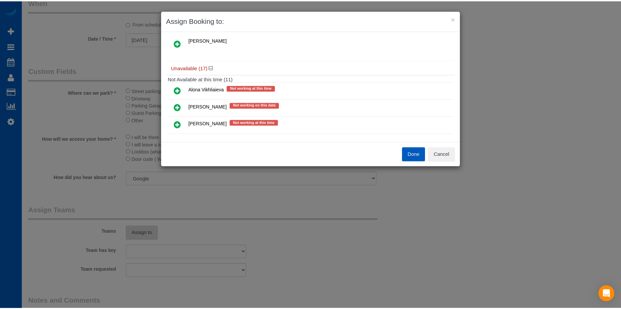
scroll to position [0, 0]
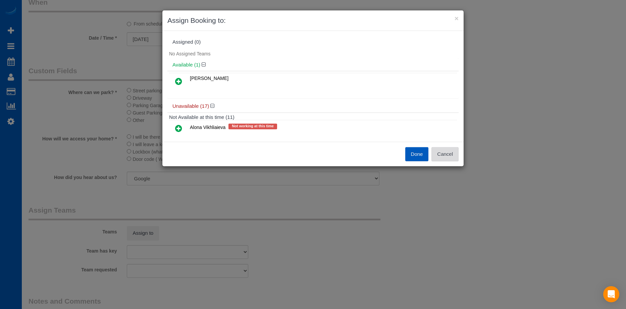
click at [446, 155] on button "Cancel" at bounding box center [445, 154] width 27 height 14
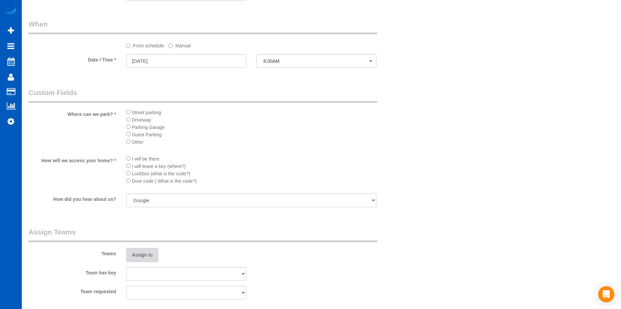
scroll to position [651, 0]
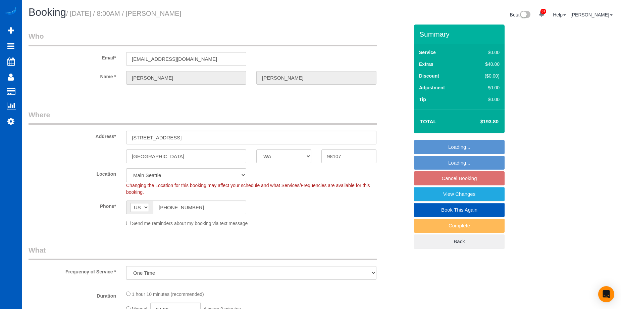
select select "WA"
select select "199"
select select "spot1"
select select "object:1238"
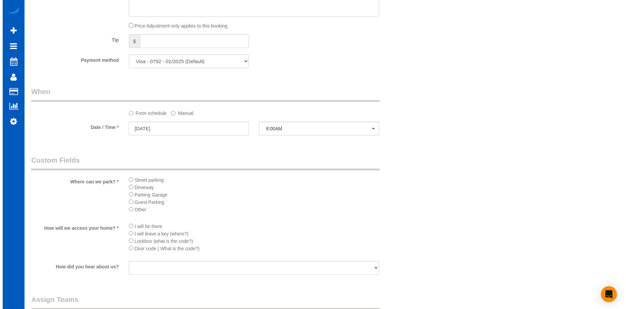
scroll to position [671, 0]
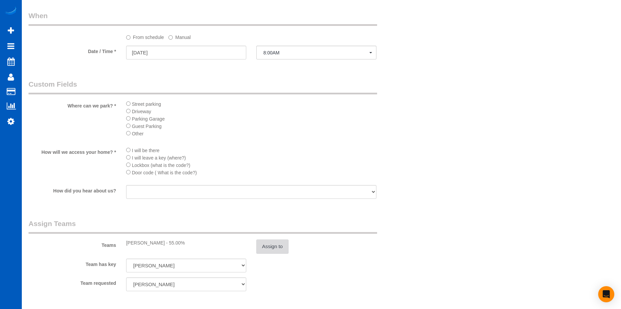
click at [284, 243] on button "Assign to" at bounding box center [272, 246] width 32 height 14
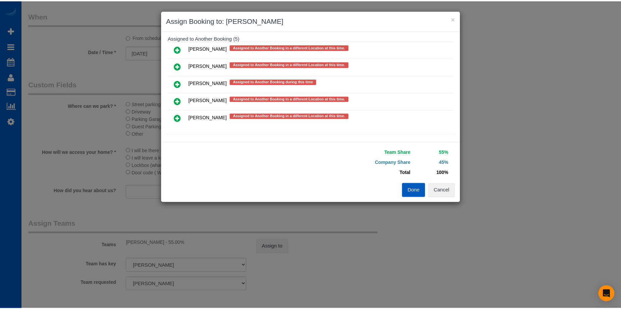
scroll to position [299, 0]
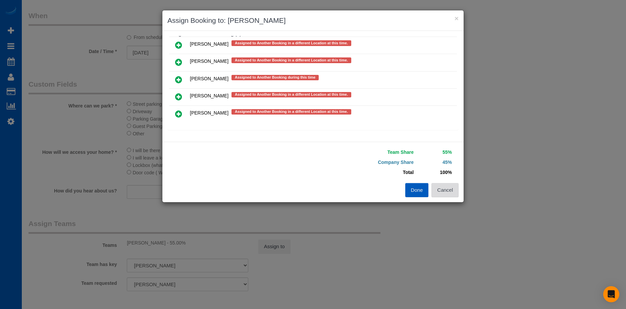
click at [453, 190] on button "Cancel" at bounding box center [445, 190] width 27 height 14
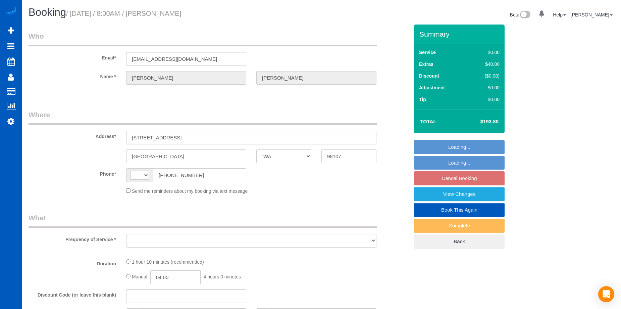
select select "WA"
select select "string:[GEOGRAPHIC_DATA]"
select select "string:fspay-c82b0622-169f-4cb0-98ce-2d9d510f3ba8"
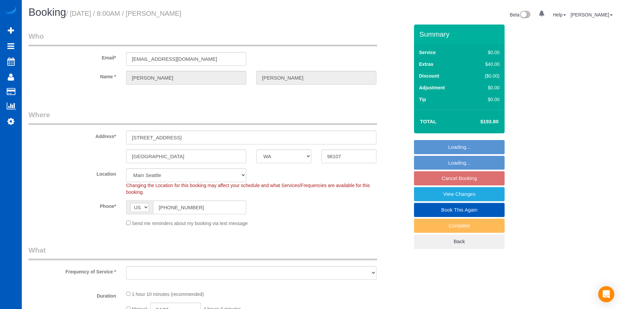
select select "object:807"
select select "spot1"
select select "object:1154"
select select "199"
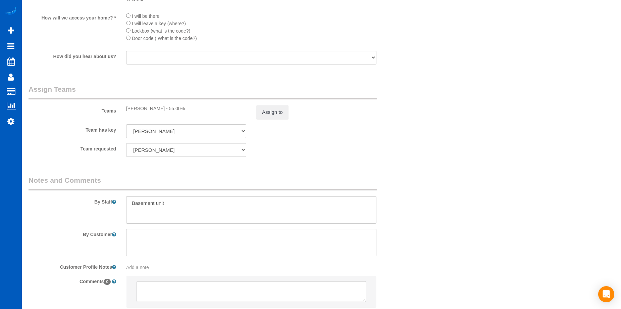
scroll to position [671, 0]
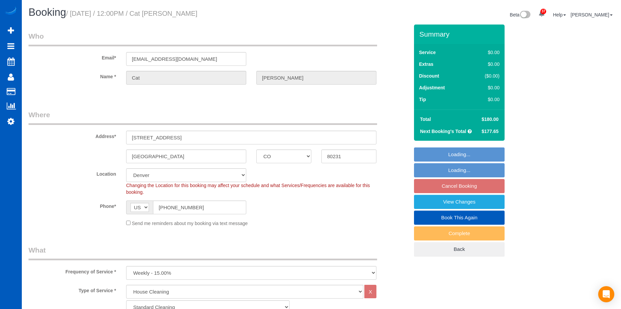
select select "CO"
select select "199"
select select "1501"
select select "3"
select select "2"
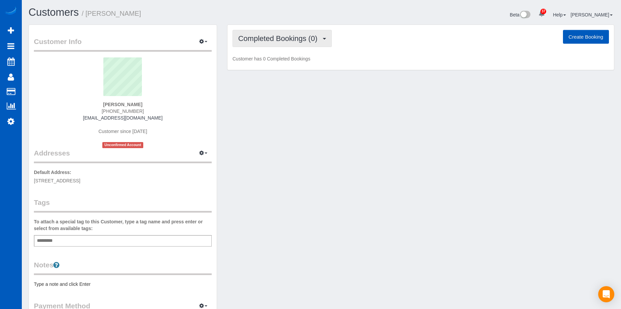
click at [273, 36] on span "Completed Bookings (0)" at bounding box center [279, 38] width 83 height 8
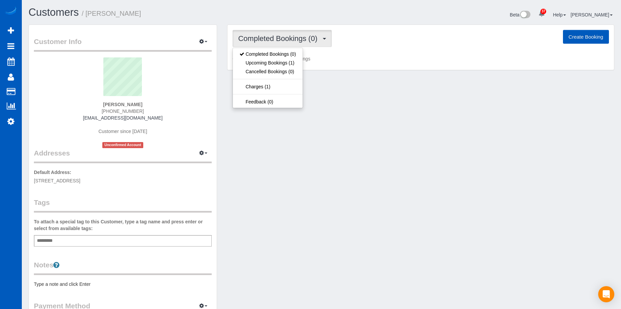
click at [273, 36] on span "Completed Bookings (0)" at bounding box center [279, 38] width 83 height 8
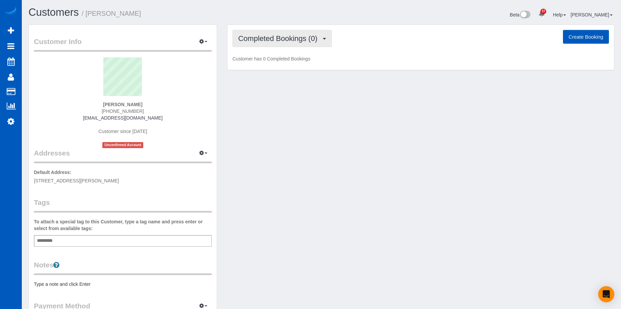
click at [259, 40] on span "Completed Bookings (0)" at bounding box center [279, 38] width 83 height 8
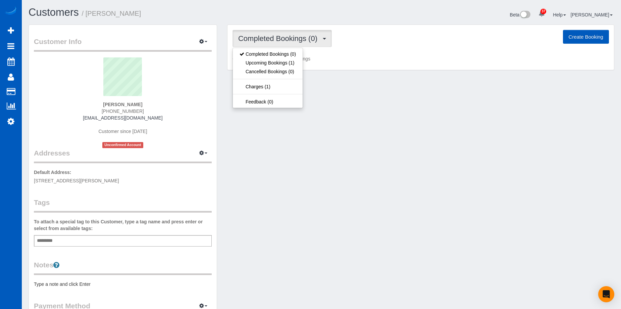
click at [259, 40] on span "Completed Bookings (0)" at bounding box center [279, 38] width 83 height 8
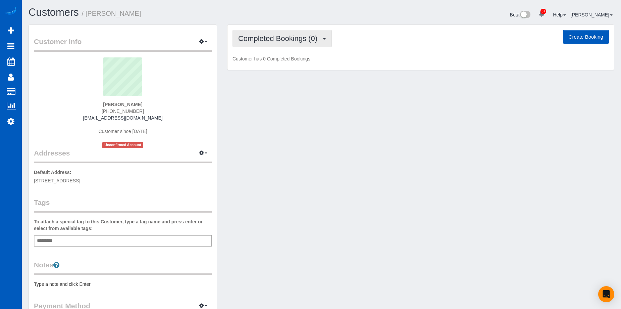
click at [261, 35] on span "Completed Bookings (0)" at bounding box center [279, 38] width 83 height 8
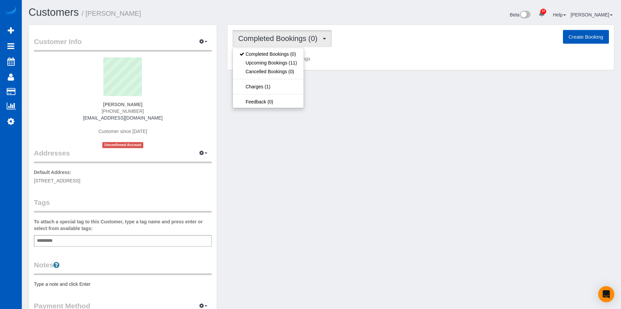
click at [261, 35] on span "Completed Bookings (0)" at bounding box center [279, 38] width 83 height 8
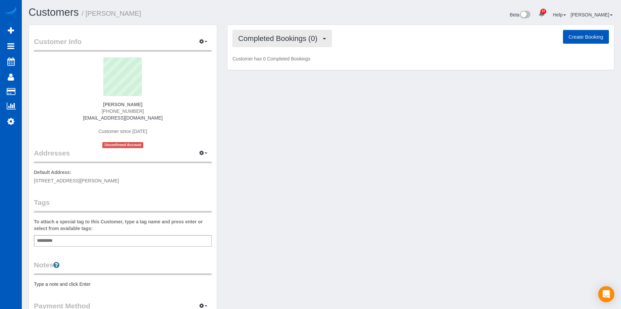
click at [286, 39] on span "Completed Bookings (0)" at bounding box center [279, 38] width 83 height 8
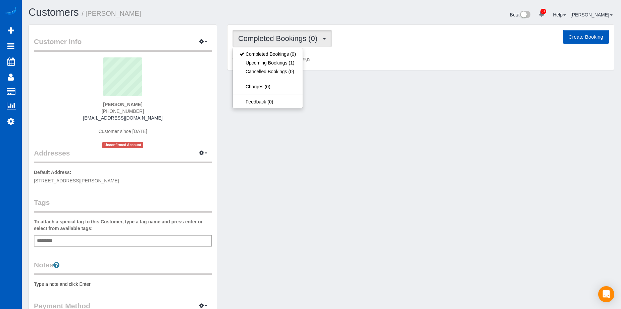
click at [286, 39] on span "Completed Bookings (0)" at bounding box center [279, 38] width 83 height 8
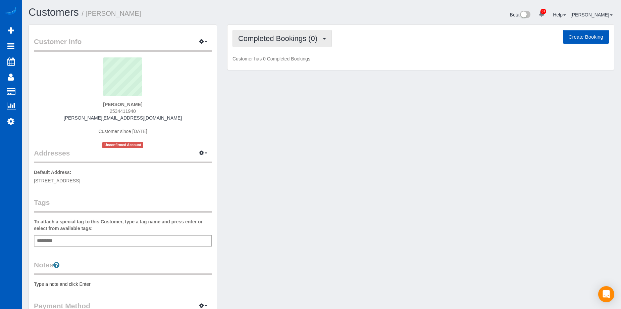
click at [276, 37] on span "Completed Bookings (0)" at bounding box center [279, 38] width 83 height 8
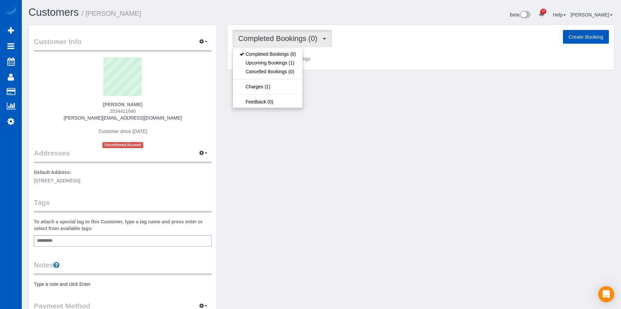
click at [276, 37] on span "Completed Bookings (0)" at bounding box center [279, 38] width 83 height 8
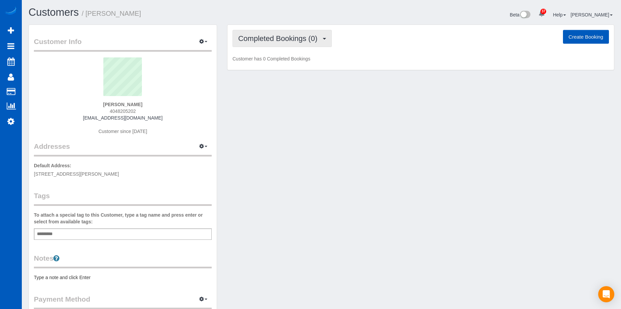
click at [284, 39] on span "Completed Bookings (0)" at bounding box center [279, 38] width 83 height 8
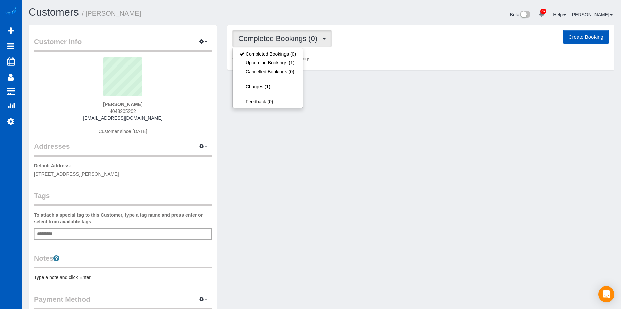
click at [284, 39] on span "Completed Bookings (0)" at bounding box center [279, 38] width 83 height 8
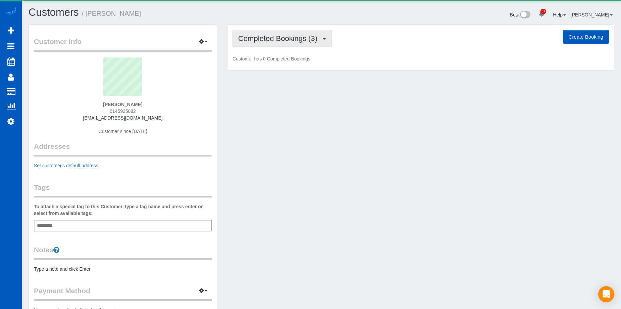
click at [282, 43] on button "Completed Bookings (3)" at bounding box center [282, 38] width 99 height 17
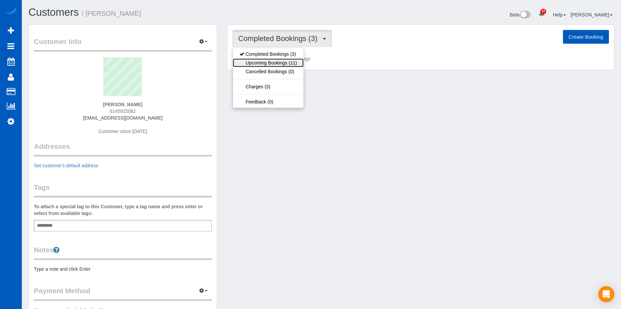
click at [281, 63] on link "Upcoming Bookings (11)" at bounding box center [268, 62] width 71 height 9
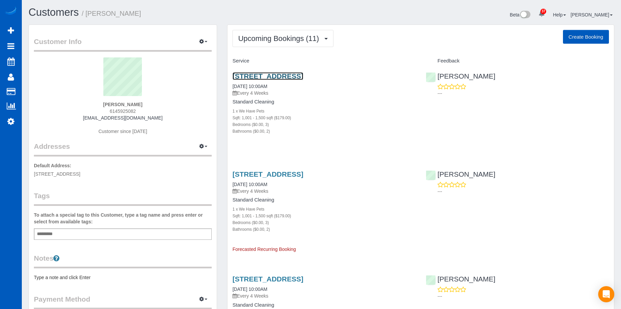
click at [278, 76] on link "928 Scranton St, Aurora, CO 80011" at bounding box center [268, 76] width 71 height 8
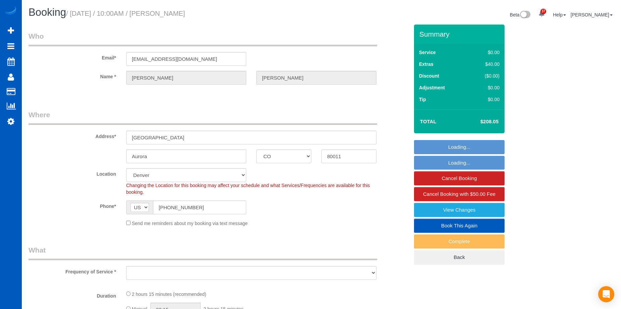
select select "CO"
select select "number:8"
select select "object:913"
select select "199"
select select "1001"
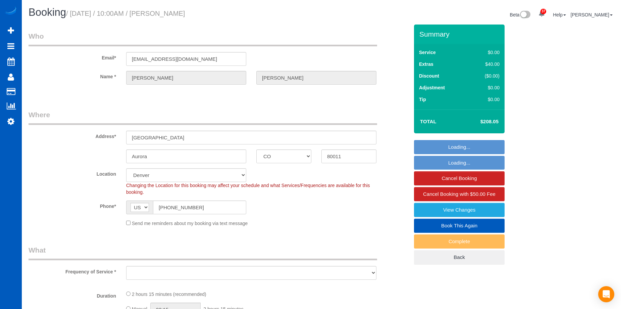
select select "3"
select select "2"
select select "spot1"
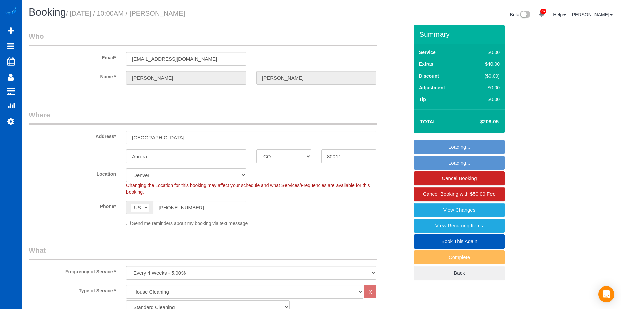
select select "object:1095"
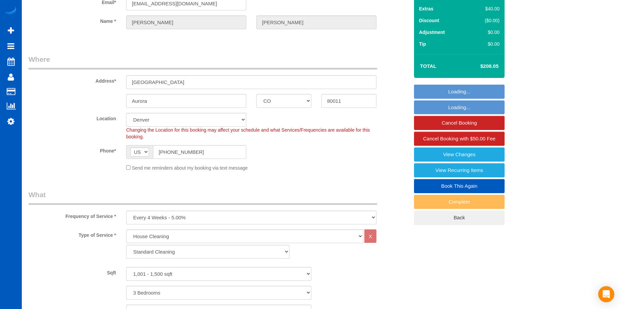
select select "1001"
select select "3"
select select "2"
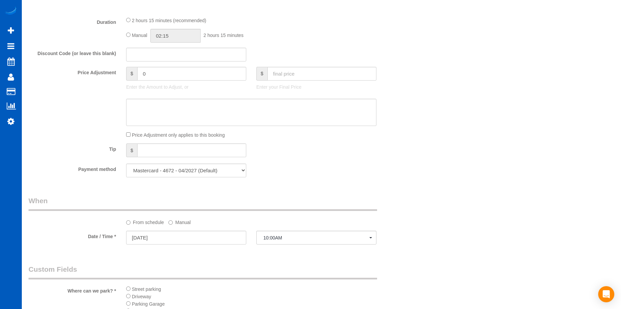
scroll to position [571, 0]
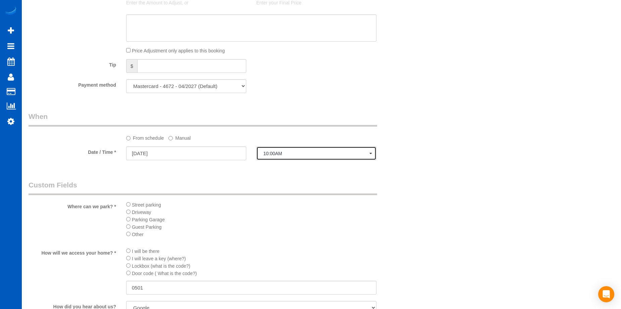
click at [296, 152] on span "10:00AM" at bounding box center [316, 153] width 106 height 5
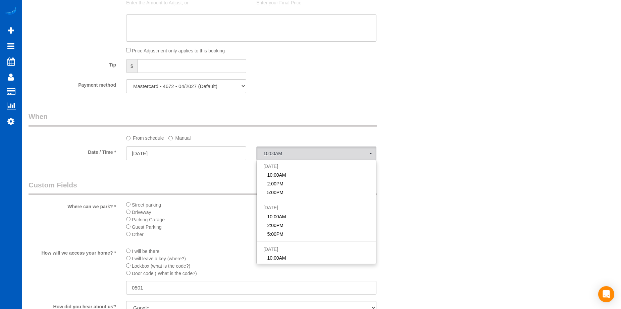
click at [187, 138] on label "Manual" at bounding box center [179, 136] width 22 height 9
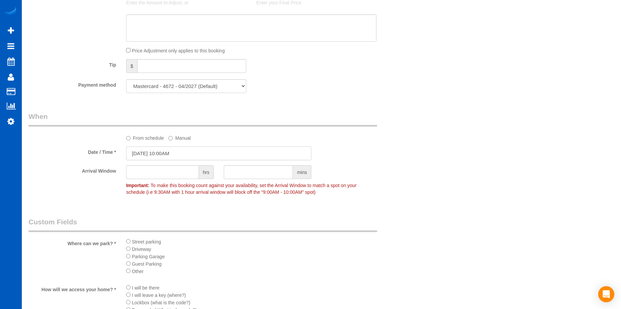
drag, startPoint x: 174, startPoint y: 153, endPoint x: 174, endPoint y: 158, distance: 5.0
click at [174, 153] on input "09/10/2025 10:00AM" at bounding box center [218, 153] width 185 height 14
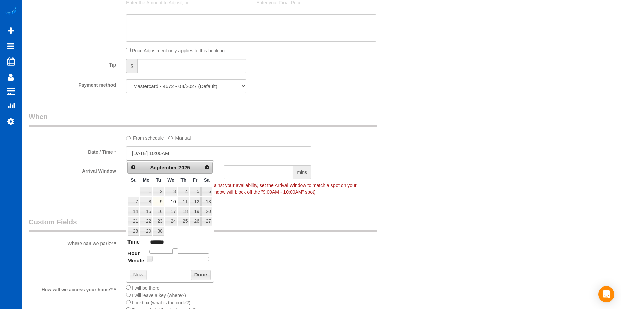
type input "09/10/2025 11:00AM"
type input "*******"
type input "09/10/2025 12:00PM"
type input "*******"
type input "[DATE] 1:00PM"
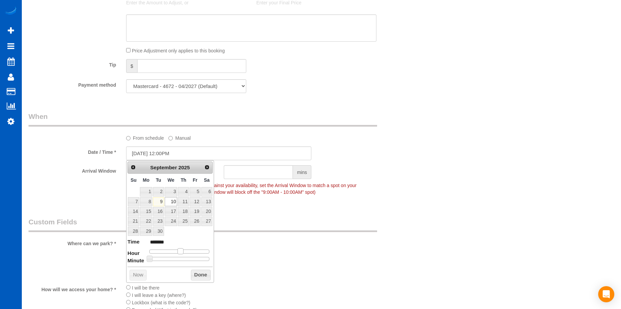
type input "******"
drag, startPoint x: 175, startPoint y: 251, endPoint x: 189, endPoint y: 265, distance: 19.9
click at [184, 253] on span at bounding box center [183, 251] width 6 height 6
click at [200, 275] on button "Done" at bounding box center [201, 275] width 20 height 11
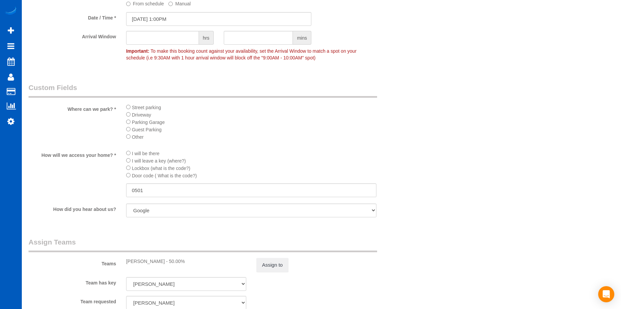
scroll to position [806, 0]
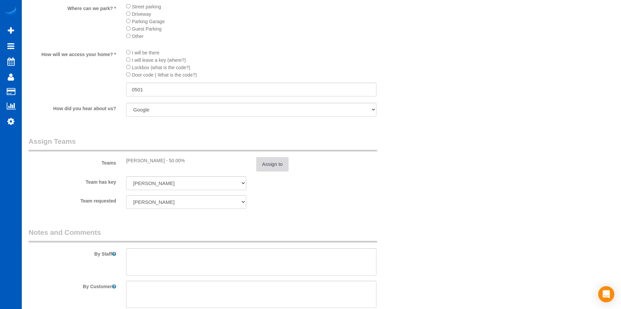
click at [280, 162] on button "Assign to" at bounding box center [272, 164] width 32 height 14
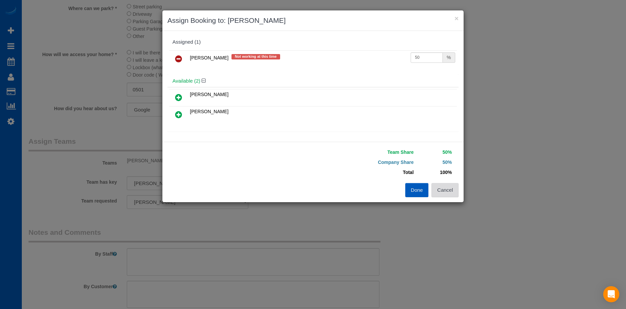
click at [458, 191] on button "Cancel" at bounding box center [445, 190] width 27 height 14
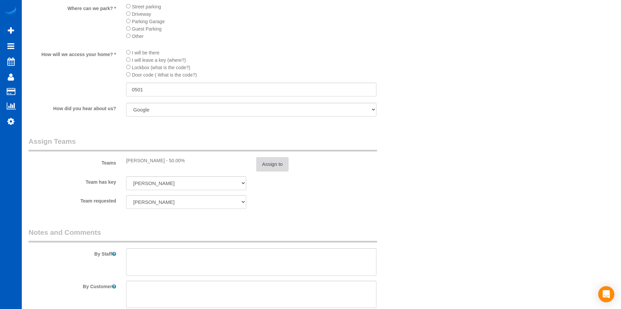
scroll to position [772, 0]
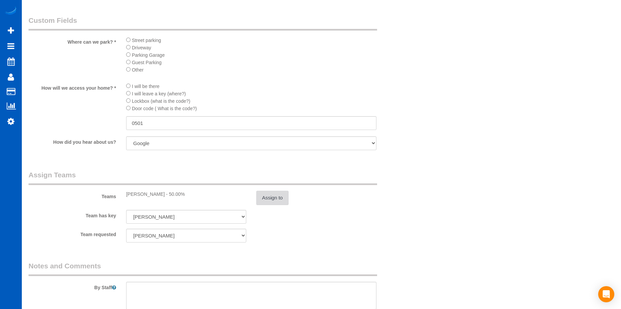
click at [276, 198] on button "Assign to" at bounding box center [272, 198] width 32 height 14
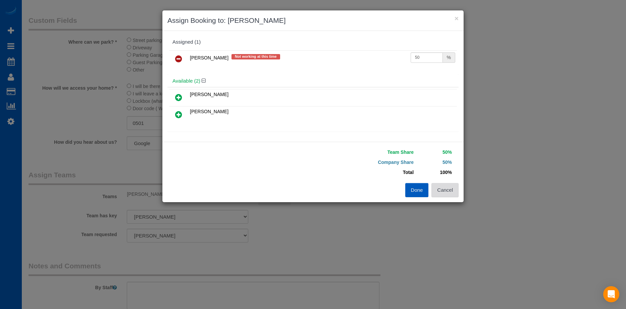
click at [443, 189] on button "Cancel" at bounding box center [445, 190] width 27 height 14
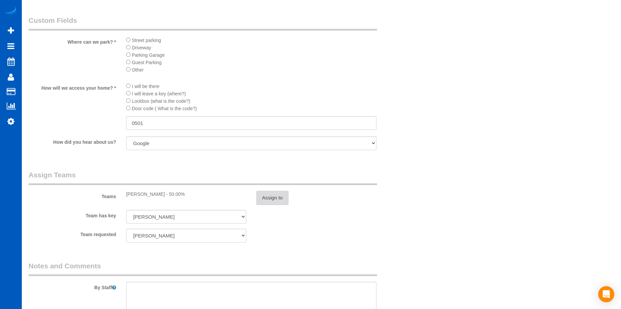
click at [279, 202] on button "Assign to" at bounding box center [272, 198] width 32 height 14
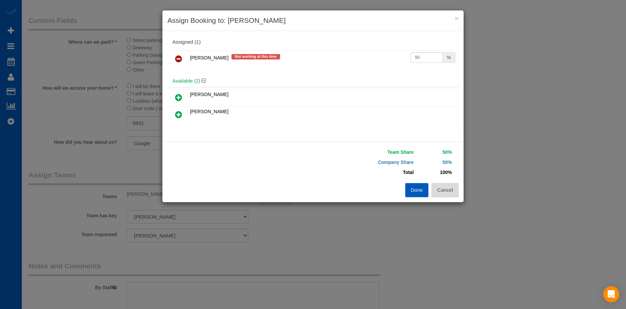
click at [451, 189] on button "Cancel" at bounding box center [445, 190] width 27 height 14
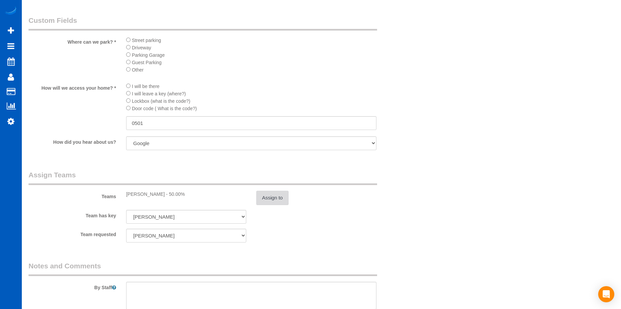
click at [264, 198] on button "Assign to" at bounding box center [272, 198] width 32 height 14
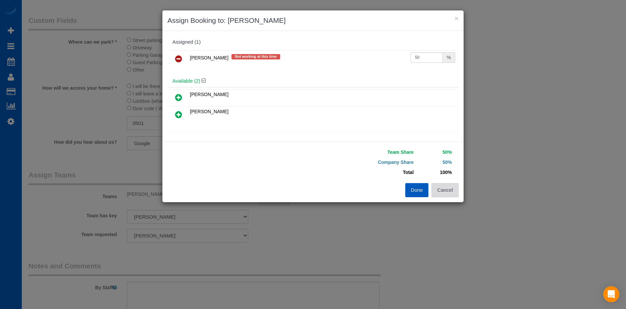
click at [448, 186] on button "Cancel" at bounding box center [445, 190] width 27 height 14
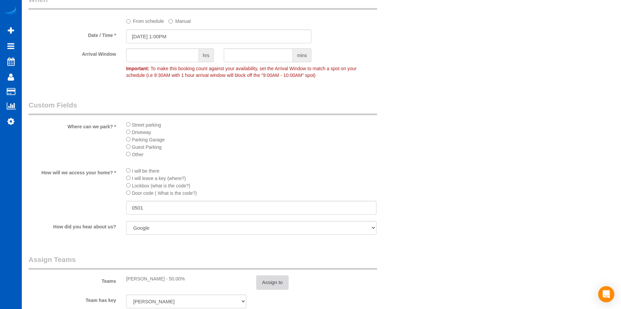
scroll to position [671, 0]
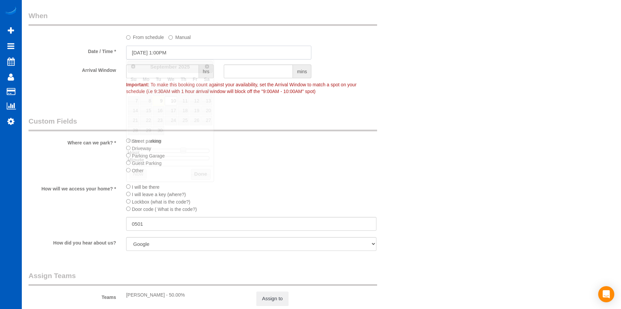
click at [219, 52] on input "[DATE] 1:00PM" at bounding box center [218, 53] width 185 height 14
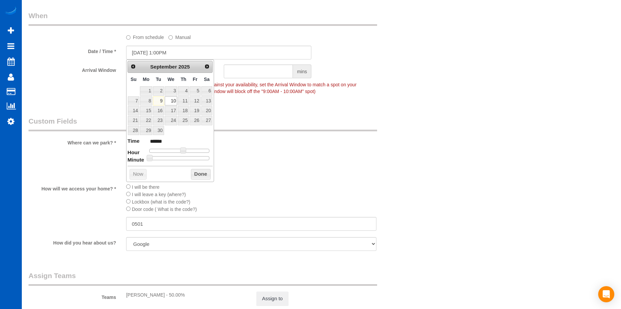
type input "09/10/2025 12:00PM"
type input "*******"
click at [180, 151] on div at bounding box center [179, 151] width 60 height 4
click at [199, 171] on button "Done" at bounding box center [201, 174] width 20 height 11
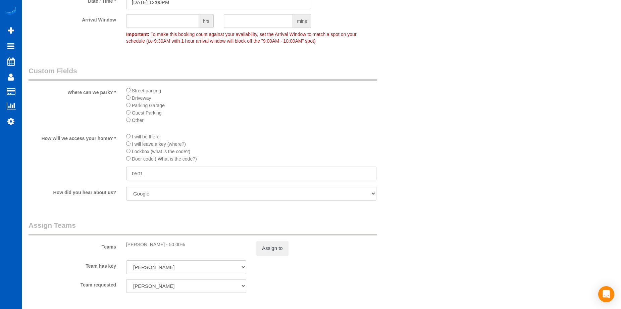
scroll to position [806, 0]
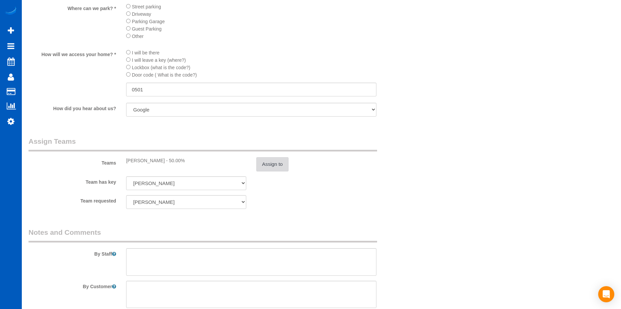
click at [271, 162] on button "Assign to" at bounding box center [272, 164] width 32 height 14
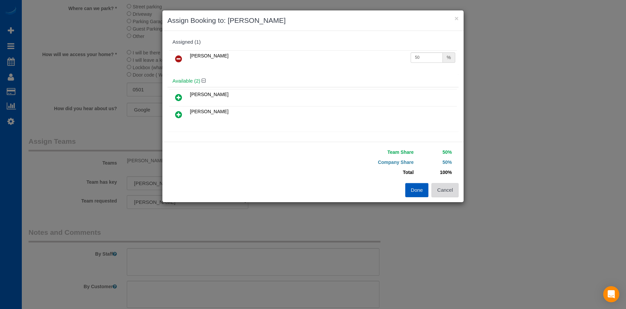
click at [450, 187] on button "Cancel" at bounding box center [445, 190] width 27 height 14
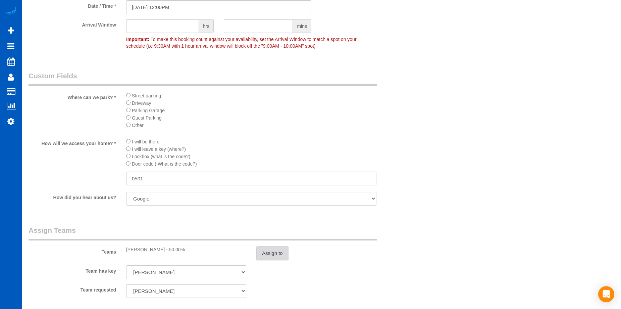
scroll to position [705, 0]
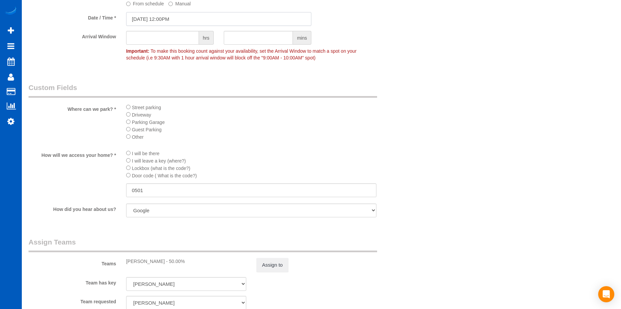
click at [205, 14] on input "09/10/2025 12:00PM" at bounding box center [218, 19] width 185 height 14
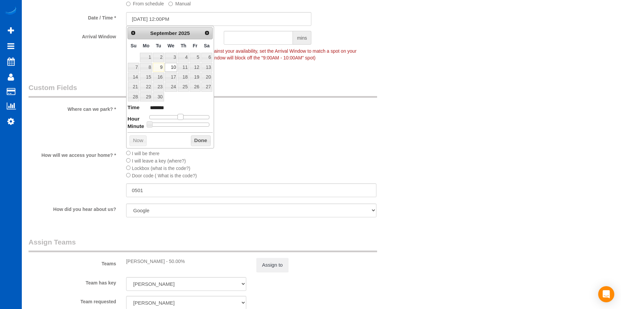
type input "[DATE] 1:00PM"
type input "******"
click at [184, 118] on span at bounding box center [183, 117] width 6 height 6
click at [200, 138] on button "Done" at bounding box center [201, 140] width 20 height 11
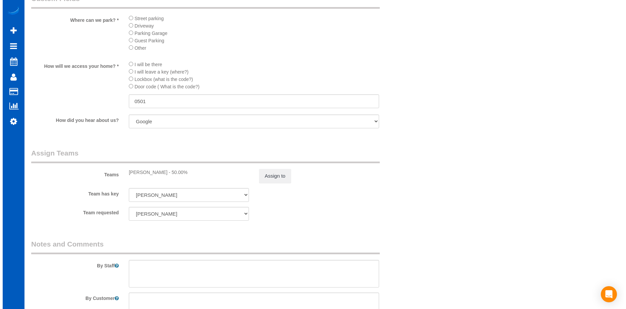
scroll to position [806, 0]
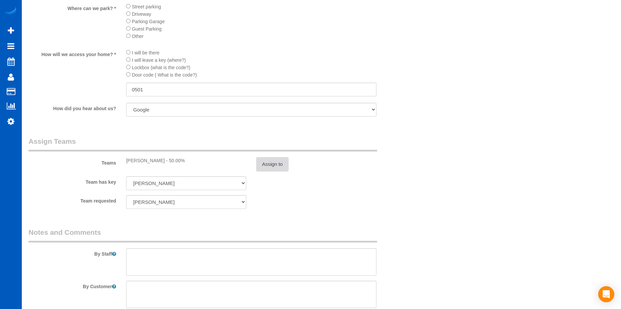
click at [274, 163] on button "Assign to" at bounding box center [272, 164] width 32 height 14
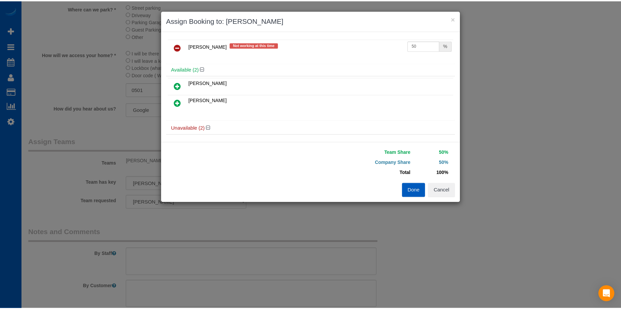
scroll to position [0, 0]
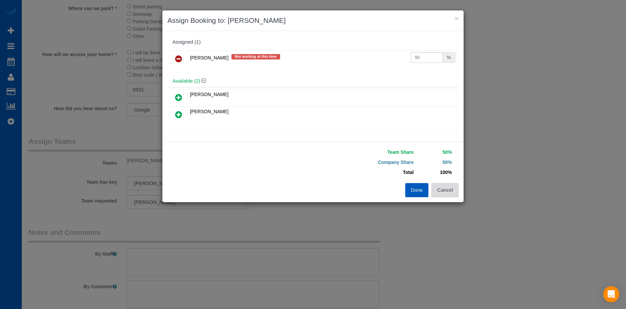
click at [451, 189] on button "Cancel" at bounding box center [445, 190] width 27 height 14
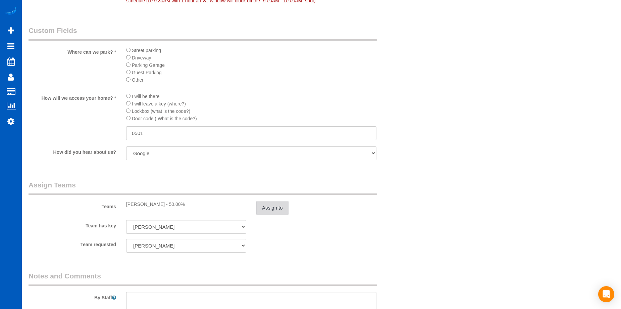
scroll to position [705, 0]
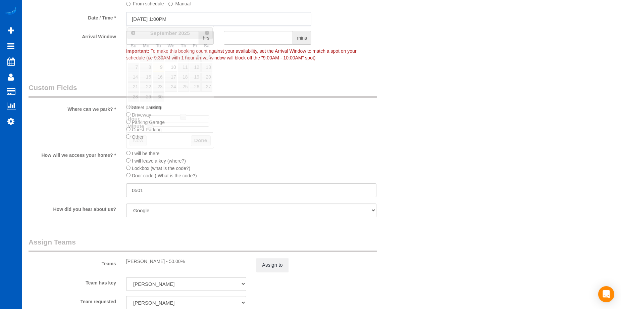
click at [211, 14] on input "[DATE] 1:00PM" at bounding box center [218, 19] width 185 height 14
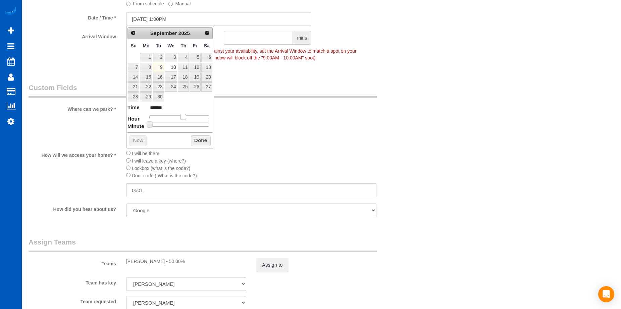
type input "09/10/2025 12:00PM"
type input "*******"
click at [181, 115] on span at bounding box center [181, 117] width 6 height 6
type input "09/10/2025 12:05PM"
type input "*******"
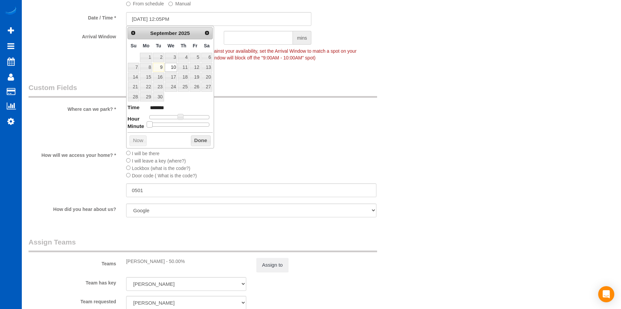
type input "09/10/2025 12:10PM"
type input "*******"
type input "09/10/2025 12:15PM"
type input "*******"
type input "09/10/2025 12:20PM"
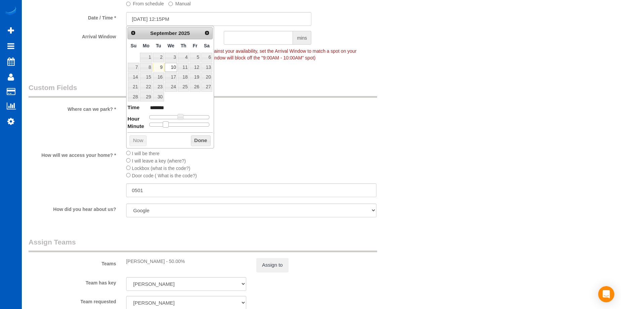
type input "*******"
type input "09/10/2025 12:25PM"
type input "*******"
type input "09/10/2025 12:30PM"
type input "*******"
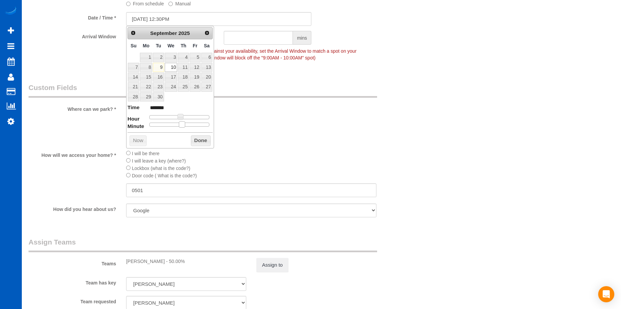
type input "09/10/2025 12:35PM"
type input "*******"
type input "09/10/2025 12:40PM"
type input "*******"
type input "09/10/2025 12:45PM"
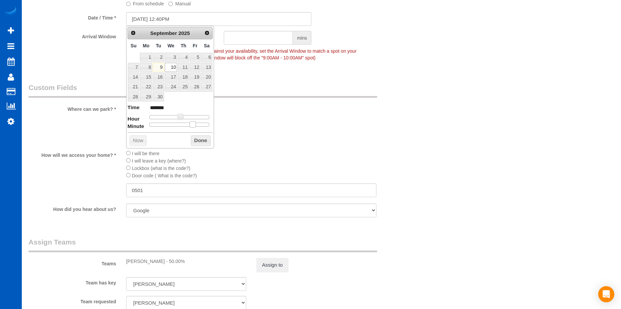
type input "*******"
drag, startPoint x: 151, startPoint y: 124, endPoint x: 198, endPoint y: 124, distance: 47.3
click at [198, 124] on span at bounding box center [198, 124] width 6 height 6
click at [197, 137] on button "Done" at bounding box center [201, 140] width 20 height 11
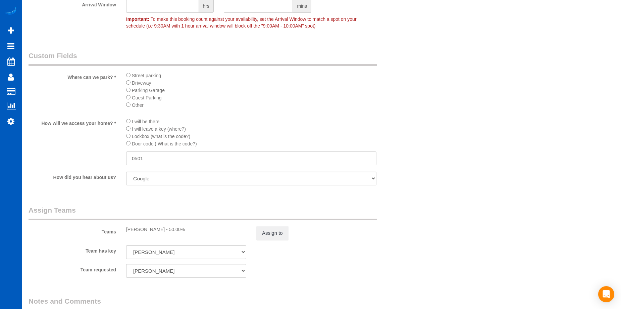
scroll to position [738, 0]
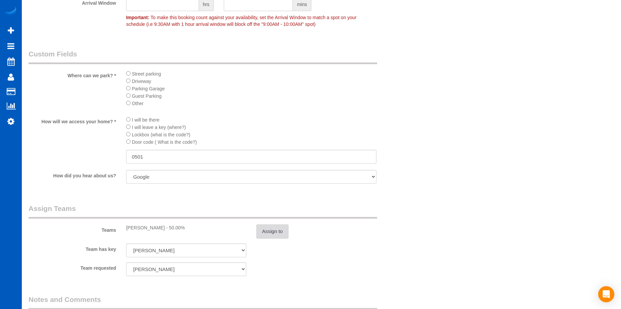
click at [284, 233] on button "Assign to" at bounding box center [272, 231] width 32 height 14
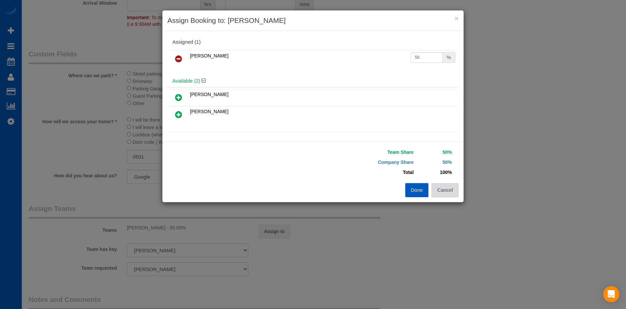
click at [455, 195] on button "Cancel" at bounding box center [445, 190] width 27 height 14
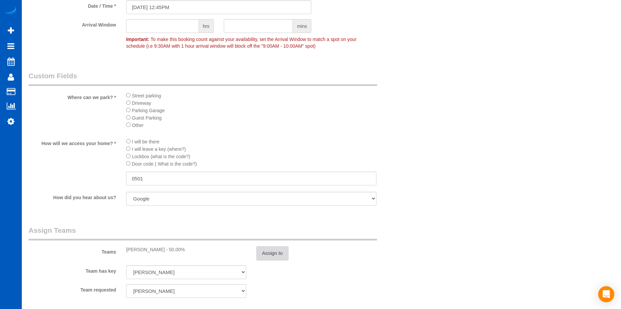
scroll to position [705, 0]
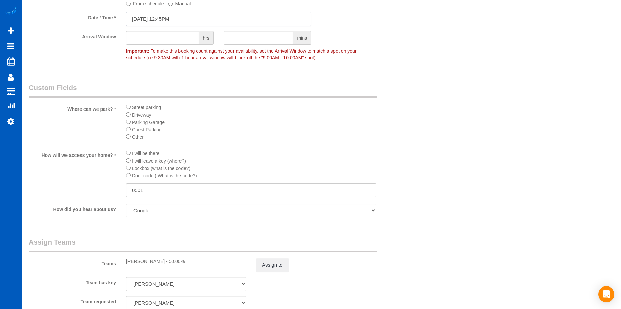
click at [182, 18] on input "09/10/2025 12:45PM" at bounding box center [218, 19] width 185 height 14
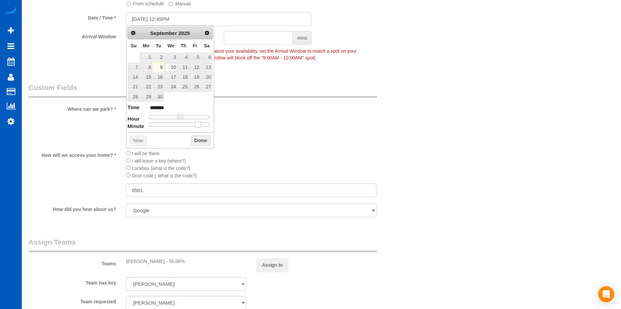
type input "09/10/2025 12:40PM"
type input "*******"
type input "09/10/2025 12:35PM"
type input "*******"
type input "09/10/2025 12:30PM"
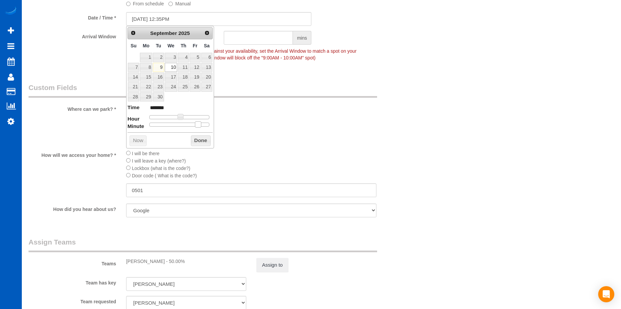
type input "*******"
type input "09/10/2025 12:20PM"
type input "*******"
type input "09/10/2025 12:15PM"
type input "*******"
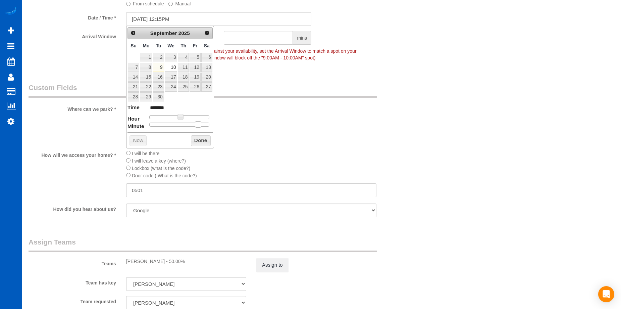
type input "09/10/2025 12:10PM"
type input "*******"
type input "09/10/2025 12:05PM"
type input "*******"
type input "09/10/2025 12:00PM"
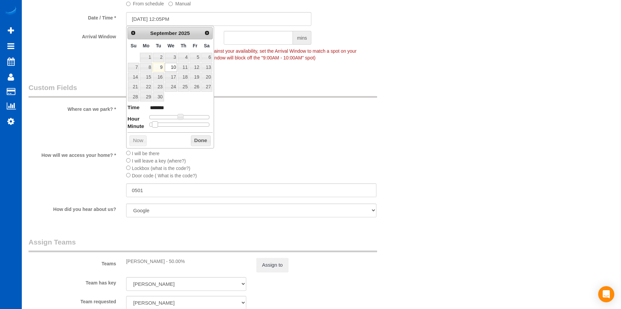
type input "*******"
drag, startPoint x: 201, startPoint y: 124, endPoint x: 151, endPoint y: 120, distance: 49.8
click at [142, 123] on dl "Time ******* Hour Minute Second Millisecond Microsecond Time Zone ***** ***** *…" at bounding box center [170, 115] width 85 height 23
type input "[DATE] 1:00PM"
type input "******"
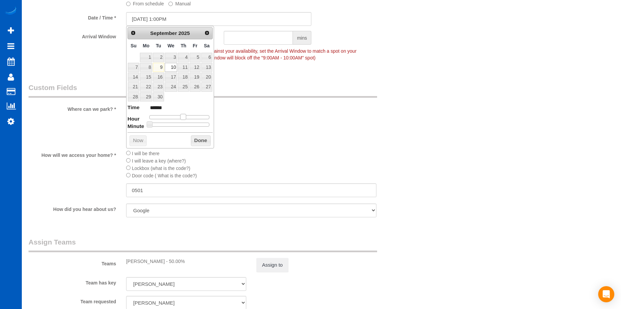
click at [185, 115] on span at bounding box center [183, 117] width 6 height 6
click at [202, 137] on button "Done" at bounding box center [201, 140] width 20 height 11
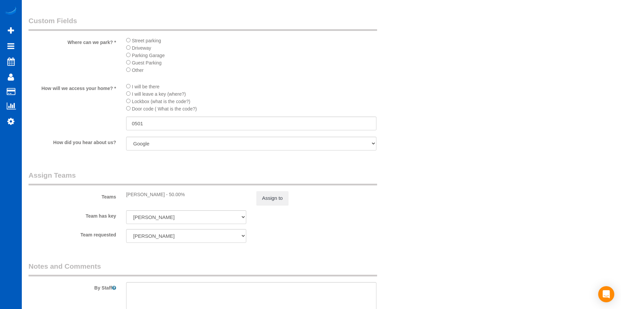
scroll to position [772, 0]
click at [282, 194] on button "Assign to" at bounding box center [272, 198] width 32 height 14
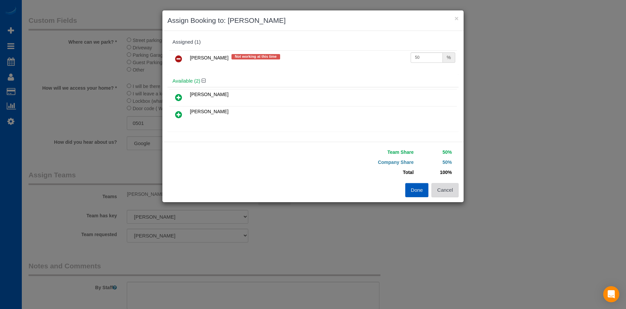
click at [453, 194] on button "Cancel" at bounding box center [445, 190] width 27 height 14
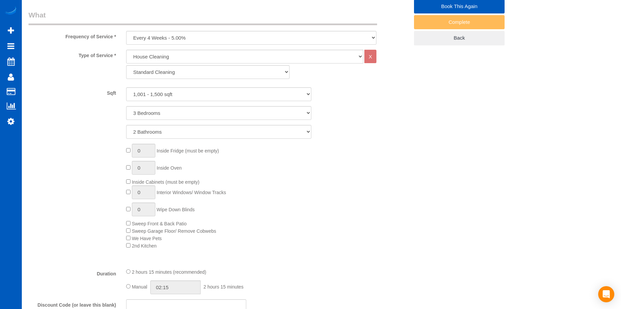
scroll to position [369, 0]
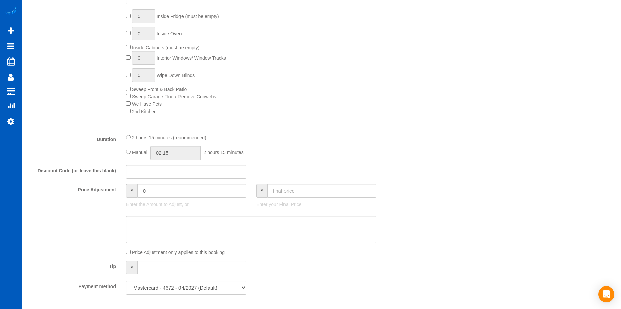
click at [131, 151] on div "Manual 02:15 2 hours 15 minutes" at bounding box center [251, 153] width 250 height 14
click at [181, 157] on input "02:15" at bounding box center [175, 153] width 50 height 14
type input "04:30"
click at [170, 177] on li "04:30" at bounding box center [168, 176] width 30 height 9
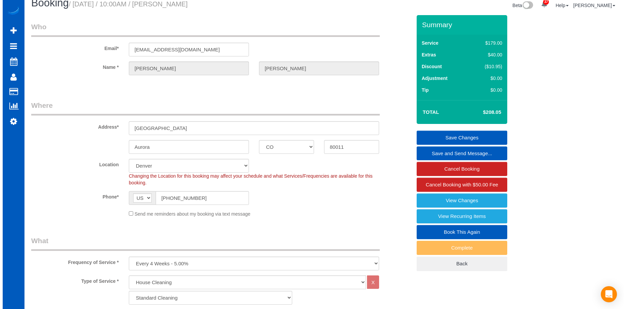
scroll to position [0, 0]
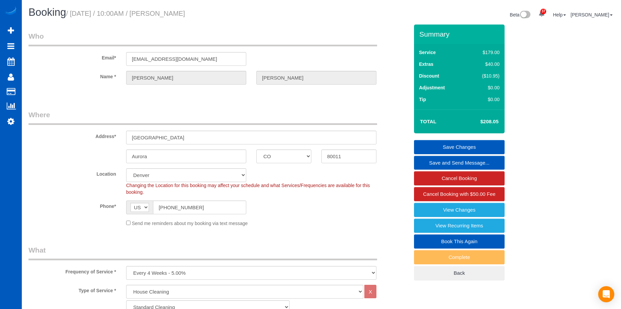
click at [444, 142] on link "Save Changes" at bounding box center [459, 147] width 91 height 14
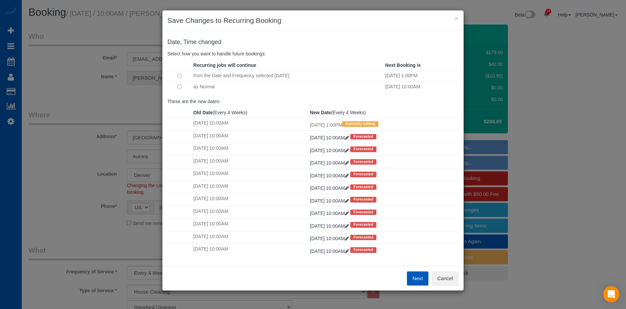
click at [182, 78] on td at bounding box center [179, 75] width 24 height 11
click at [418, 278] on button "Next" at bounding box center [418, 278] width 22 height 14
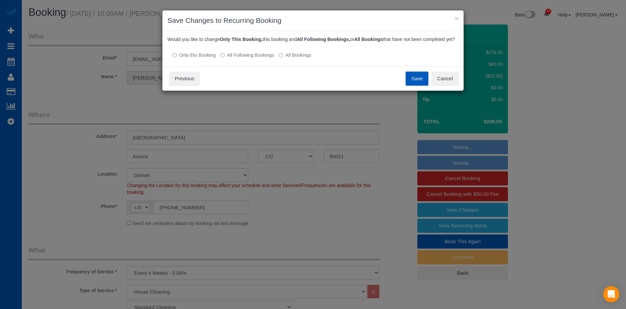
click at [415, 86] on button "Save" at bounding box center [417, 78] width 23 height 14
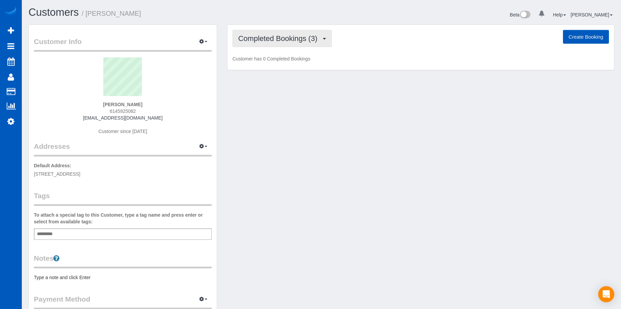
click at [297, 40] on span "Completed Bookings (3)" at bounding box center [279, 38] width 83 height 8
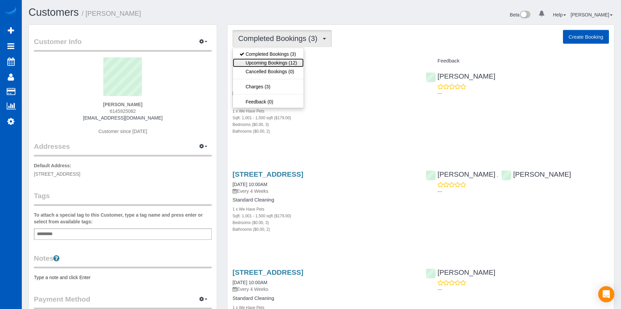
click at [293, 65] on link "Upcoming Bookings (12)" at bounding box center [268, 62] width 71 height 9
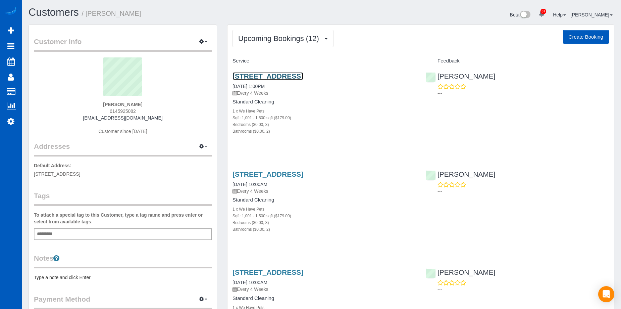
click at [302, 73] on link "[STREET_ADDRESS]" at bounding box center [268, 76] width 71 height 8
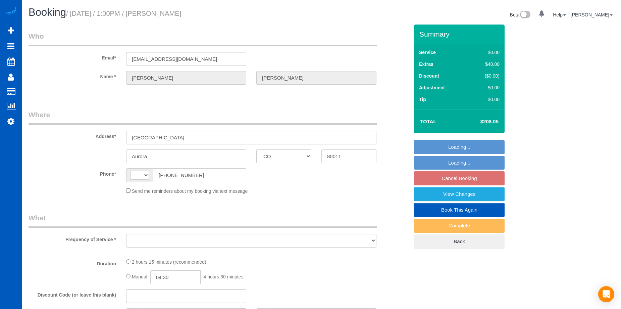
select select "CO"
select select "string:[GEOGRAPHIC_DATA]"
select select "object:805"
select select "string:fspay-f7e9b9cf-69b0-4f94-b862-bf04634f1f4a"
select select "number:8"
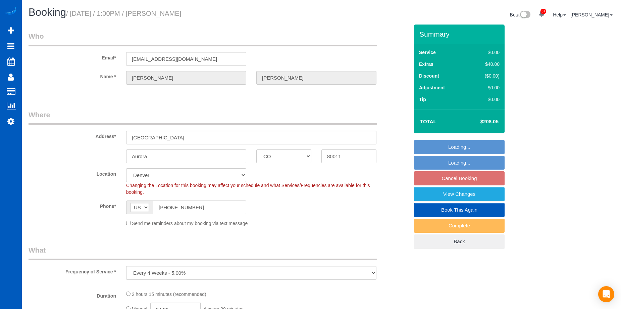
select select "199"
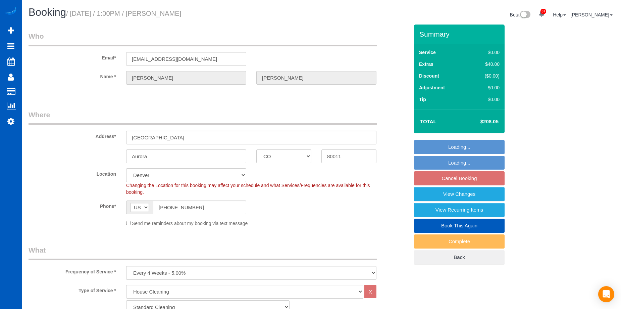
select select "object:1103"
select select "1001"
select select "3"
select select "2"
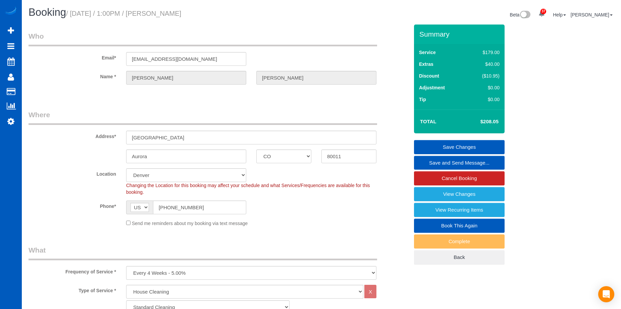
click at [430, 161] on link "Save and Send Message..." at bounding box center [459, 163] width 91 height 14
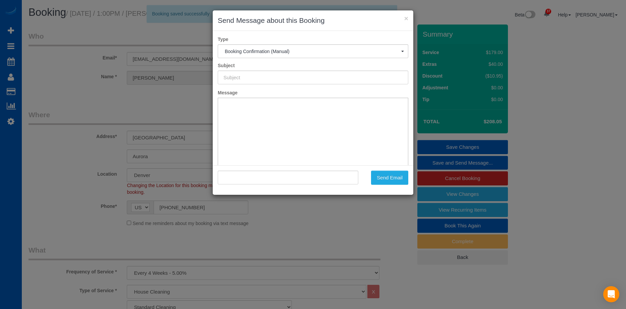
type input "Cleaning Service Confirmed!"
type input ""[PERSON_NAME]" <[EMAIL_ADDRESS][DOMAIN_NAME]>"
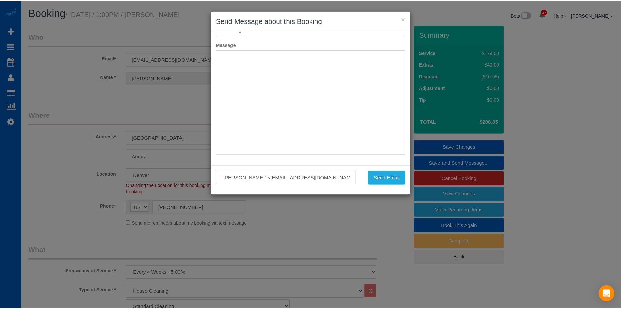
scroll to position [49, 0]
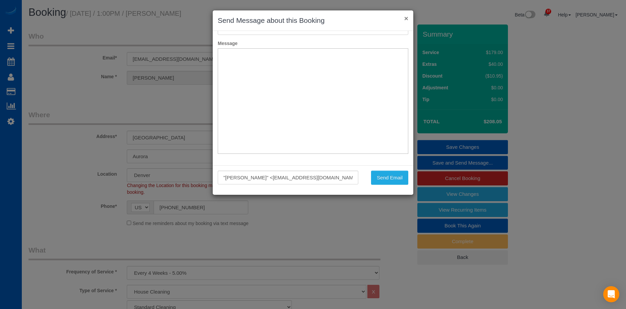
click at [406, 20] on button "×" at bounding box center [406, 18] width 4 height 7
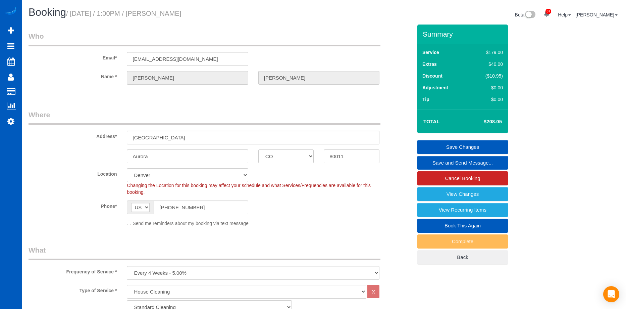
scroll to position [0, 0]
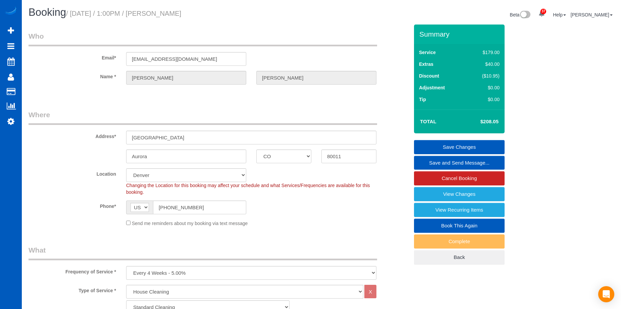
click at [447, 162] on link "Save and Send Message..." at bounding box center [459, 163] width 91 height 14
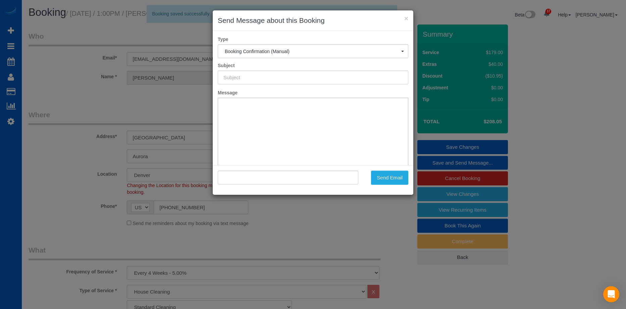
type input "Cleaning Service Confirmed!"
type input ""[PERSON_NAME]" <[EMAIL_ADDRESS][DOMAIN_NAME]>"
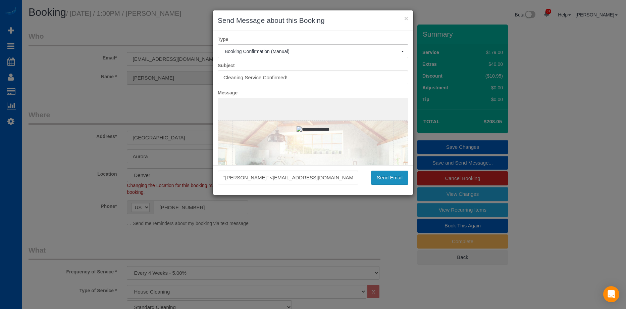
click at [390, 178] on button "Send Email" at bounding box center [389, 178] width 37 height 14
